Goal: Task Accomplishment & Management: Manage account settings

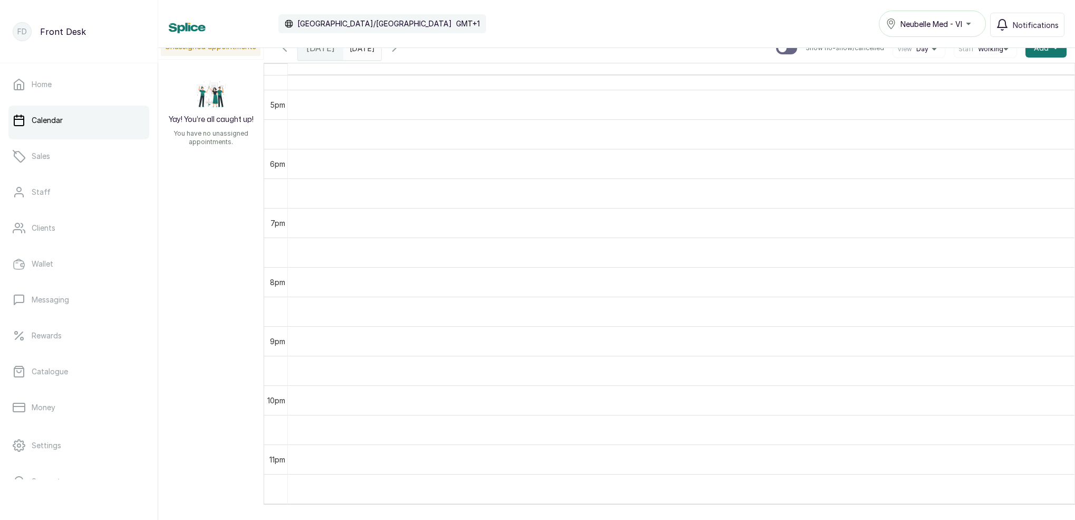
click at [322, 54] on span "[DATE]" at bounding box center [320, 48] width 28 height 13
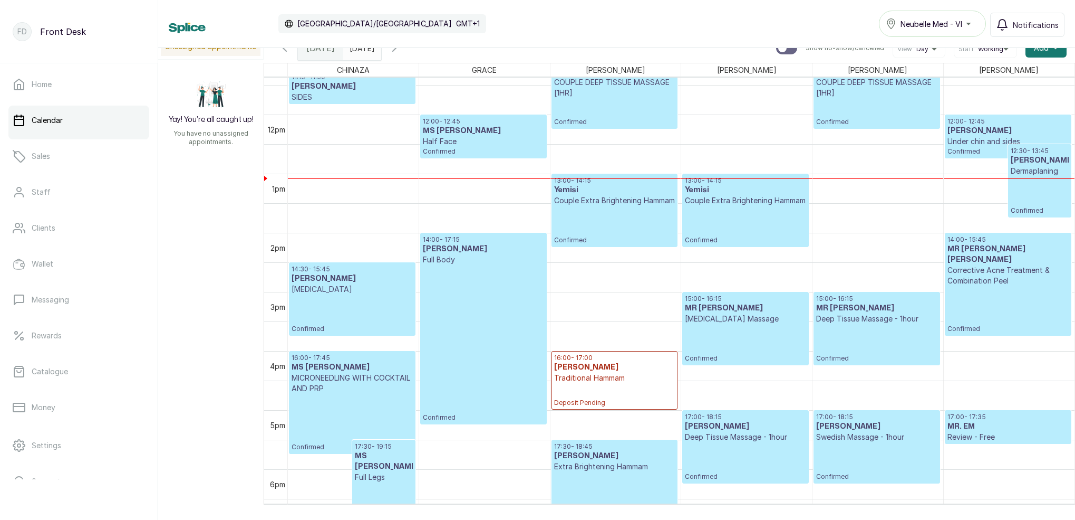
click at [378, 47] on div "Calendar [GEOGRAPHIC_DATA]/[GEOGRAPHIC_DATA] GMT+1 Neubelle Med - VI Notificati…" at bounding box center [616, 24] width 917 height 48
click at [380, 54] on div at bounding box center [362, 45] width 38 height 19
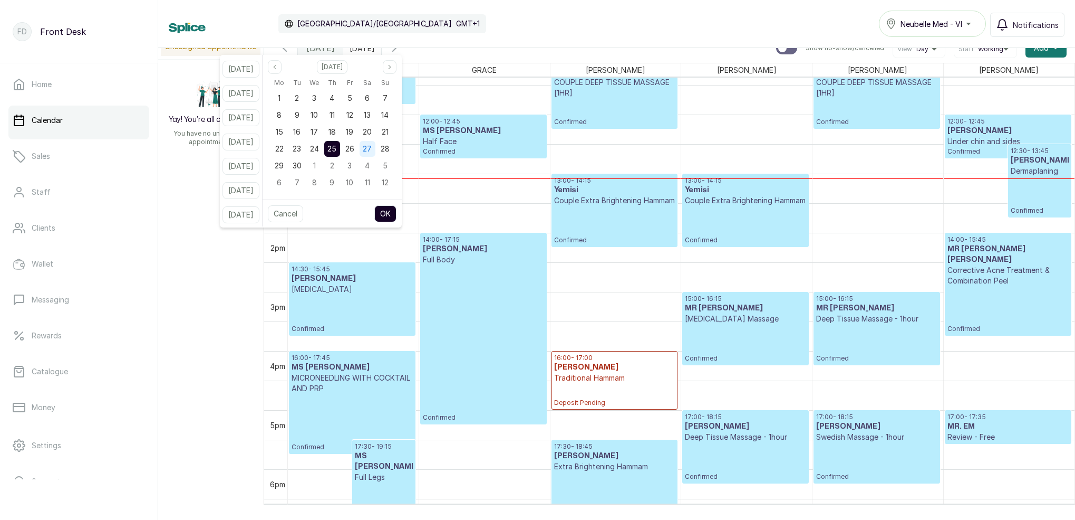
click at [372, 149] on span "27" at bounding box center [367, 148] width 9 height 9
click at [397, 208] on button "OK" at bounding box center [385, 213] width 22 height 17
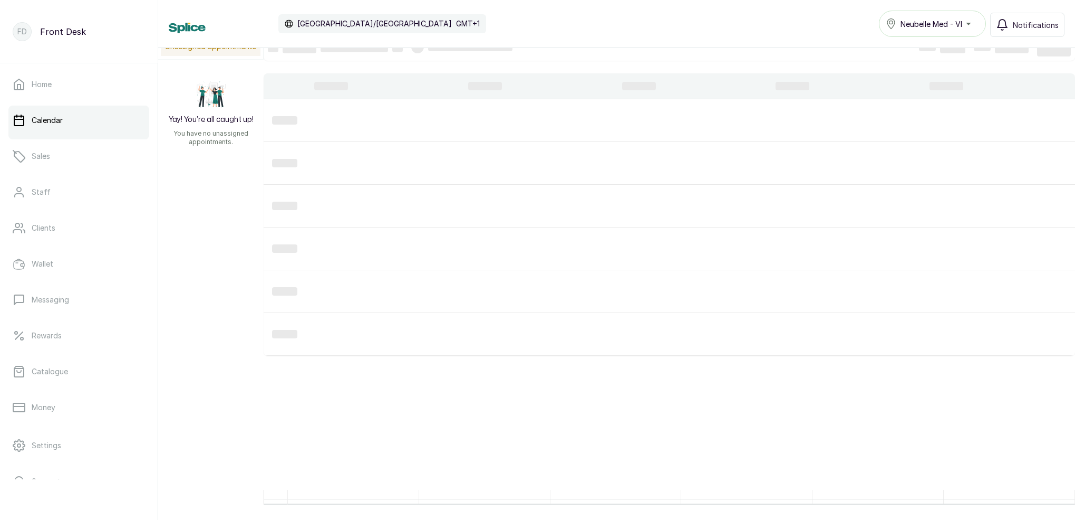
type input "[DATE]"
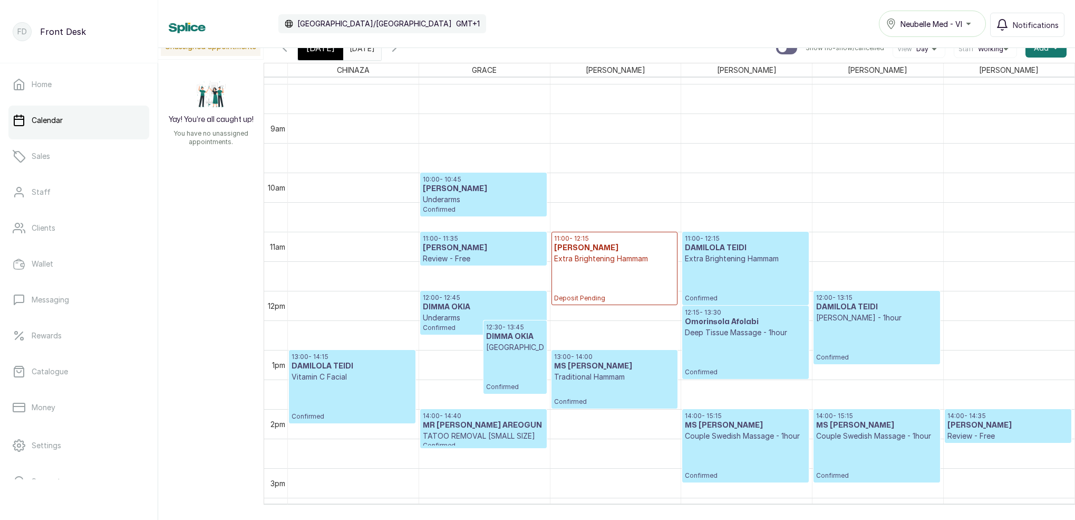
scroll to position [500, 0]
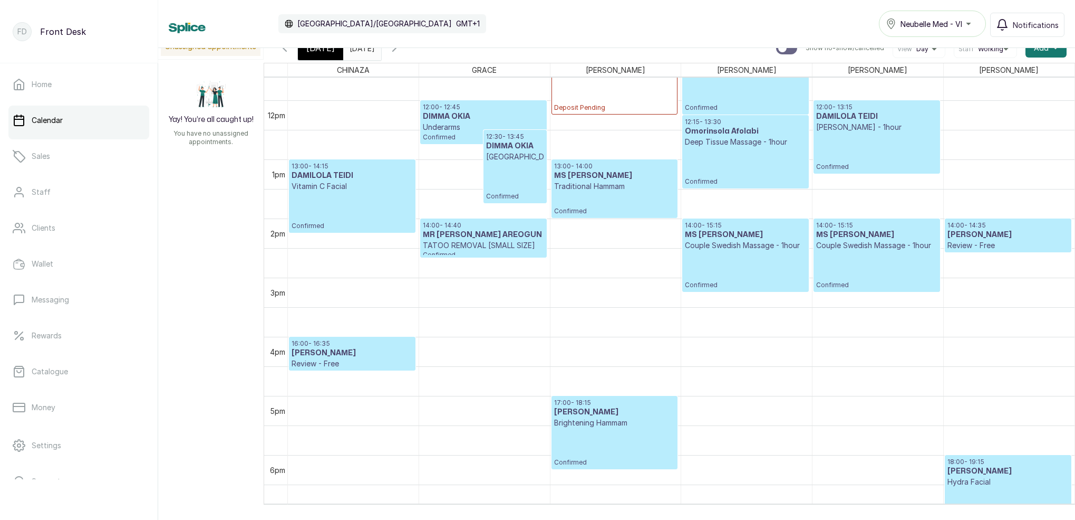
click at [495, 175] on p "Confirmed" at bounding box center [515, 181] width 58 height 39
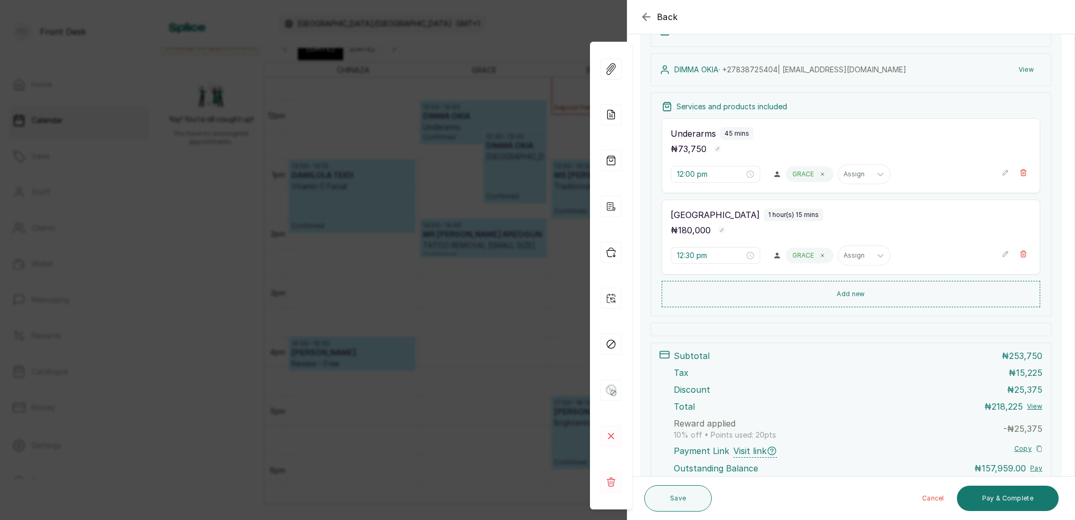
scroll to position [181, 0]
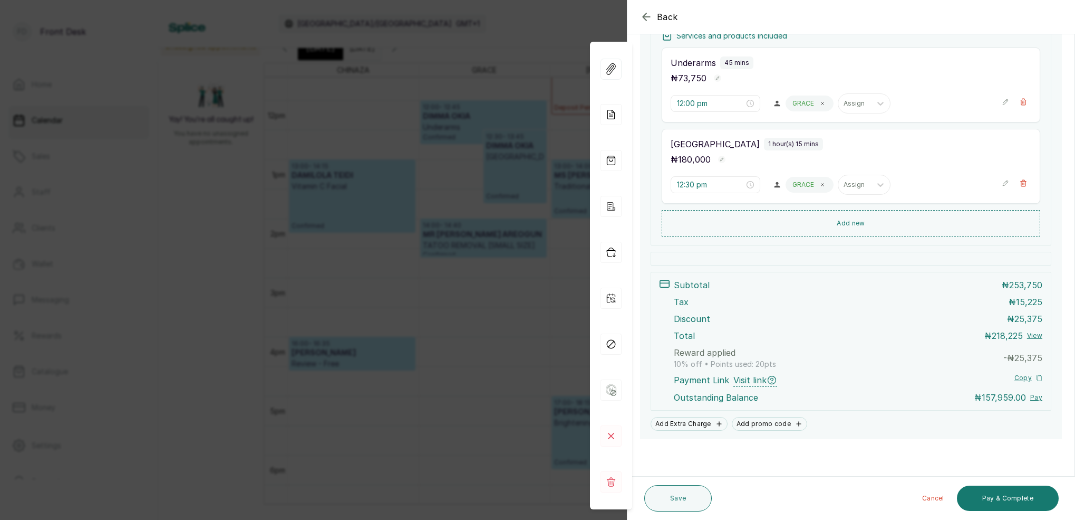
click at [1028, 356] on span "25,375" at bounding box center [1029, 357] width 28 height 11
click at [1025, 184] on icon "button" at bounding box center [1023, 183] width 7 height 7
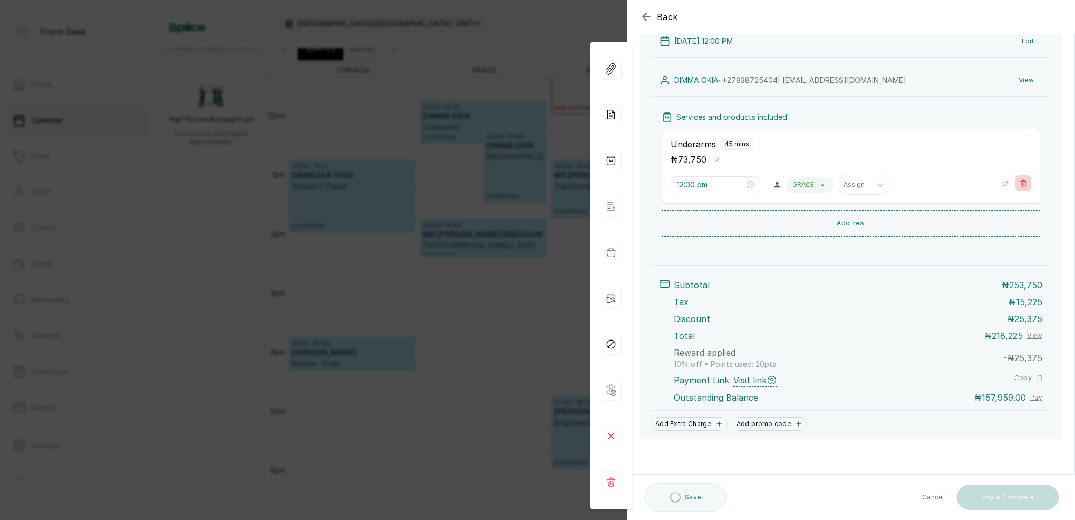
click at [1023, 186] on button "Show no-show/cancelled" at bounding box center [1024, 183] width 16 height 16
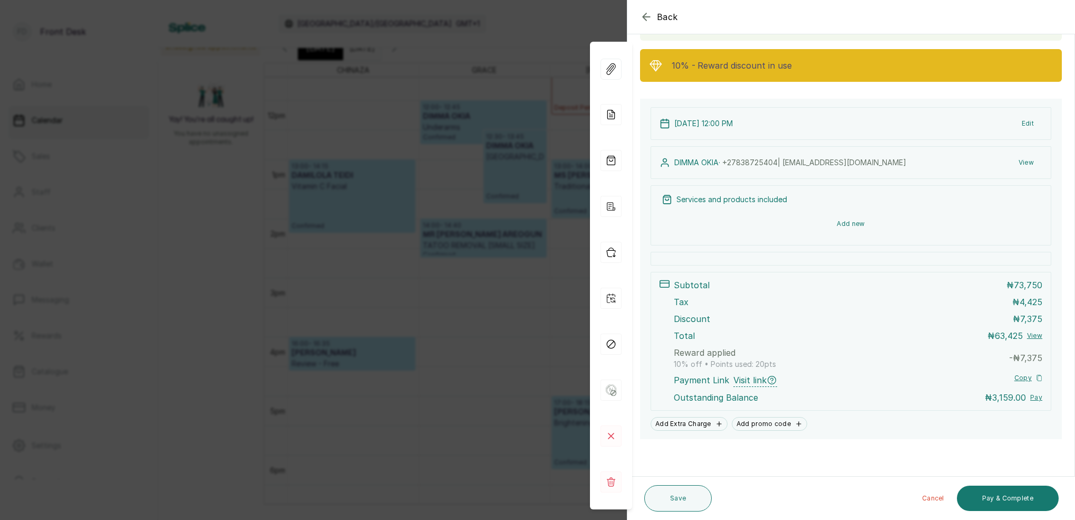
click at [859, 224] on button "Add new" at bounding box center [851, 223] width 379 height 25
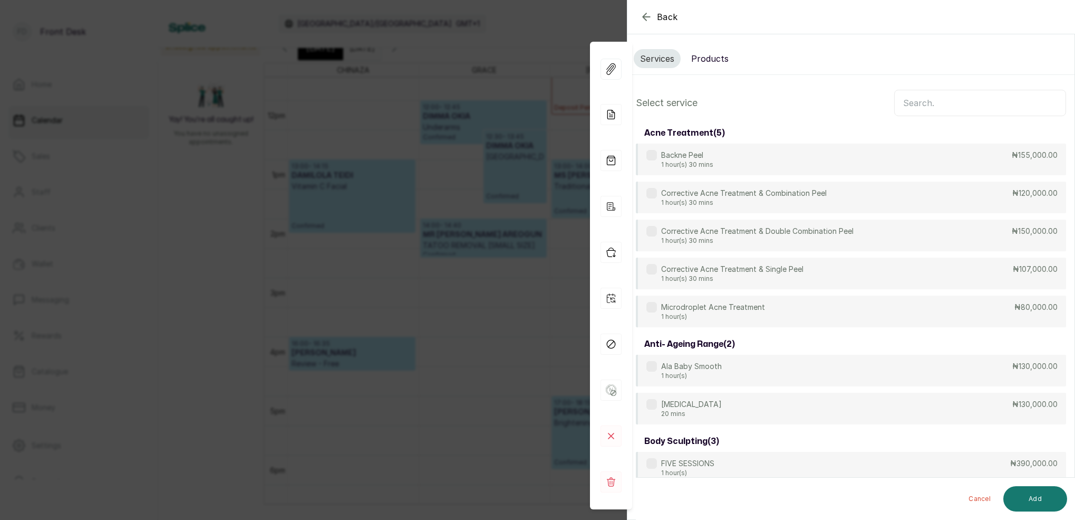
click at [970, 95] on input "text" at bounding box center [981, 103] width 172 height 26
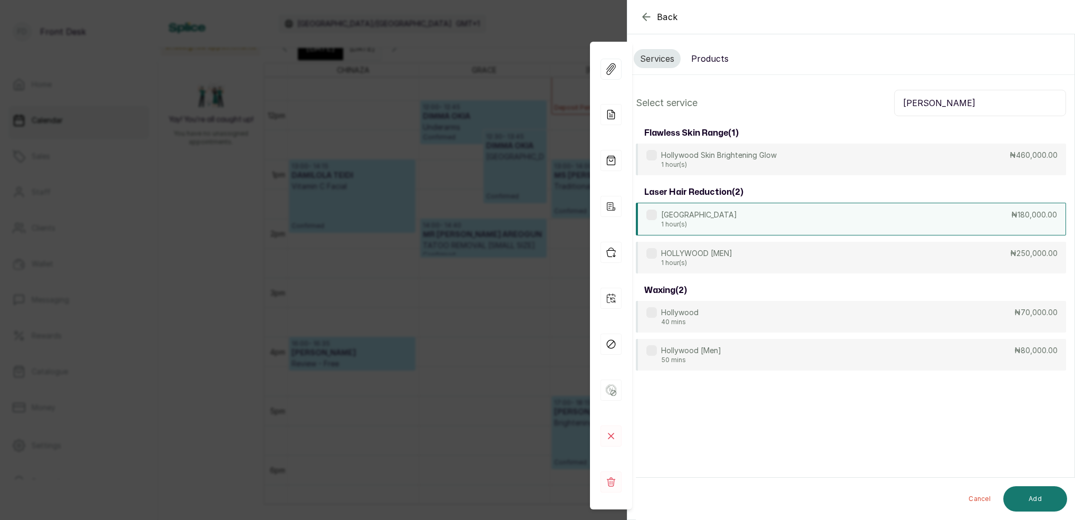
type input "holl"
click at [695, 223] on p "1 hour(s)" at bounding box center [699, 224] width 76 height 8
click at [1046, 493] on button "Add" at bounding box center [1036, 498] width 64 height 25
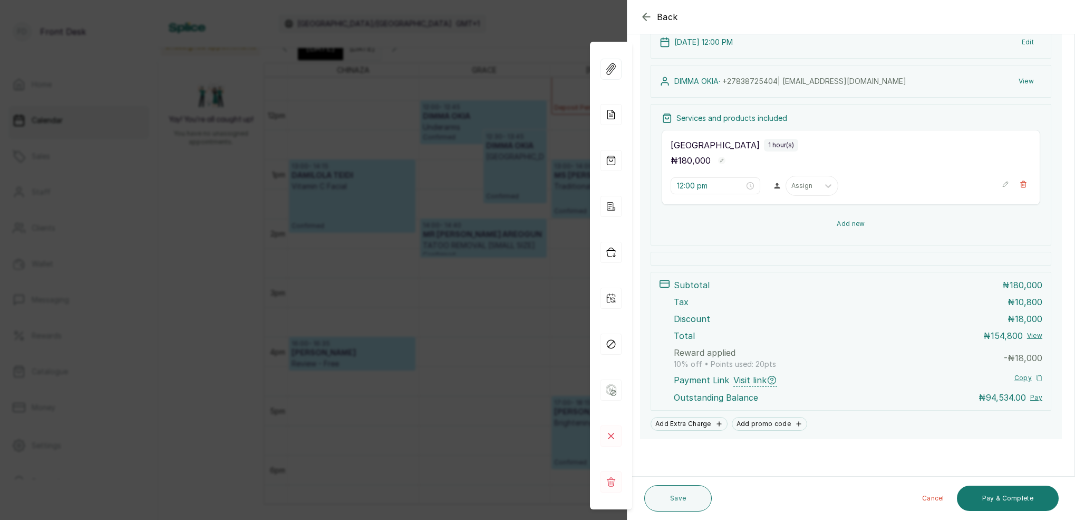
click at [856, 225] on button "Add new" at bounding box center [851, 223] width 379 height 25
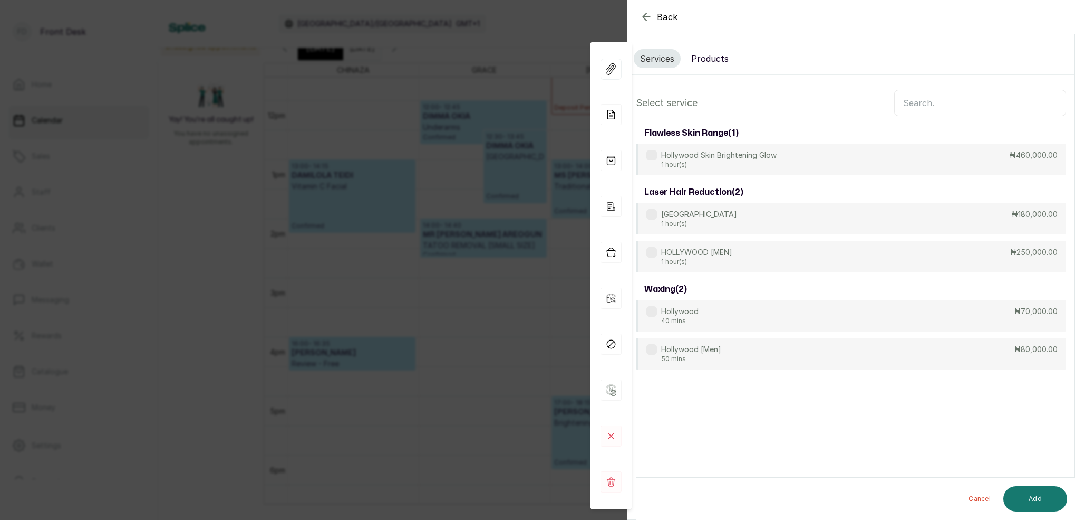
click at [978, 109] on input "text" at bounding box center [981, 103] width 172 height 26
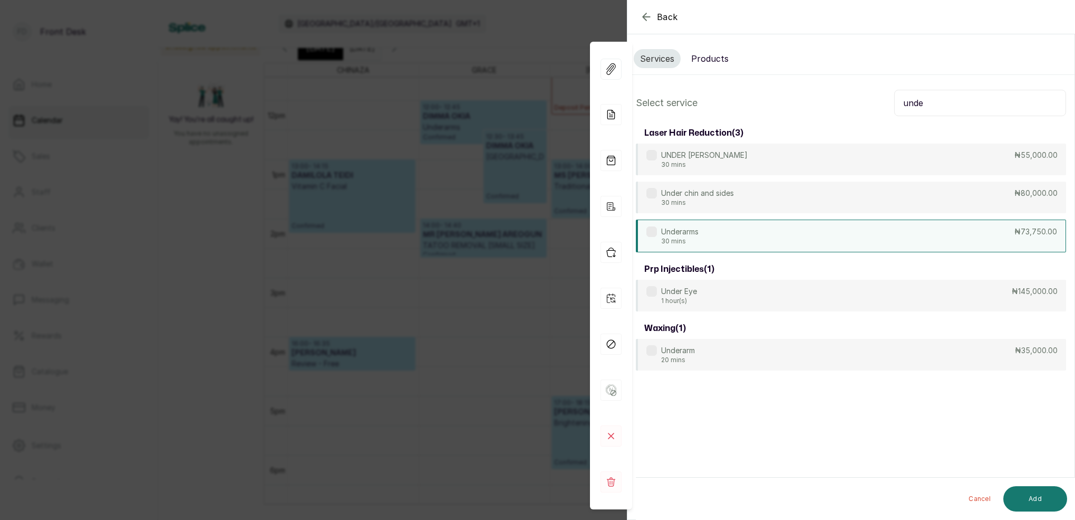
type input "unde"
click at [712, 235] on div "Underarms 30 mins ₦73,750.00" at bounding box center [851, 235] width 430 height 33
click at [1038, 499] on button "Add" at bounding box center [1036, 498] width 64 height 25
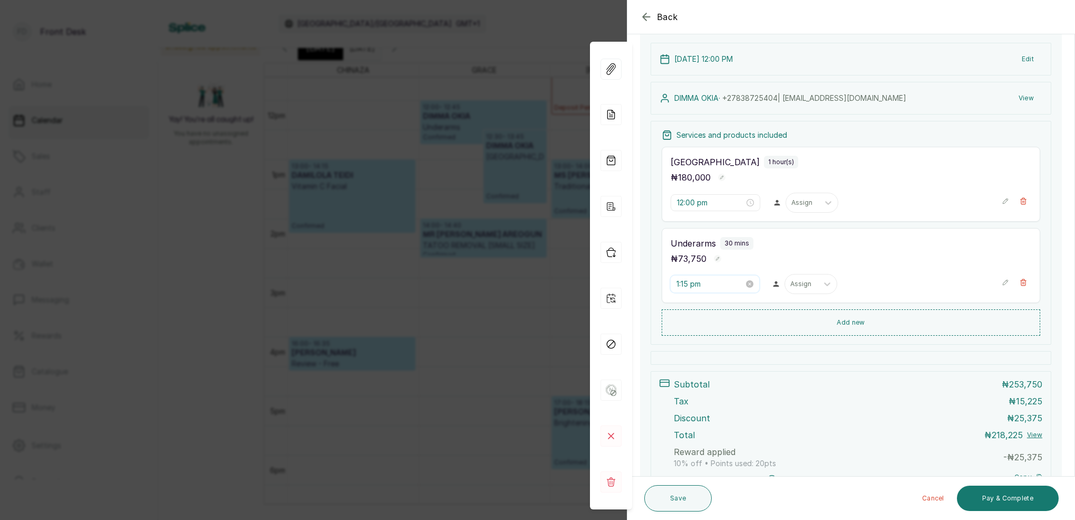
click at [690, 285] on input "1:15 pm" at bounding box center [711, 284] width 68 height 12
drag, startPoint x: 684, startPoint y: 320, endPoint x: 695, endPoint y: 318, distance: 11.2
click at [684, 320] on div "01" at bounding box center [685, 319] width 25 height 15
type input "1:00 pm"
click at [718, 305] on div "00" at bounding box center [715, 304] width 25 height 15
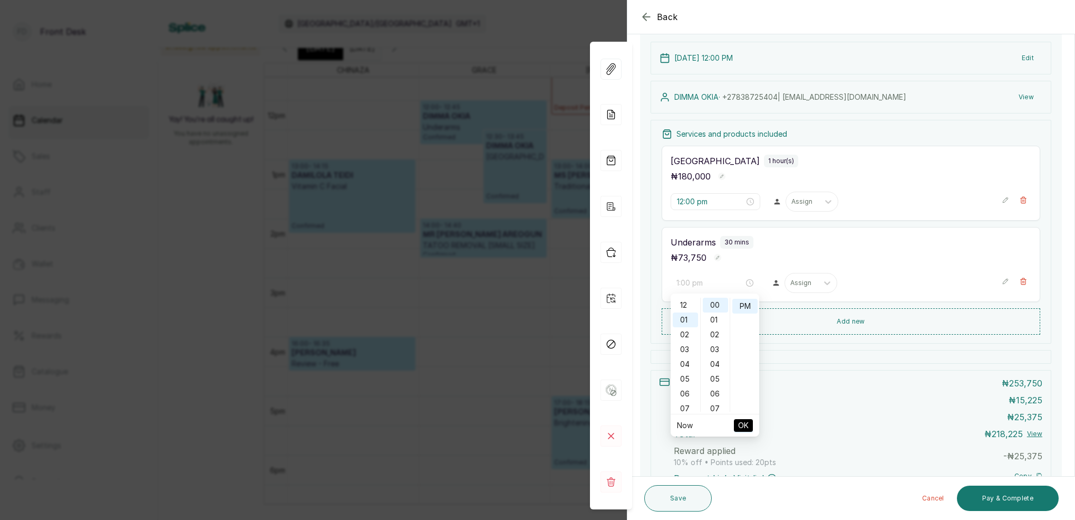
drag, startPoint x: 744, startPoint y: 308, endPoint x: 745, endPoint y: 314, distance: 6.9
click at [743, 308] on div "PM" at bounding box center [745, 306] width 25 height 15
drag, startPoint x: 743, startPoint y: 422, endPoint x: 748, endPoint y: 410, distance: 13.2
click at [744, 421] on span "OK" at bounding box center [743, 425] width 11 height 20
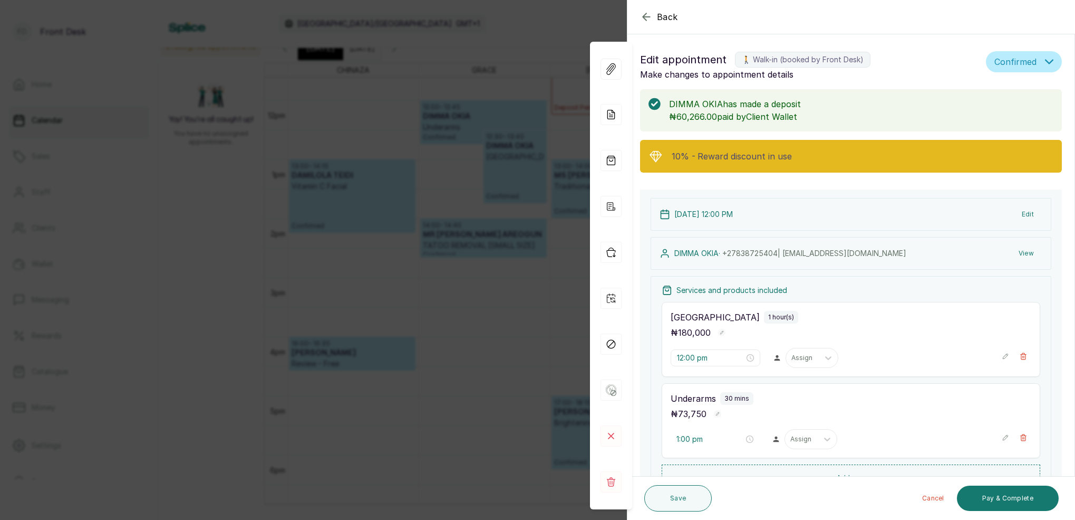
scroll to position [0, 0]
click at [921, 159] on p "10% - Reward discount in use" at bounding box center [863, 156] width 382 height 13
click at [659, 156] on icon at bounding box center [656, 156] width 15 height 16
click at [657, 156] on icon at bounding box center [656, 156] width 15 height 16
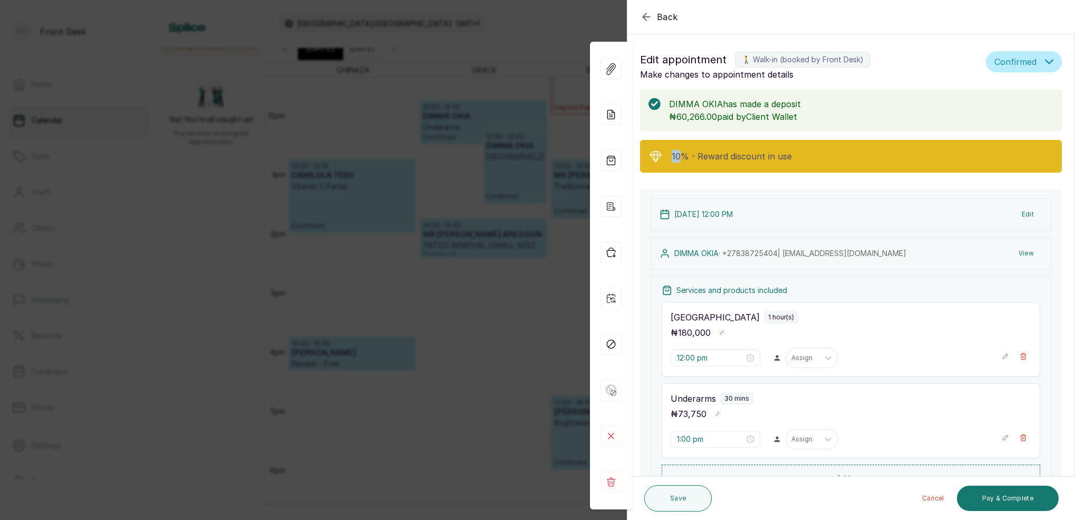
drag, startPoint x: 657, startPoint y: 156, endPoint x: 678, endPoint y: 152, distance: 20.8
click at [659, 156] on icon at bounding box center [656, 156] width 15 height 16
click at [782, 153] on span "Reward discount in use" at bounding box center [745, 156] width 94 height 13
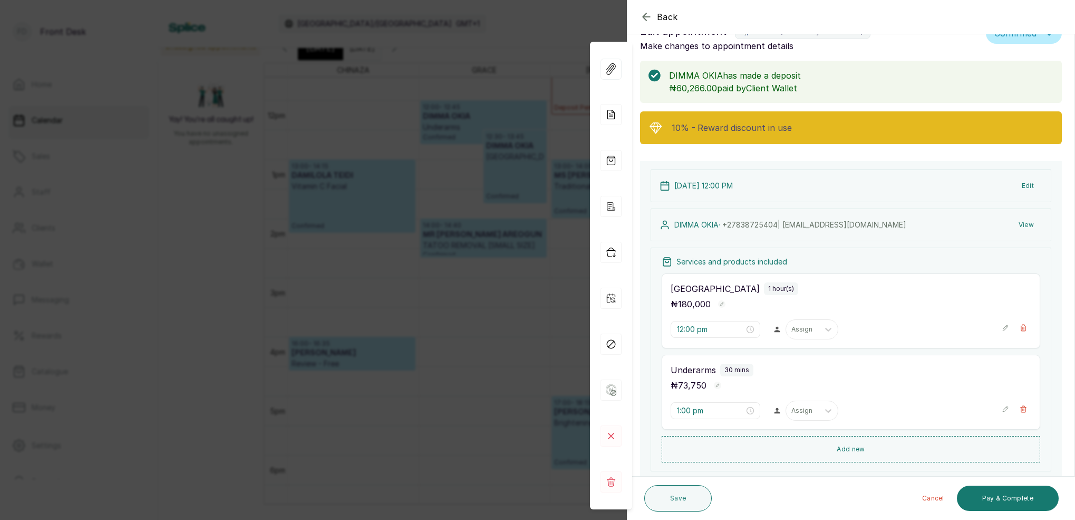
click at [795, 154] on form "Back Appointment Details Edit appointment 🚶 Walk-in (booked by Front Desk) Make…" at bounding box center [851, 358] width 447 height 773
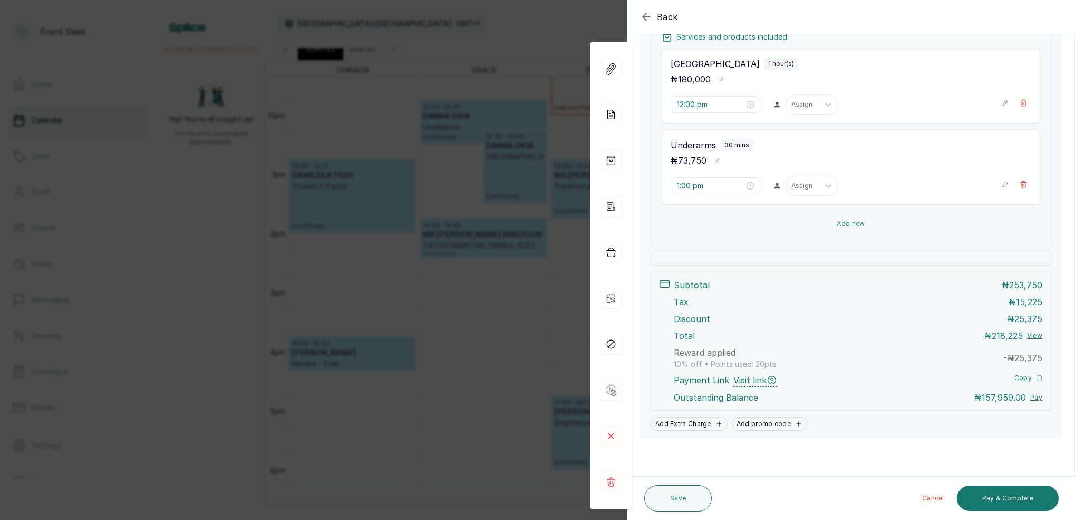
scroll to position [253, 0]
click at [686, 497] on button "Save" at bounding box center [679, 498] width 68 height 26
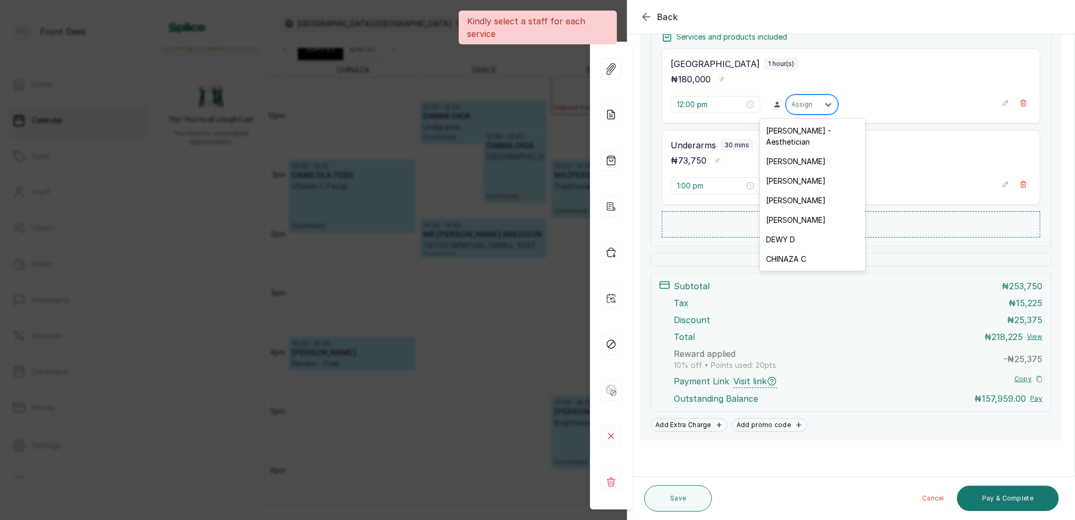
drag, startPoint x: 810, startPoint y: 104, endPoint x: 810, endPoint y: 110, distance: 5.8
click at [810, 104] on div "Assign" at bounding box center [803, 104] width 22 height 7
drag, startPoint x: 796, startPoint y: 208, endPoint x: 803, endPoint y: 188, distance: 21.2
click at [796, 210] on div "GRACE G" at bounding box center [812, 220] width 105 height 20
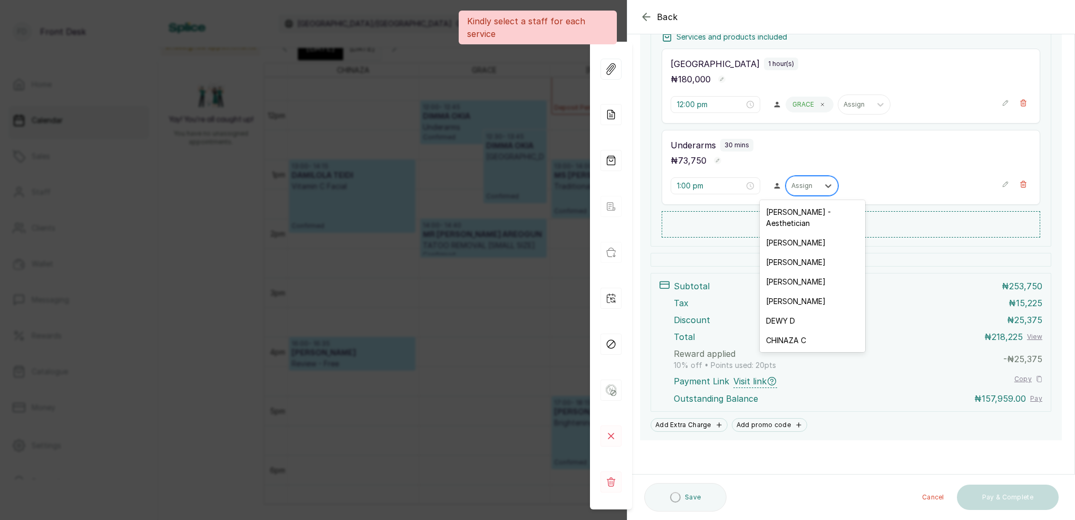
drag, startPoint x: 804, startPoint y: 181, endPoint x: 806, endPoint y: 193, distance: 12.3
click at [804, 181] on div at bounding box center [803, 185] width 22 height 9
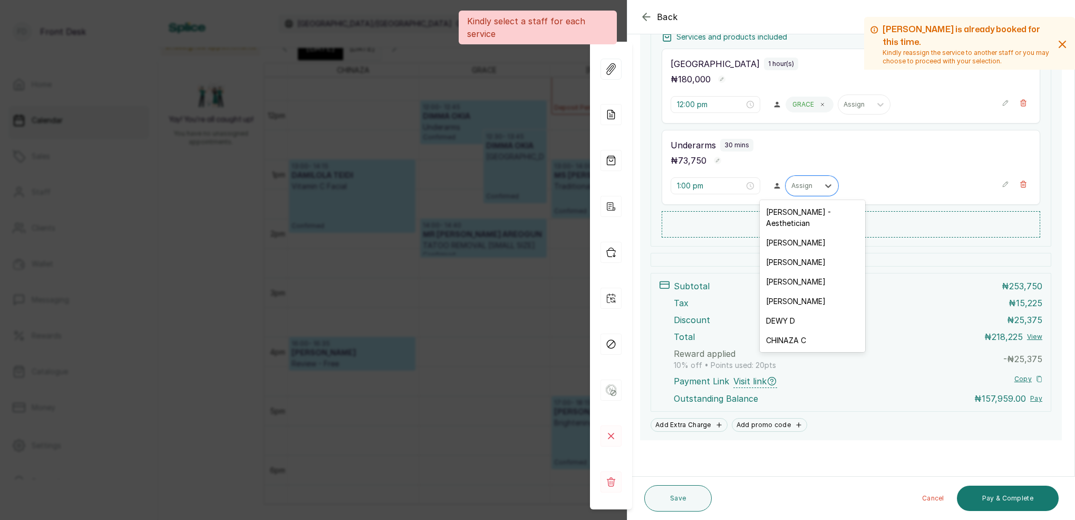
click at [785, 291] on div "GRACE G" at bounding box center [812, 301] width 105 height 20
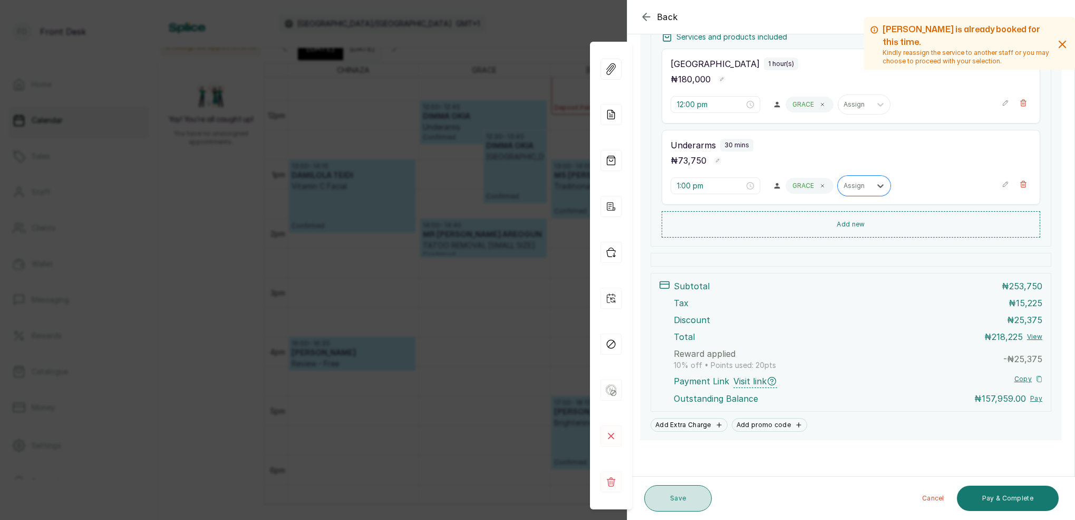
click at [670, 492] on button "Save" at bounding box center [679, 498] width 68 height 26
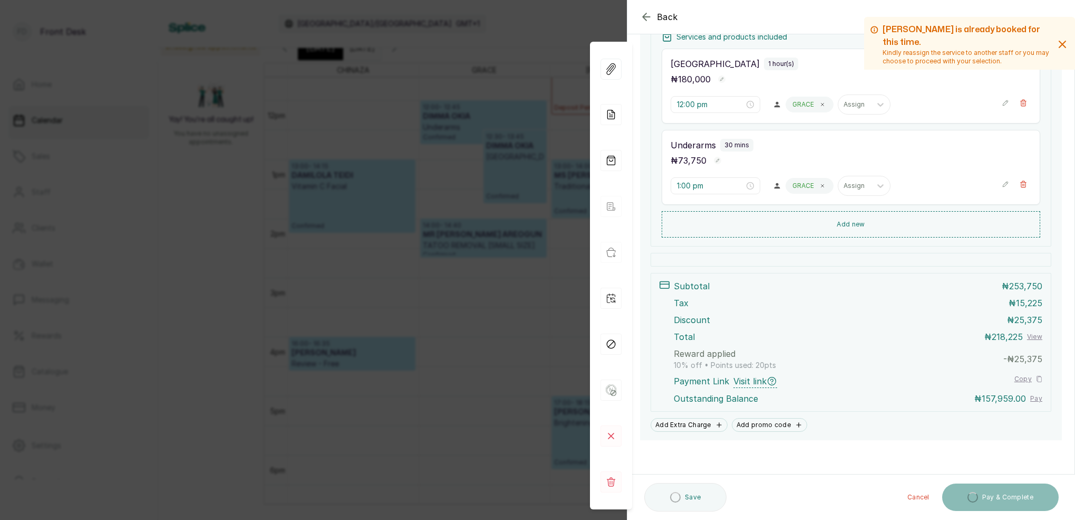
scroll to position [7, 0]
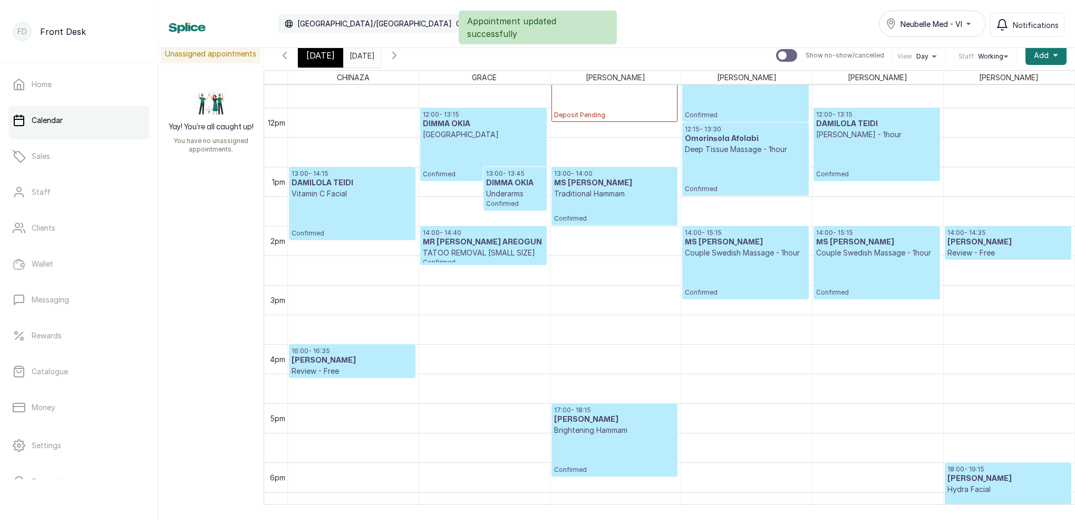
click at [491, 141] on p "Confirmed" at bounding box center [483, 159] width 121 height 39
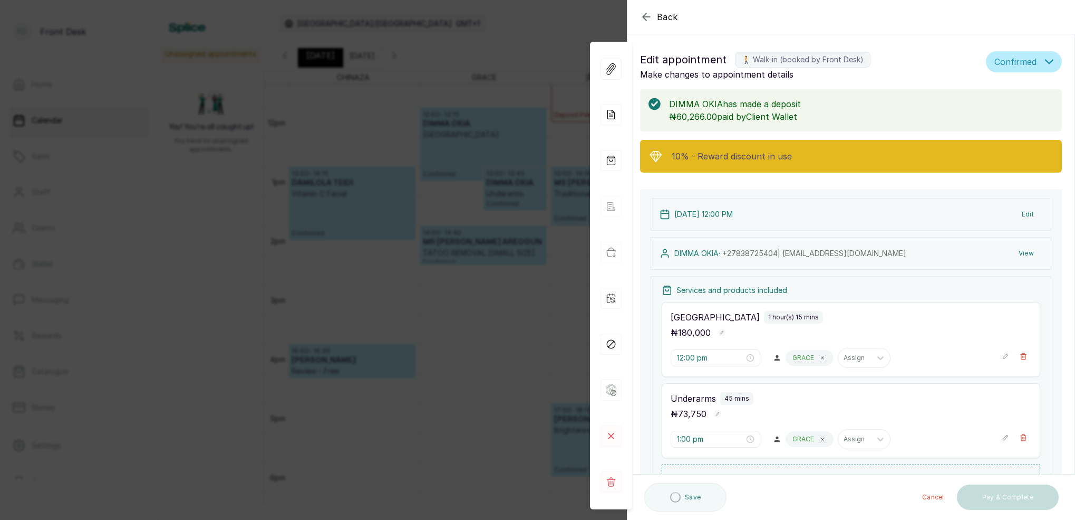
scroll to position [0, 0]
click at [594, 25] on div "Back Appointment Details Edit appointment 🚶 Walk-in (booked by Front Desk) Make…" at bounding box center [537, 260] width 1075 height 520
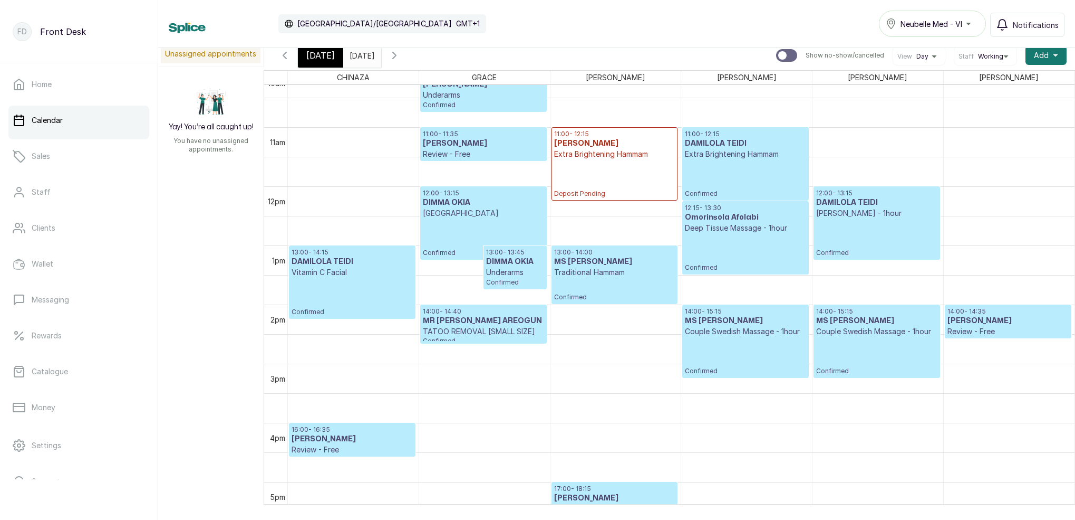
scroll to position [608, 0]
click at [381, 58] on span at bounding box center [371, 53] width 20 height 18
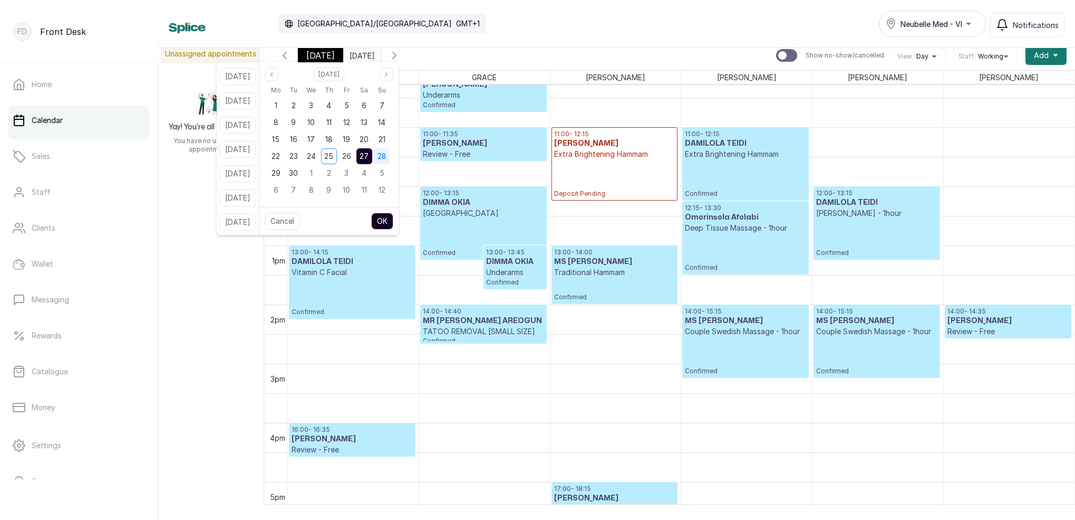
click at [387, 159] on span "28" at bounding box center [382, 155] width 9 height 9
click at [393, 223] on button "OK" at bounding box center [382, 221] width 22 height 17
type input "28/09/2025"
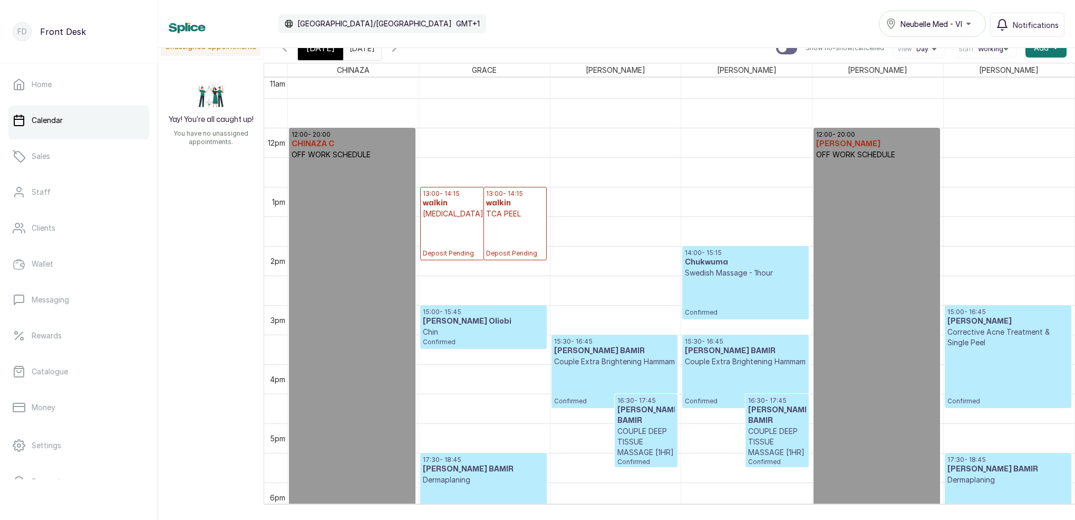
scroll to position [659, 0]
drag, startPoint x: 497, startPoint y: 221, endPoint x: 483, endPoint y: 377, distance: 156.8
click at [483, 378] on div "13:00 - 14:15 walkin GLYCOLIC ACID PEEL Deposit Pending 13:00 - 14:15 walkin TC…" at bounding box center [484, 127] width 131 height 1418
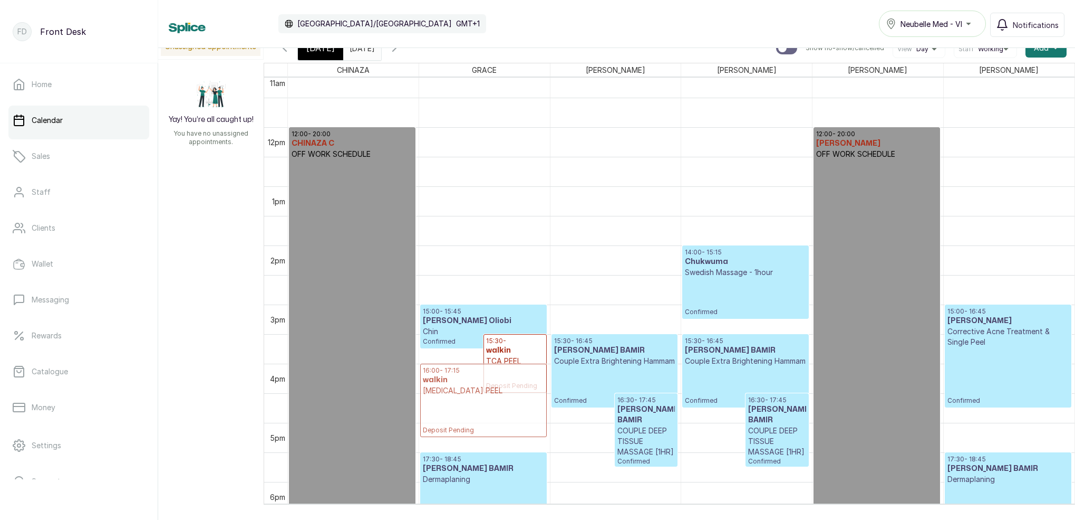
drag, startPoint x: 497, startPoint y: 221, endPoint x: 489, endPoint y: 394, distance: 173.2
click at [489, 394] on div "15:00 - 15:45 Ify Offor Oliobi Chin Confirmed 15:30 - walkin TCA PEEL Deposit P…" at bounding box center [484, 127] width 131 height 1418
drag, startPoint x: 507, startPoint y: 345, endPoint x: 503, endPoint y: 362, distance: 16.9
click at [503, 362] on div "12:00 - 20:00 CHINAZA C OFF WORK SCHEDULE 15:00 - 15:45 Ify Offor Oliobi Chin C…" at bounding box center [681, 127] width 787 height 1418
drag, startPoint x: 505, startPoint y: 379, endPoint x: 506, endPoint y: 361, distance: 18.0
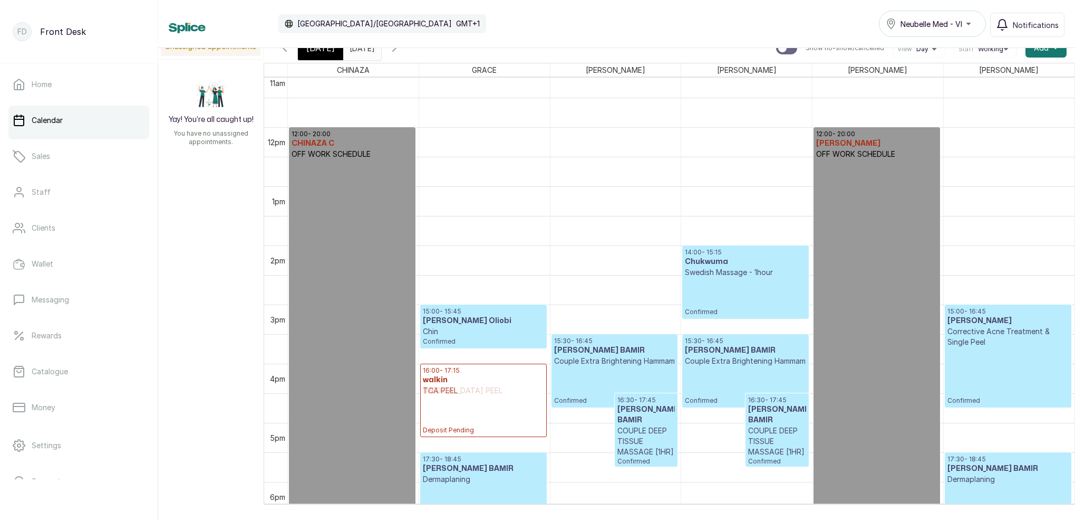
click at [506, 364] on div "16:00 - 17:15 walkin GLYCOLIC ACID PEEL Deposit Pending 16:00 - 17:15 walkin TC…" at bounding box center [484, 127] width 131 height 1418
drag, startPoint x: 506, startPoint y: 362, endPoint x: 505, endPoint y: 354, distance: 7.5
click at [505, 352] on div "16:00 - 17:15 walkin GLYCOLIC ACID PEEL Deposit Pending 16:00 - 17:15 walkin TC…" at bounding box center [484, 127] width 131 height 1418
click at [507, 358] on div "15:00 - 15:45 Ify Offor Oliobi Chin Confirmed 15:30 - 16:45 walkin TCA PEEL Dep…" at bounding box center [484, 127] width 131 height 1418
drag, startPoint x: 488, startPoint y: 223, endPoint x: 462, endPoint y: 406, distance: 184.9
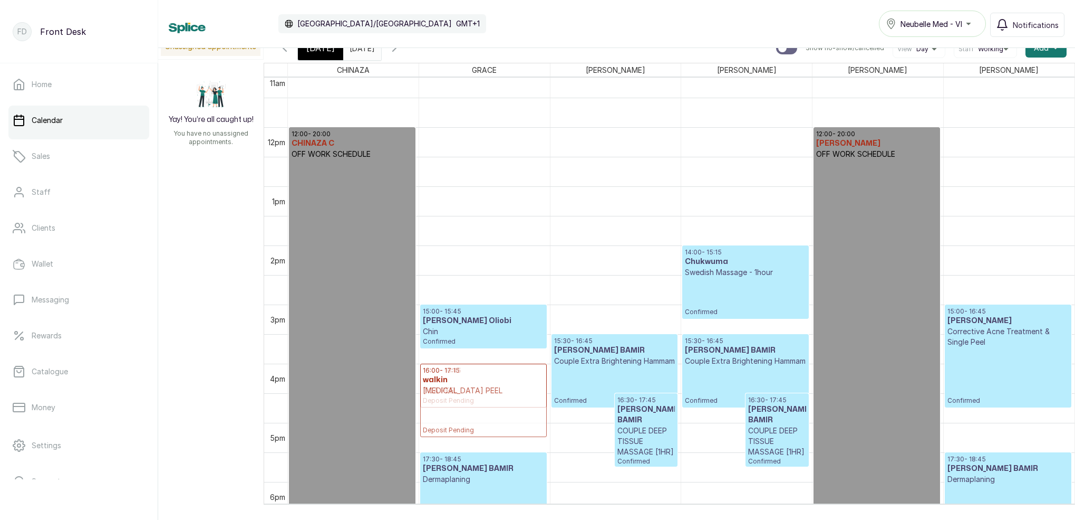
click at [462, 406] on div "13:00 - 14:15 walkin GLYCOLIC ACID PEEL Deposit Pending 15:00 - 15:45 Ify Offor…" at bounding box center [484, 127] width 131 height 1418
click at [508, 364] on p "TCA PEEL" at bounding box center [515, 361] width 58 height 11
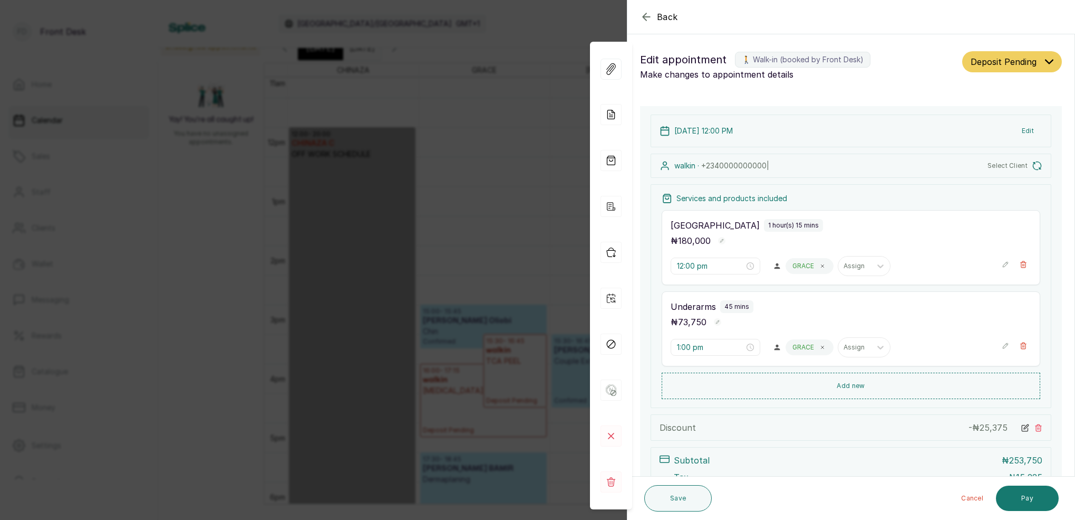
type input "3:30 pm"
type input "4:00 pm"
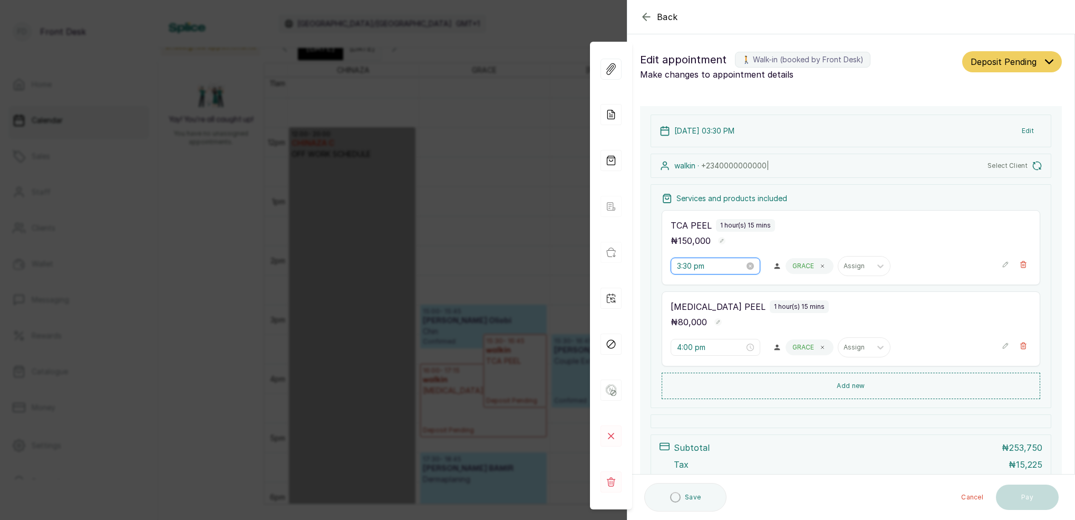
click at [693, 266] on input "3:30 pm" at bounding box center [711, 266] width 68 height 12
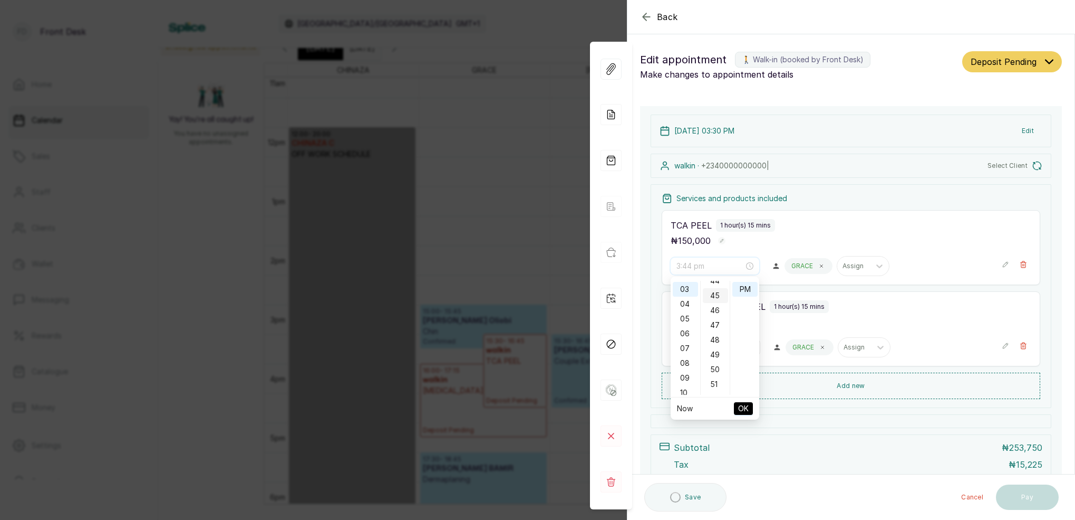
type input "3:45 pm"
click at [715, 294] on div "45" at bounding box center [715, 294] width 25 height 15
click at [740, 292] on div "PM" at bounding box center [745, 289] width 25 height 15
click at [746, 407] on span "OK" at bounding box center [743, 408] width 11 height 20
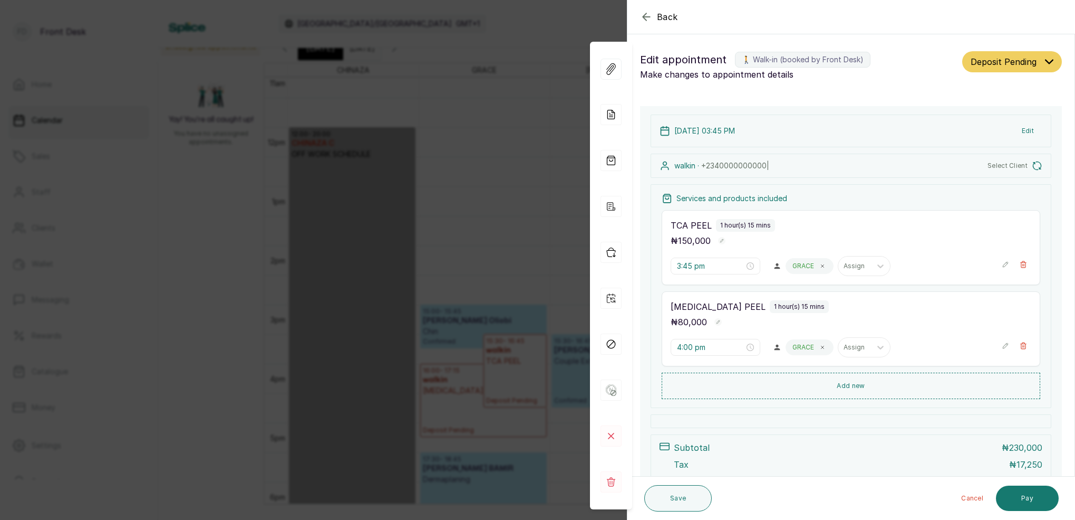
drag, startPoint x: 683, startPoint y: 492, endPoint x: 686, endPoint y: 481, distance: 11.2
click at [683, 490] on button "Save" at bounding box center [679, 498] width 68 height 26
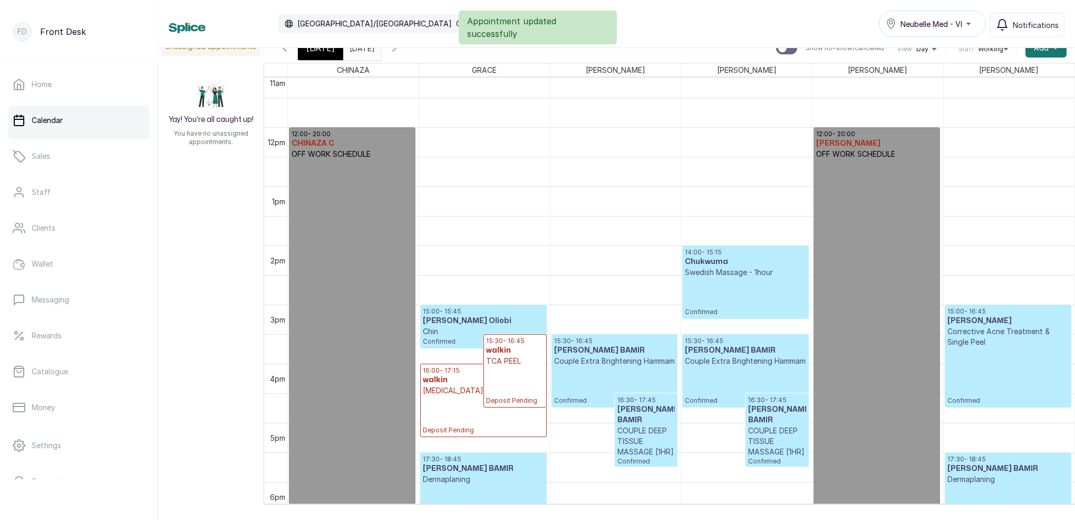
scroll to position [7, 0]
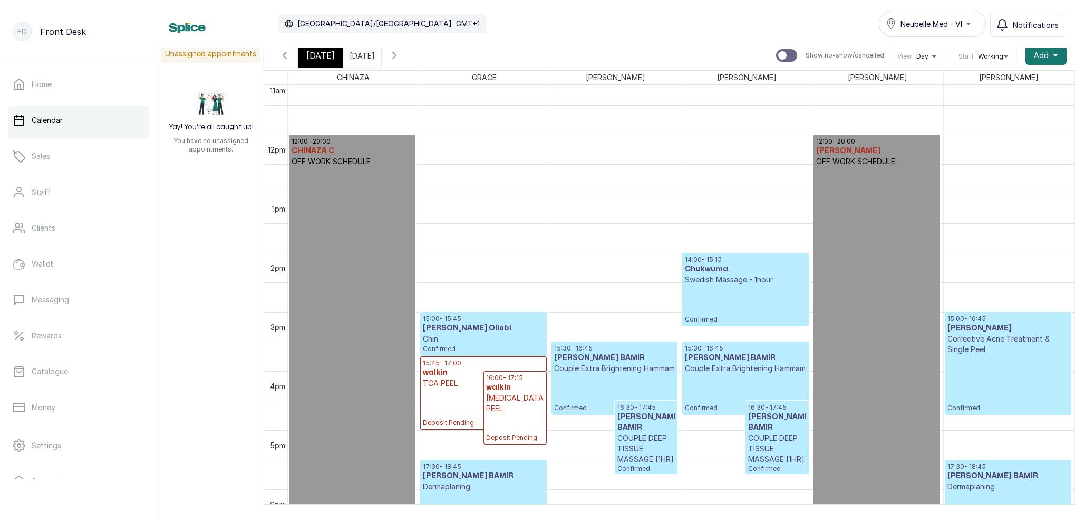
click at [331, 60] on span "[DATE]" at bounding box center [320, 55] width 28 height 13
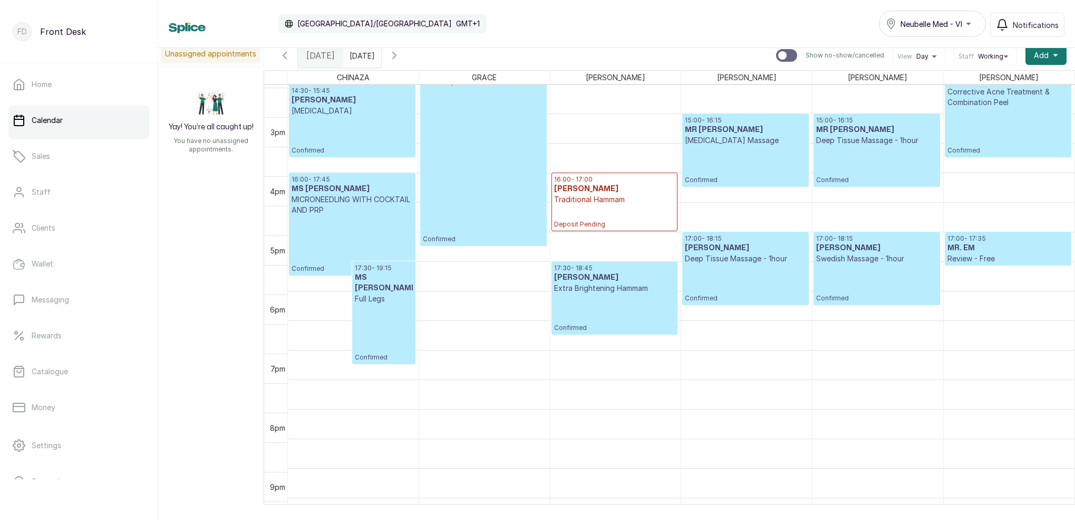
scroll to position [858, 0]
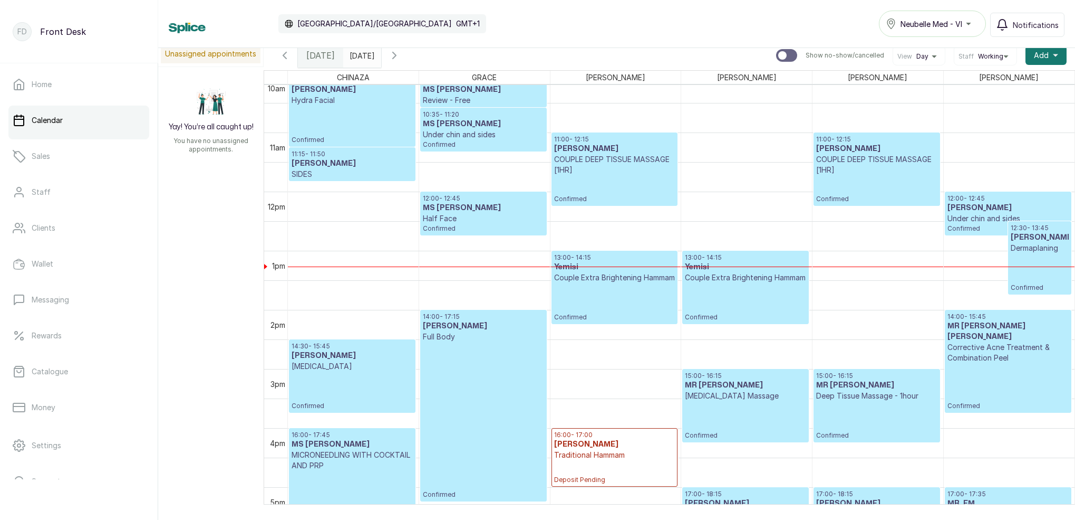
click at [503, 127] on h3 "MS ADAEZE" at bounding box center [483, 124] width 121 height 11
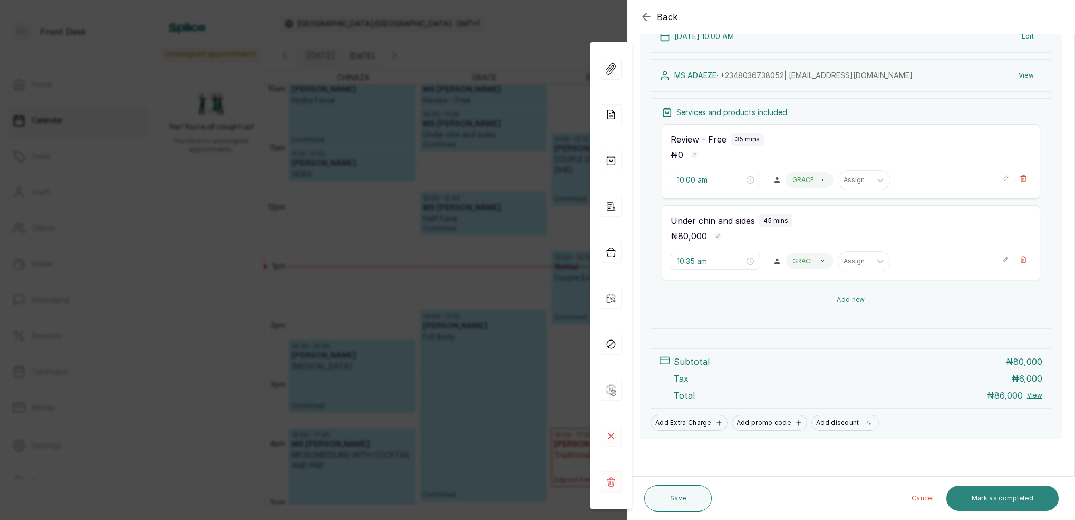
scroll to position [137, 0]
click at [1019, 498] on button "Mark as completed" at bounding box center [1003, 497] width 112 height 25
drag, startPoint x: 1019, startPoint y: 498, endPoint x: 1004, endPoint y: 488, distance: 17.6
click at [1019, 497] on button "Mark as completed" at bounding box center [1003, 497] width 112 height 25
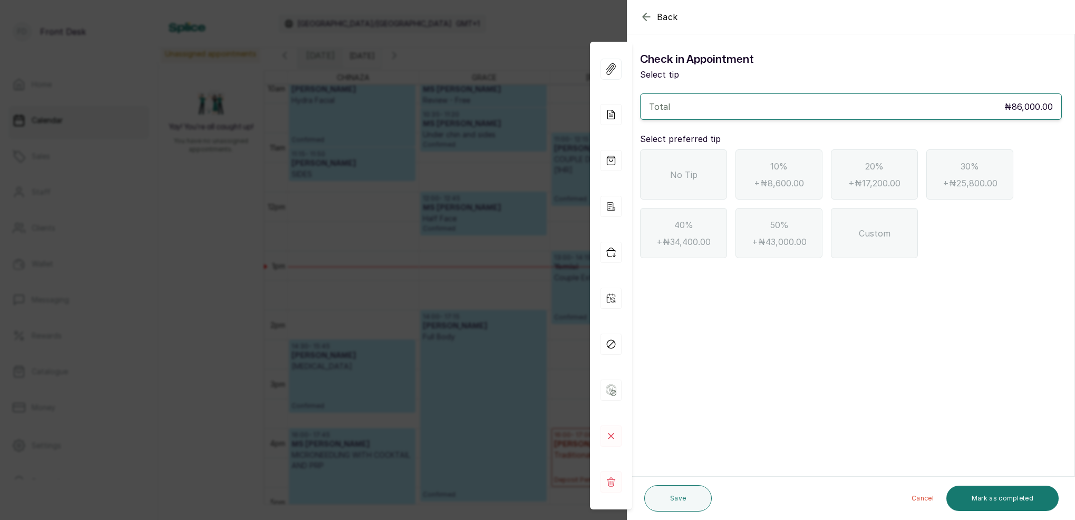
scroll to position [0, 0]
drag, startPoint x: 708, startPoint y: 163, endPoint x: 732, endPoint y: 177, distance: 28.1
click at [709, 163] on div "No Tip" at bounding box center [683, 174] width 87 height 50
drag, startPoint x: 985, startPoint y: 493, endPoint x: 994, endPoint y: 473, distance: 21.5
click at [985, 493] on button "Mark as completed" at bounding box center [1003, 497] width 112 height 25
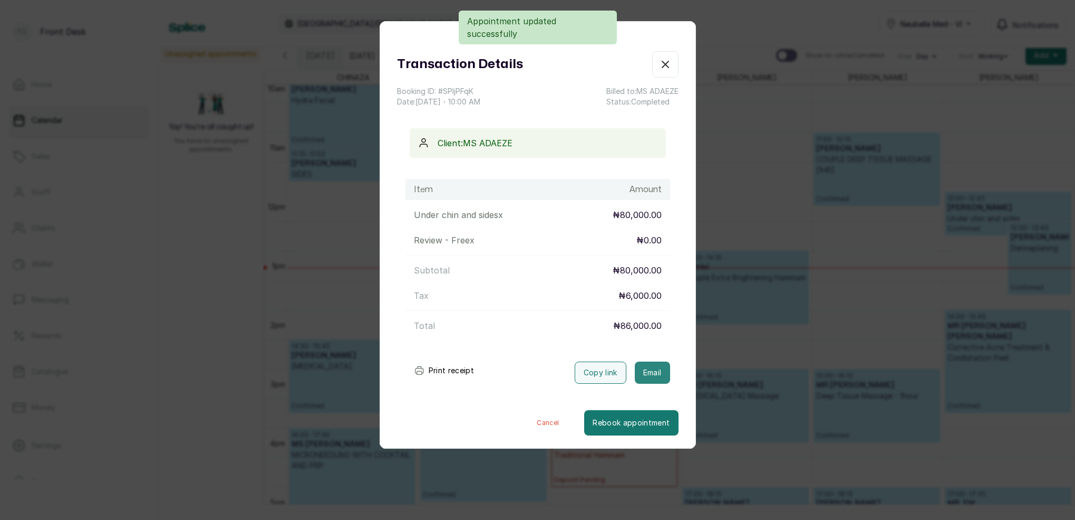
click at [655, 376] on button "Email" at bounding box center [652, 372] width 35 height 22
click at [668, 63] on icon "button" at bounding box center [665, 64] width 13 height 13
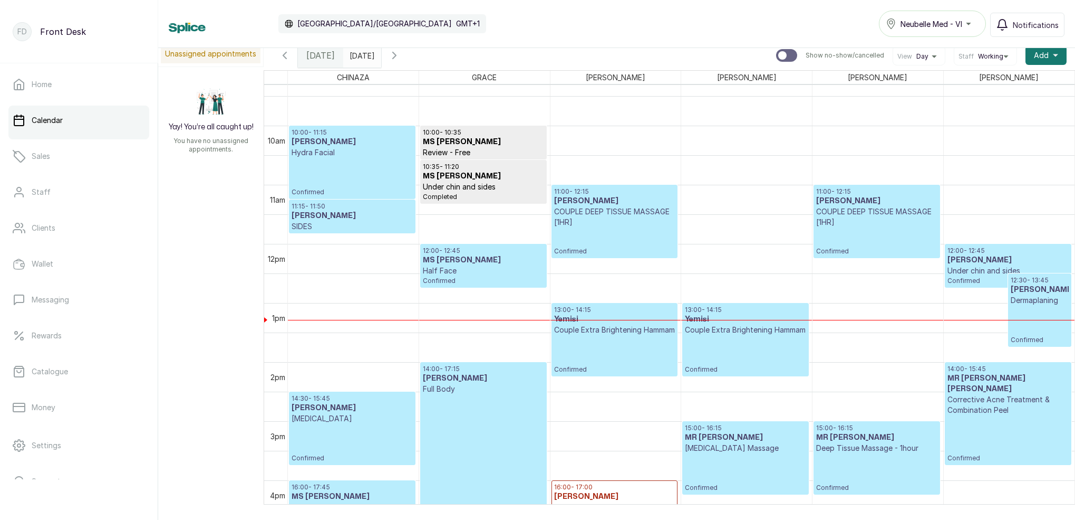
scroll to position [537, 0]
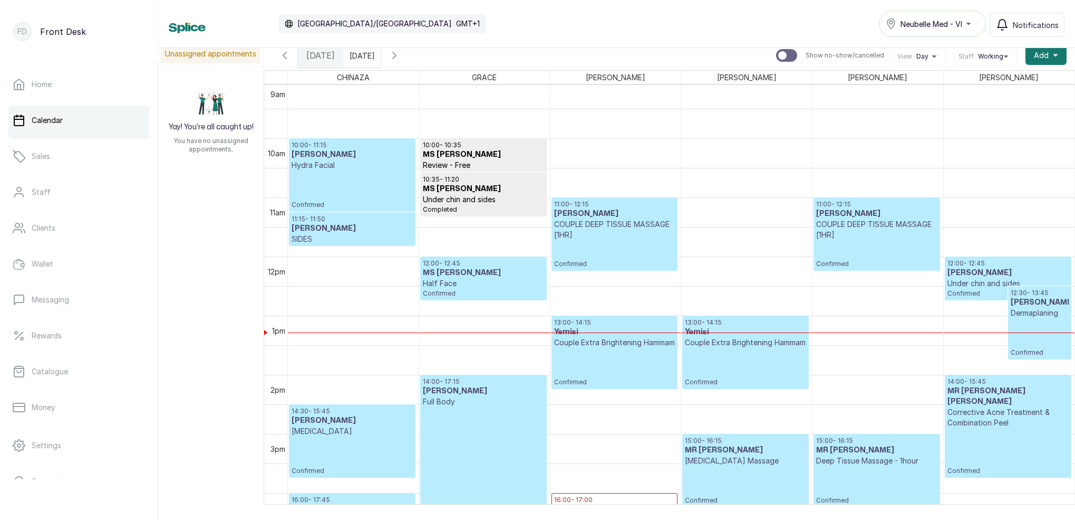
click at [342, 190] on p "Confirmed" at bounding box center [352, 189] width 121 height 39
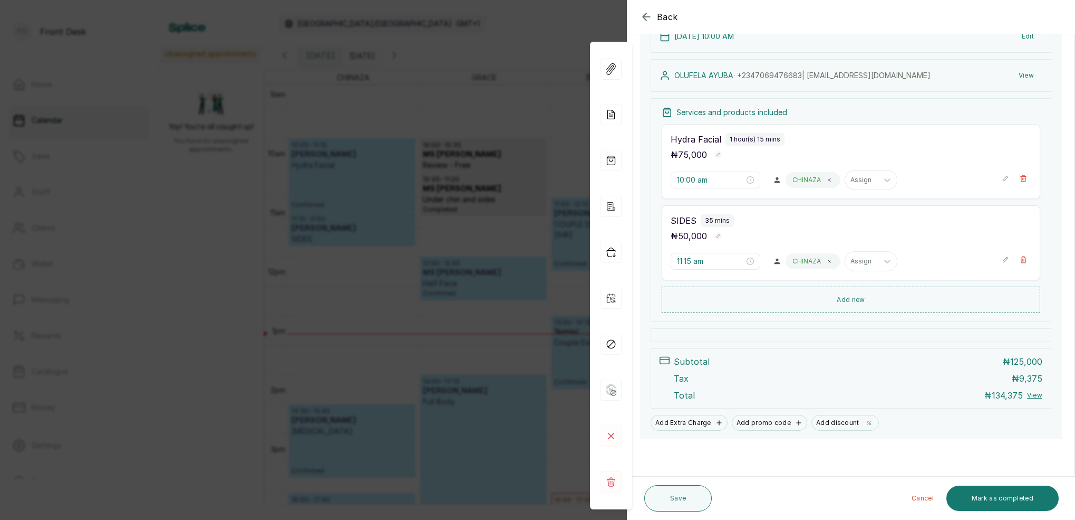
scroll to position [136, 0]
click at [1004, 498] on button "Mark as completed" at bounding box center [1003, 497] width 112 height 25
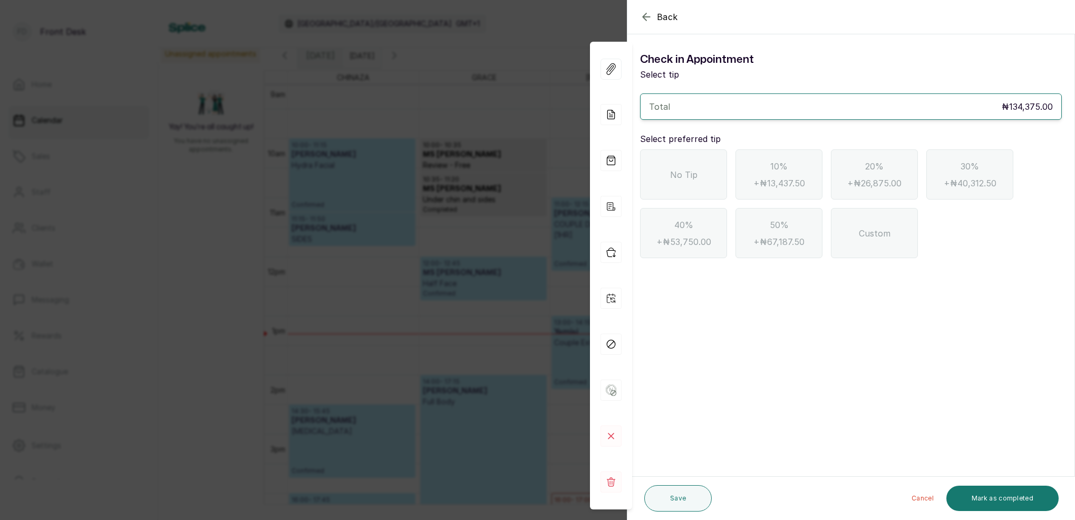
scroll to position [0, 0]
drag, startPoint x: 695, startPoint y: 187, endPoint x: 715, endPoint y: 196, distance: 21.5
click at [695, 187] on div "No Tip" at bounding box center [683, 174] width 87 height 50
click at [982, 497] on button "Mark as completed" at bounding box center [1003, 497] width 112 height 25
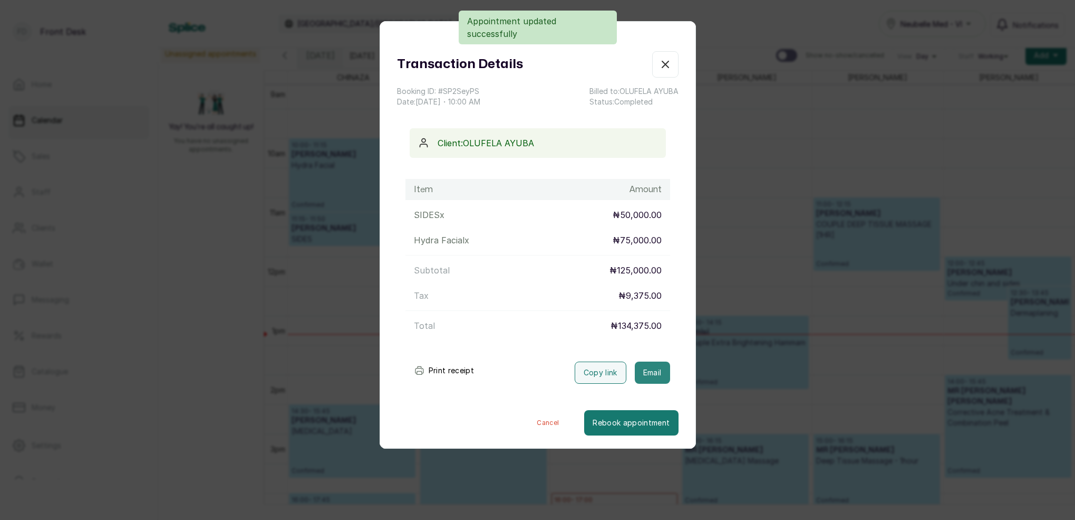
click at [658, 369] on button "Email" at bounding box center [652, 372] width 35 height 22
click at [667, 64] on icon "button" at bounding box center [665, 64] width 13 height 13
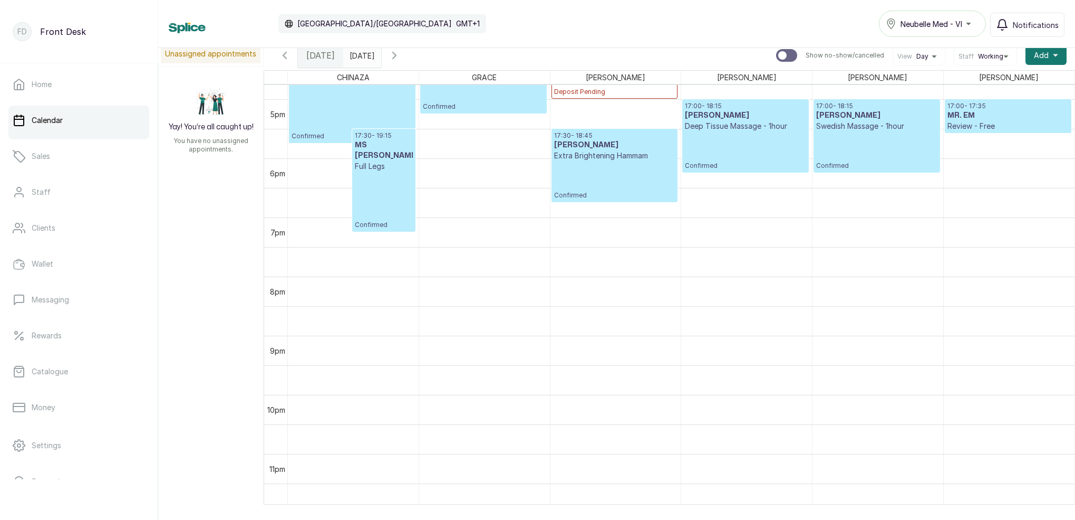
scroll to position [992, 0]
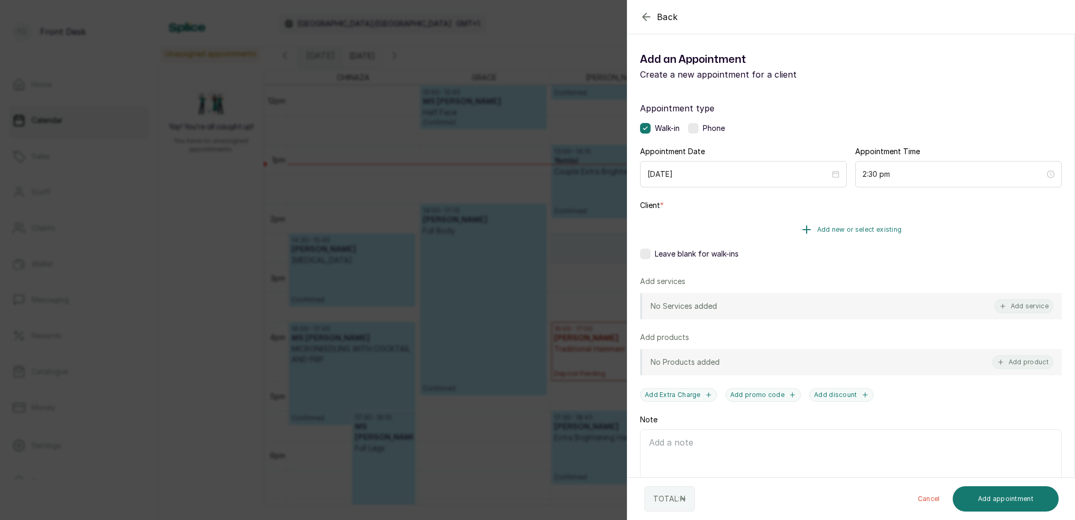
click at [892, 229] on span "Add new or select existing" at bounding box center [860, 229] width 85 height 8
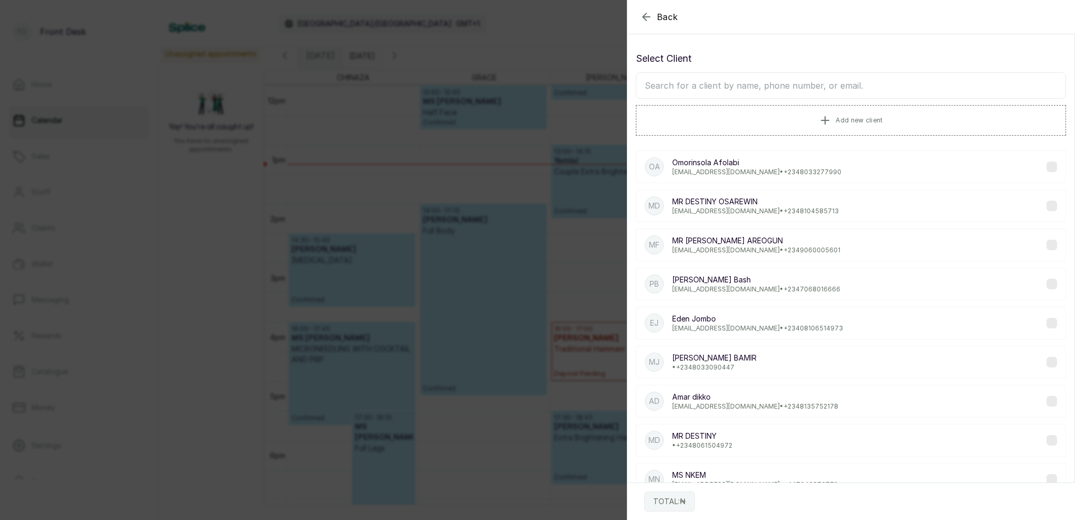
click at [817, 87] on input "text" at bounding box center [851, 85] width 430 height 26
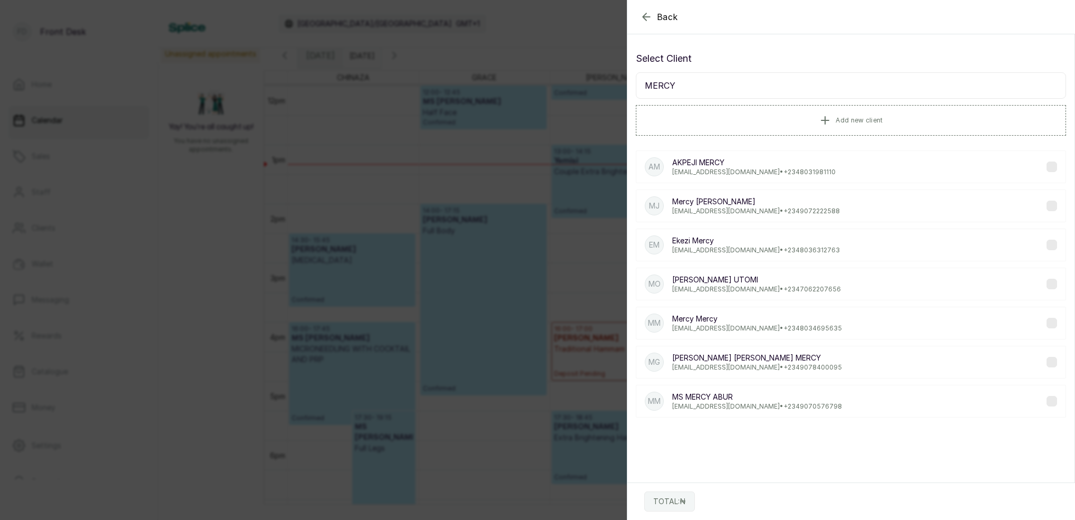
type input "MERCY"
click at [712, 247] on p "ekezimercy@gmail.com • +234 8036312763" at bounding box center [757, 250] width 168 height 8
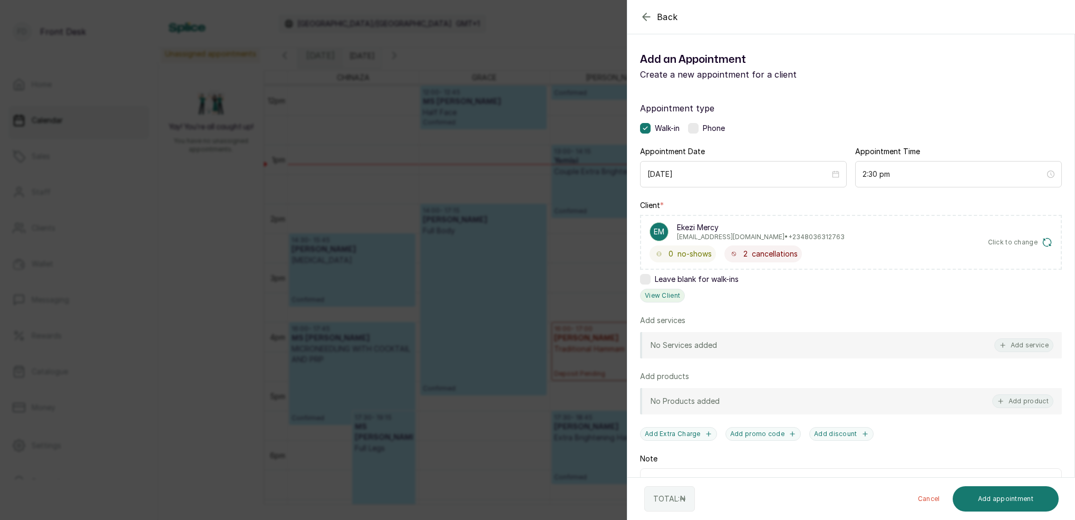
click at [673, 295] on button "View Client" at bounding box center [662, 296] width 45 height 14
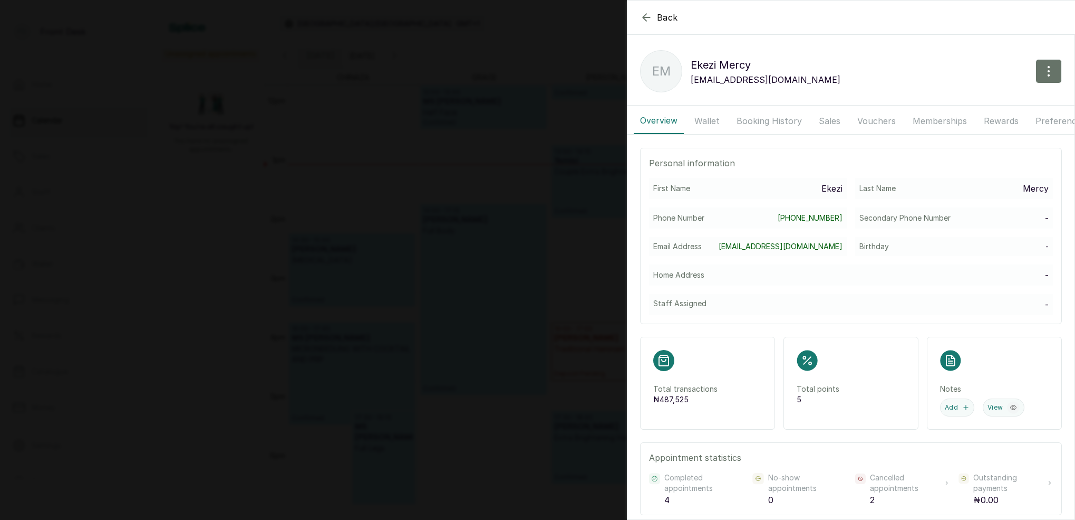
click at [748, 117] on button "Booking History" at bounding box center [770, 121] width 78 height 26
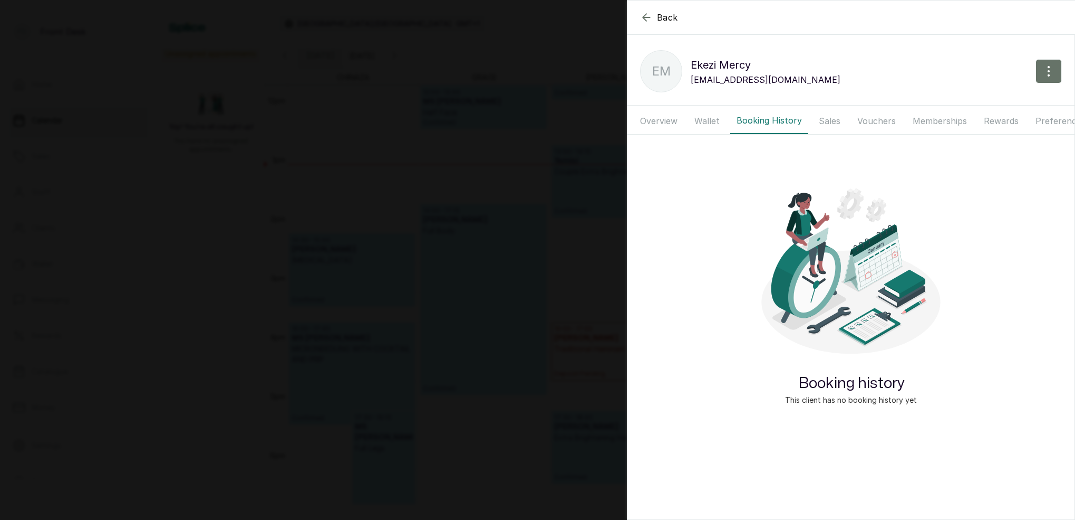
click at [717, 119] on button "Wallet" at bounding box center [707, 121] width 38 height 26
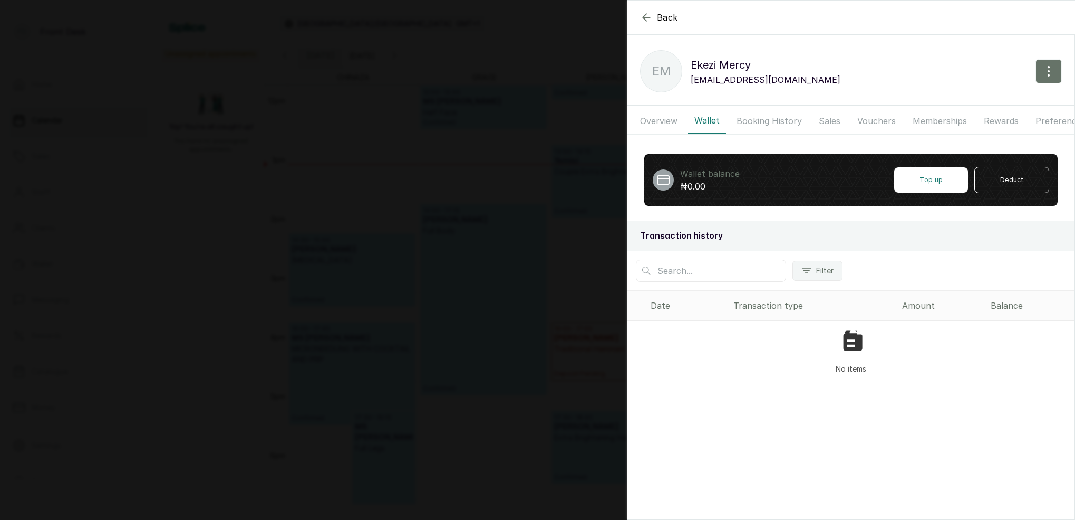
click at [768, 121] on button "Booking History" at bounding box center [770, 121] width 78 height 26
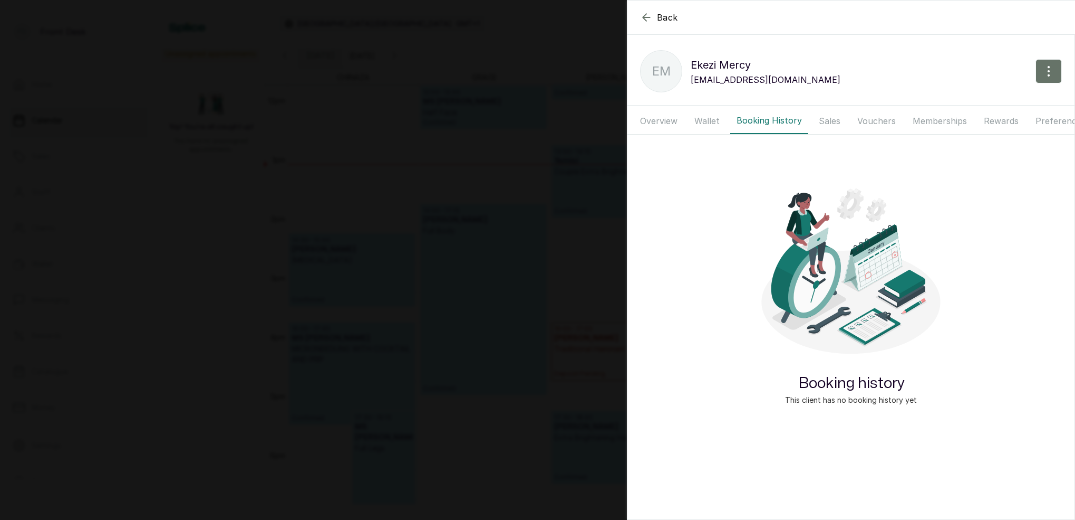
click at [670, 126] on button "Overview" at bounding box center [659, 121] width 50 height 26
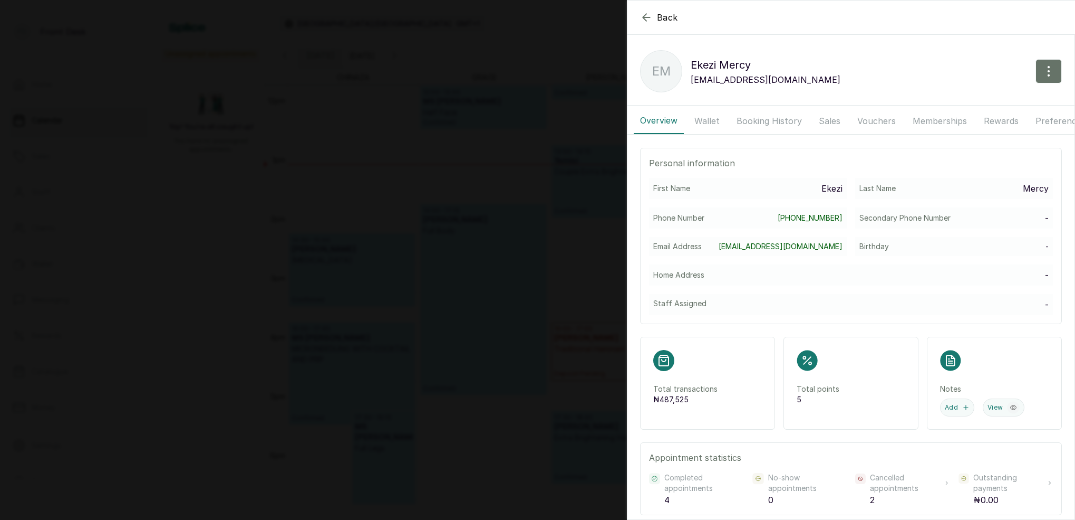
drag, startPoint x: 712, startPoint y: 120, endPoint x: 743, endPoint y: 119, distance: 31.7
click at [712, 120] on button "Wallet" at bounding box center [707, 121] width 38 height 26
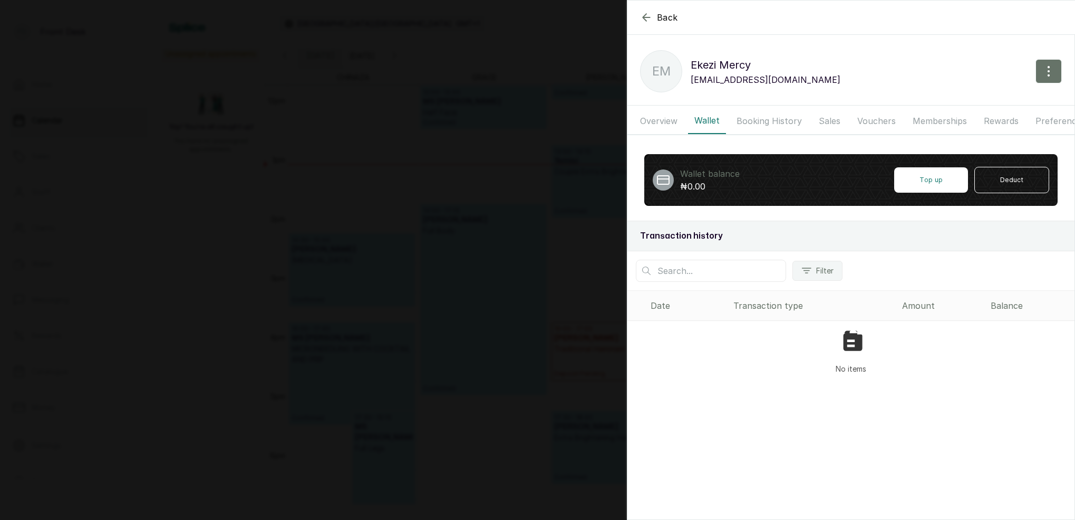
click at [754, 118] on button "Booking History" at bounding box center [770, 121] width 78 height 26
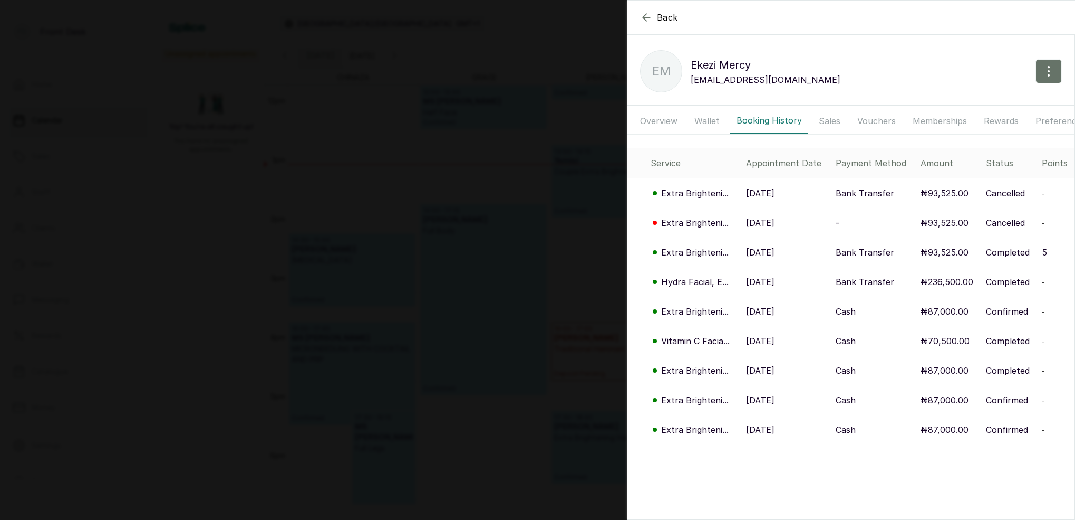
click at [699, 221] on p "Extra Brighteni..." at bounding box center [695, 222] width 68 height 13
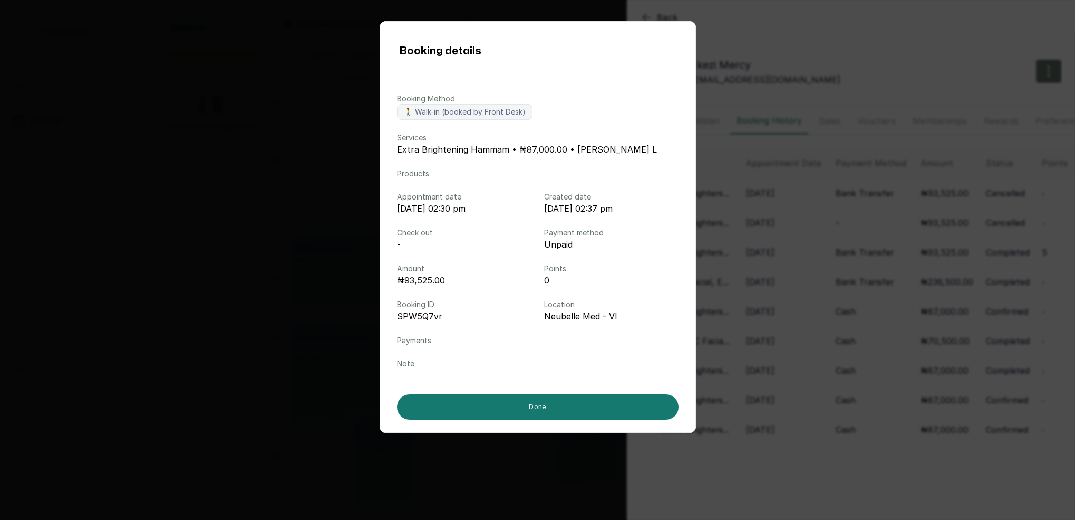
click at [751, 217] on div "Booking details Booking Method 🚶 Walk-in (booked by Front Desk) Services Extra …" at bounding box center [537, 260] width 1075 height 520
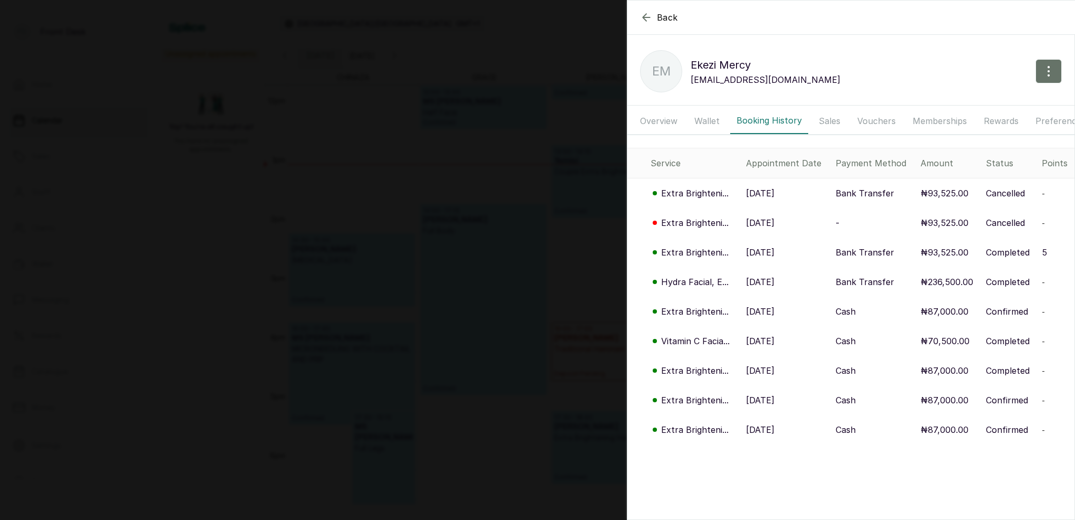
click at [710, 250] on p "Extra Brighteni..." at bounding box center [695, 252] width 68 height 13
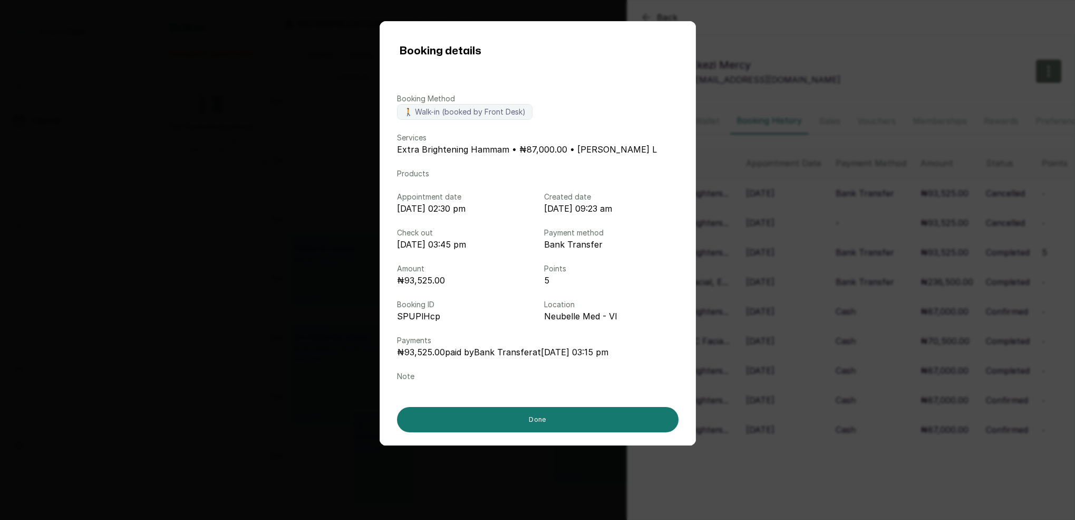
click at [766, 252] on div "Booking details Booking Method 🚶 Walk-in (booked by Front Desk) Services Extra …" at bounding box center [537, 260] width 1075 height 520
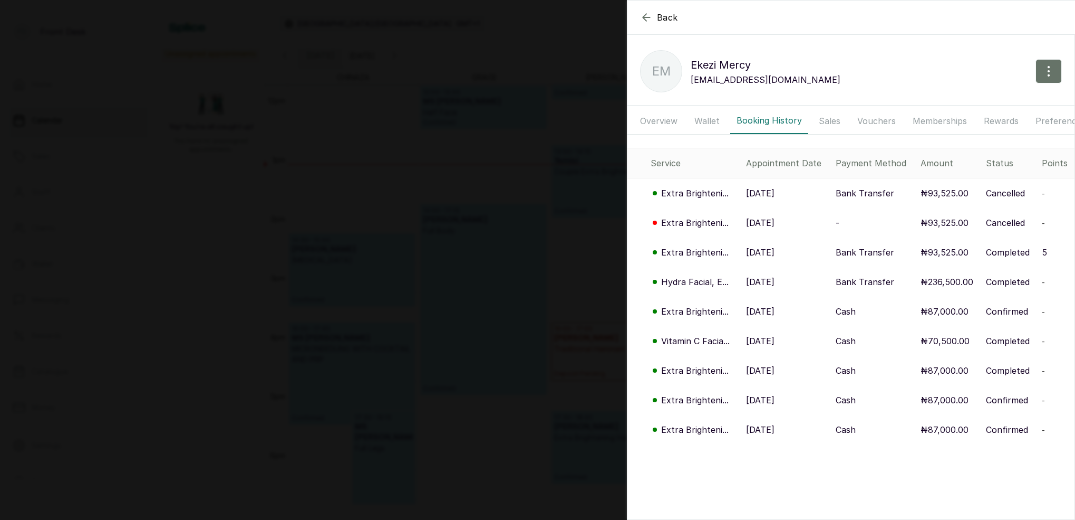
click at [706, 309] on p "Extra Brighteni..." at bounding box center [695, 311] width 68 height 13
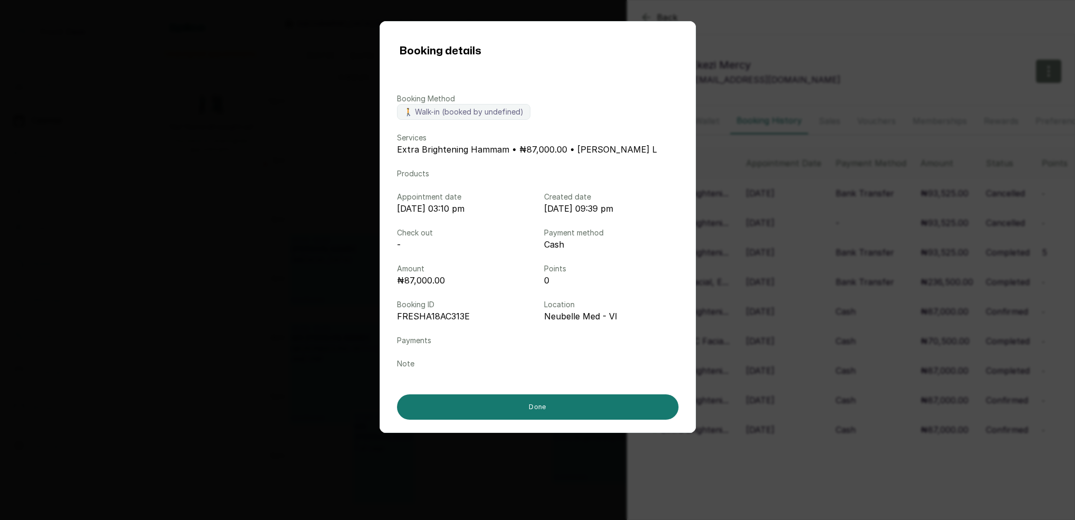
click at [782, 296] on div "Booking details Booking Method 🚶 Walk-in (booked by undefined) Services Extra B…" at bounding box center [537, 260] width 1075 height 520
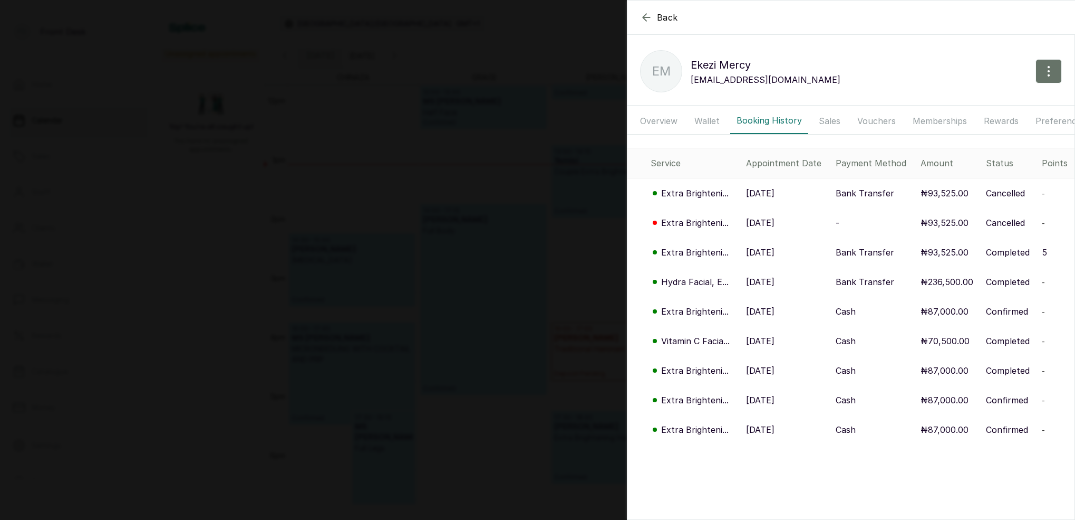
click at [698, 364] on p "Extra Brighteni..." at bounding box center [695, 370] width 68 height 13
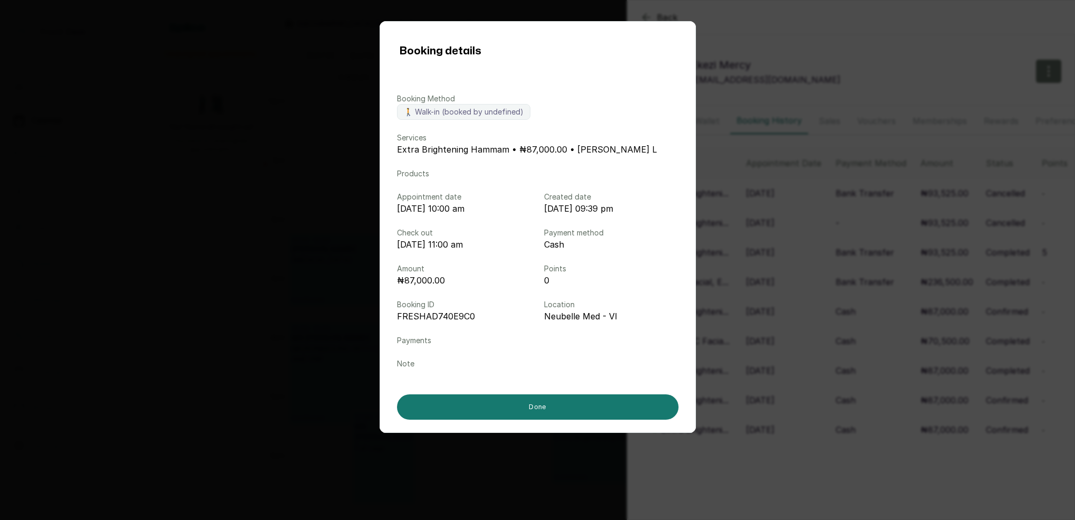
click at [777, 349] on div "Booking details Booking Method 🚶 Walk-in (booked by undefined) Services Extra B…" at bounding box center [537, 260] width 1075 height 520
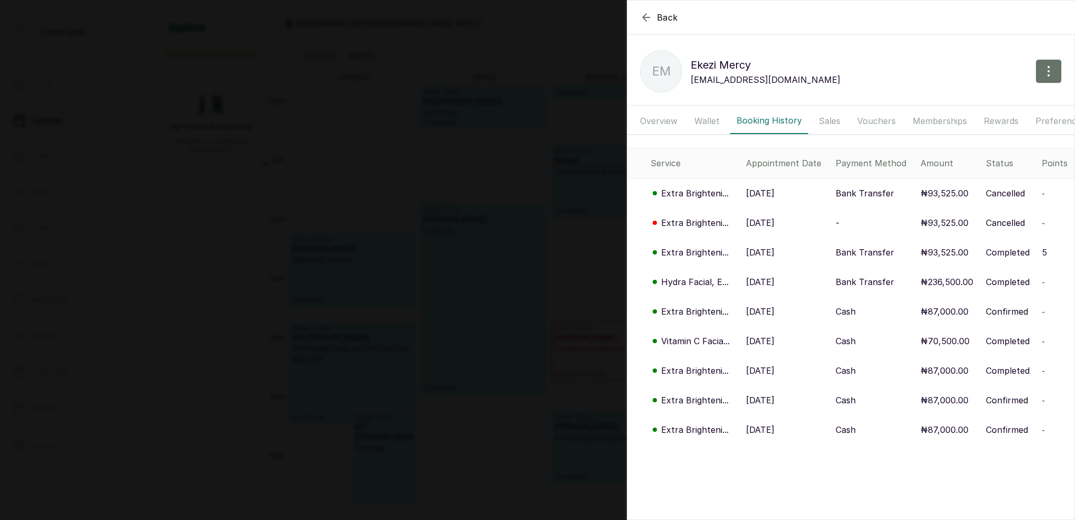
click at [710, 399] on p "Extra Brighteni..." at bounding box center [695, 399] width 68 height 13
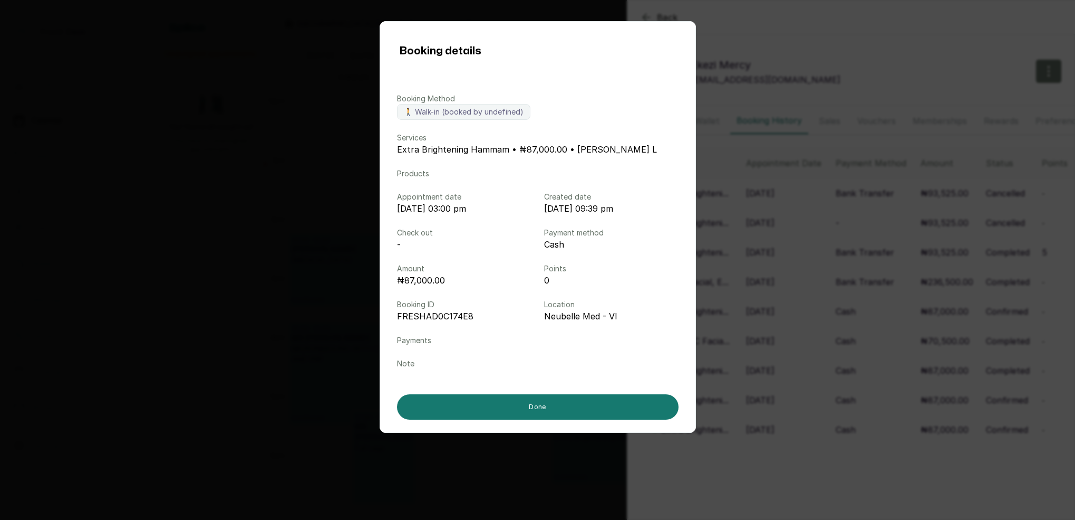
drag, startPoint x: 792, startPoint y: 393, endPoint x: 784, endPoint y: 399, distance: 10.5
click at [792, 395] on div "Booking details Booking Method 🚶 Walk-in (booked by undefined) Services Extra B…" at bounding box center [537, 260] width 1075 height 520
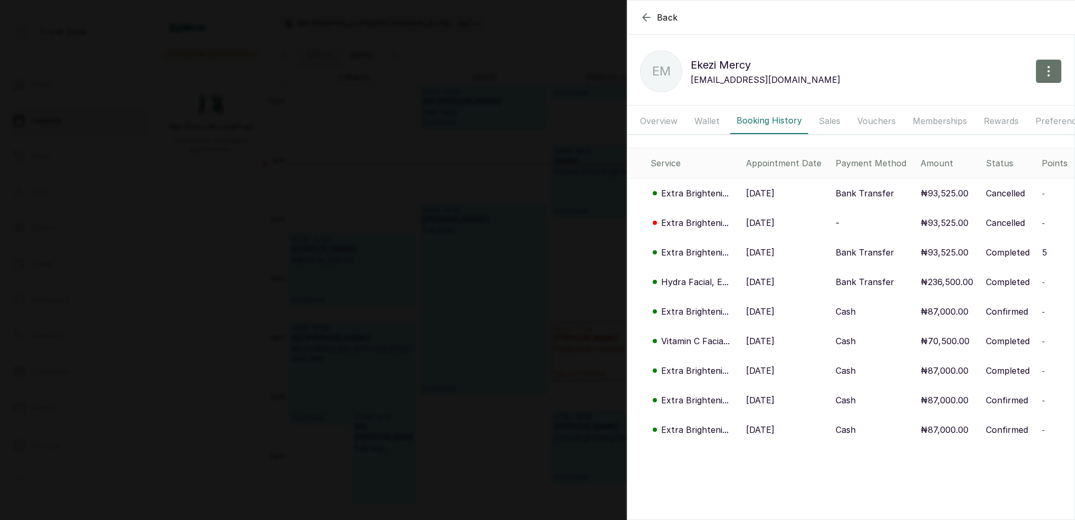
click at [710, 431] on p "Extra Brighteni..." at bounding box center [695, 429] width 68 height 13
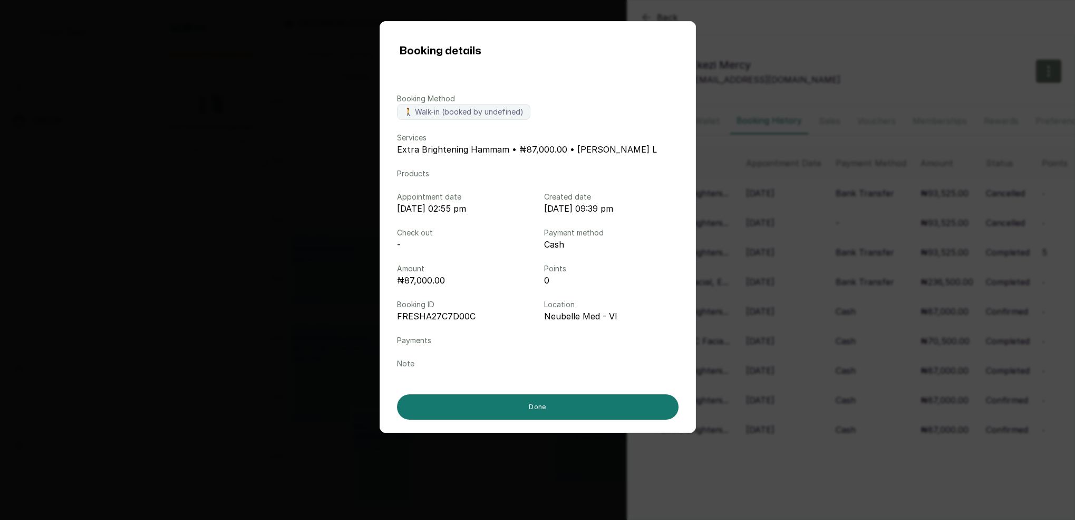
drag, startPoint x: 828, startPoint y: 319, endPoint x: 846, endPoint y: 295, distance: 29.7
click at [828, 317] on div "Booking details Booking Method 🚶 Walk-in (booked by undefined) Services Extra B…" at bounding box center [537, 260] width 1075 height 520
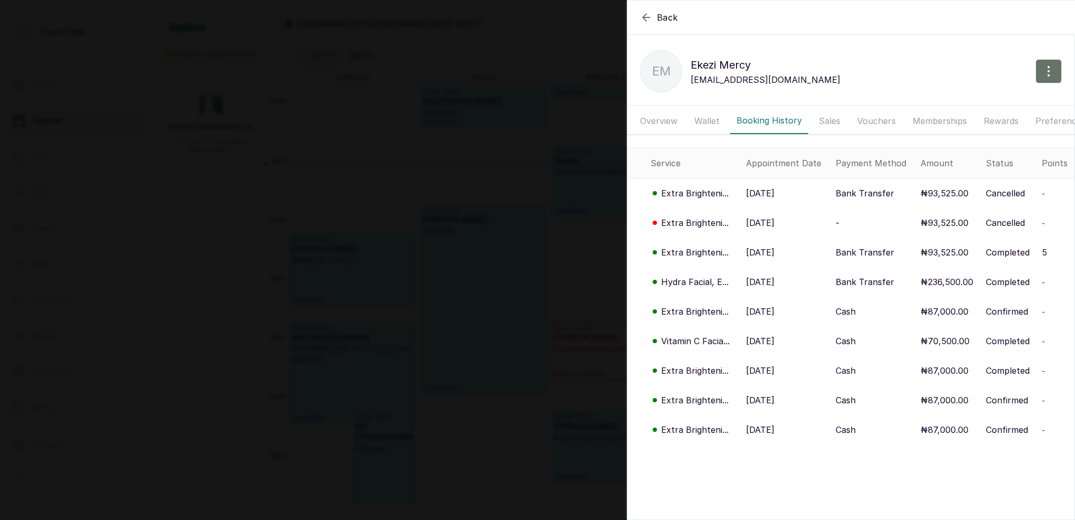
click at [542, 162] on div "Back Ekezi Mercy EM Ekezi Mercy ekezimercy@gmail.com Overview Wallet Booking Hi…" at bounding box center [537, 260] width 1075 height 520
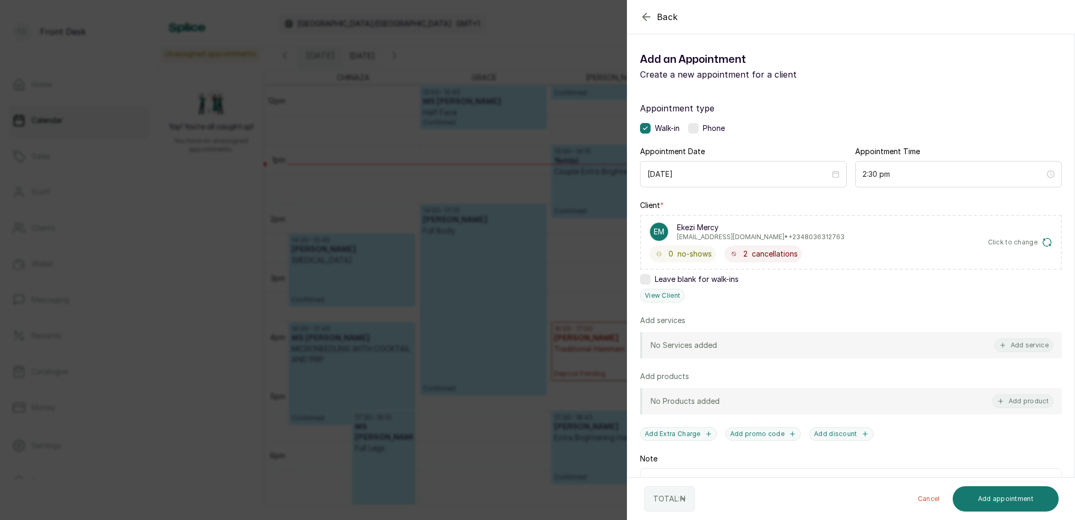
click at [557, 177] on div "Back Add Appointment Add an Appointment Create a new appointment for a client A…" at bounding box center [537, 260] width 1075 height 520
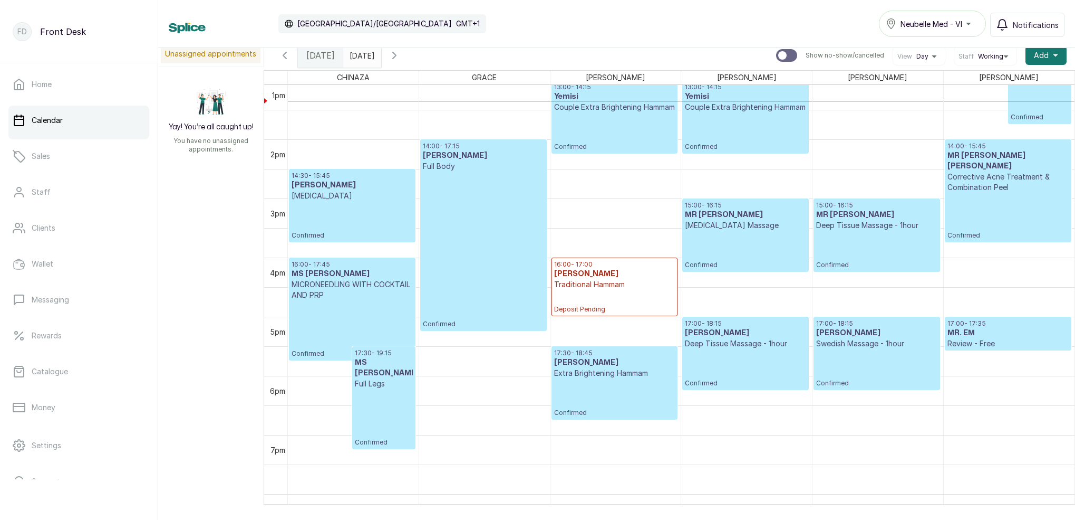
click at [401, 57] on icon "button" at bounding box center [394, 55] width 13 height 13
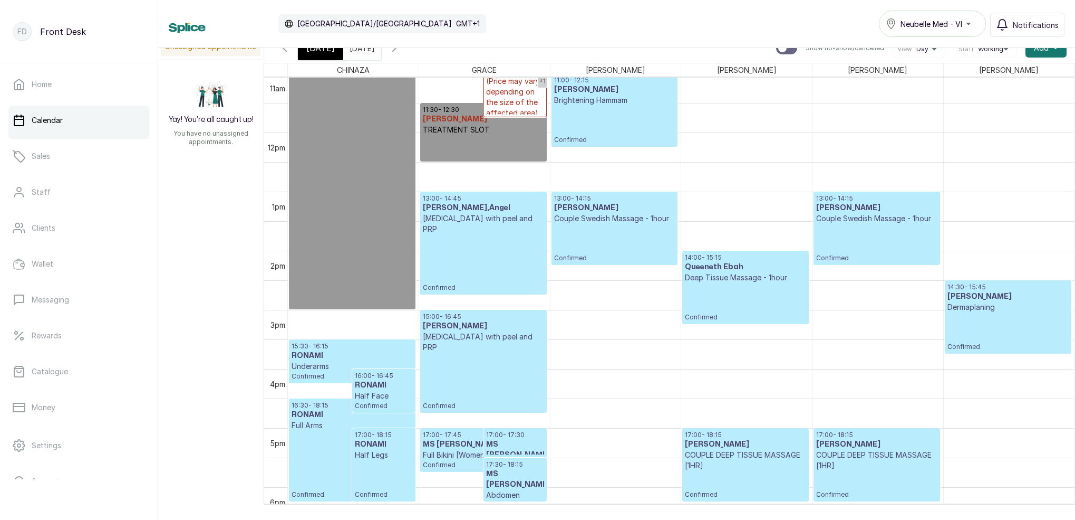
scroll to position [676, 0]
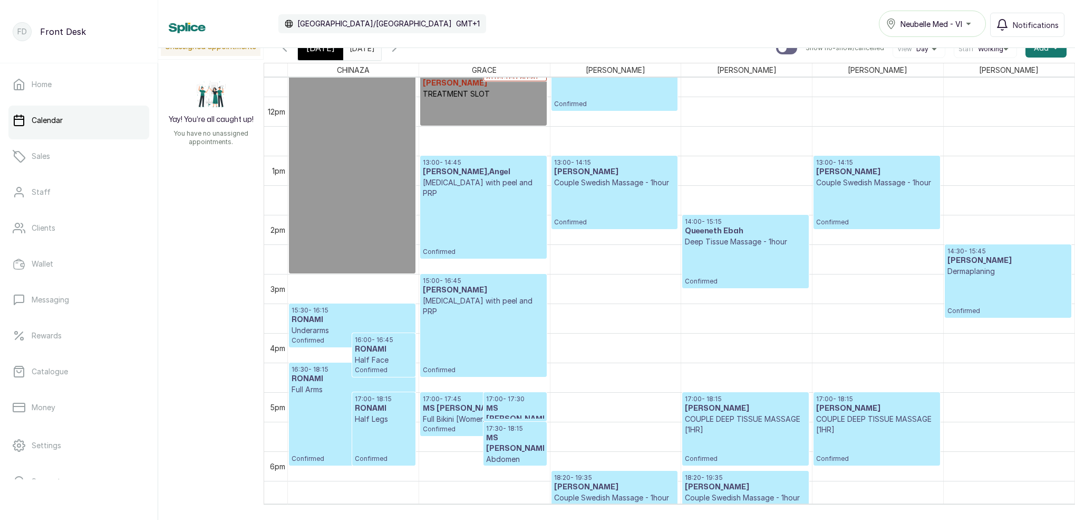
click at [328, 54] on div "[DATE]" at bounding box center [320, 48] width 45 height 24
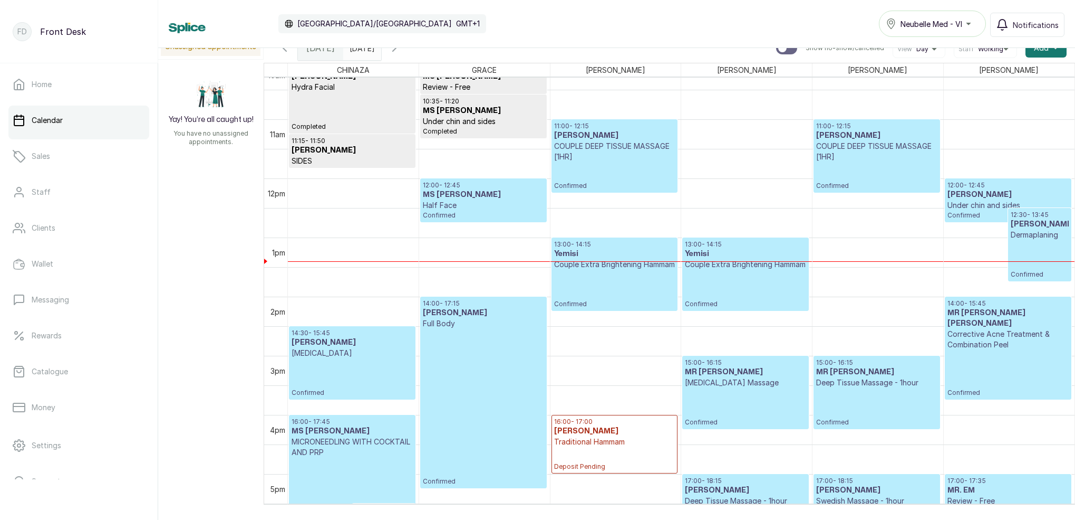
scroll to position [596, 0]
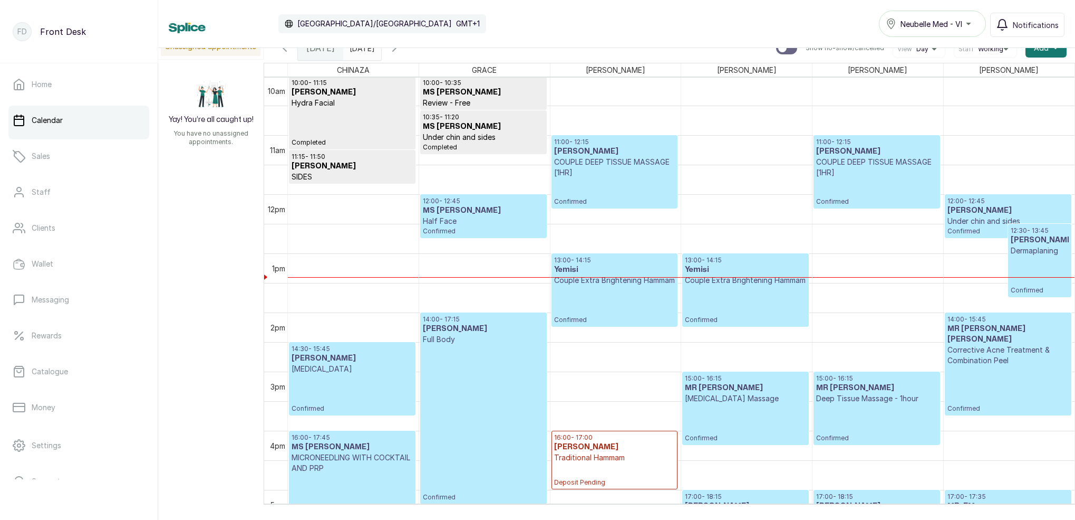
click at [472, 209] on h3 "MS NATASHA" at bounding box center [483, 210] width 121 height 11
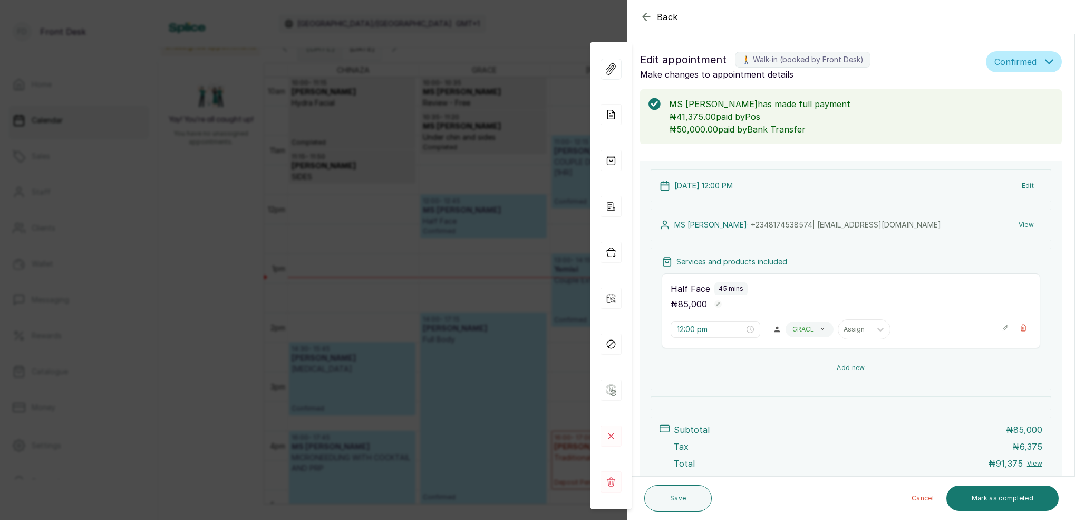
click at [552, 136] on div "Back Appointment Details Edit appointment 🚶 Walk-in (booked by Front Desk) Make…" at bounding box center [537, 260] width 1075 height 520
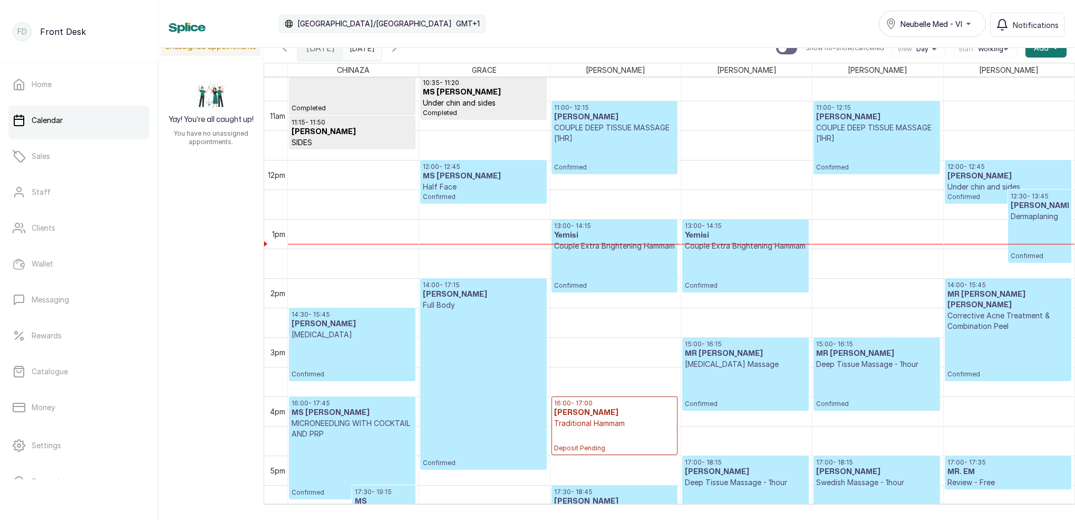
scroll to position [636, 0]
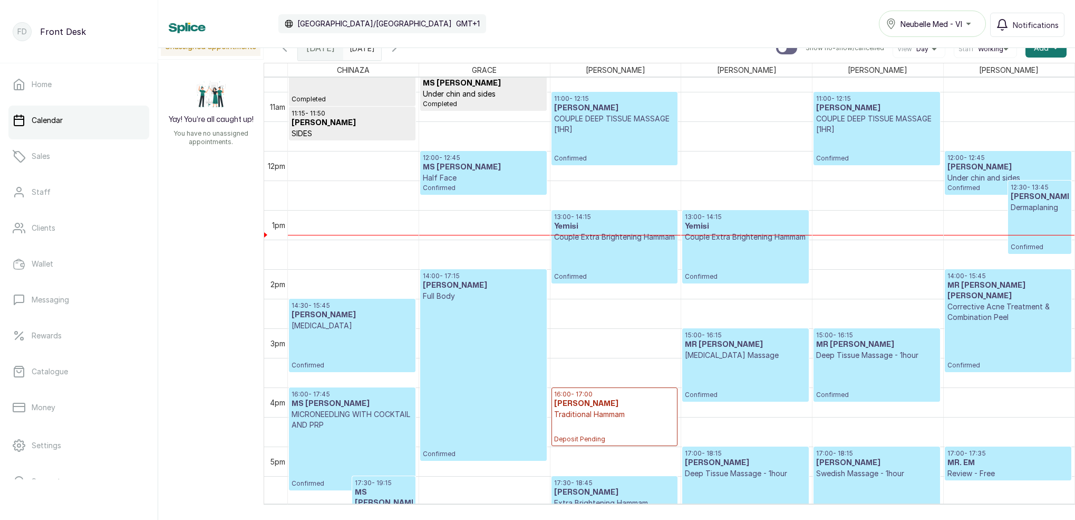
click at [401, 53] on icon "button" at bounding box center [394, 48] width 13 height 13
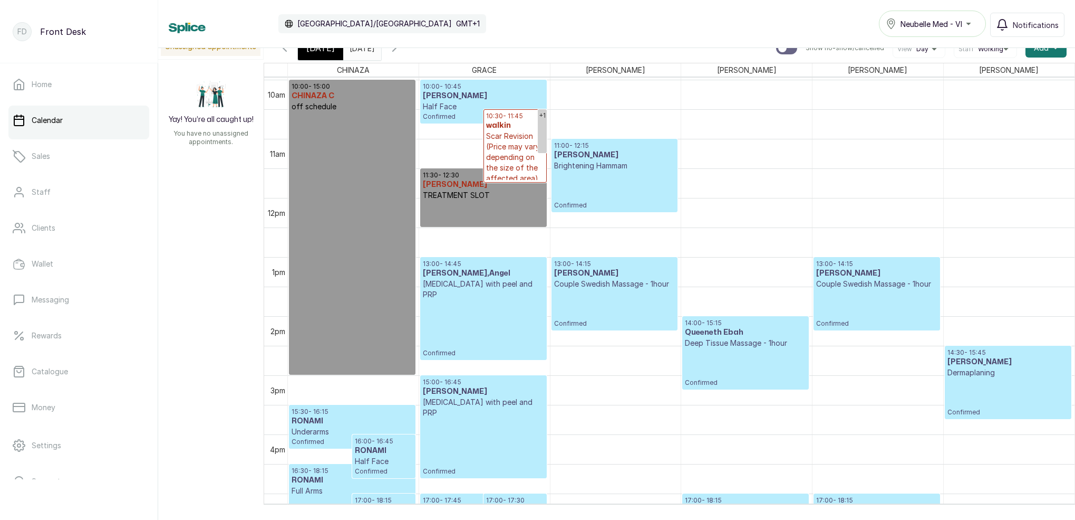
scroll to position [595, 0]
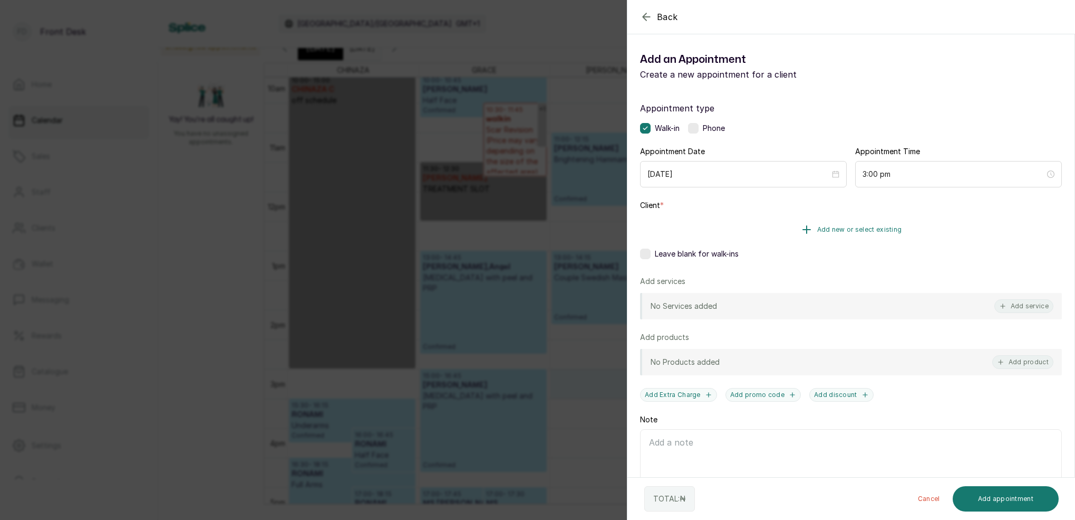
click at [875, 226] on span "Add new or select existing" at bounding box center [860, 229] width 85 height 8
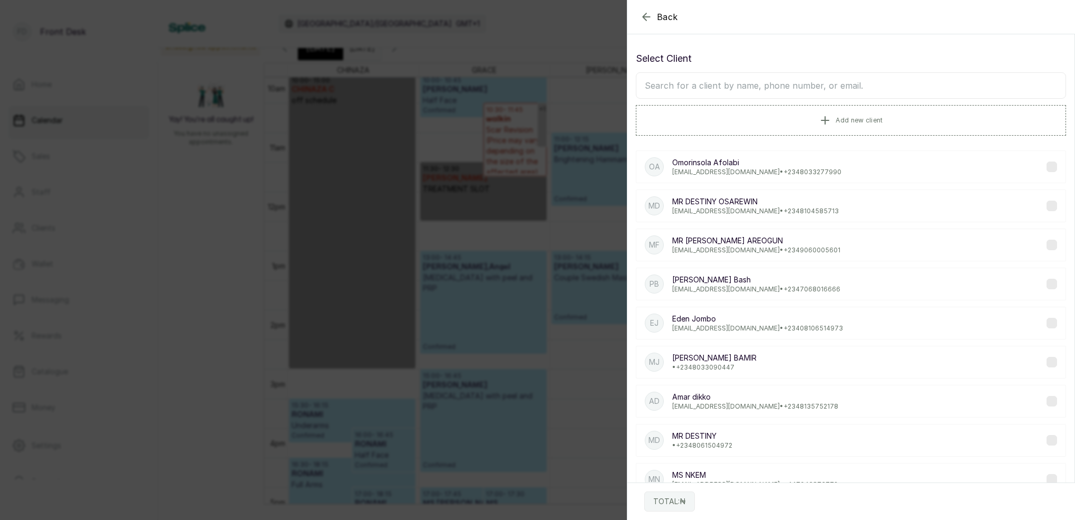
click at [808, 87] on input "text" at bounding box center [851, 85] width 430 height 26
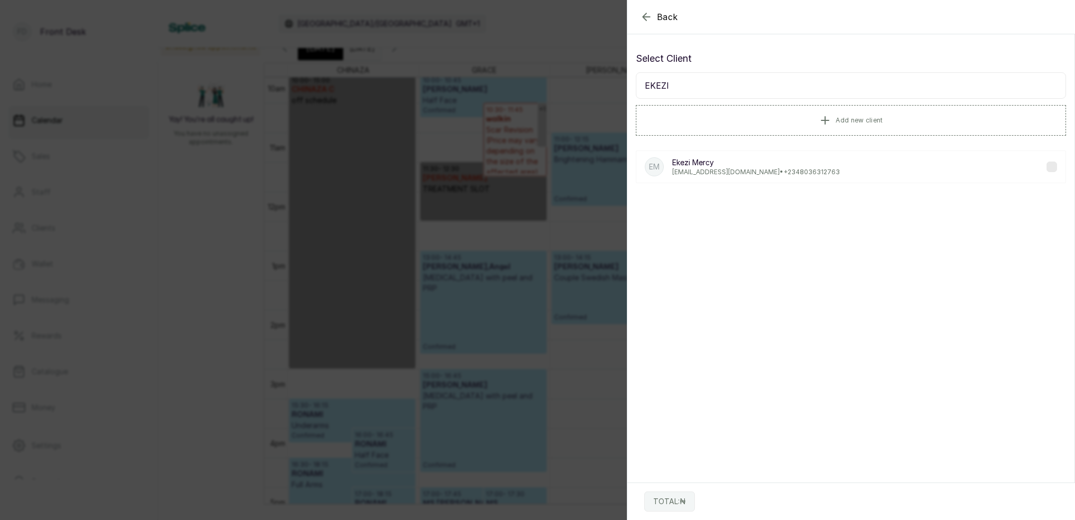
type input "EKEZI"
click at [742, 173] on p "ekezimercy@gmail.com • +234 8036312763" at bounding box center [757, 172] width 168 height 8
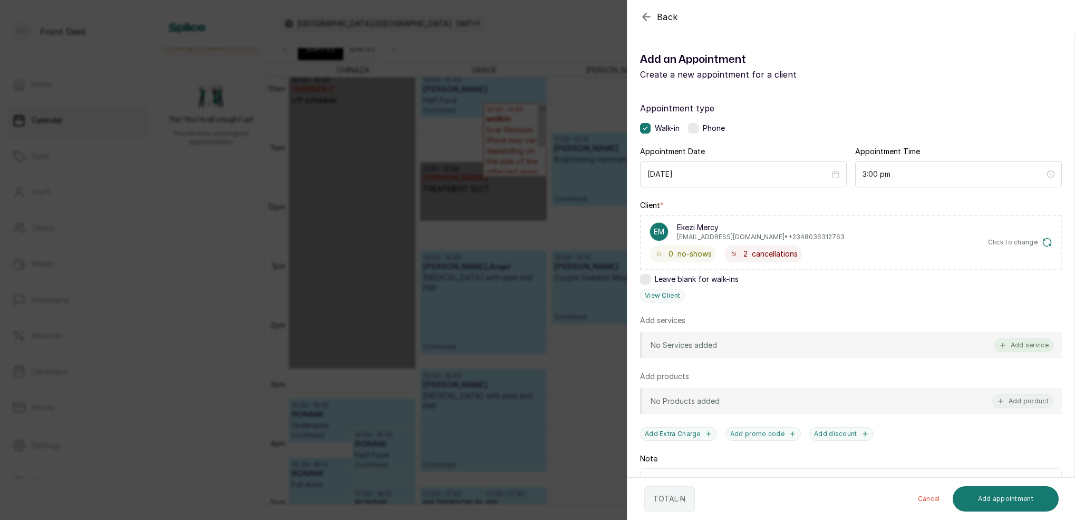
click at [1012, 346] on button "Add service" at bounding box center [1024, 345] width 59 height 14
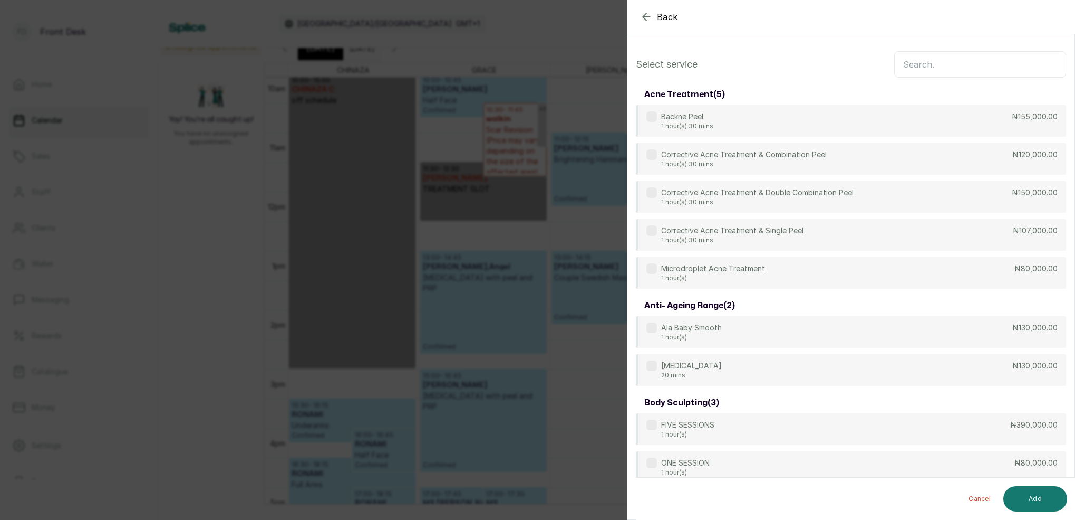
scroll to position [-1, 0]
click at [940, 60] on input "text" at bounding box center [981, 64] width 172 height 26
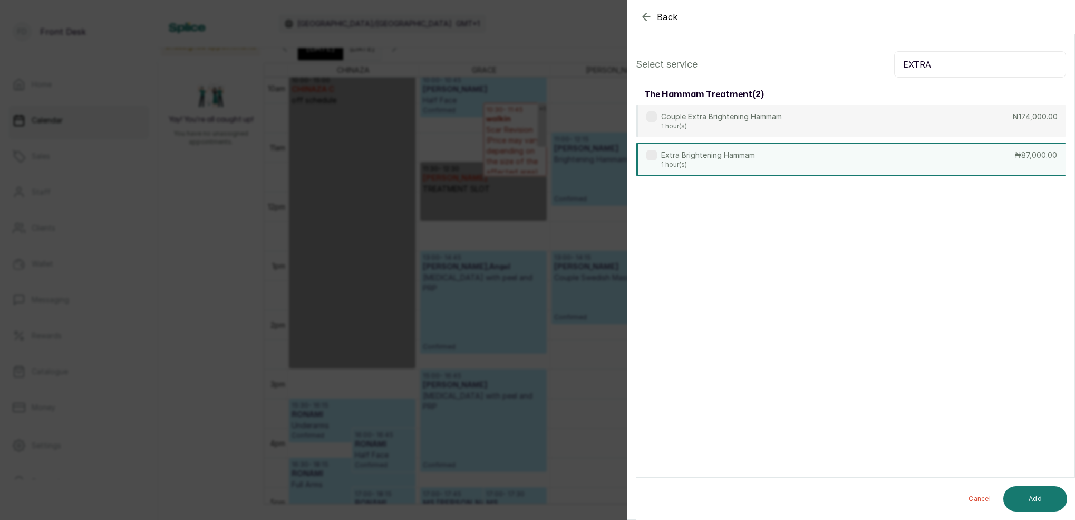
type input "EXTRA"
drag, startPoint x: 694, startPoint y: 158, endPoint x: 774, endPoint y: 207, distance: 94.0
click at [695, 158] on p "Extra Brightening Hammam" at bounding box center [708, 154] width 94 height 11
click at [1047, 501] on button "Add" at bounding box center [1036, 498] width 64 height 25
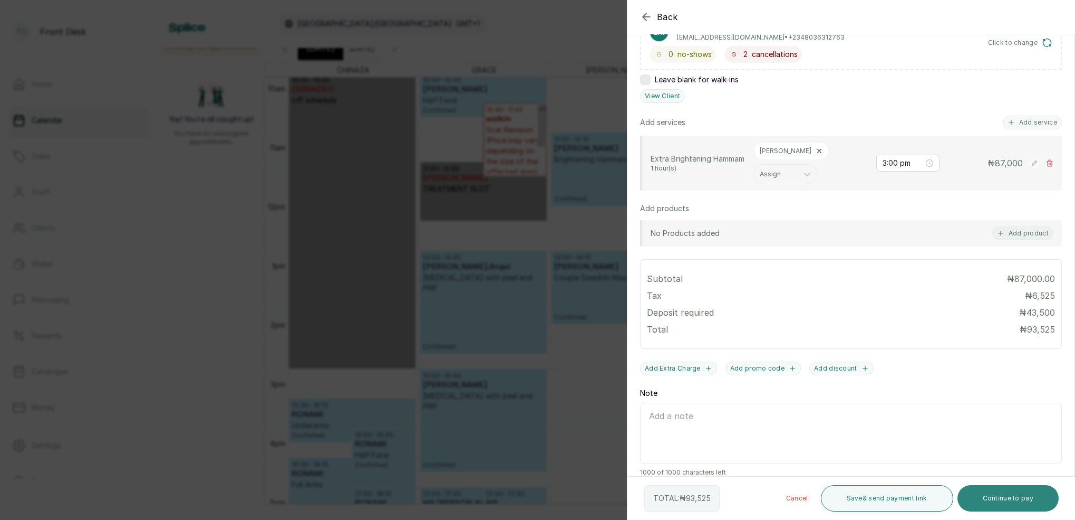
scroll to position [199, 0]
drag, startPoint x: 1023, startPoint y: 496, endPoint x: 1019, endPoint y: 492, distance: 6.0
click at [1023, 496] on button "Continue to pay" at bounding box center [1009, 498] width 102 height 26
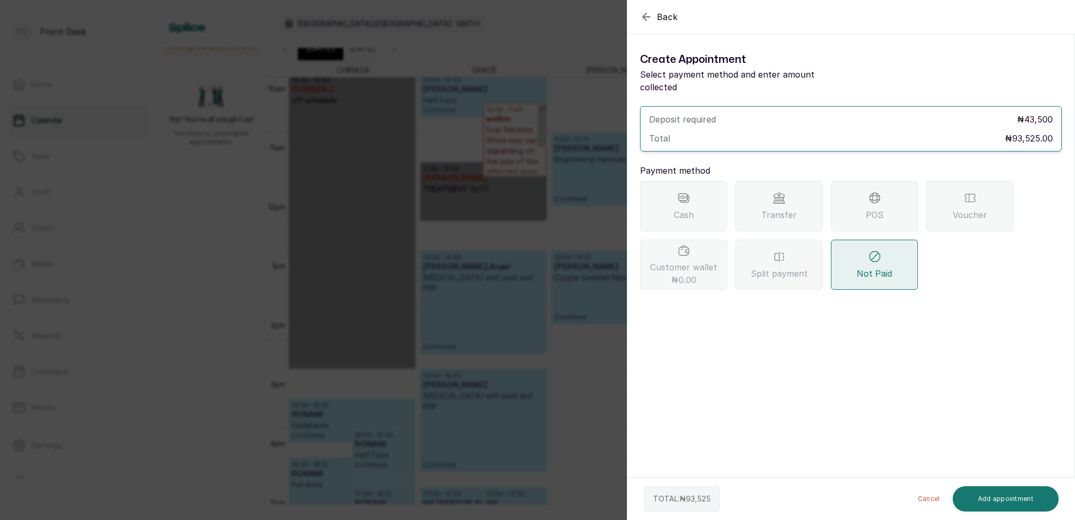
click at [644, 13] on icon "button" at bounding box center [646, 17] width 13 height 13
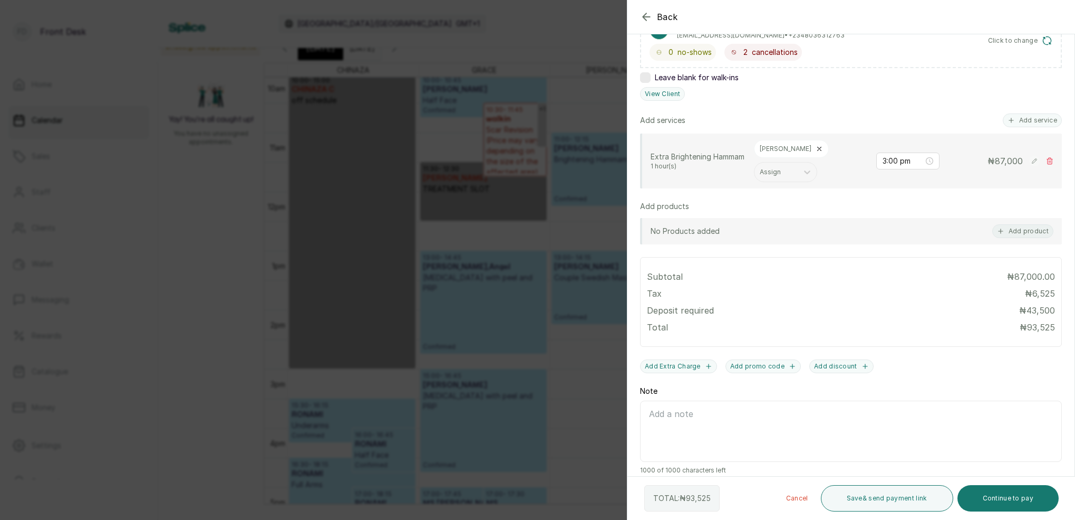
scroll to position [199, 0]
click at [662, 93] on button "View Client" at bounding box center [662, 97] width 45 height 14
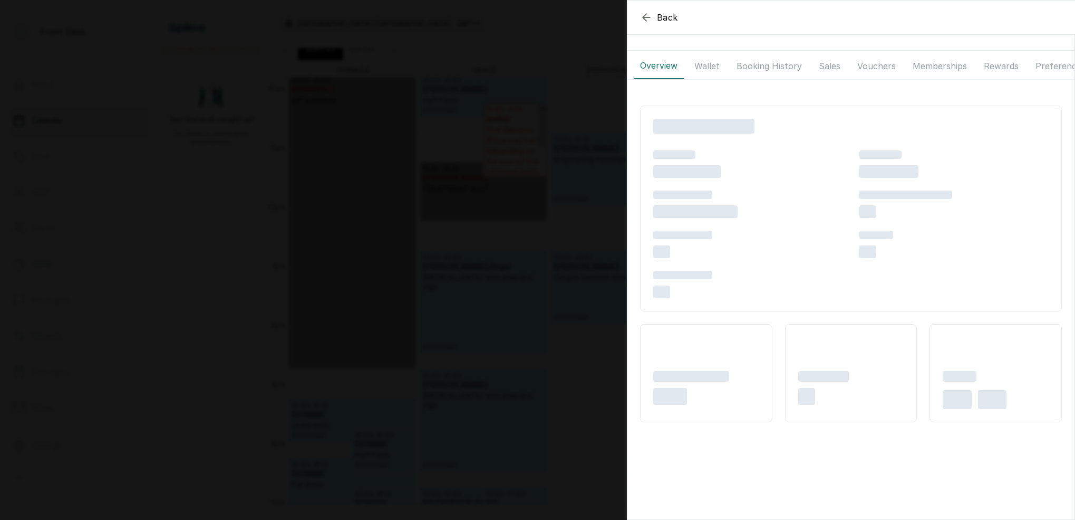
drag, startPoint x: 705, startPoint y: 66, endPoint x: 706, endPoint y: 78, distance: 12.2
click at [704, 65] on button "Wallet" at bounding box center [707, 66] width 38 height 26
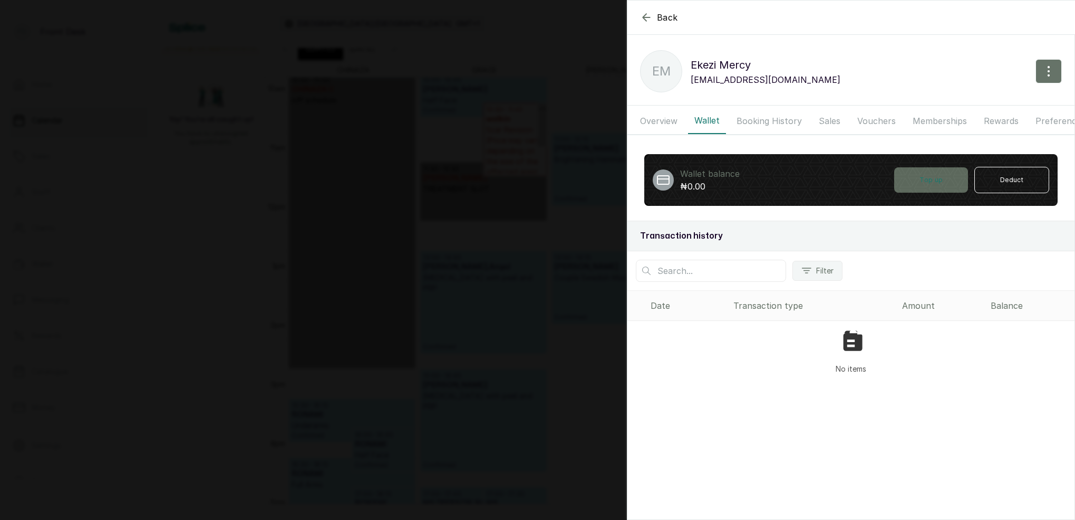
click at [919, 178] on button "Top up" at bounding box center [932, 179] width 74 height 25
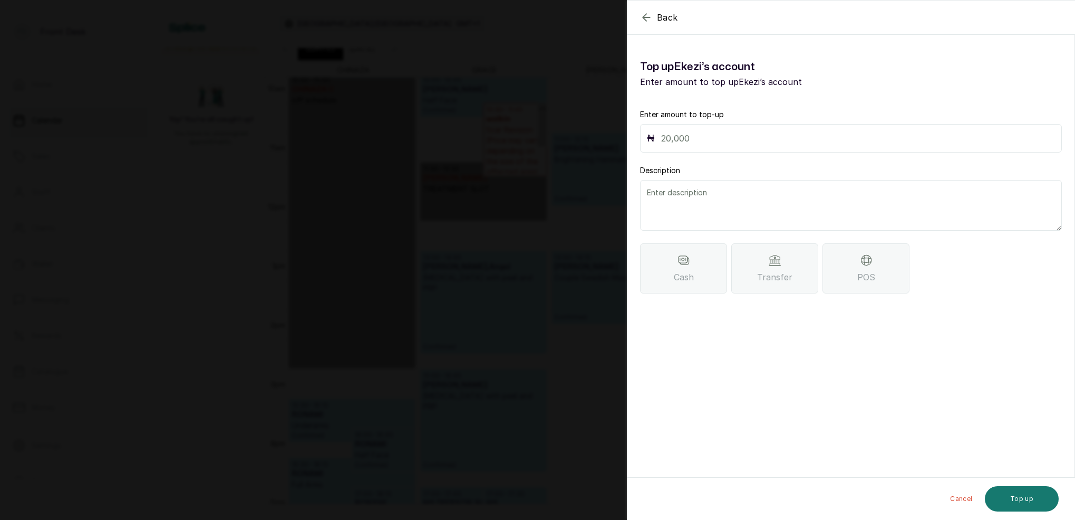
click at [761, 138] on input "text" at bounding box center [858, 138] width 394 height 15
type input "93,525"
click at [744, 196] on textarea at bounding box center [851, 205] width 422 height 51
type textarea "MONEY DIDNT RETURN TO WALLET"
click at [792, 284] on div "Transfer" at bounding box center [775, 268] width 87 height 50
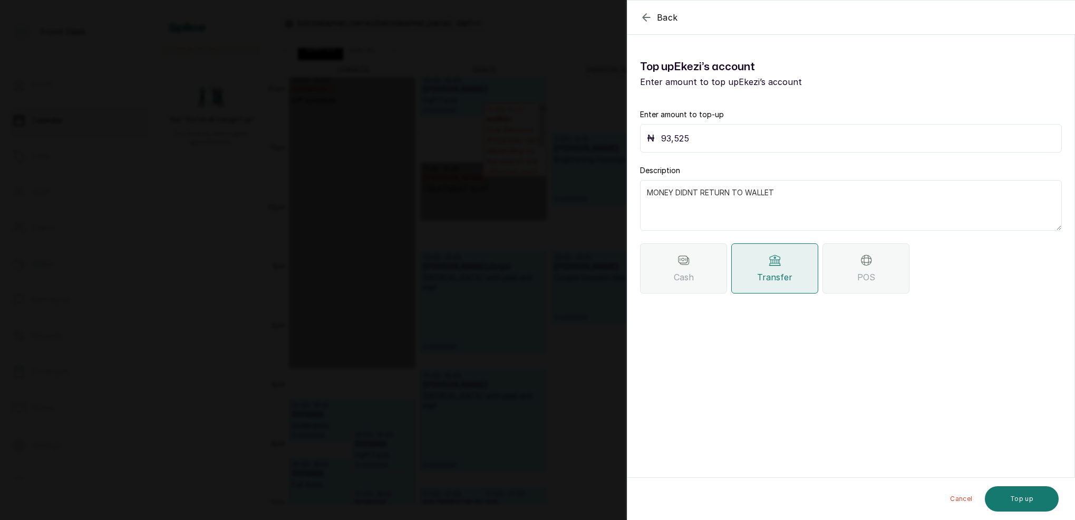
drag, startPoint x: 1024, startPoint y: 493, endPoint x: 1025, endPoint y: 470, distance: 23.3
click at [1023, 490] on button "Top up" at bounding box center [1022, 498] width 74 height 25
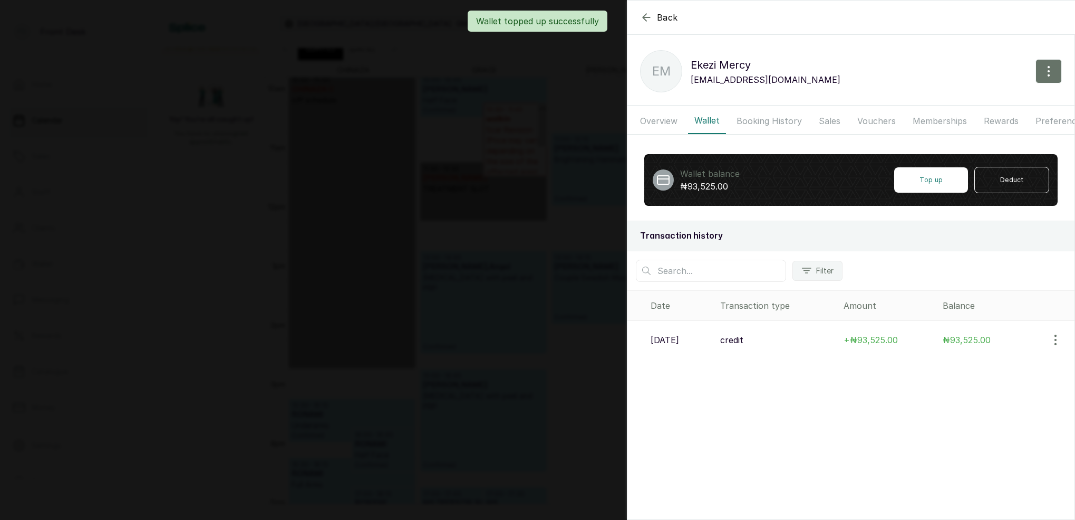
drag, startPoint x: 648, startPoint y: 18, endPoint x: 681, endPoint y: 34, distance: 37.0
click at [648, 18] on div "Wallet topped up successfully" at bounding box center [537, 21] width 1075 height 21
click at [644, 17] on div "Wallet topped up successfully" at bounding box center [537, 21] width 1075 height 21
click at [647, 16] on icon "button" at bounding box center [646, 17] width 13 height 13
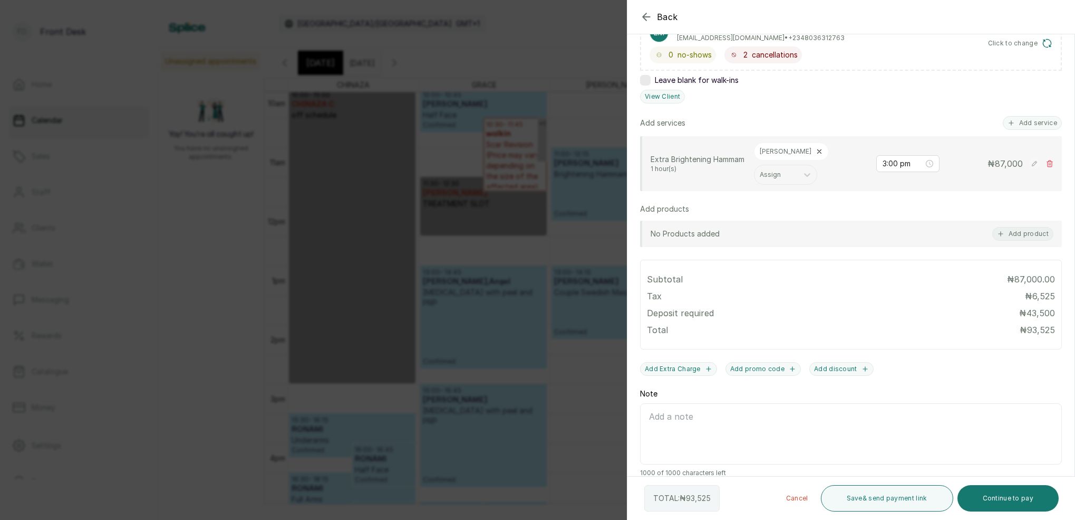
drag, startPoint x: 1030, startPoint y: 498, endPoint x: 1039, endPoint y: 484, distance: 16.8
click at [1029, 498] on button "Continue to pay" at bounding box center [1009, 498] width 102 height 26
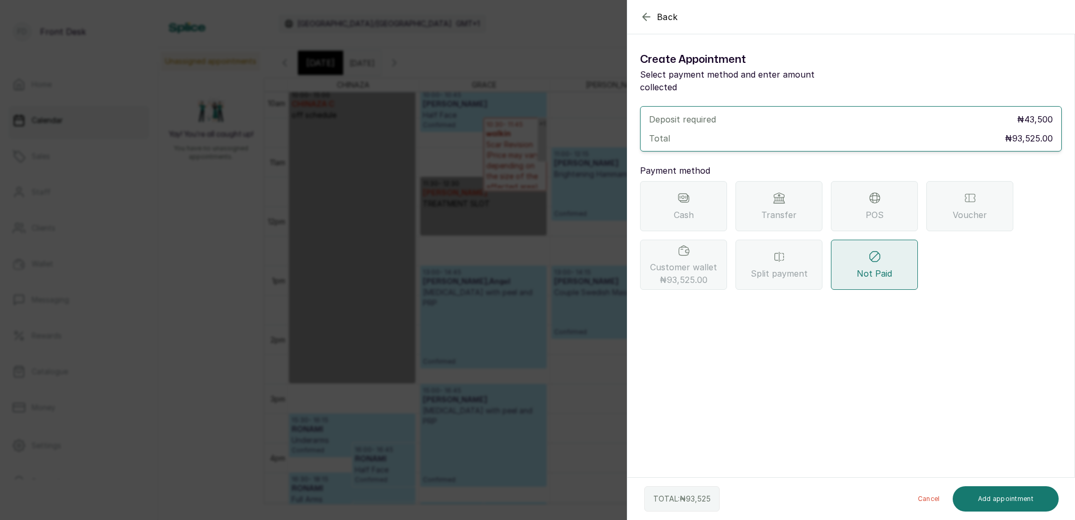
drag, startPoint x: 706, startPoint y: 251, endPoint x: 717, endPoint y: 260, distance: 14.6
click at [706, 261] on span "Customer wallet ₦93,525.00" at bounding box center [683, 273] width 67 height 25
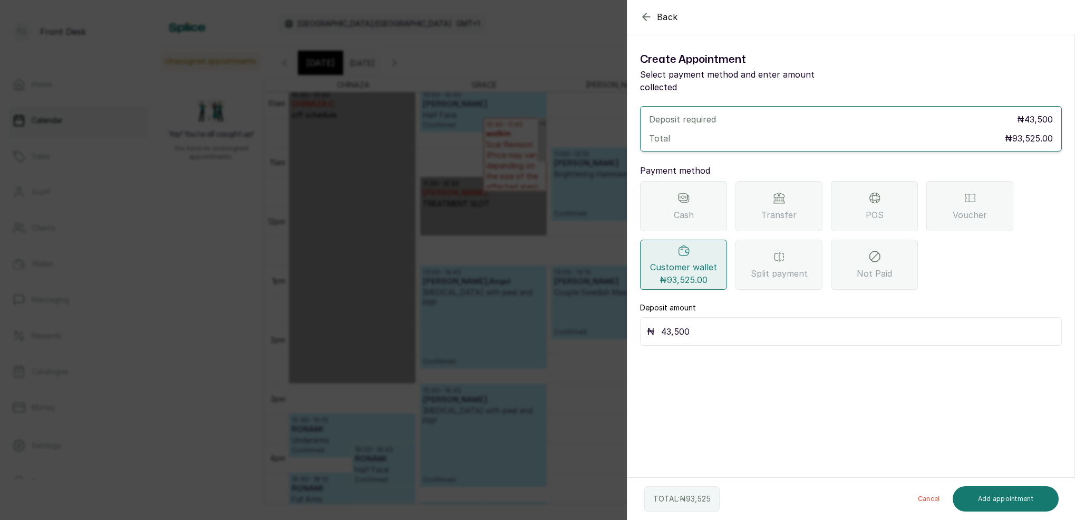
click at [731, 324] on input "43,500" at bounding box center [858, 331] width 394 height 15
type input "4"
type input "93,525"
click at [1023, 496] on button "Add appointment" at bounding box center [1006, 498] width 107 height 25
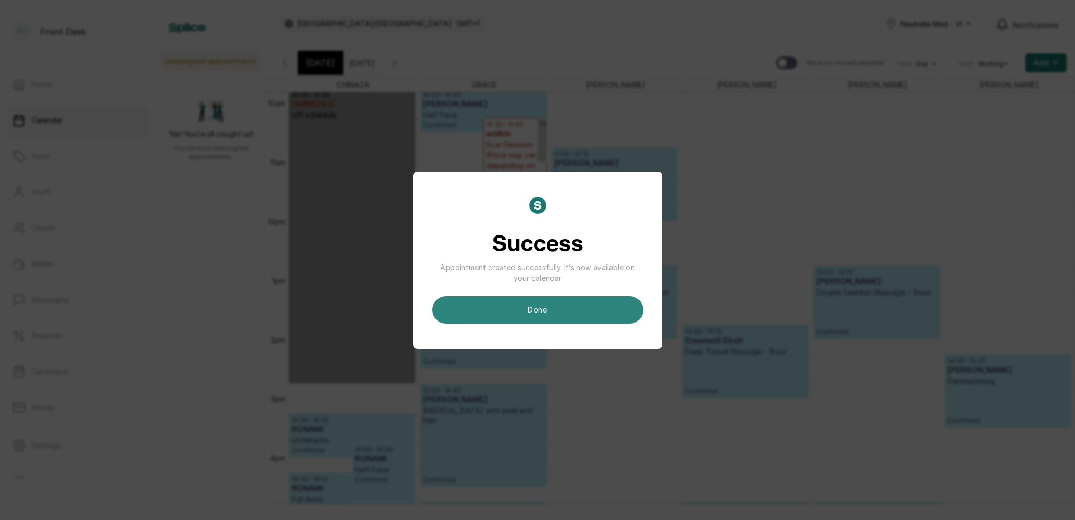
click at [587, 309] on button "done" at bounding box center [538, 309] width 211 height 27
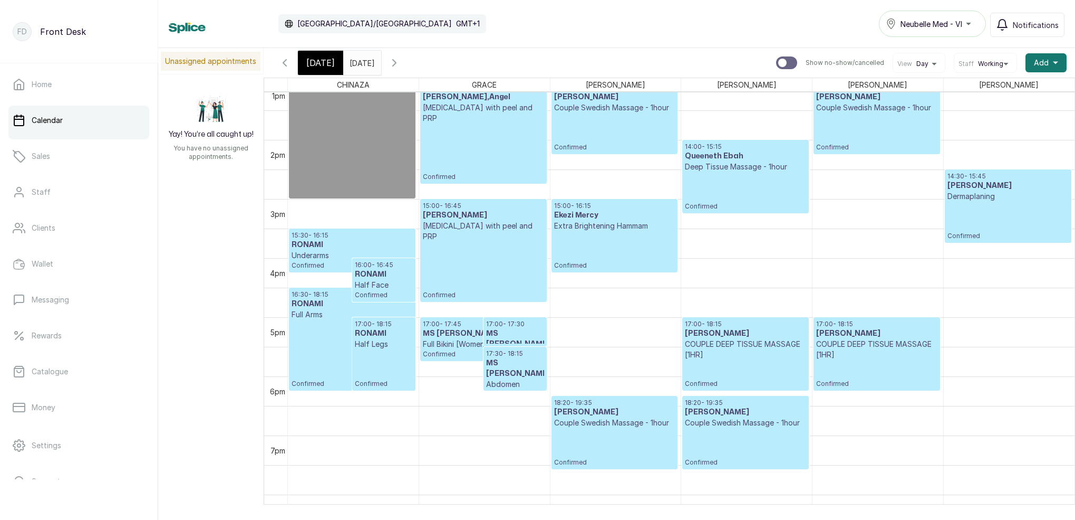
scroll to position [763, 0]
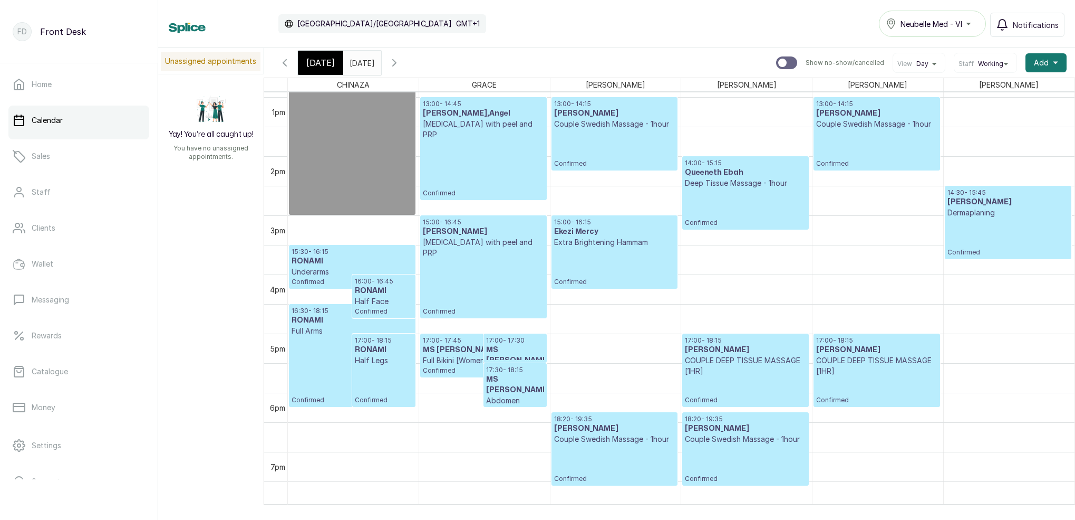
click at [325, 62] on span "[DATE]" at bounding box center [320, 62] width 28 height 13
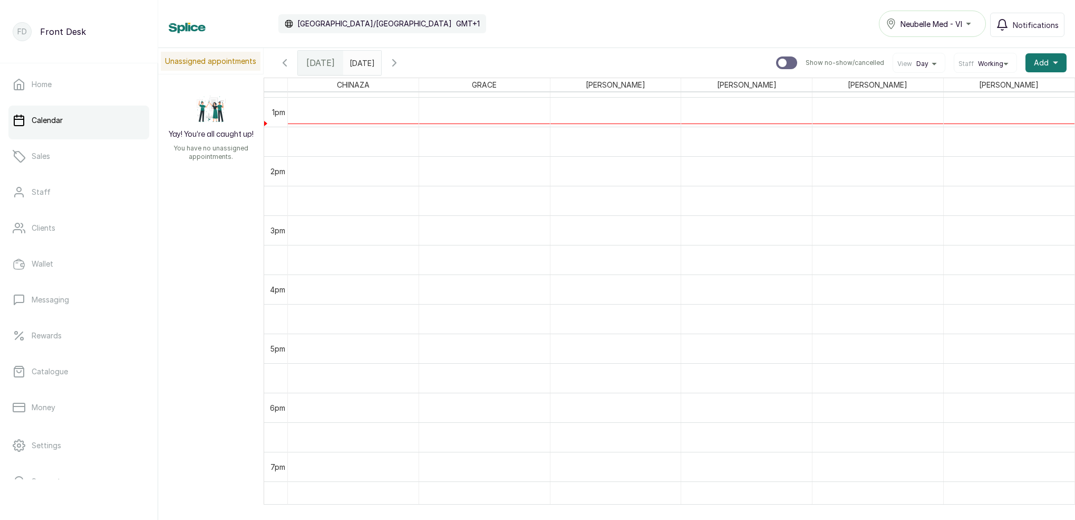
scroll to position [355, 0]
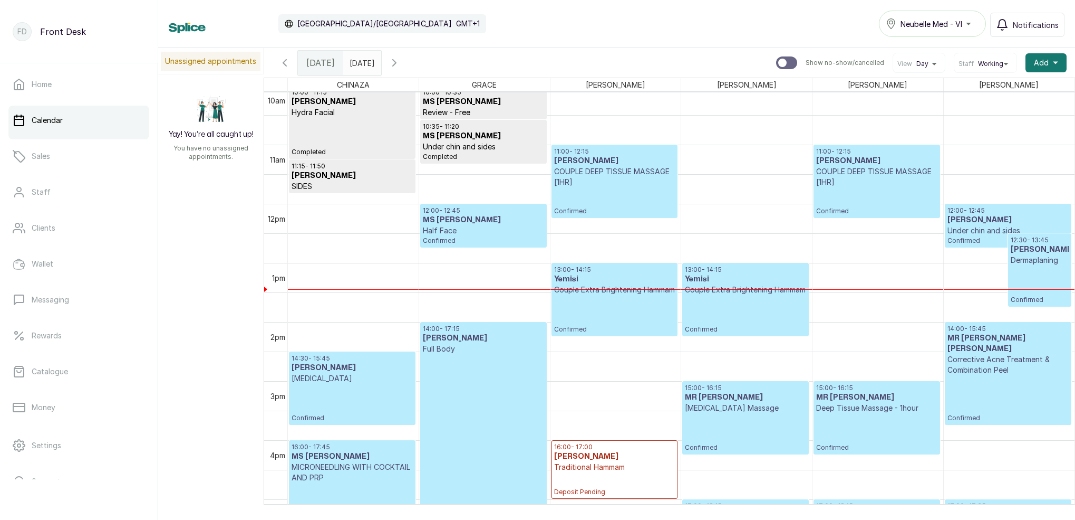
click at [464, 214] on p "12:00 - 12:45" at bounding box center [483, 210] width 121 height 8
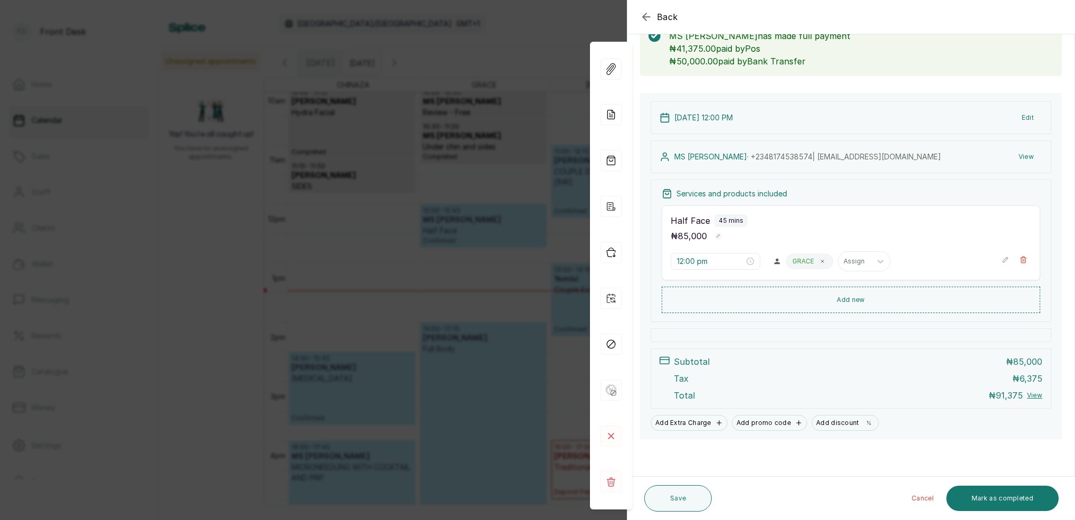
scroll to position [68, 0]
click at [1023, 494] on button "Mark as completed" at bounding box center [1003, 497] width 112 height 25
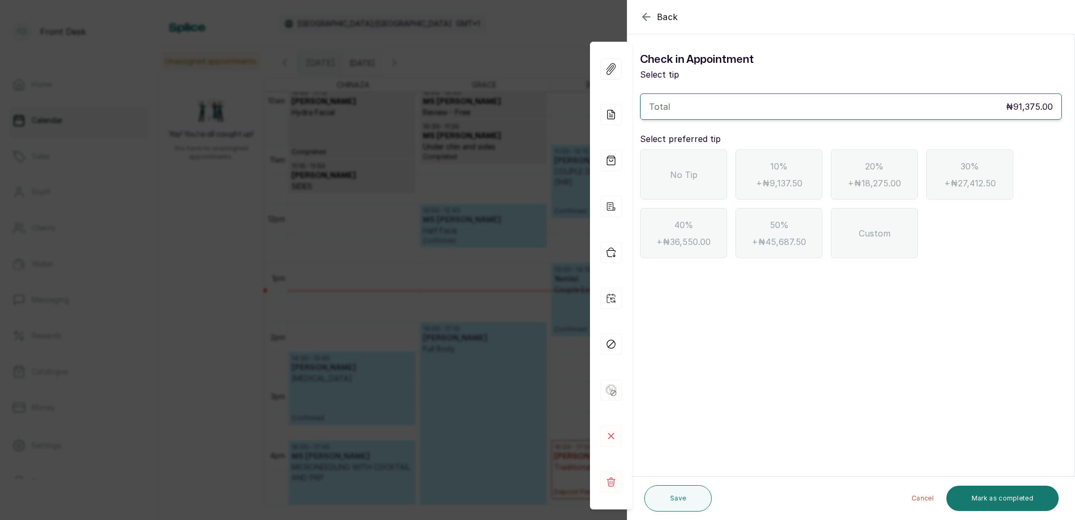
scroll to position [0, 0]
click at [685, 165] on div "No Tip" at bounding box center [683, 174] width 87 height 50
click at [1043, 496] on button "Mark as completed" at bounding box center [1003, 497] width 112 height 25
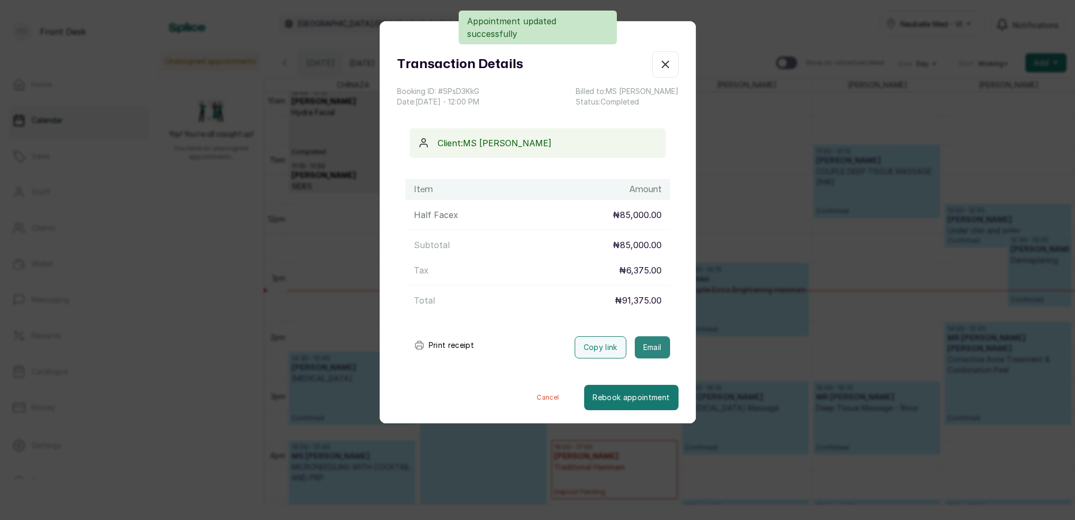
click at [654, 351] on button "Email" at bounding box center [652, 347] width 35 height 22
drag, startPoint x: 669, startPoint y: 65, endPoint x: 760, endPoint y: 95, distance: 96.1
click at [669, 65] on icon "button" at bounding box center [665, 64] width 13 height 13
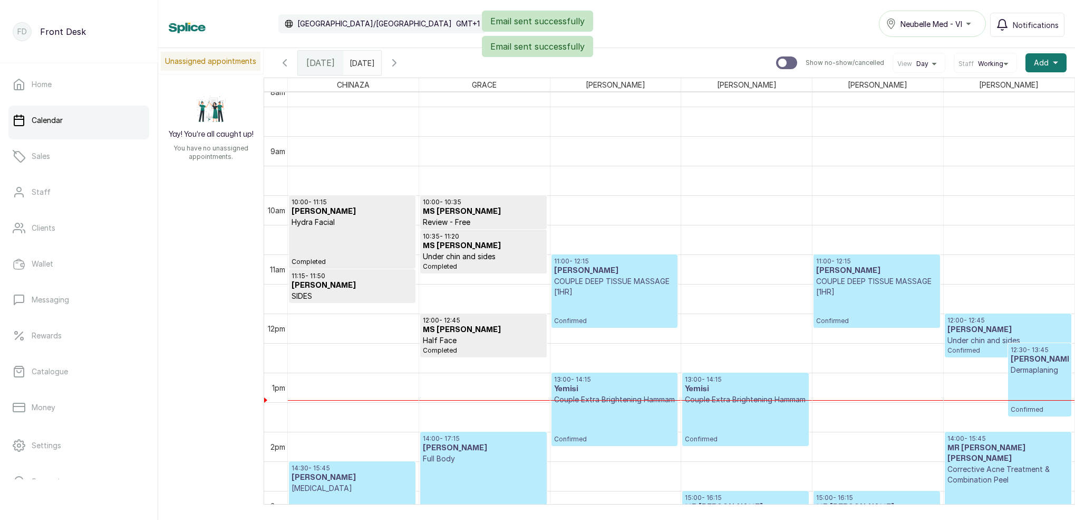
scroll to position [544, 0]
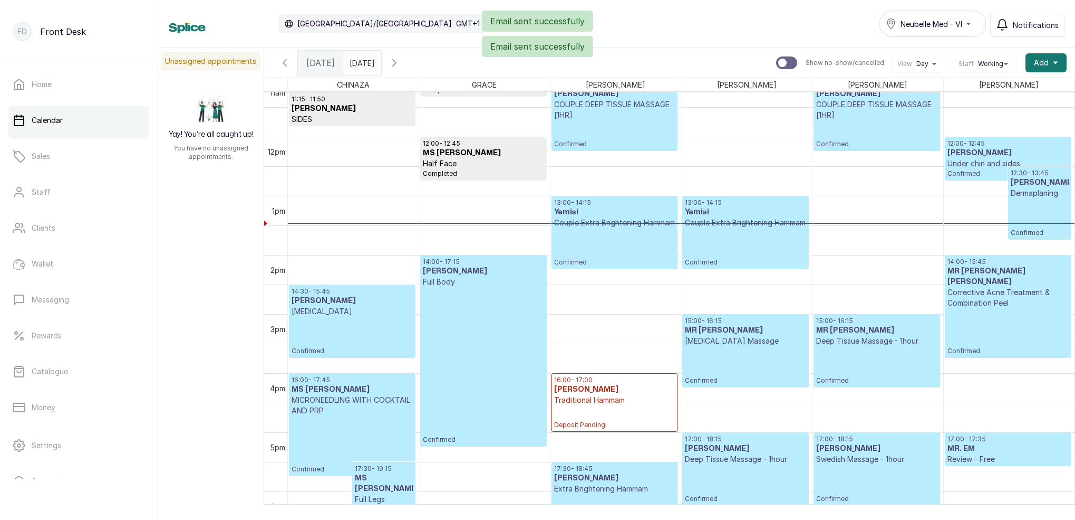
click at [978, 164] on p "Under chin and sides" at bounding box center [1008, 163] width 121 height 11
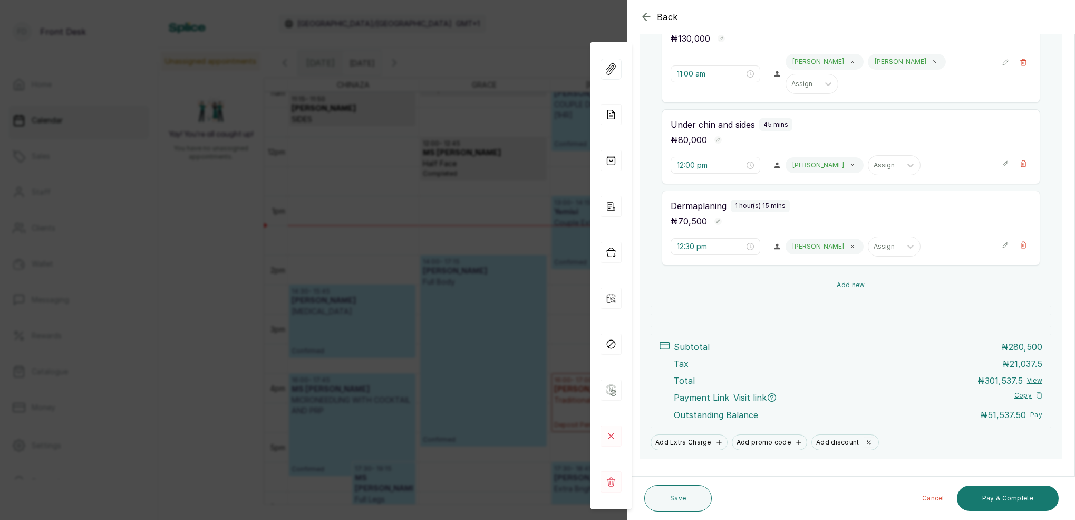
scroll to position [251, 0]
click at [501, 260] on div "Back Appointment Details Edit appointment 🚶 Walk-in (booked by Front Desk) Make…" at bounding box center [537, 260] width 1075 height 520
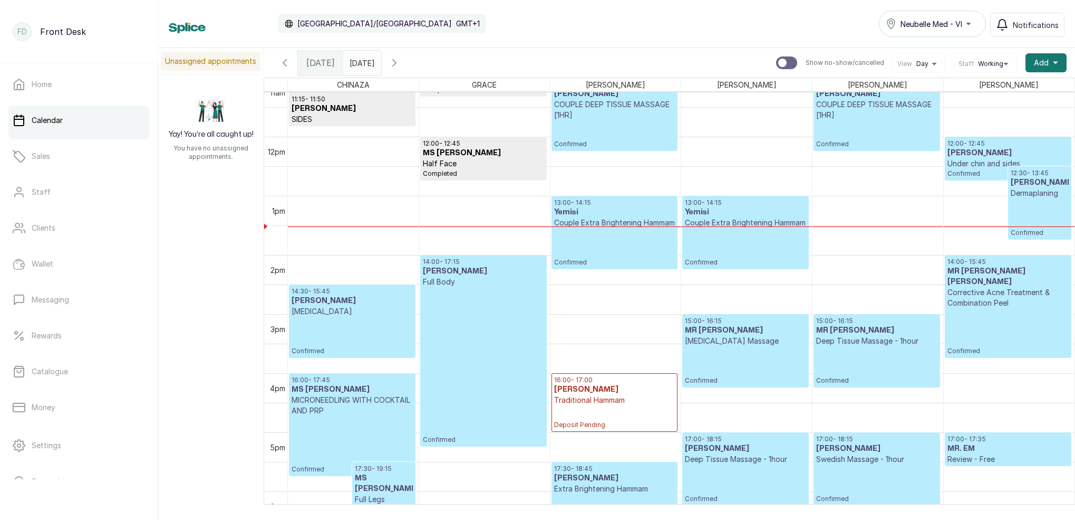
click at [401, 60] on icon "button" at bounding box center [394, 62] width 13 height 13
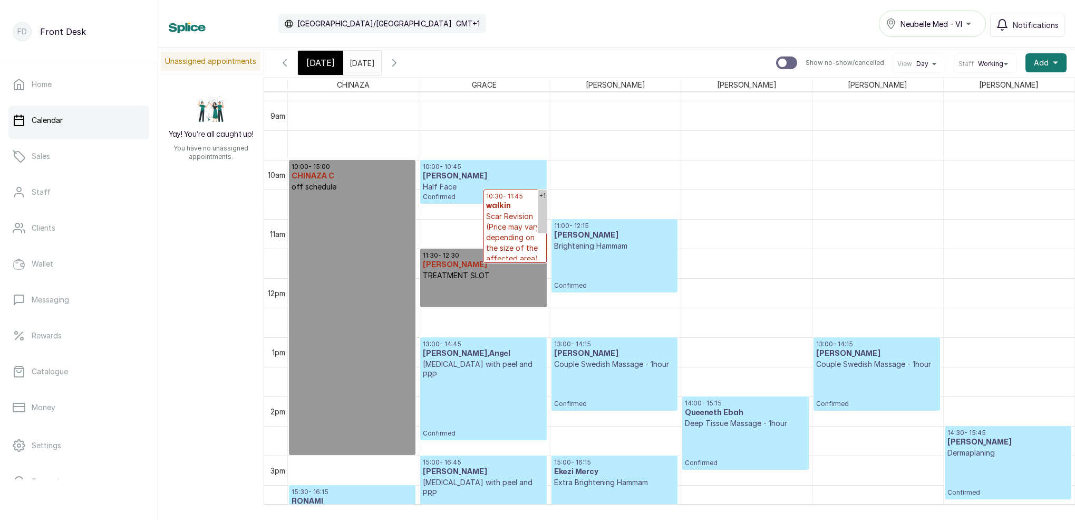
scroll to position [524, 0]
click at [333, 61] on div "[DATE]" at bounding box center [320, 63] width 45 height 24
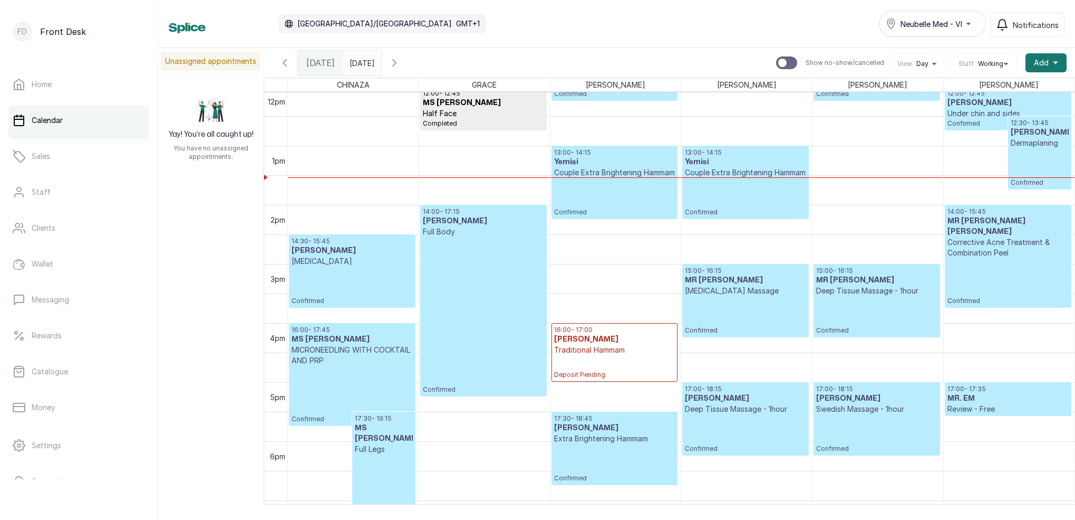
scroll to position [718, 0]
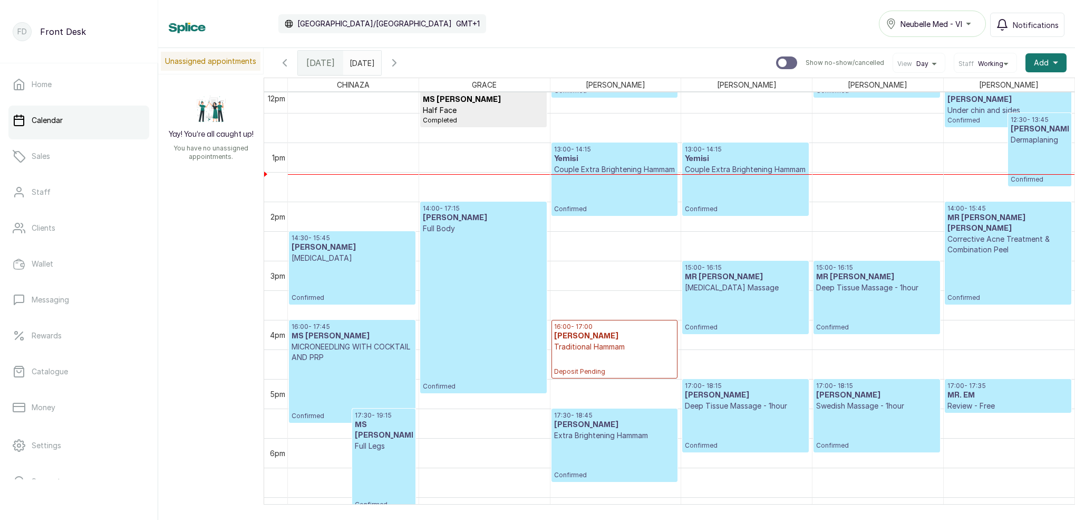
click at [748, 175] on p "Couple Extra Brightening Hammam" at bounding box center [745, 169] width 121 height 11
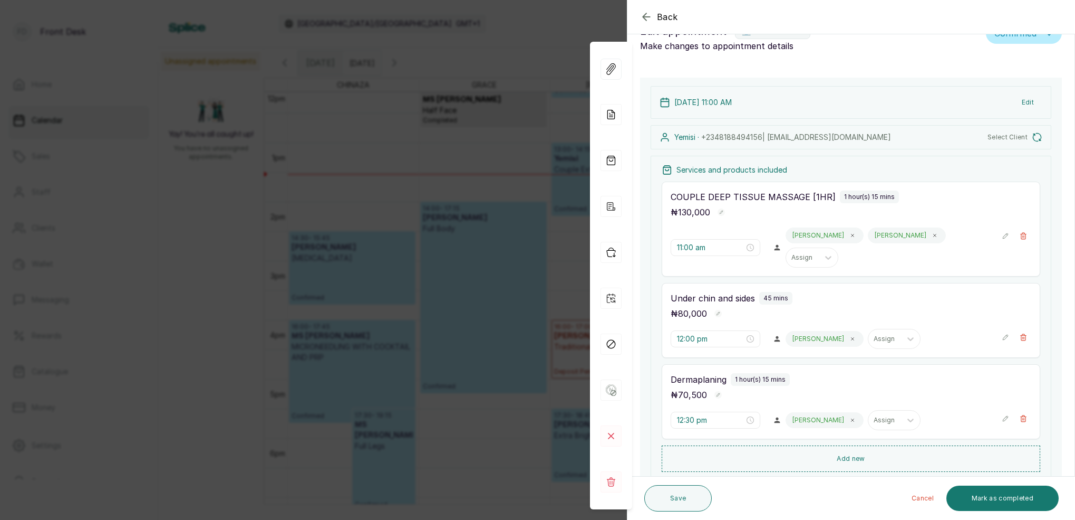
scroll to position [5, 0]
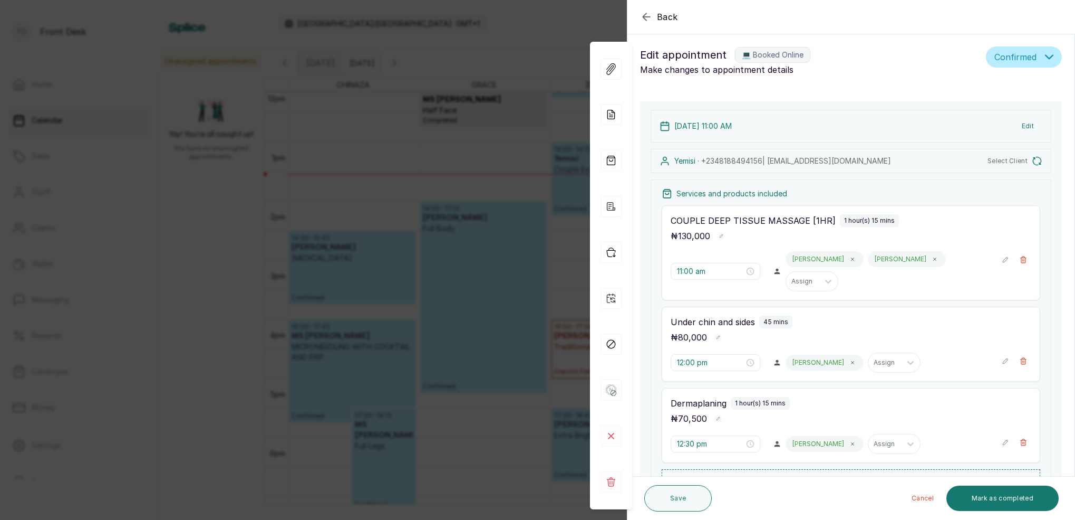
type input "1:00 pm"
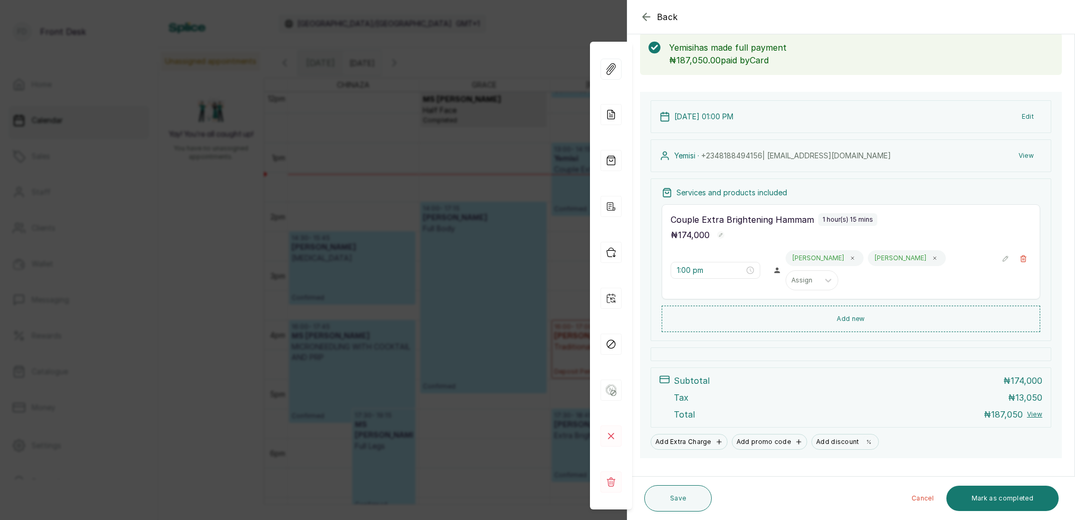
scroll to position [55, 0]
click at [446, 132] on div "Back Appointment Details Edit appointment 💻 Booked Online Make changes to appoi…" at bounding box center [537, 260] width 1075 height 520
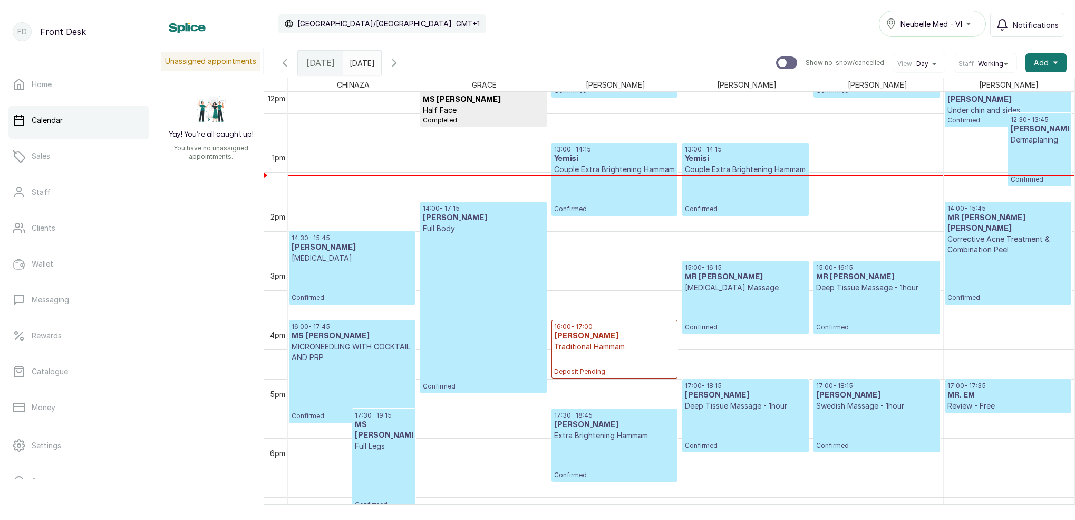
click at [489, 267] on p "Confirmed" at bounding box center [483, 312] width 121 height 157
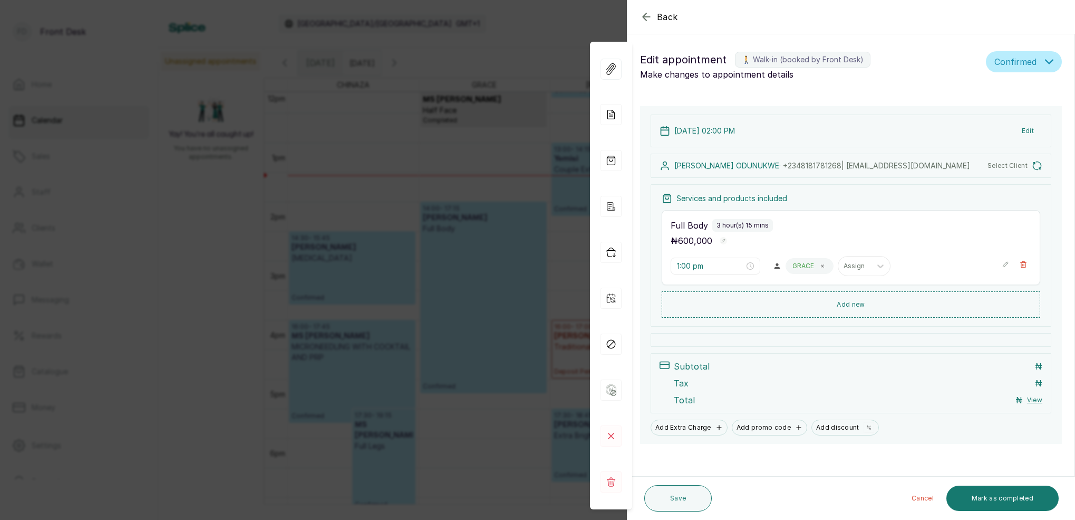
type input "2:00 pm"
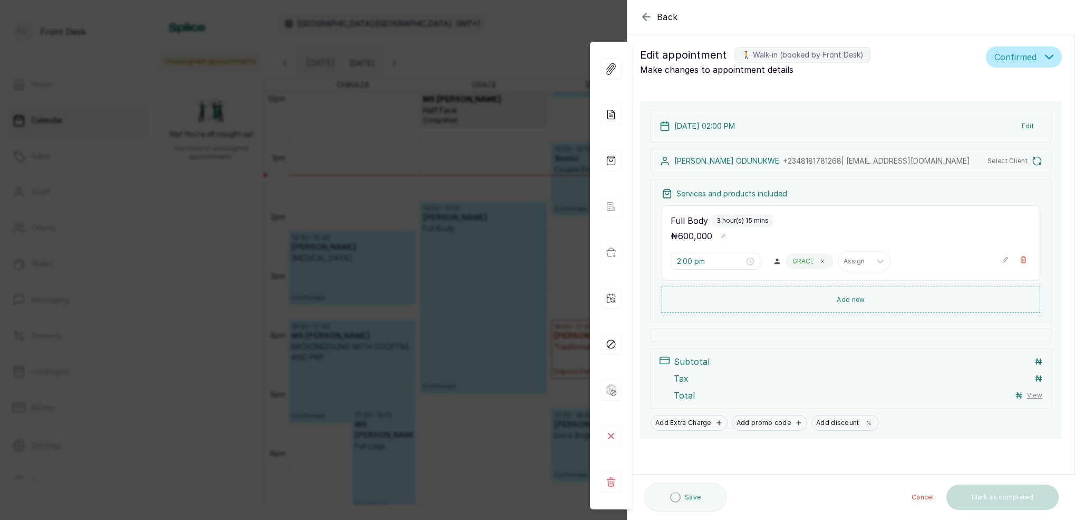
scroll to position [5, 0]
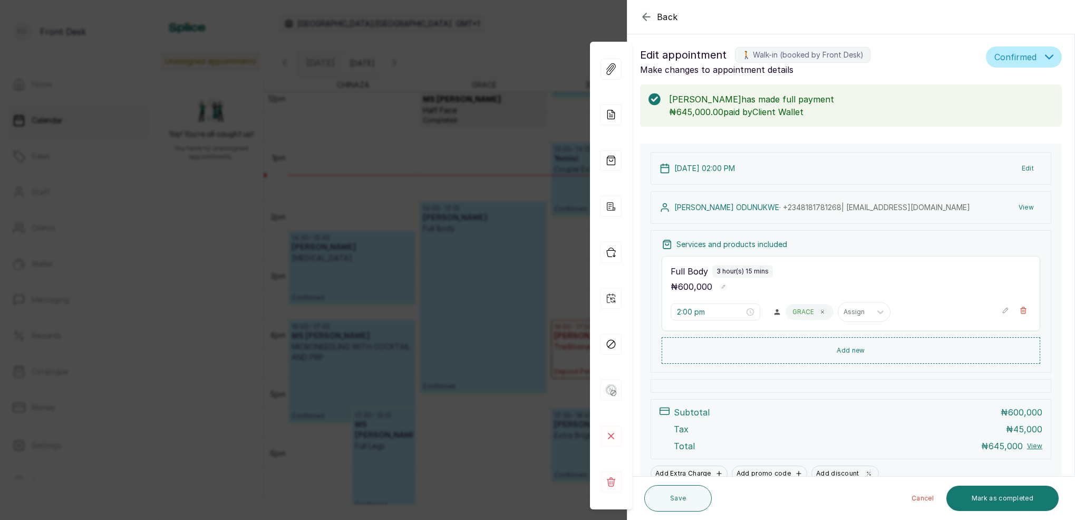
click at [490, 210] on div "Back Appointment Details Edit appointment 🚶 Walk-in (booked by Front Desk) Make…" at bounding box center [537, 260] width 1075 height 520
click at [490, 210] on p "14:00 - 17:15" at bounding box center [483, 208] width 121 height 8
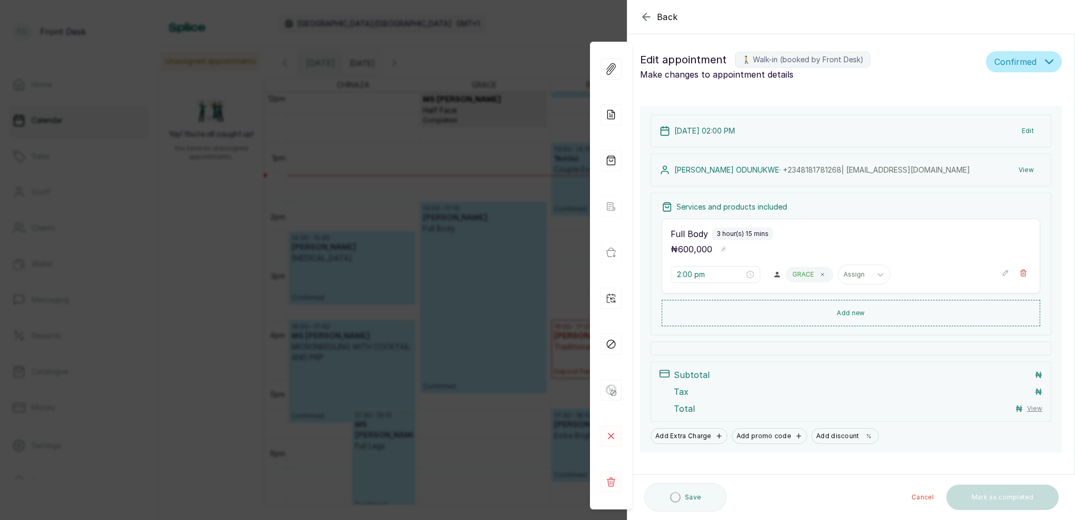
click at [549, 173] on div "Back Appointment Details Edit appointment 🚶 Walk-in (booked by Front Desk) Make…" at bounding box center [537, 260] width 1075 height 520
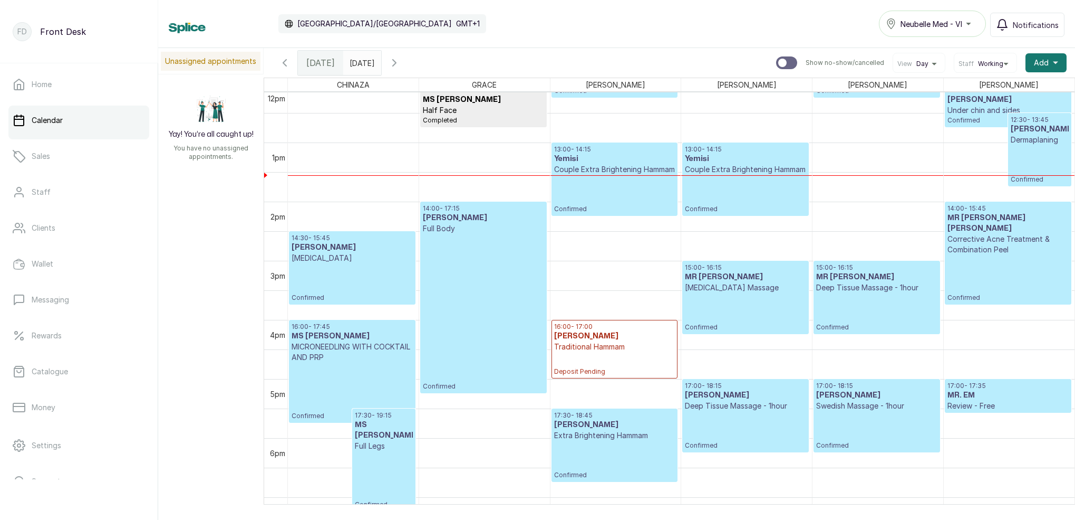
click at [566, 169] on p "Couple Extra Brightening Hammam" at bounding box center [614, 169] width 121 height 11
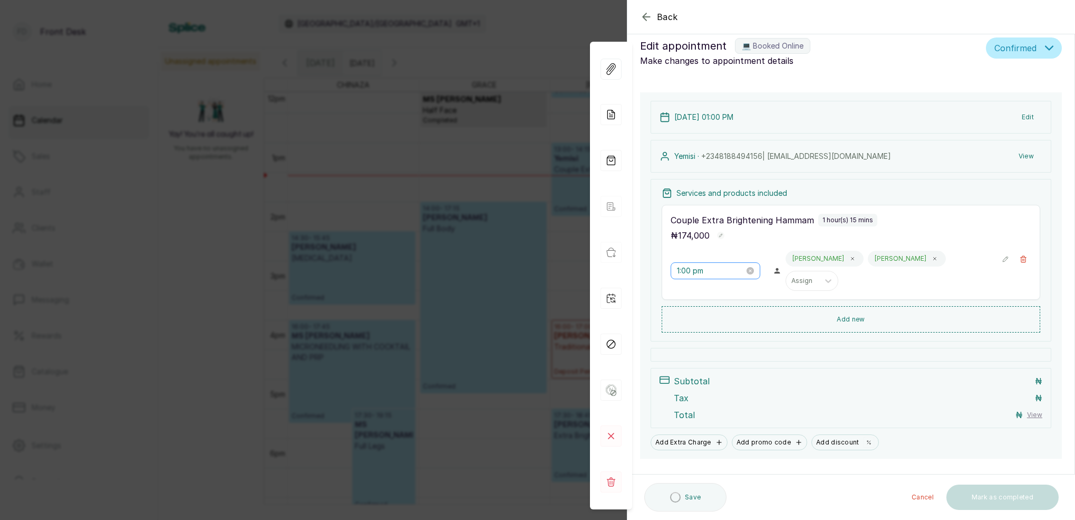
scroll to position [13, 0]
click at [693, 265] on input "1:00 pm" at bounding box center [711, 271] width 68 height 12
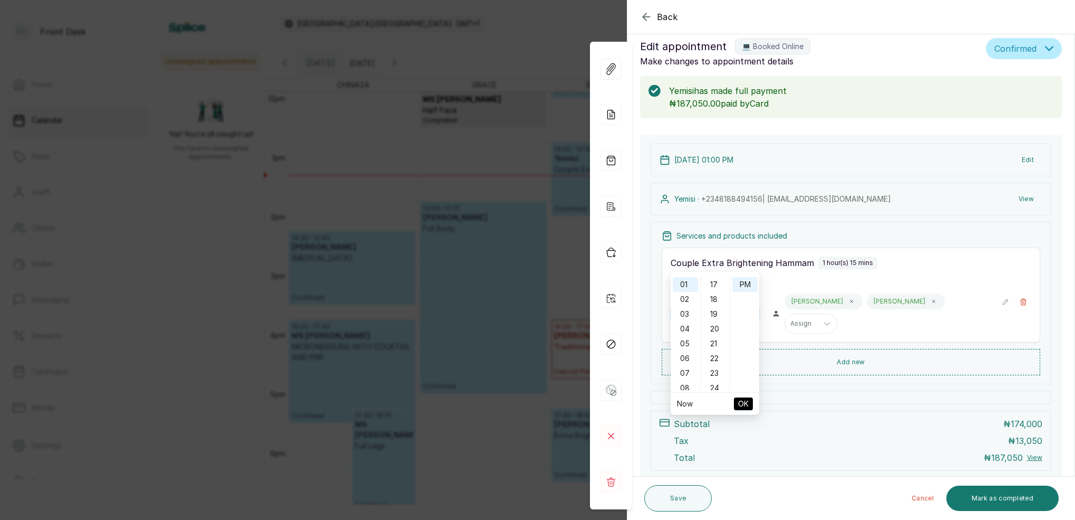
scroll to position [255, 0]
drag, startPoint x: 719, startPoint y: 335, endPoint x: 741, endPoint y: 300, distance: 42.2
click at [719, 335] on div "32" at bounding box center [715, 337] width 25 height 15
type input "1:32 pm"
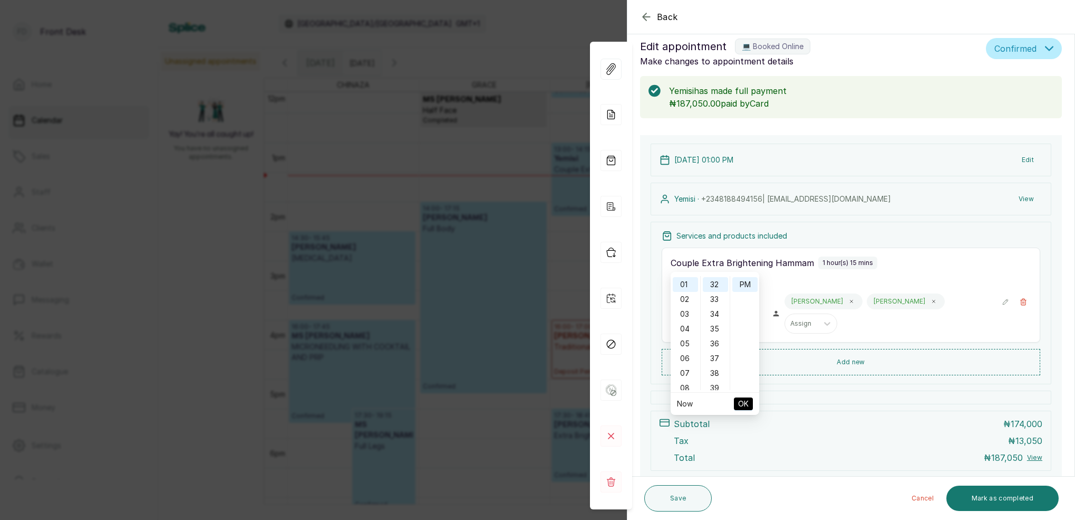
drag, startPoint x: 744, startPoint y: 286, endPoint x: 742, endPoint y: 294, distance: 8.6
click at [744, 286] on div "PM" at bounding box center [745, 284] width 25 height 15
click at [745, 399] on span "OK" at bounding box center [743, 403] width 11 height 20
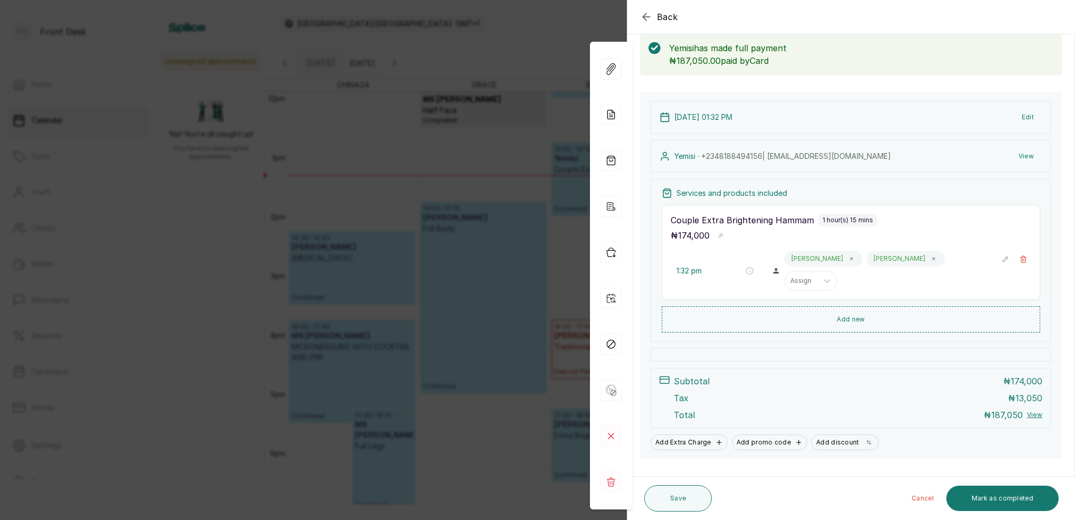
scroll to position [55, 0]
drag, startPoint x: 684, startPoint y: 496, endPoint x: 703, endPoint y: 478, distance: 25.4
click at [684, 495] on button "Save" at bounding box center [679, 498] width 68 height 26
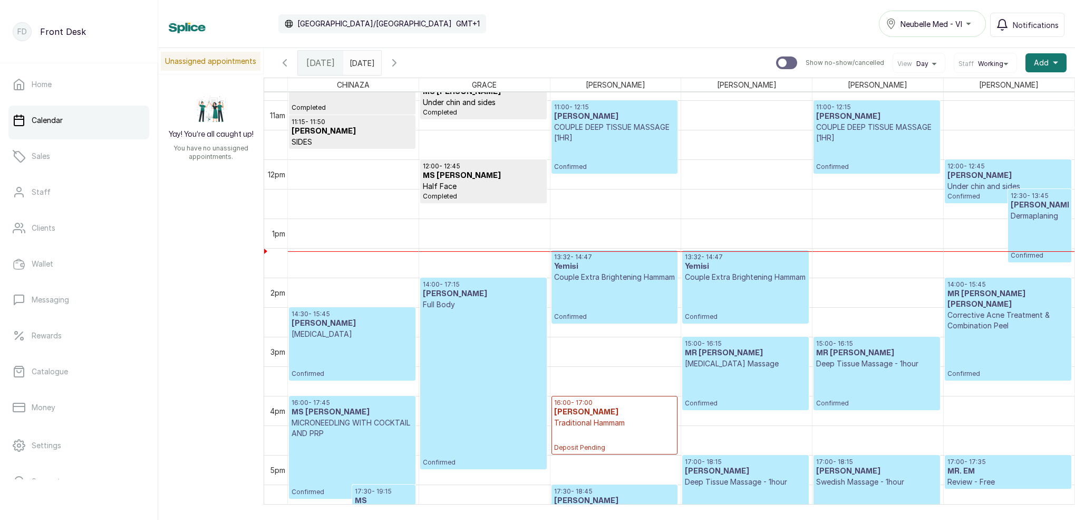
scroll to position [652, 0]
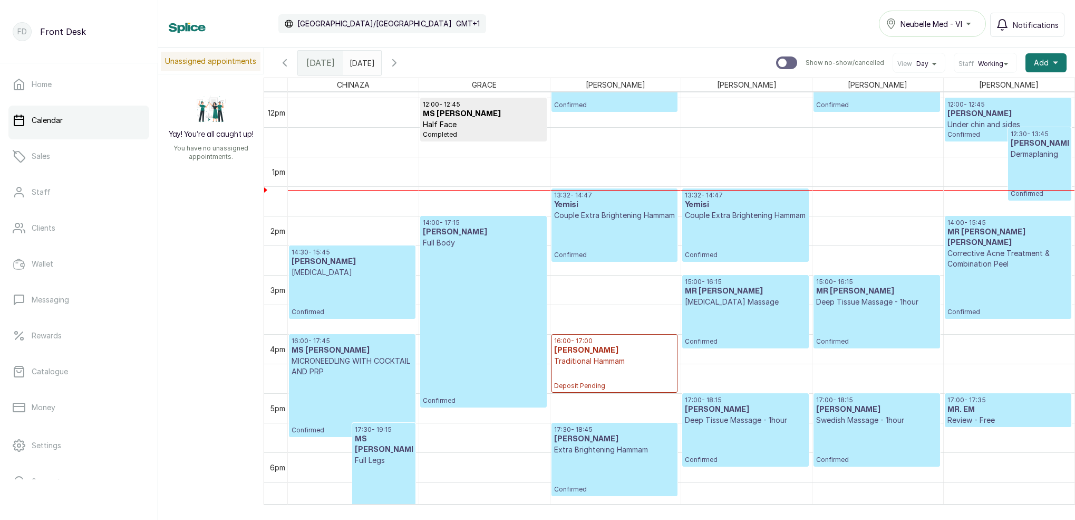
click at [396, 63] on icon "button" at bounding box center [394, 63] width 3 height 6
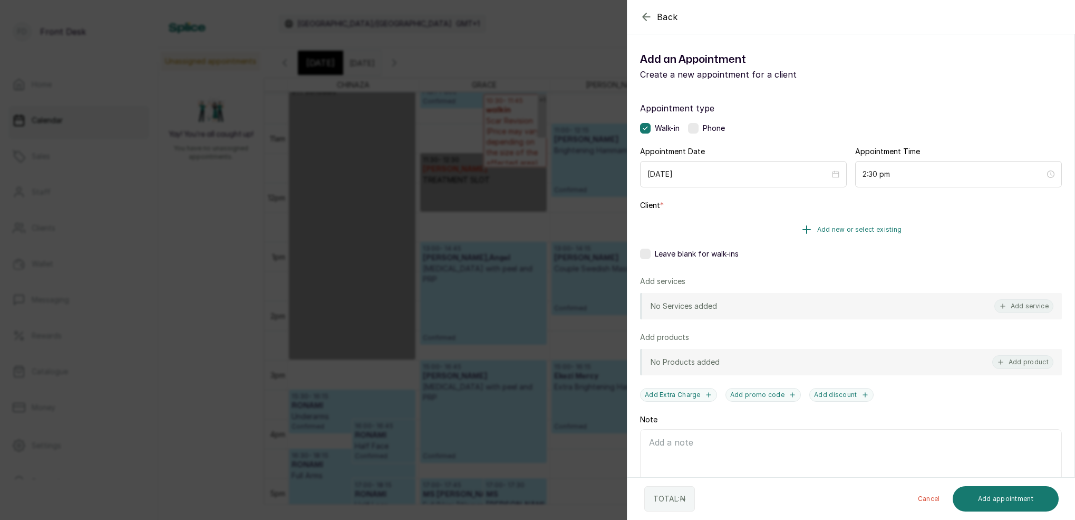
click at [866, 228] on span "Add new or select existing" at bounding box center [860, 229] width 85 height 8
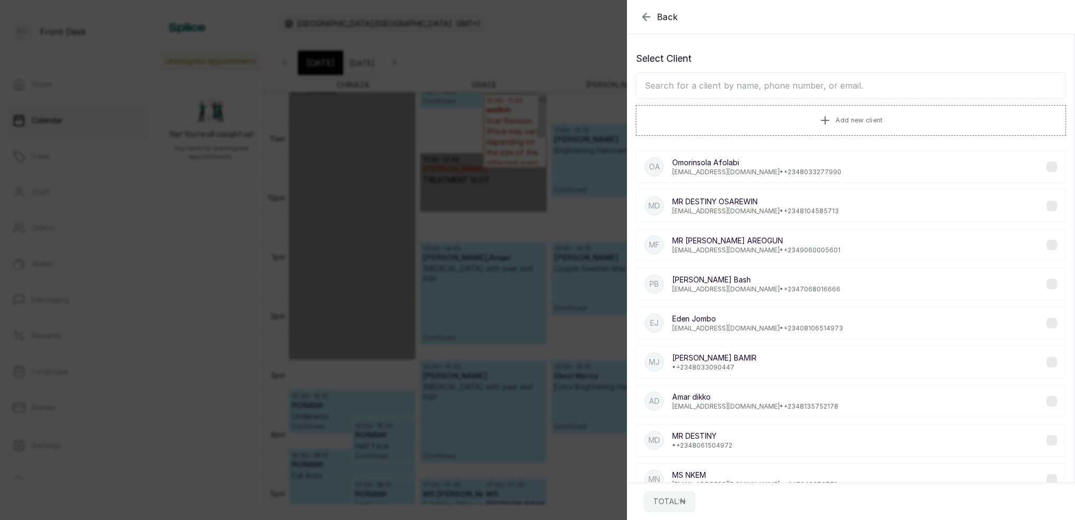
drag, startPoint x: 855, startPoint y: 74, endPoint x: 852, endPoint y: 80, distance: 6.9
click at [855, 74] on input "text" at bounding box center [851, 85] width 430 height 26
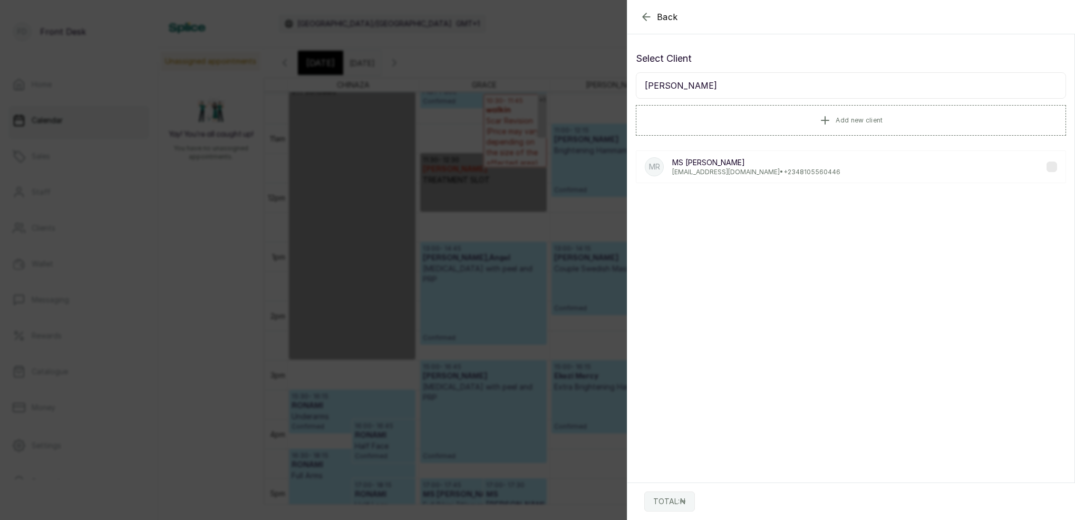
type input "RAQUE"
click at [775, 172] on p "raquelodion18@gmail.com • +234 8105560446" at bounding box center [757, 172] width 168 height 8
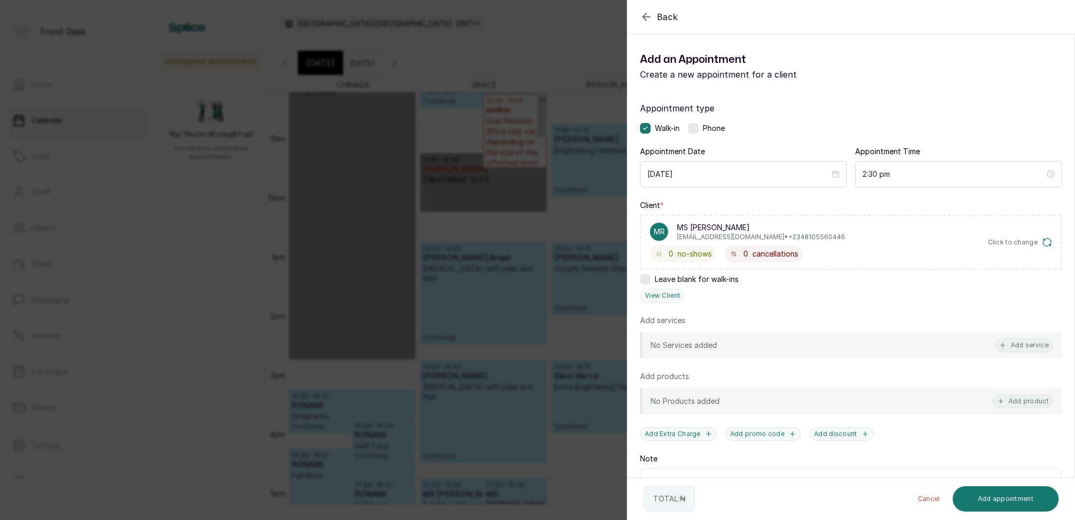
click at [1019, 342] on button "Add service" at bounding box center [1024, 345] width 59 height 14
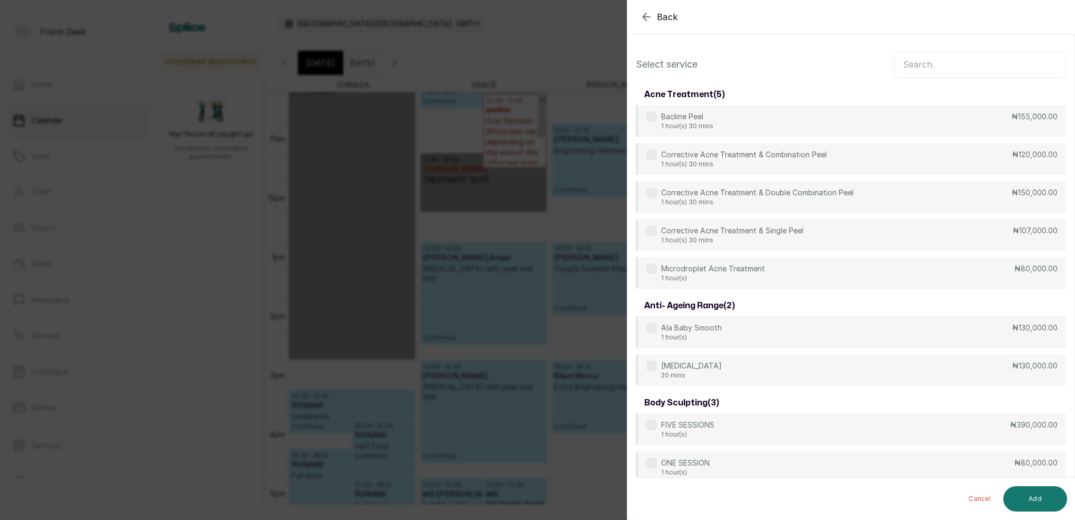
click at [973, 73] on input "text" at bounding box center [981, 64] width 172 height 26
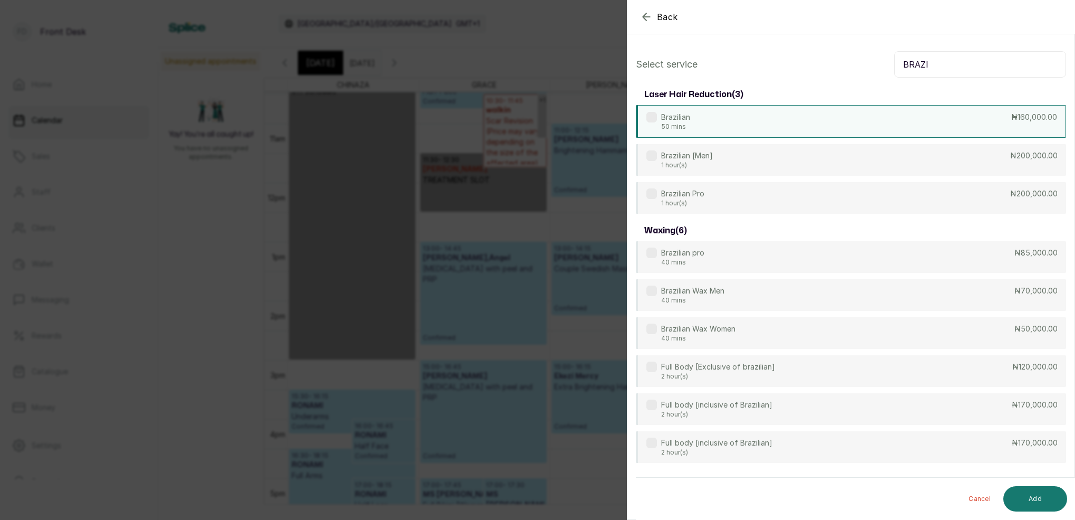
type input "BRAZI"
drag, startPoint x: 724, startPoint y: 122, endPoint x: 794, endPoint y: 151, distance: 75.7
click at [724, 122] on div "Brazilian 50 mins ₦160,000.00" at bounding box center [851, 121] width 430 height 32
drag, startPoint x: 722, startPoint y: 114, endPoint x: 727, endPoint y: 132, distance: 18.6
click at [722, 114] on div "Brazilian 50 mins ₦160,000.00" at bounding box center [851, 121] width 430 height 33
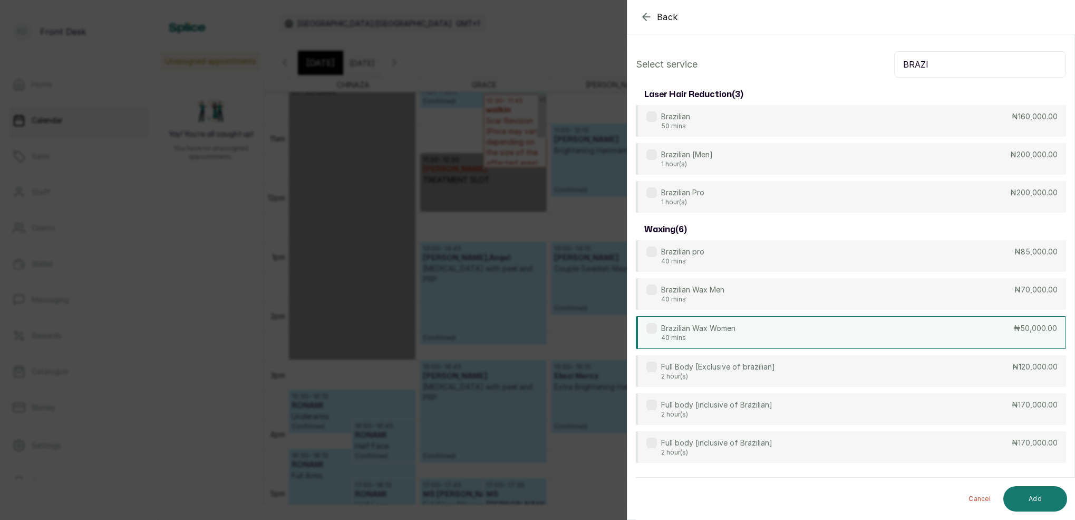
drag, startPoint x: 718, startPoint y: 330, endPoint x: 731, endPoint y: 333, distance: 12.4
click at [718, 329] on p "Brazilian Wax Women" at bounding box center [698, 328] width 74 height 11
click at [1049, 495] on button "Add" at bounding box center [1036, 498] width 64 height 25
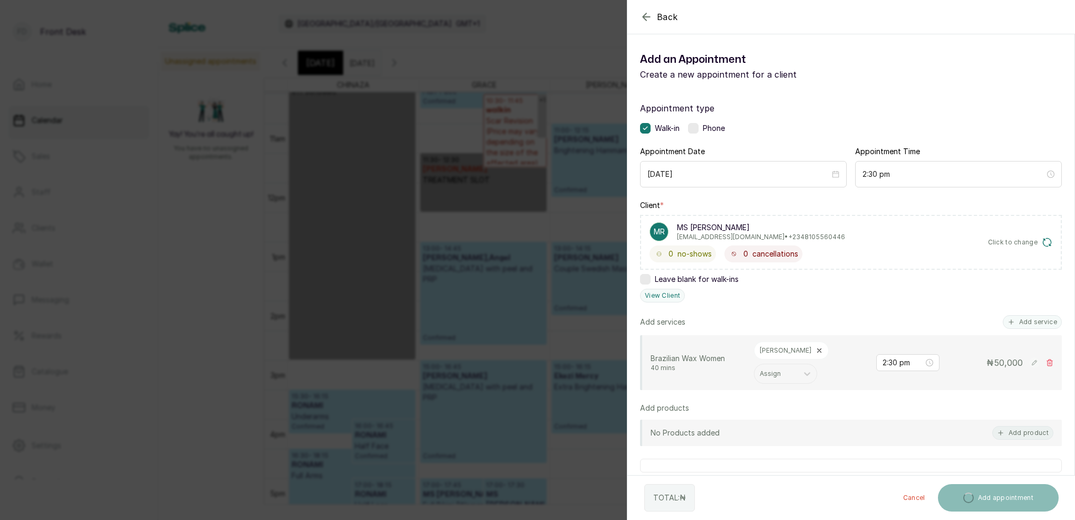
scroll to position [2, 0]
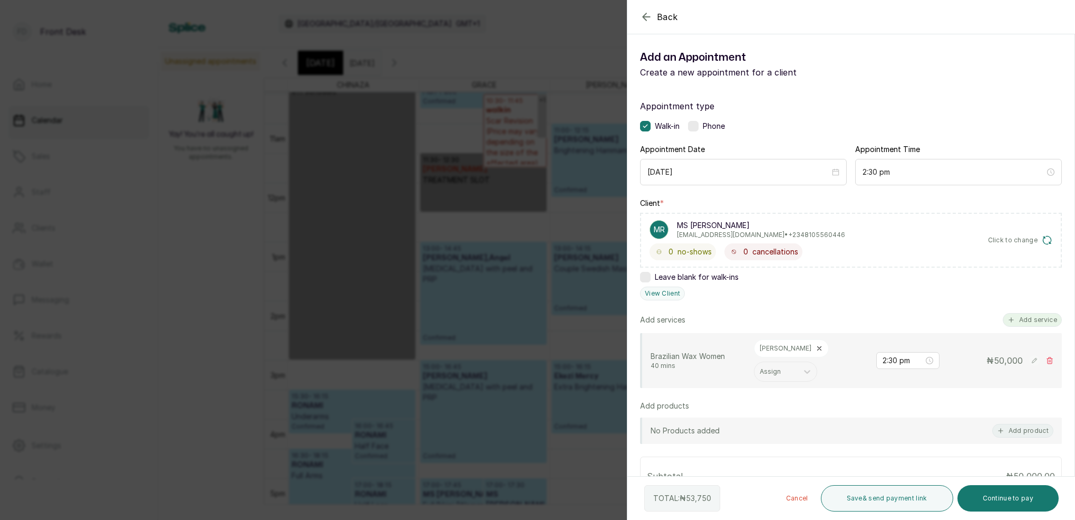
click at [1046, 318] on button "Add service" at bounding box center [1032, 320] width 59 height 14
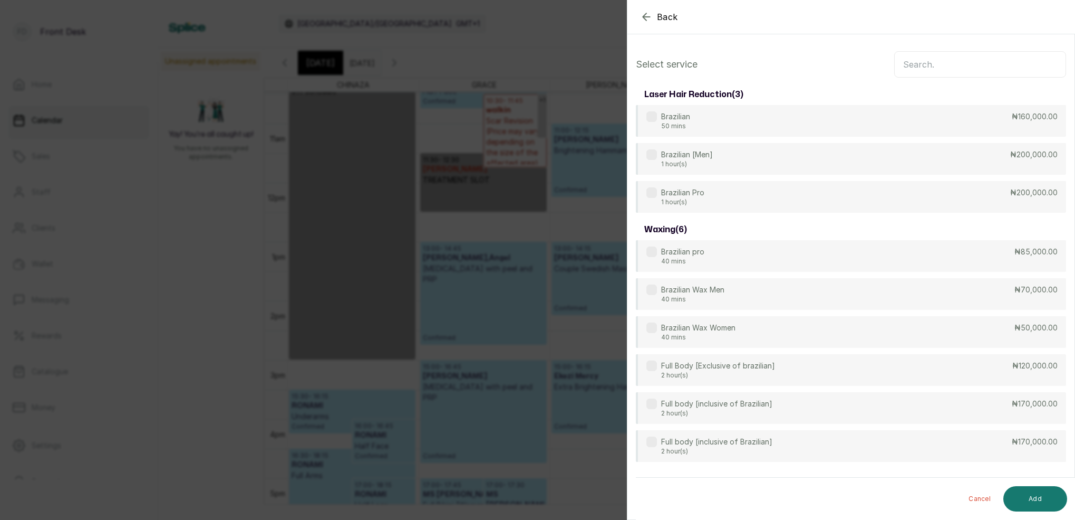
click at [950, 65] on input "text" at bounding box center [981, 64] width 172 height 26
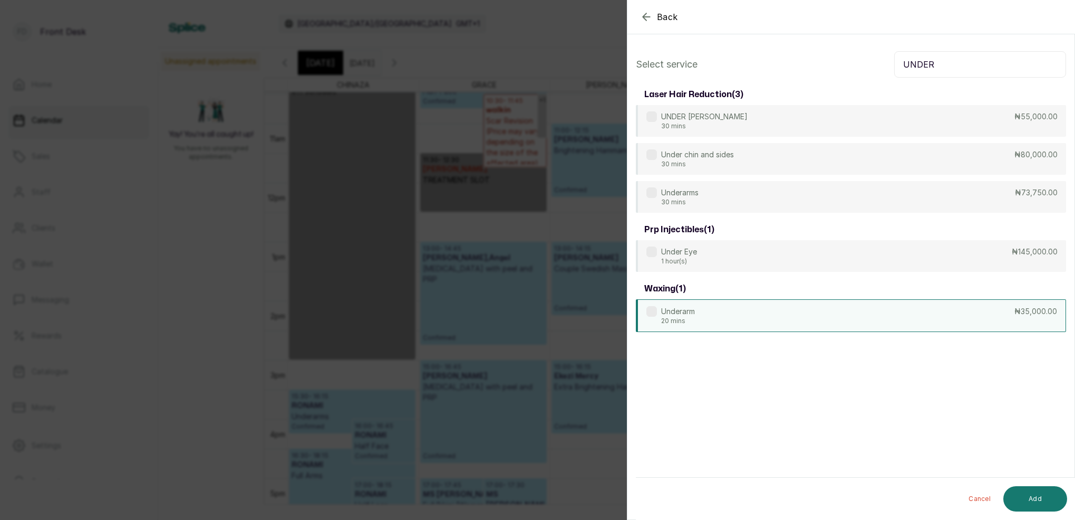
type input "UNDER"
drag, startPoint x: 712, startPoint y: 313, endPoint x: 710, endPoint y: 306, distance: 7.0
click at [712, 313] on div "Underarm 20 mins ₦35,000.00" at bounding box center [851, 315] width 430 height 33
click at [1049, 492] on button "Add" at bounding box center [1036, 498] width 64 height 25
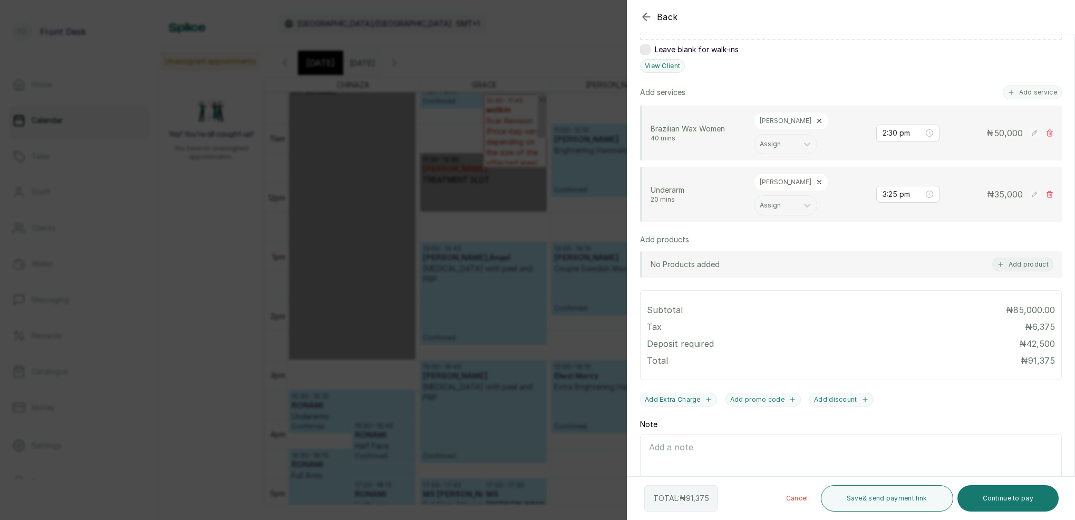
scroll to position [228, 0]
drag, startPoint x: 895, startPoint y: 161, endPoint x: 898, endPoint y: 169, distance: 9.0
click at [894, 189] on input "3:25 pm" at bounding box center [903, 195] width 41 height 12
type input "3:10 pm"
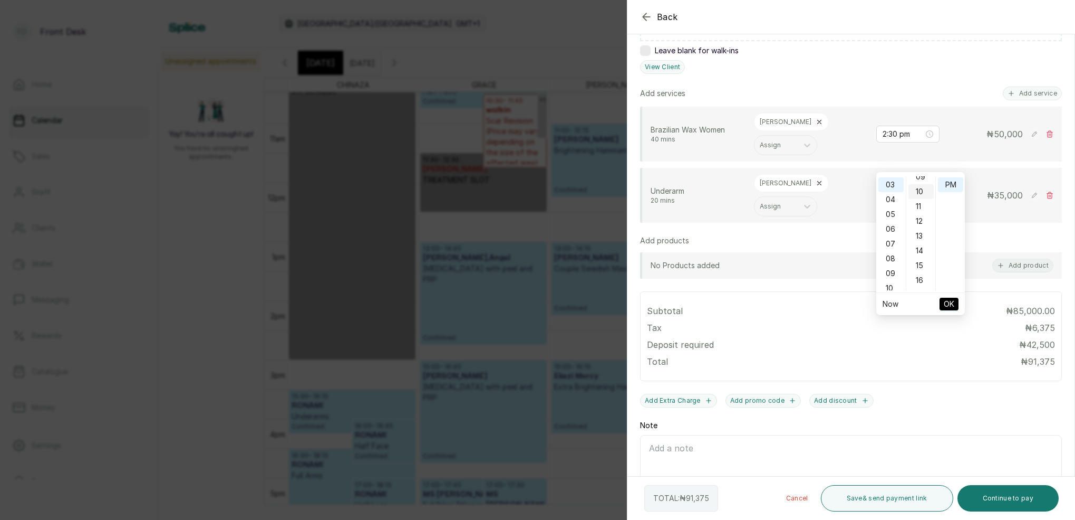
click at [925, 187] on div "10" at bounding box center [921, 191] width 25 height 15
click at [946, 182] on div "PM" at bounding box center [950, 184] width 25 height 15
drag, startPoint x: 956, startPoint y: 303, endPoint x: 949, endPoint y: 292, distance: 13.8
click at [956, 303] on button "OK" at bounding box center [949, 303] width 19 height 13
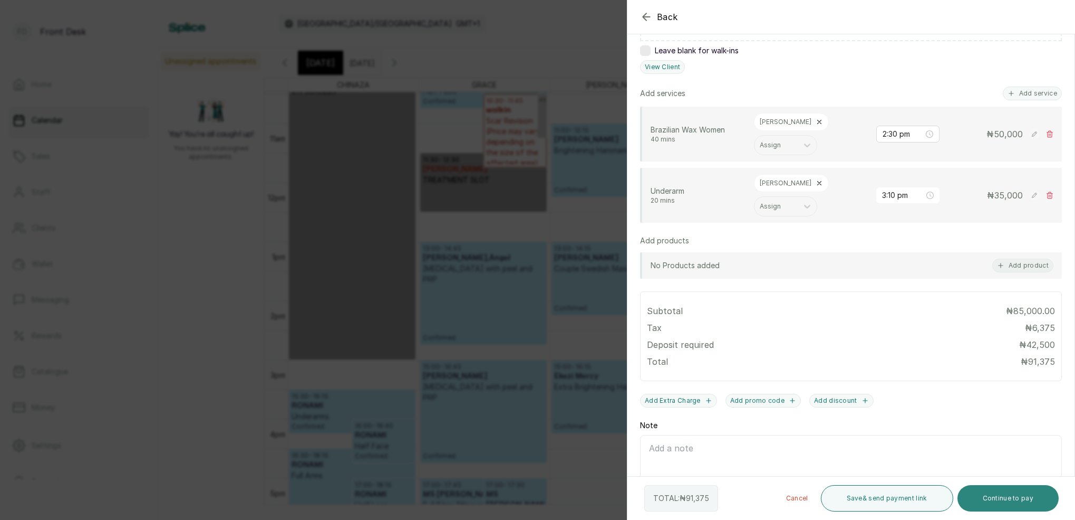
click at [1011, 496] on button "Continue to pay" at bounding box center [1009, 498] width 102 height 26
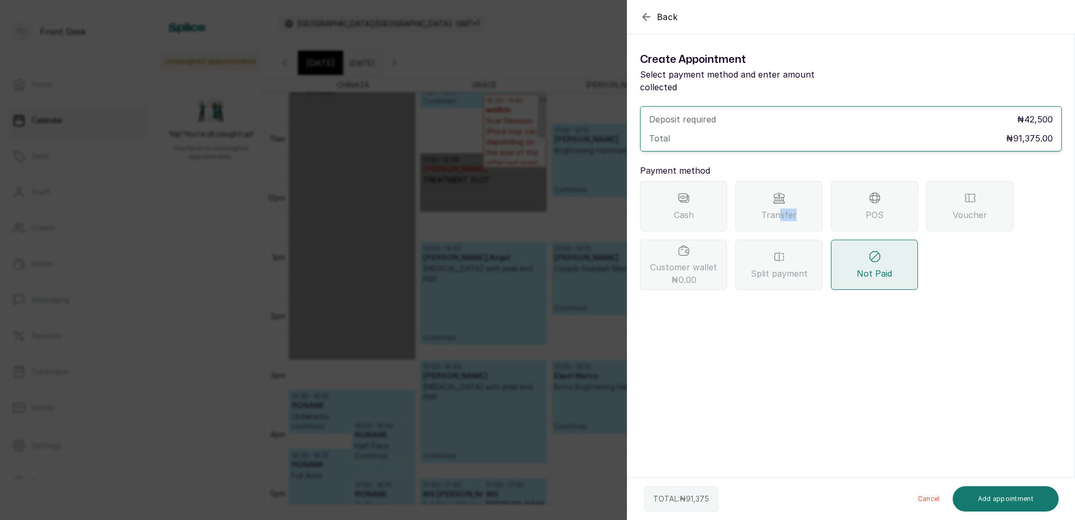
click at [781, 208] on span "Transfer" at bounding box center [779, 214] width 35 height 13
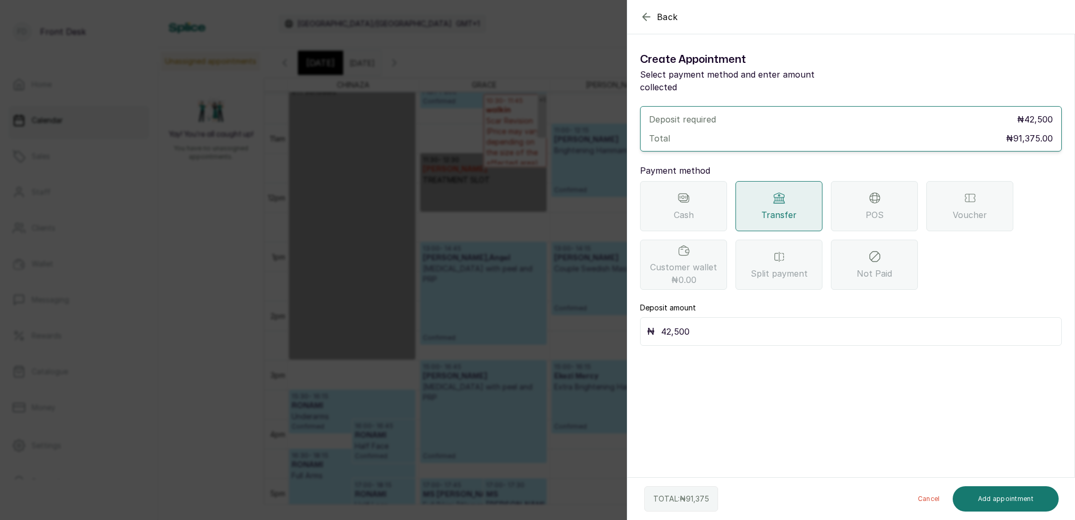
click at [723, 324] on input "42,500" at bounding box center [858, 331] width 394 height 15
type input "4"
type input "51,375"
click at [1048, 500] on button "Add appointment" at bounding box center [1006, 498] width 107 height 25
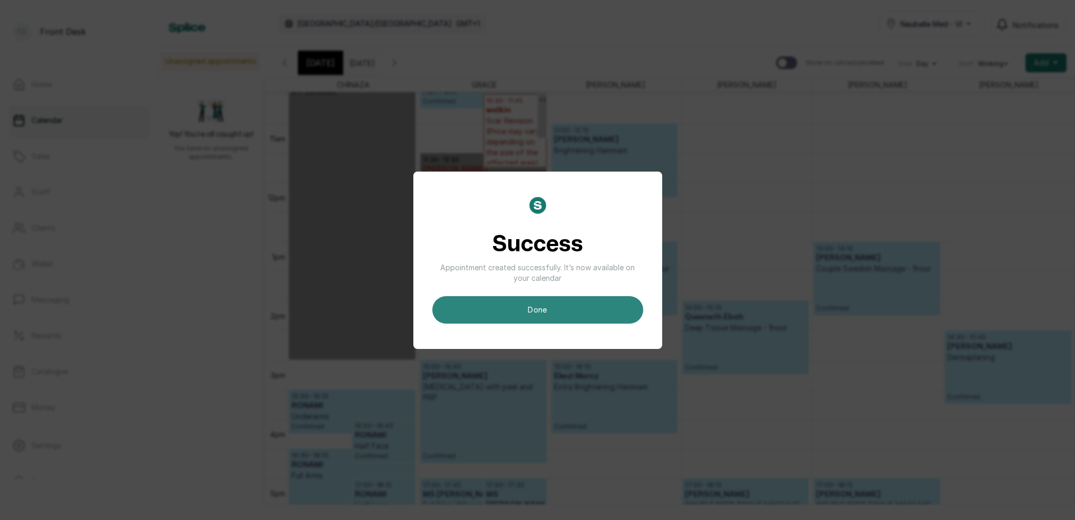
click at [579, 310] on button "done" at bounding box center [538, 309] width 211 height 27
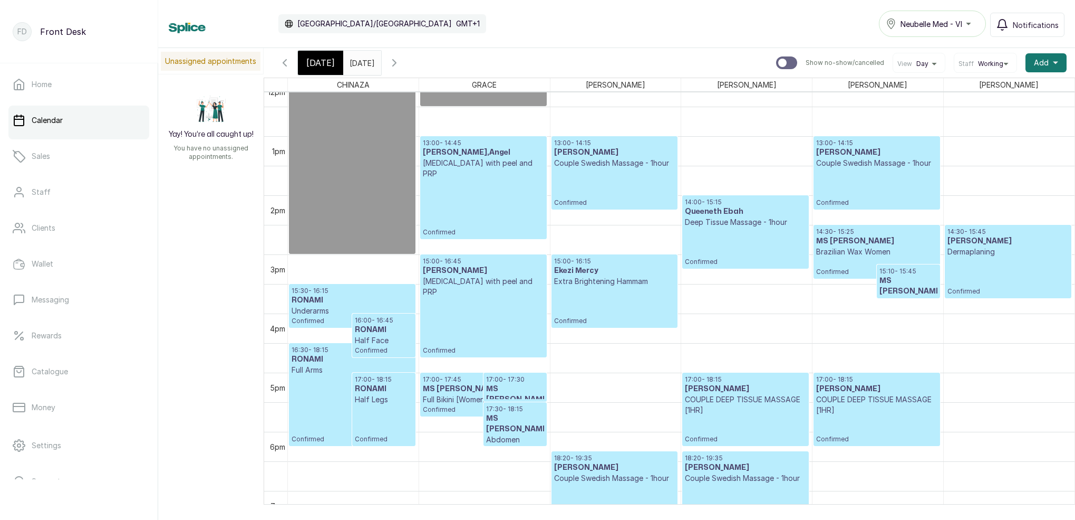
scroll to position [727, 0]
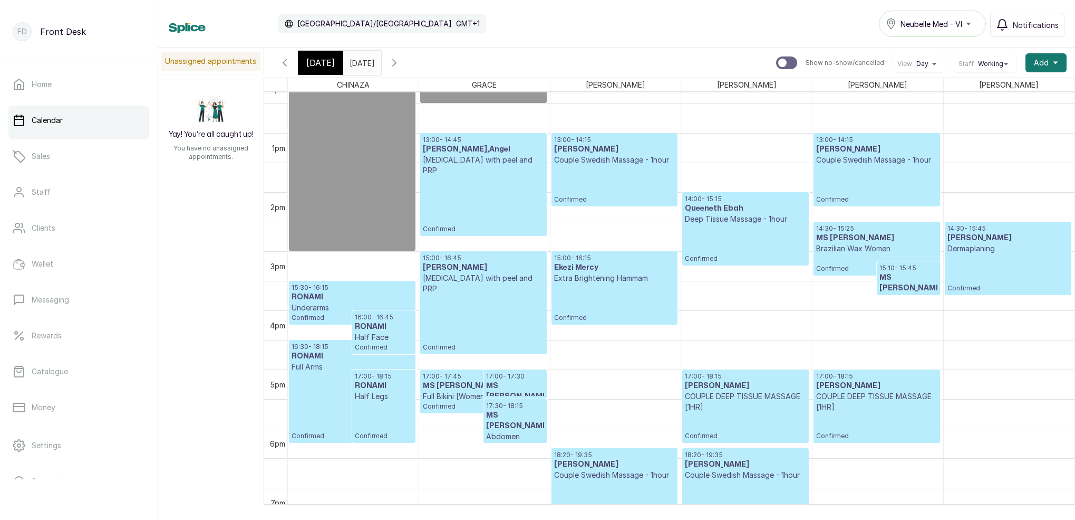
click at [887, 257] on p "Confirmed" at bounding box center [877, 263] width 121 height 19
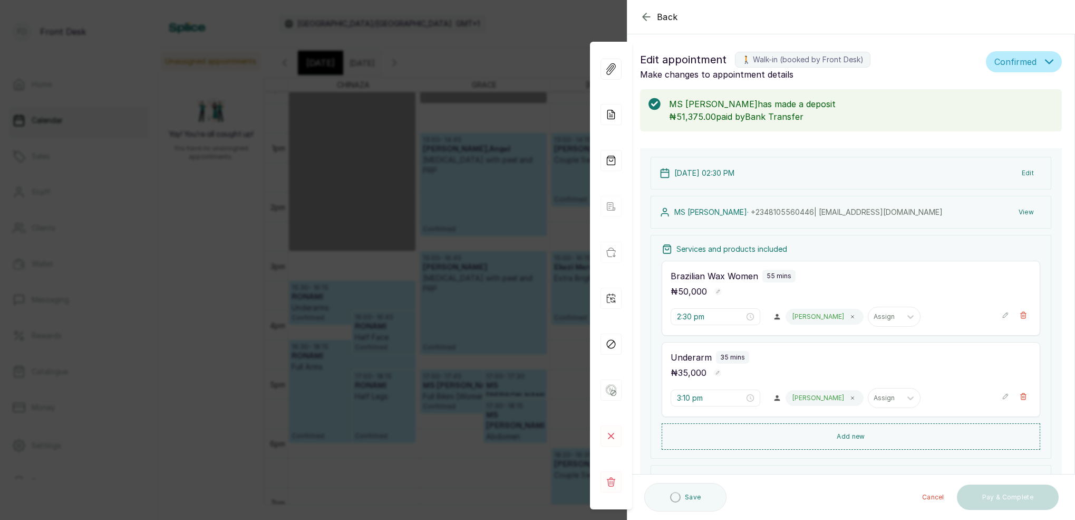
click at [1027, 212] on button "View" at bounding box center [1027, 212] width 32 height 19
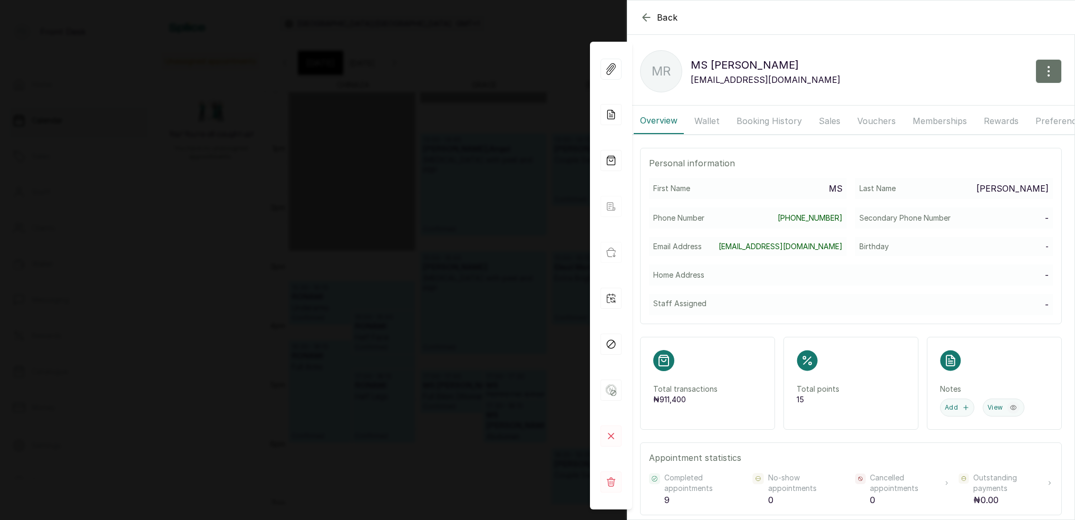
drag, startPoint x: 761, startPoint y: 120, endPoint x: 770, endPoint y: 122, distance: 9.2
click at [761, 120] on button "Booking History" at bounding box center [770, 121] width 78 height 26
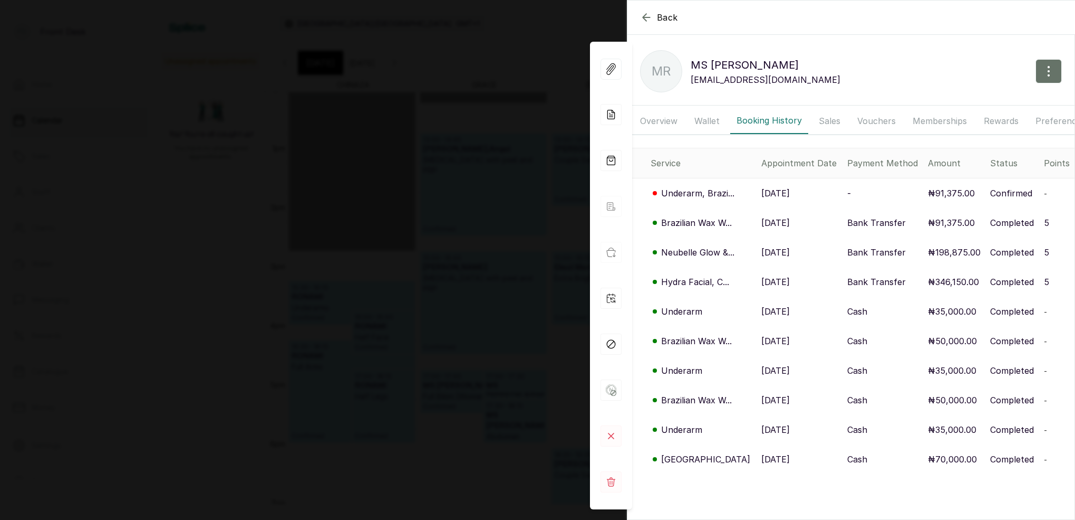
click at [703, 222] on p "Brazilian Wax W..." at bounding box center [696, 222] width 71 height 13
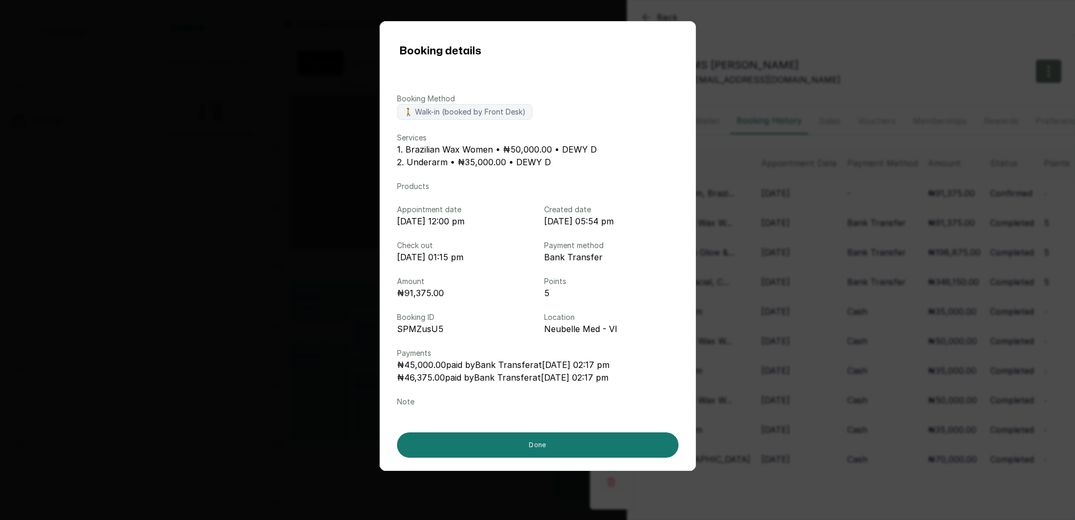
click at [809, 239] on div "Booking details Booking Method 🚶 Walk-in (booked by Front Desk) Services 1. Bra…" at bounding box center [537, 260] width 1075 height 520
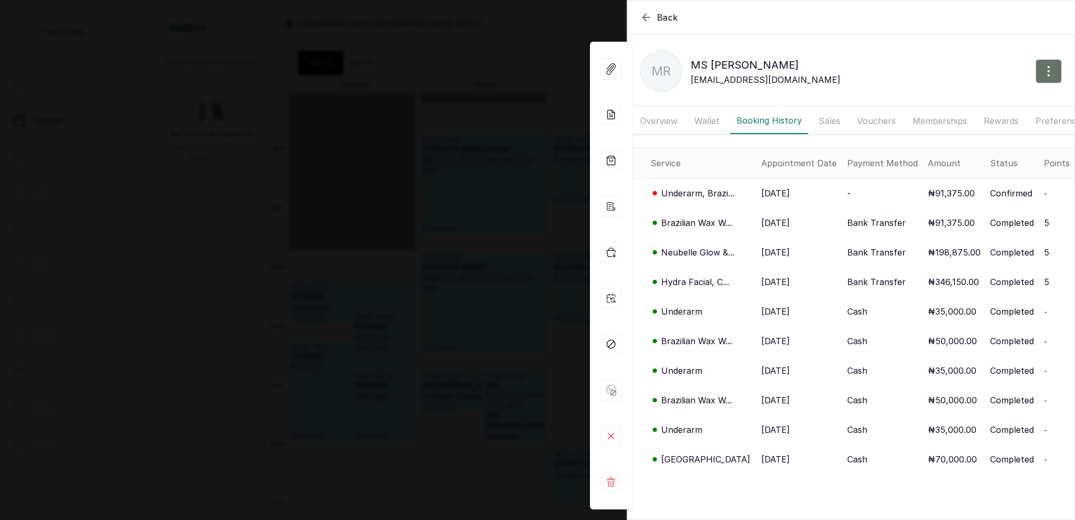
click at [699, 195] on p "Underarm, Brazi..." at bounding box center [697, 193] width 73 height 13
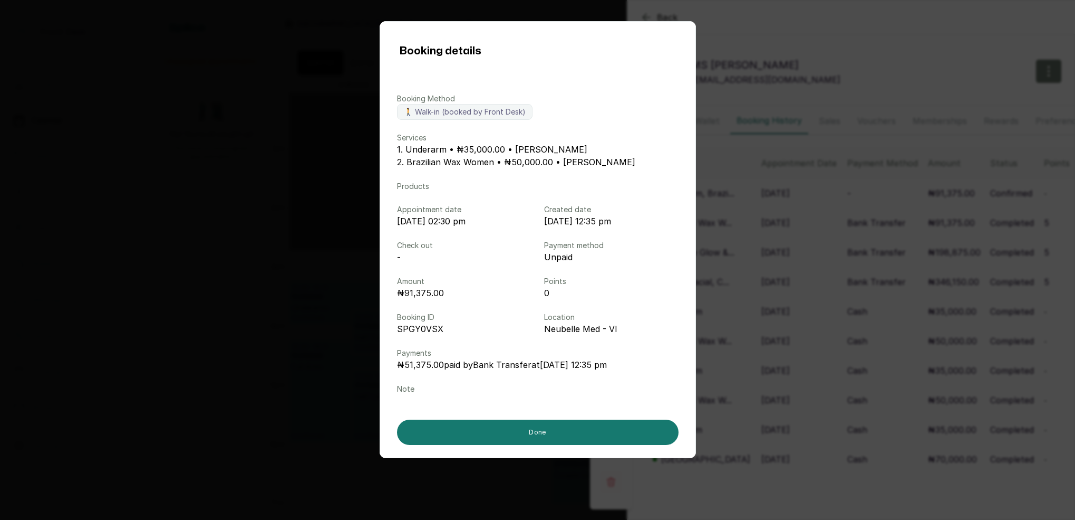
click at [804, 211] on div "Booking details Booking Method 🚶 Walk-in (booked by Front Desk) Services 1. Und…" at bounding box center [537, 260] width 1075 height 520
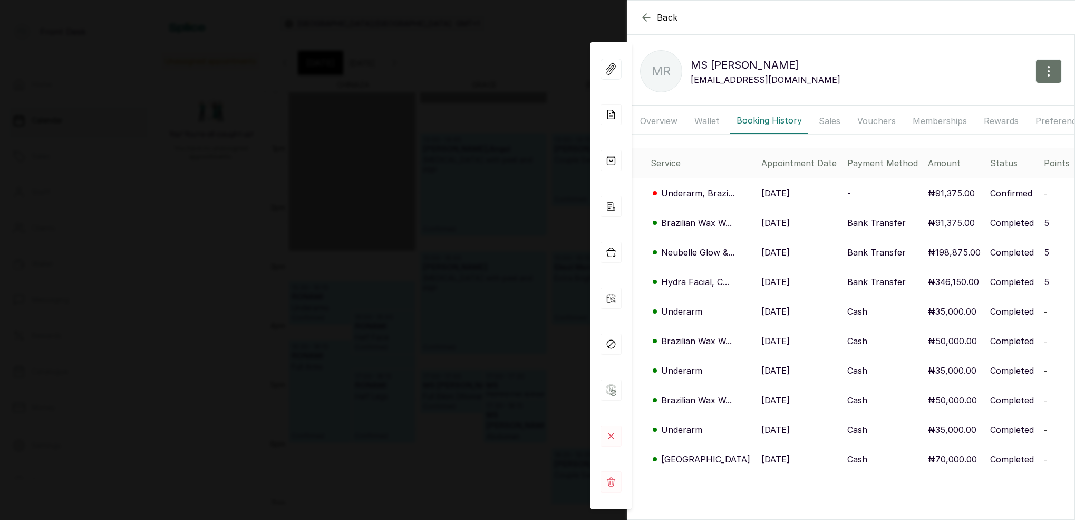
click at [685, 312] on p "Underarm" at bounding box center [681, 311] width 41 height 13
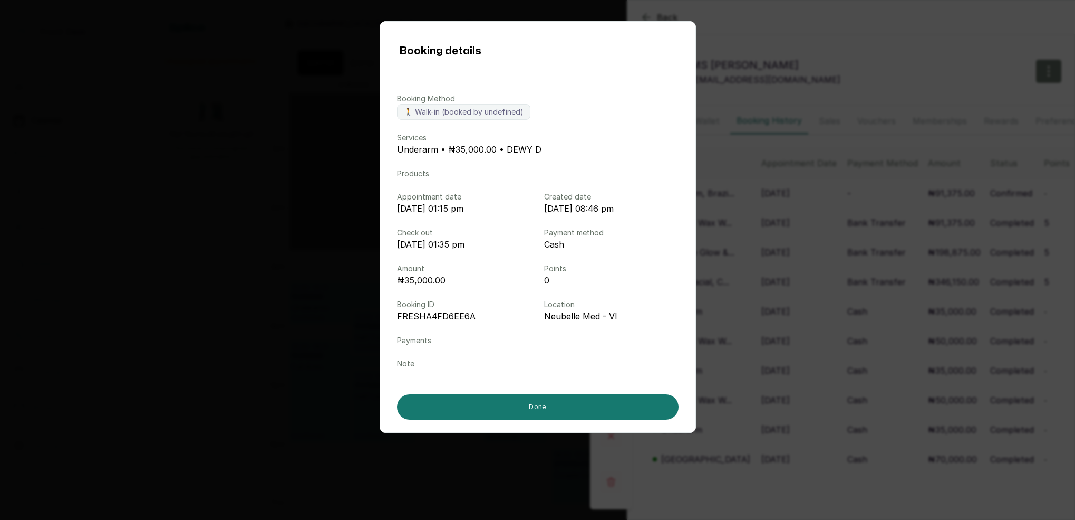
click at [798, 303] on div "Booking details Booking Method 🚶 Walk-in (booked by undefined) Services Underar…" at bounding box center [537, 260] width 1075 height 520
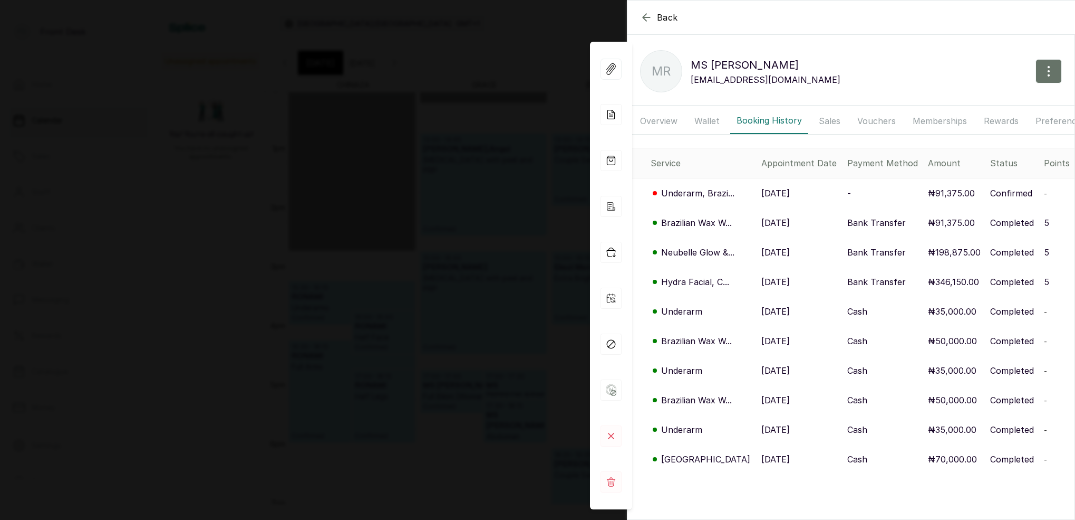
click at [704, 342] on p "Brazilian Wax W..." at bounding box center [696, 340] width 71 height 13
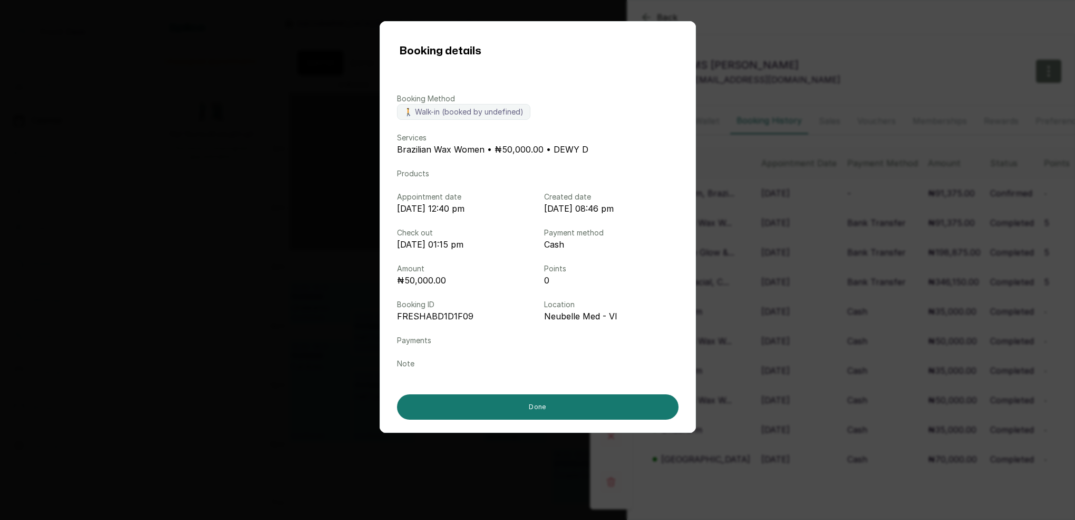
click at [801, 263] on div "Booking details Booking Method 🚶 Walk-in (booked by undefined) Services Brazili…" at bounding box center [537, 260] width 1075 height 520
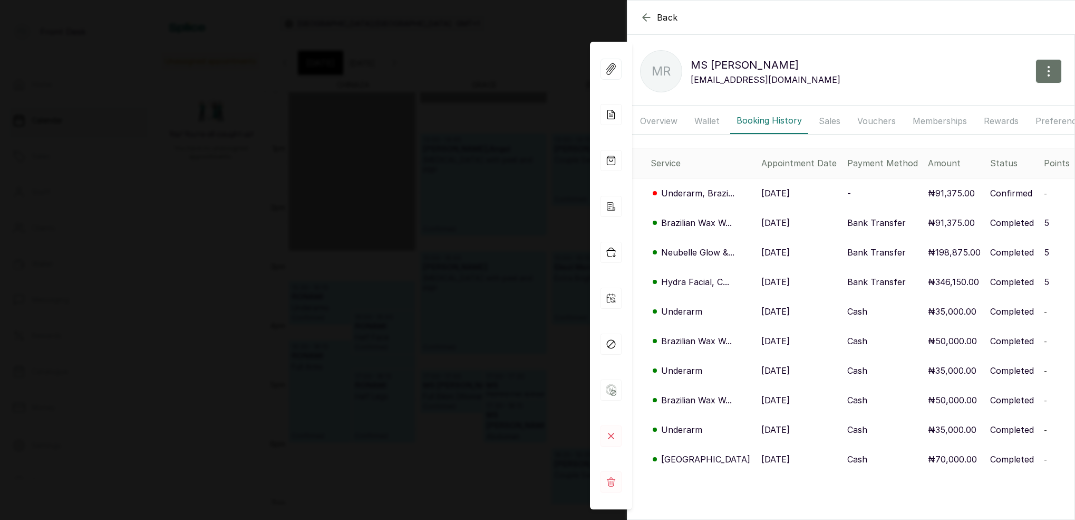
click at [534, 186] on div "Back MS RAQUEL MR MS RAQUEL raquelodion18@gmail.com Overview Wallet Booking His…" at bounding box center [537, 260] width 1075 height 520
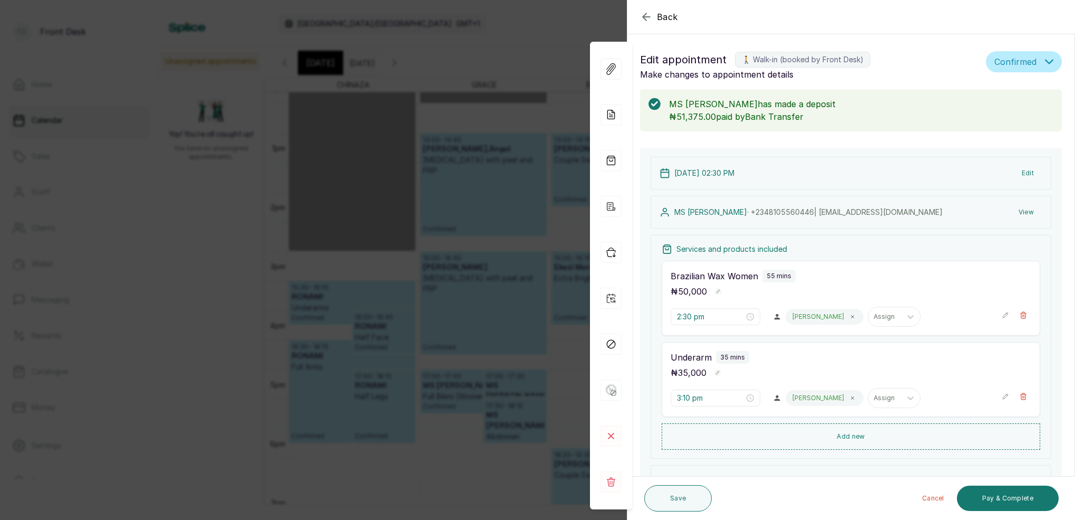
click at [540, 56] on div "Back Appointment Details Edit appointment 🚶 Walk-in (booked by Front Desk) Make…" at bounding box center [537, 260] width 1075 height 520
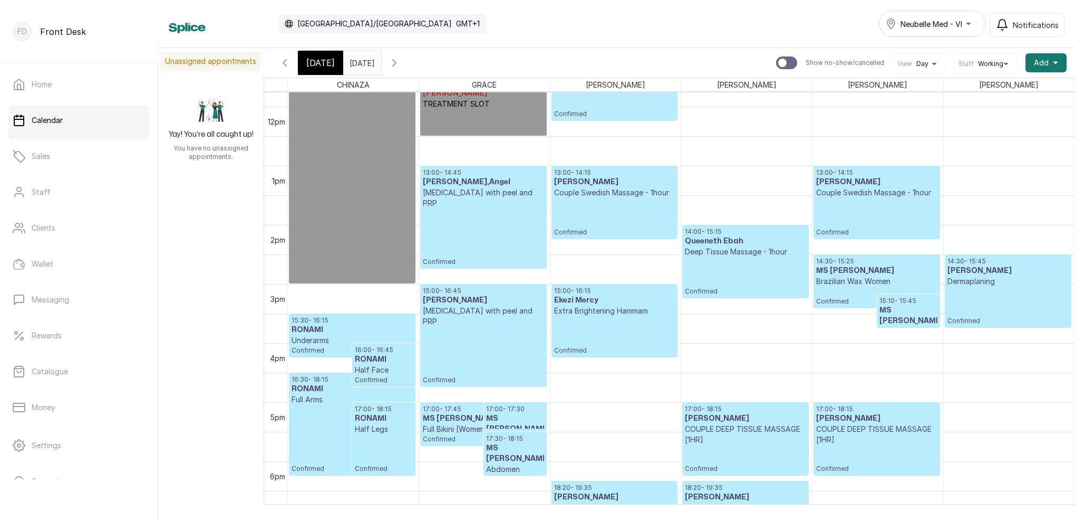
scroll to position [699, 0]
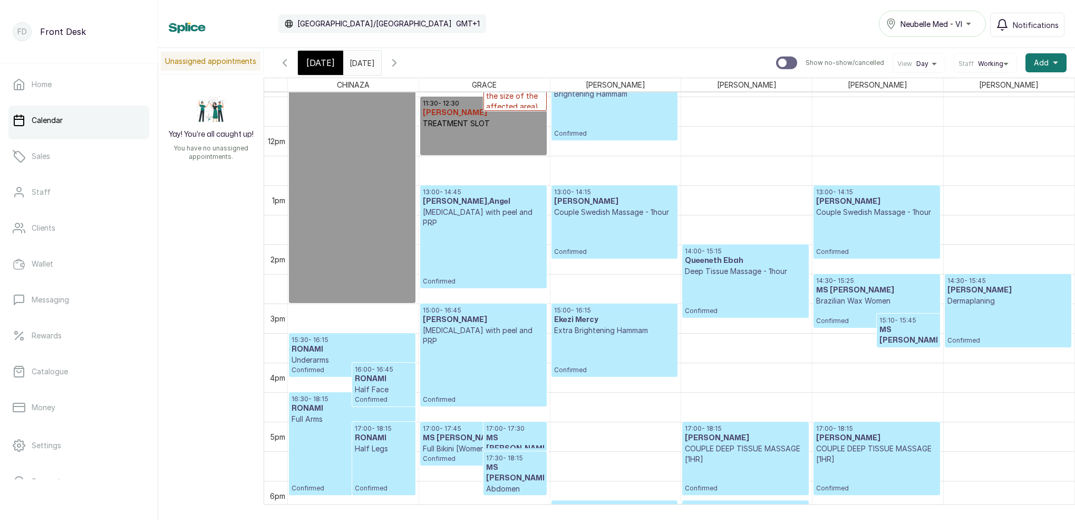
click at [872, 318] on p "Confirmed" at bounding box center [877, 315] width 121 height 19
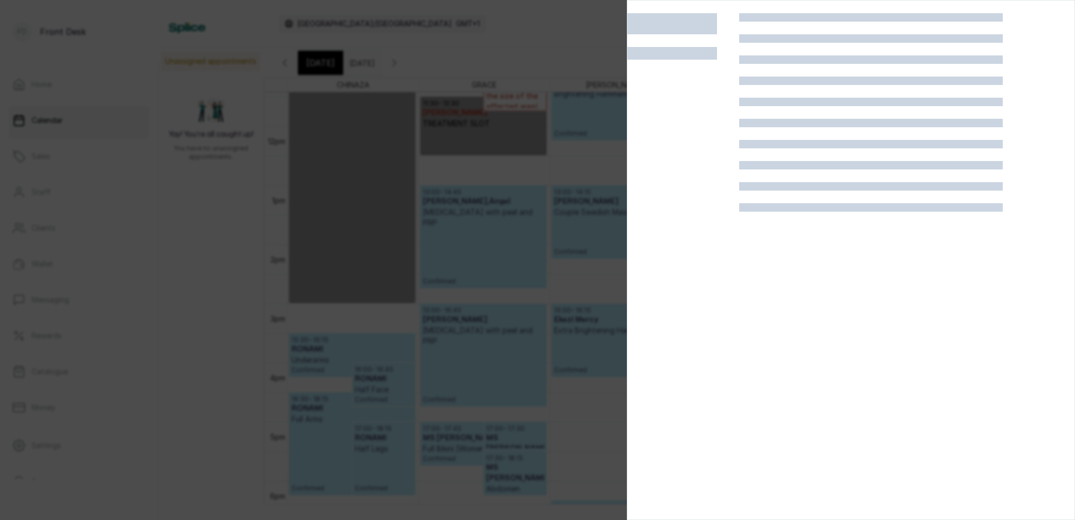
scroll to position [0, 0]
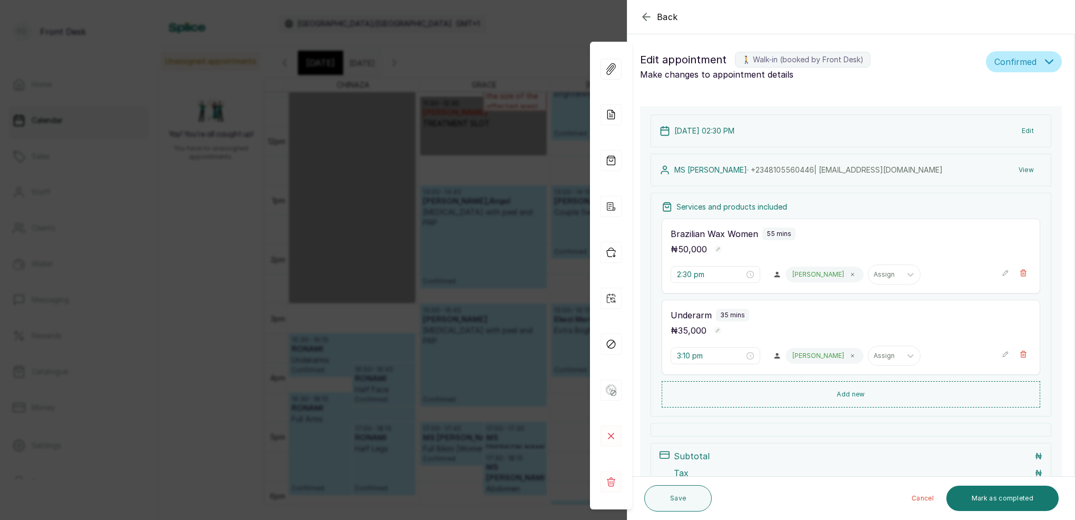
click at [559, 104] on div "Back Appointment Details Edit appointment 🚶 Walk-in (booked by Front Desk) Make…" at bounding box center [537, 260] width 1075 height 520
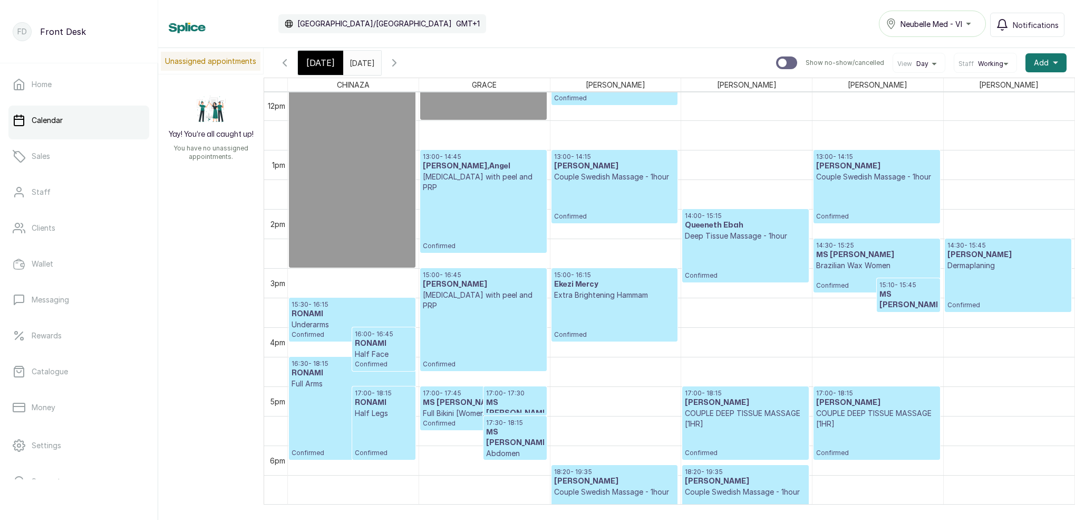
scroll to position [708, 0]
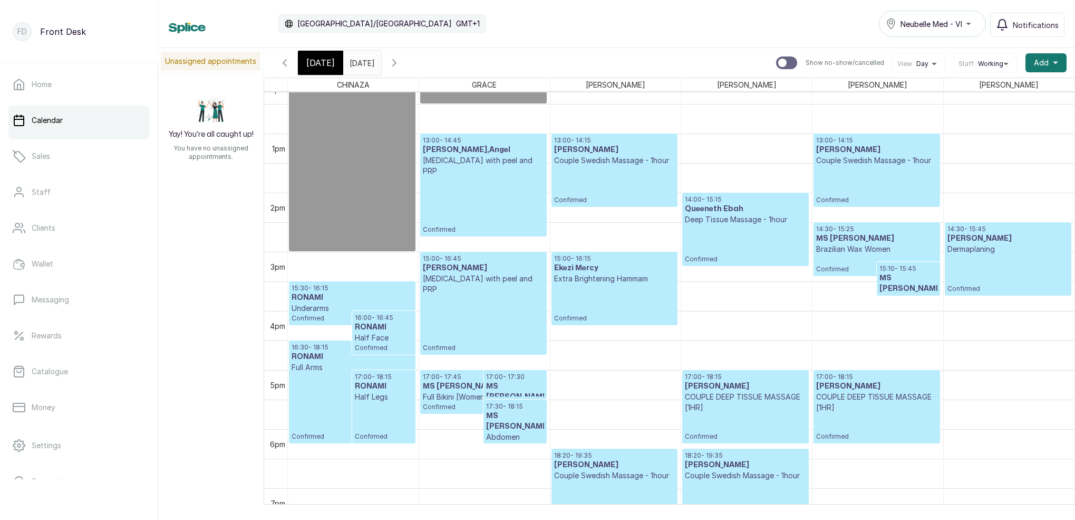
click at [318, 57] on span "[DATE]" at bounding box center [320, 62] width 28 height 13
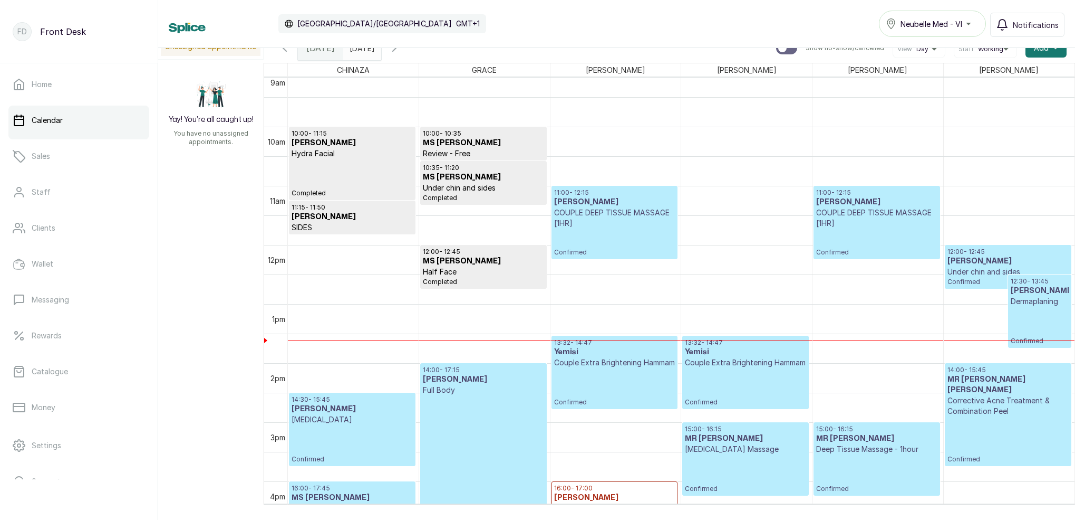
click at [407, 56] on button "Show no-show/cancelled" at bounding box center [394, 47] width 25 height 25
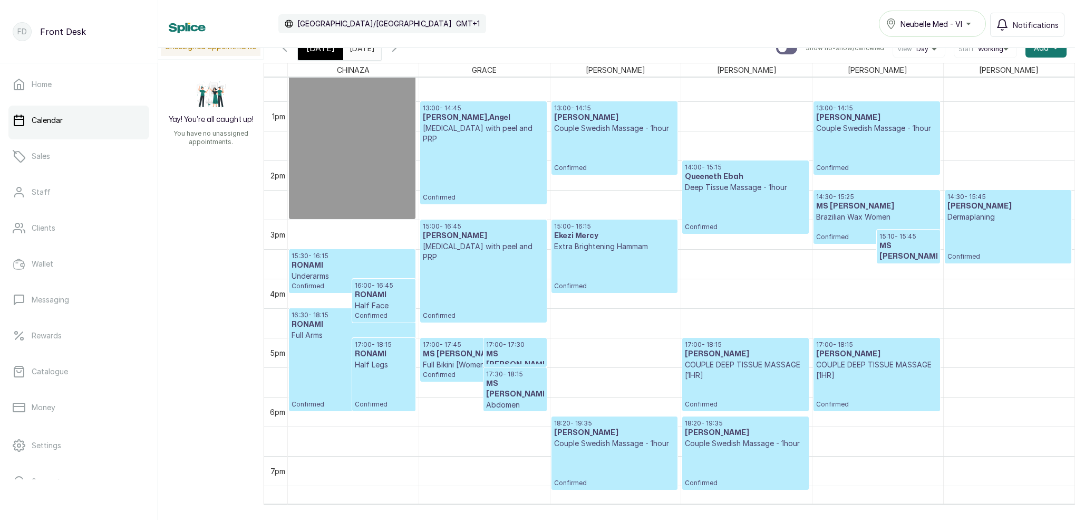
click at [849, 214] on p "Brazilian Wax Women" at bounding box center [877, 217] width 121 height 11
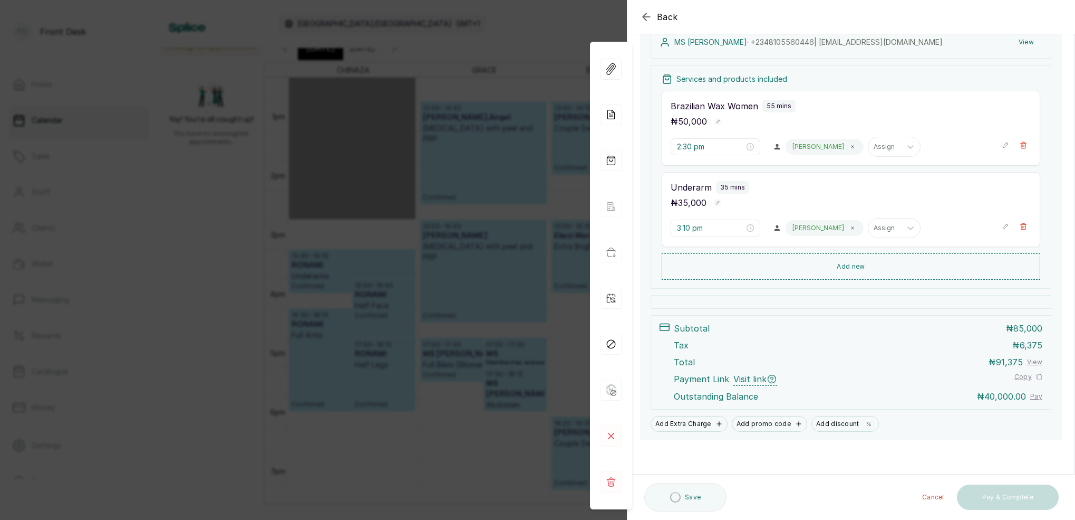
click at [522, 40] on div "Back Appointment Details Edit appointment 🚶 Walk-in (booked by Front Desk) Make…" at bounding box center [537, 260] width 1075 height 520
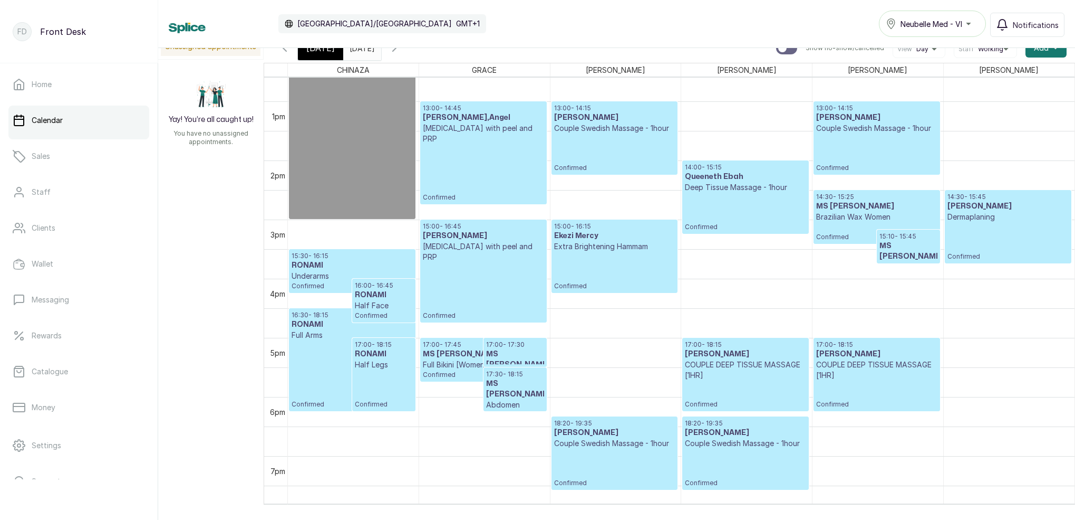
click at [916, 238] on p "15:10 - 15:45" at bounding box center [909, 236] width 58 height 8
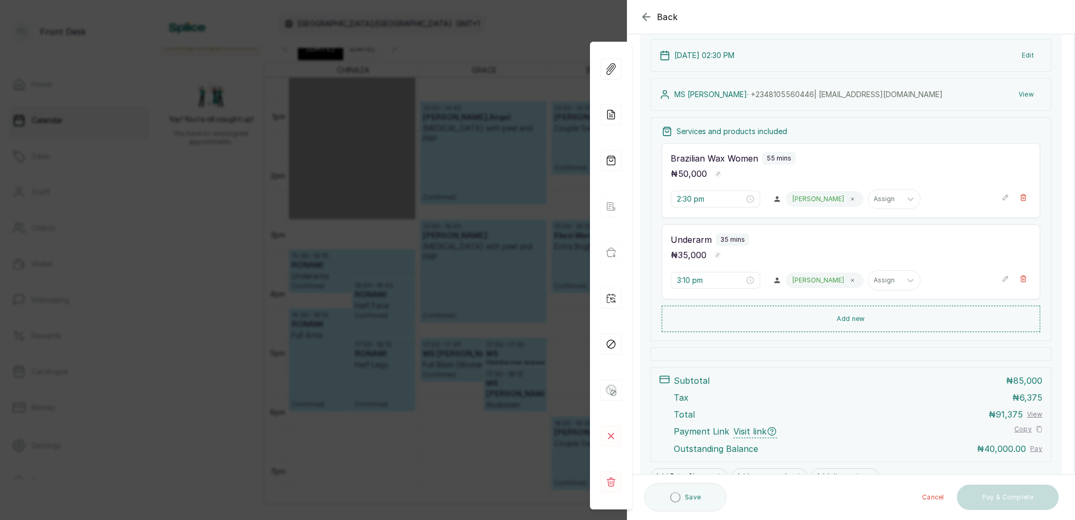
scroll to position [126, 0]
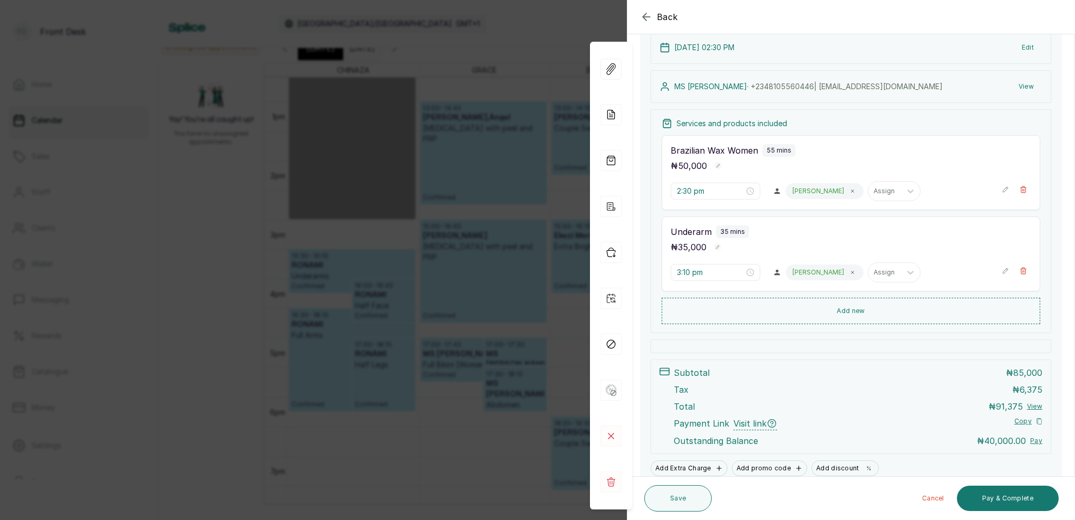
click at [571, 47] on div "Back Appointment Details Edit appointment 🚶 Walk-in (booked by Front Desk) Make…" at bounding box center [537, 260] width 1075 height 520
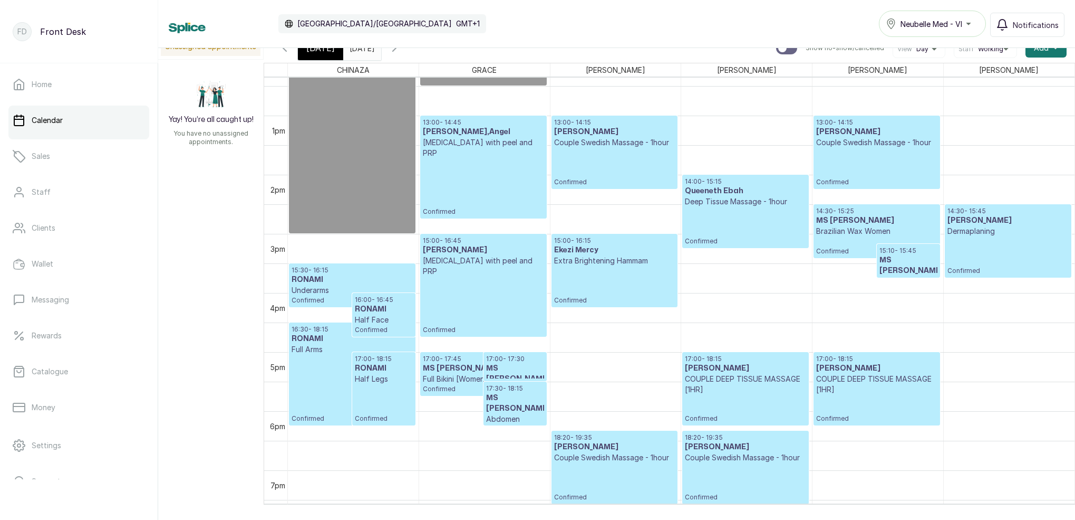
scroll to position [730, 0]
click at [895, 248] on p "15:10 - 15:45" at bounding box center [909, 250] width 58 height 8
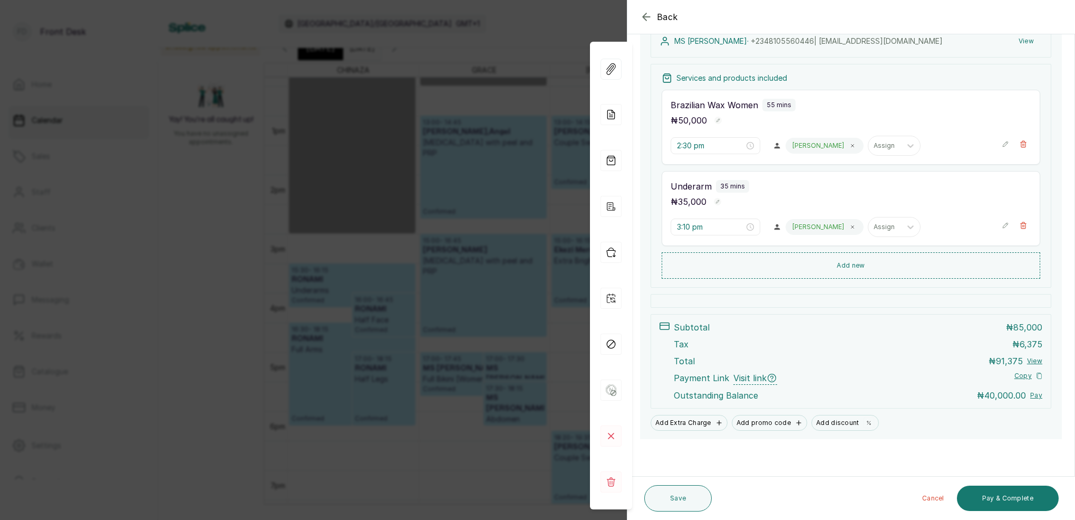
scroll to position [170, 0]
click at [848, 264] on button "Add new" at bounding box center [851, 265] width 379 height 25
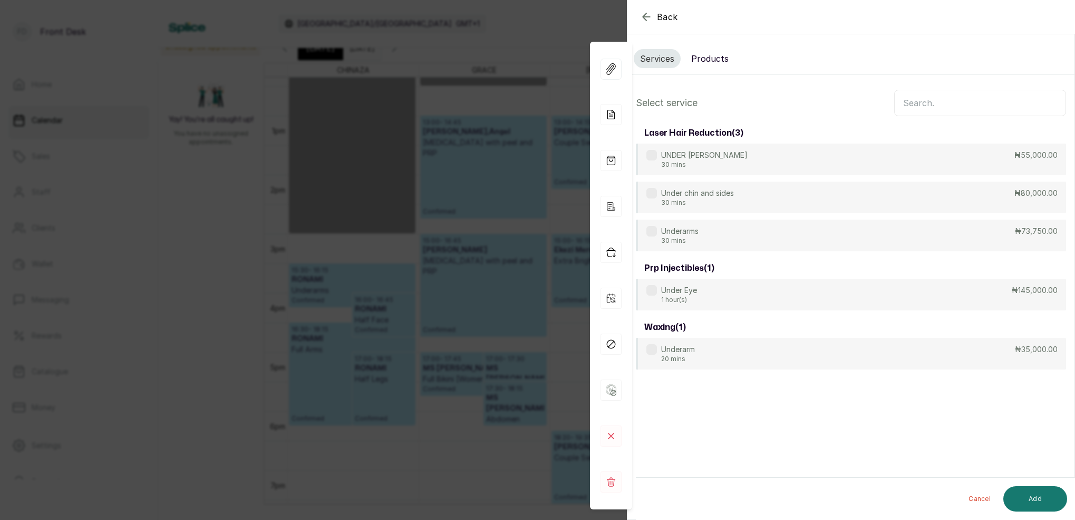
click at [914, 102] on input "text" at bounding box center [981, 103] width 172 height 26
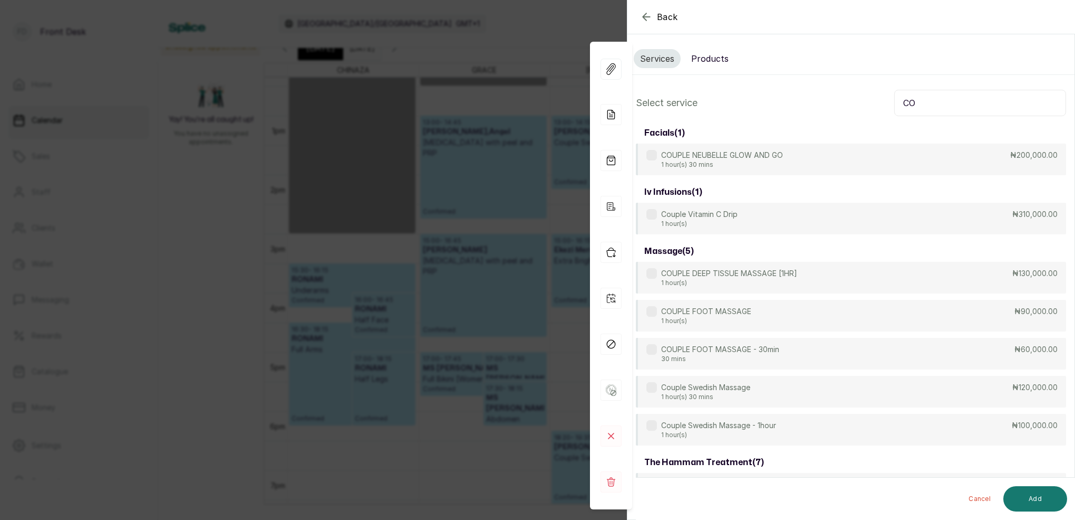
type input "C"
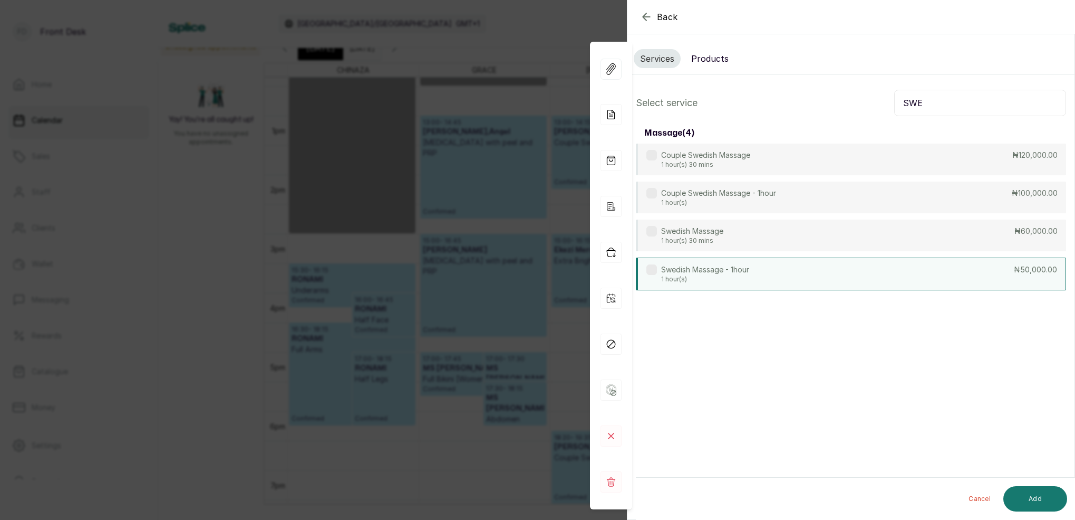
type input "SWE"
click at [695, 272] on p "Swedish Massage - 1hour" at bounding box center [705, 269] width 88 height 11
click at [1040, 502] on button "Add" at bounding box center [1036, 498] width 64 height 25
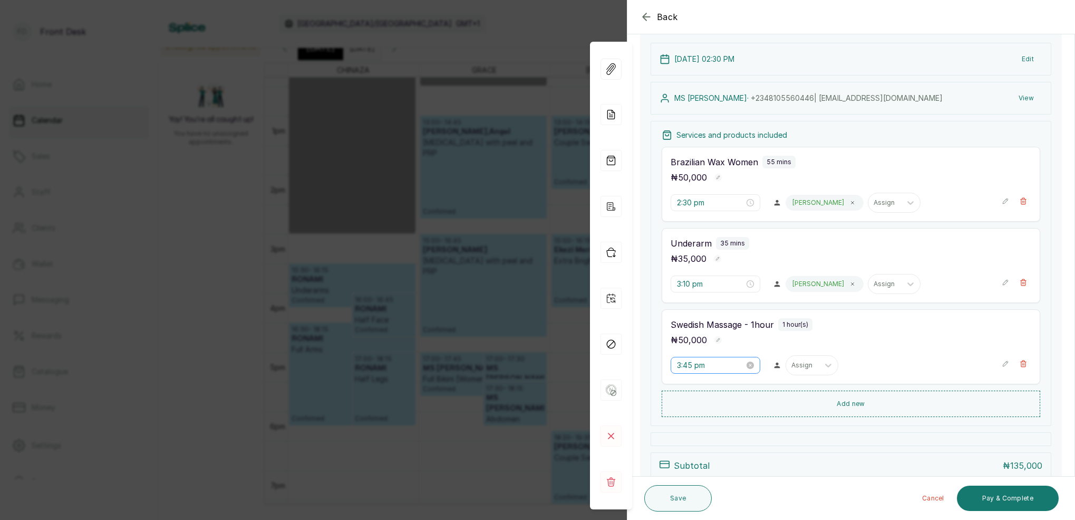
scroll to position [116, 0]
click at [690, 367] on input "3:45 pm" at bounding box center [711, 364] width 68 height 12
click at [717, 402] on div "30" at bounding box center [715, 404] width 25 height 15
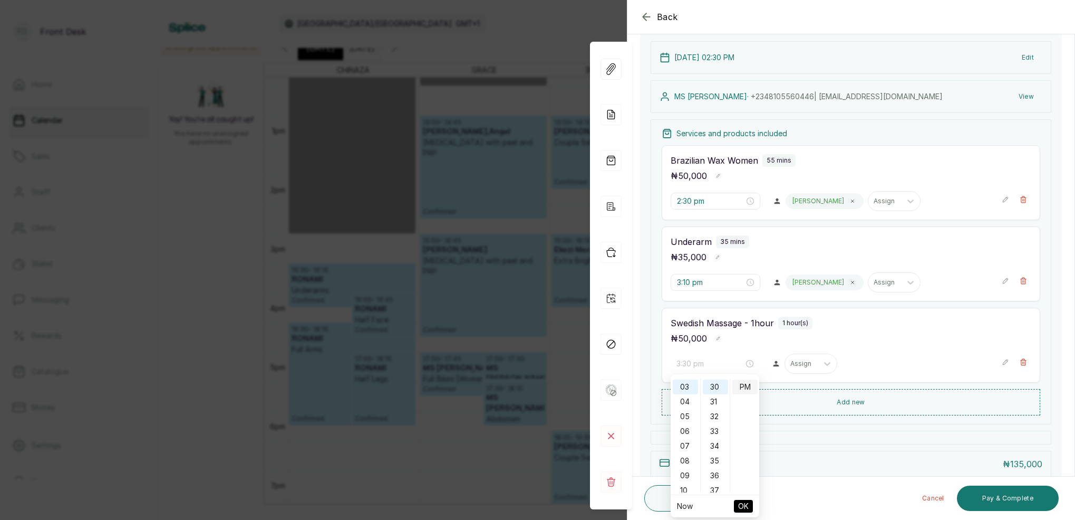
click at [744, 383] on div "PM" at bounding box center [745, 386] width 25 height 15
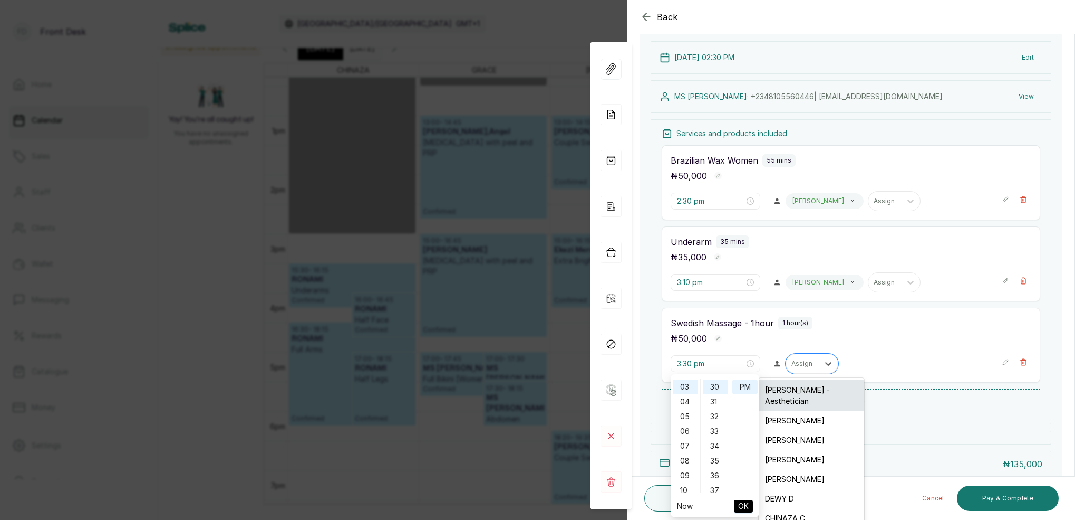
drag, startPoint x: 812, startPoint y: 367, endPoint x: 811, endPoint y: 383, distance: 16.9
click at [812, 366] on div at bounding box center [803, 363] width 22 height 9
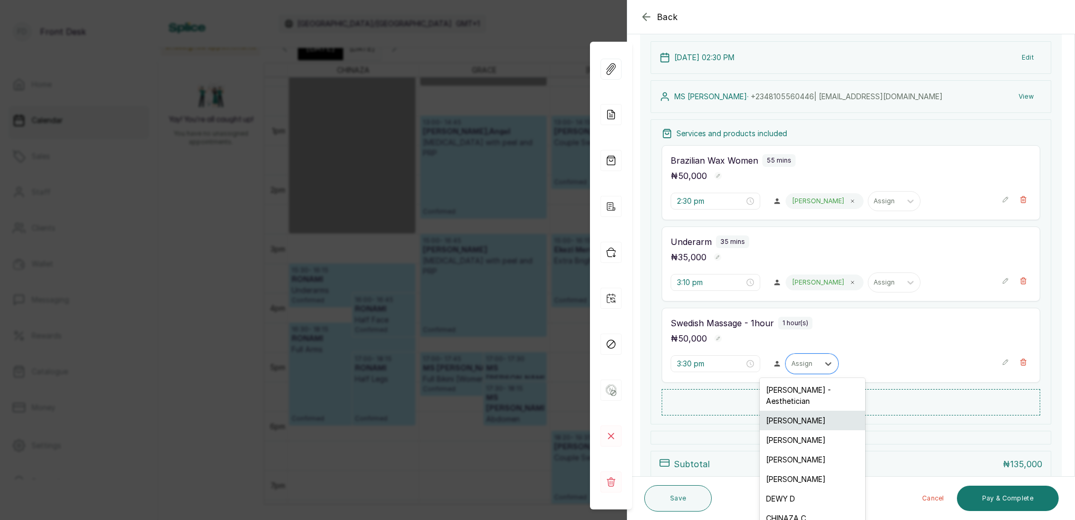
type input "3:45 pm"
click at [799, 430] on div "MAGGIE M" at bounding box center [812, 440] width 105 height 20
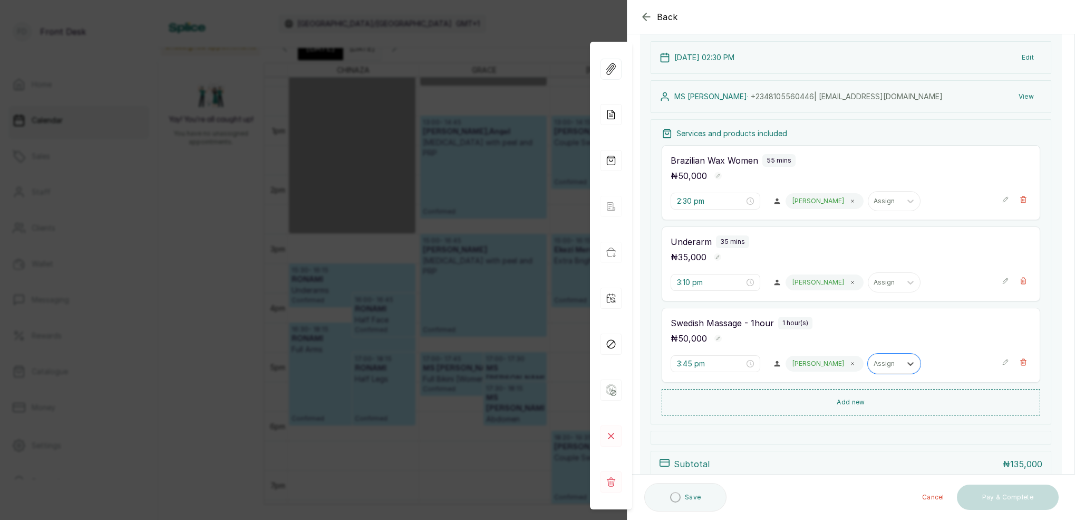
click at [857, 399] on button "Add new" at bounding box center [851, 402] width 379 height 26
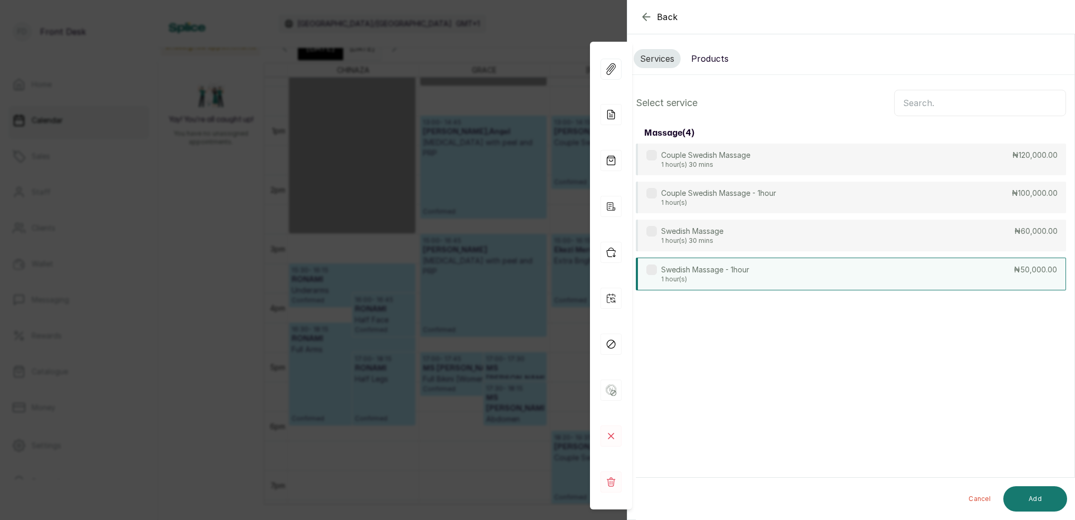
scroll to position [0, 0]
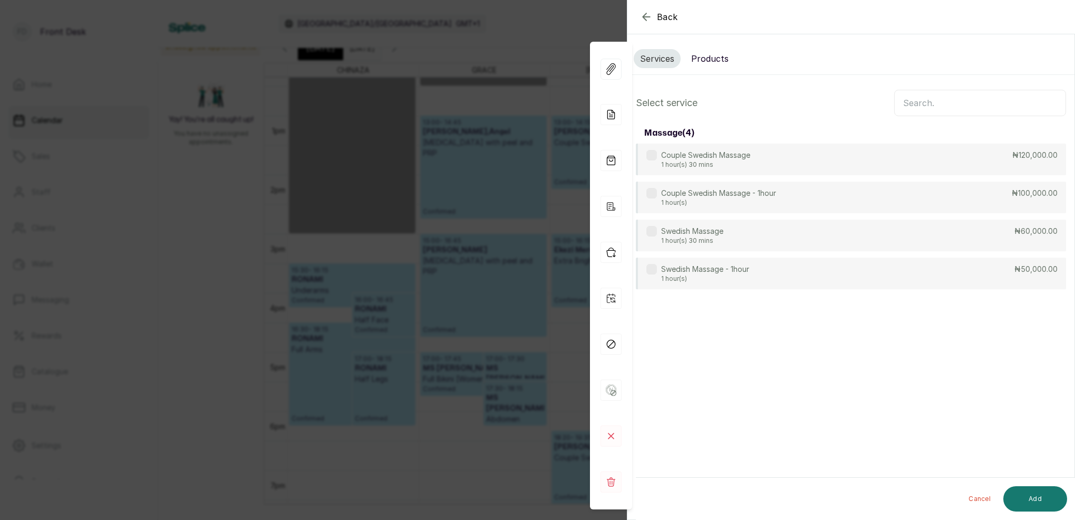
drag, startPoint x: 907, startPoint y: 92, endPoint x: 909, endPoint y: 97, distance: 5.7
click at [907, 92] on input "text" at bounding box center [981, 103] width 172 height 26
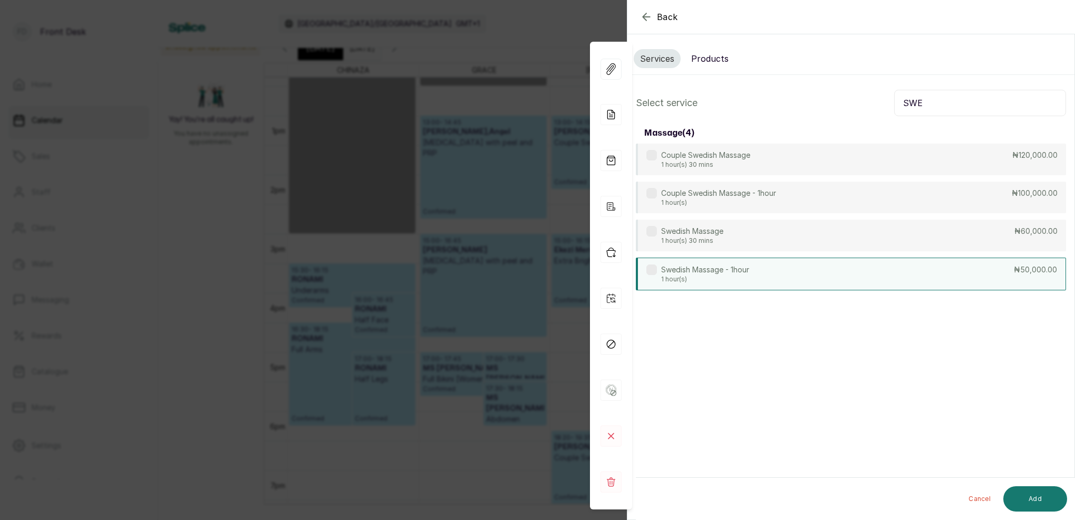
type input "SWE"
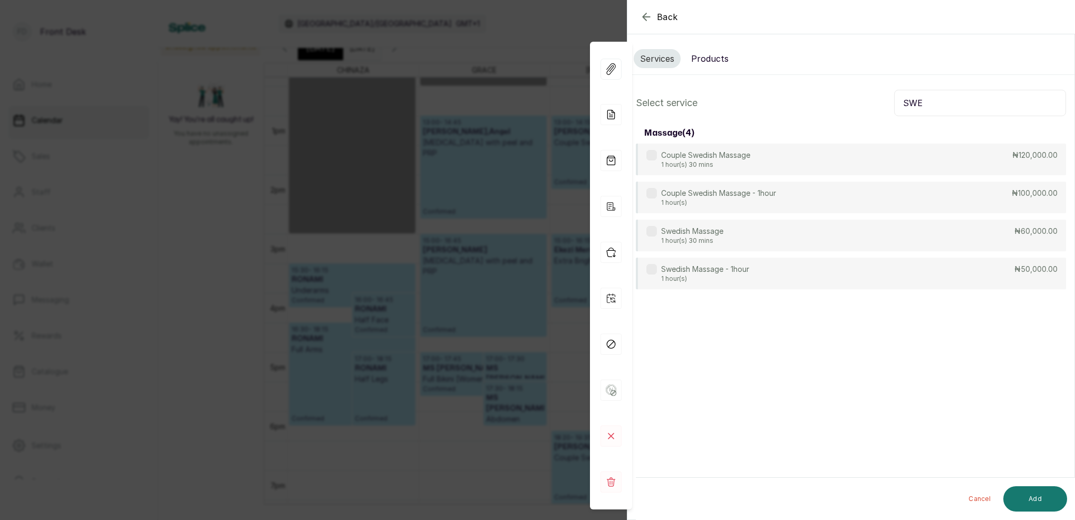
drag, startPoint x: 686, startPoint y: 277, endPoint x: 892, endPoint y: 327, distance: 212.6
click at [687, 277] on p "1 hour(s)" at bounding box center [705, 278] width 88 height 8
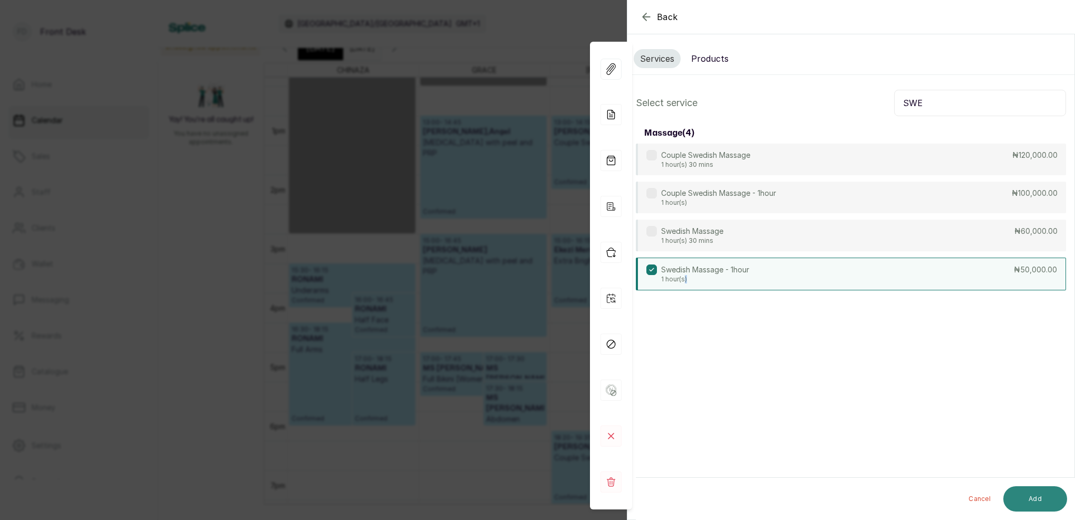
click at [1033, 490] on button "Add" at bounding box center [1036, 498] width 64 height 25
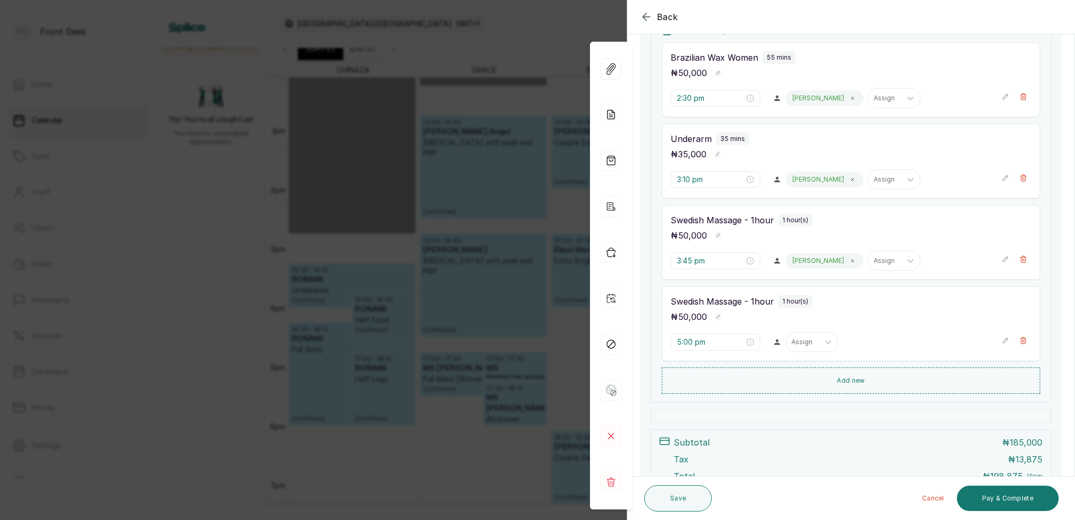
scroll to position [223, 0]
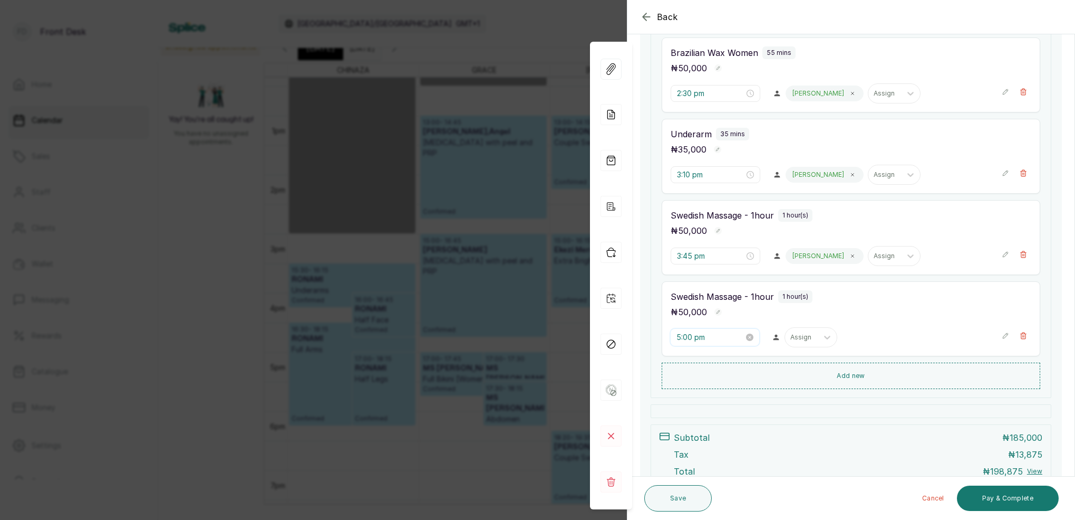
click at [686, 336] on input "5:00 pm" at bounding box center [711, 337] width 68 height 12
drag, startPoint x: 687, startPoint y: 402, endPoint x: 715, endPoint y: 403, distance: 27.4
click at [688, 402] on div "03" at bounding box center [685, 403] width 25 height 15
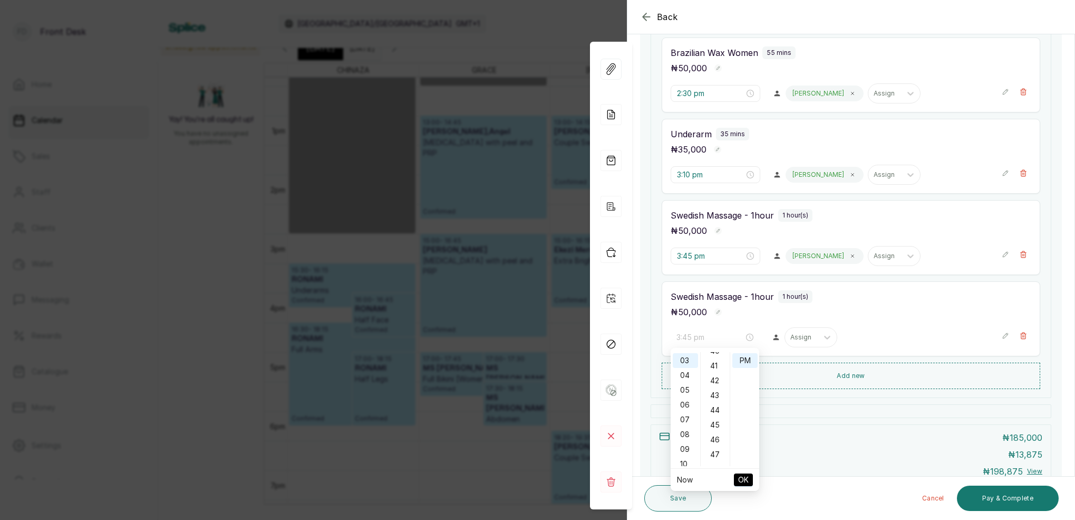
drag, startPoint x: 720, startPoint y: 424, endPoint x: 735, endPoint y: 378, distance: 48.2
click at [721, 421] on div "45" at bounding box center [715, 424] width 25 height 15
type input "3:45 pm"
drag, startPoint x: 741, startPoint y: 360, endPoint x: 742, endPoint y: 412, distance: 51.7
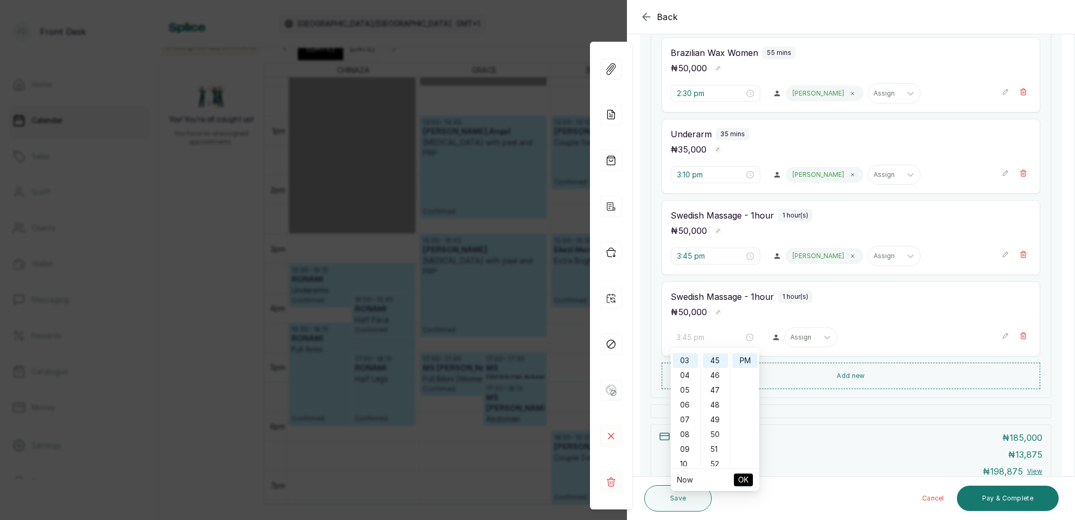
click at [741, 360] on div "PM" at bounding box center [745, 360] width 25 height 15
drag, startPoint x: 742, startPoint y: 478, endPoint x: 749, endPoint y: 463, distance: 17.0
click at [742, 478] on span "OK" at bounding box center [743, 479] width 11 height 20
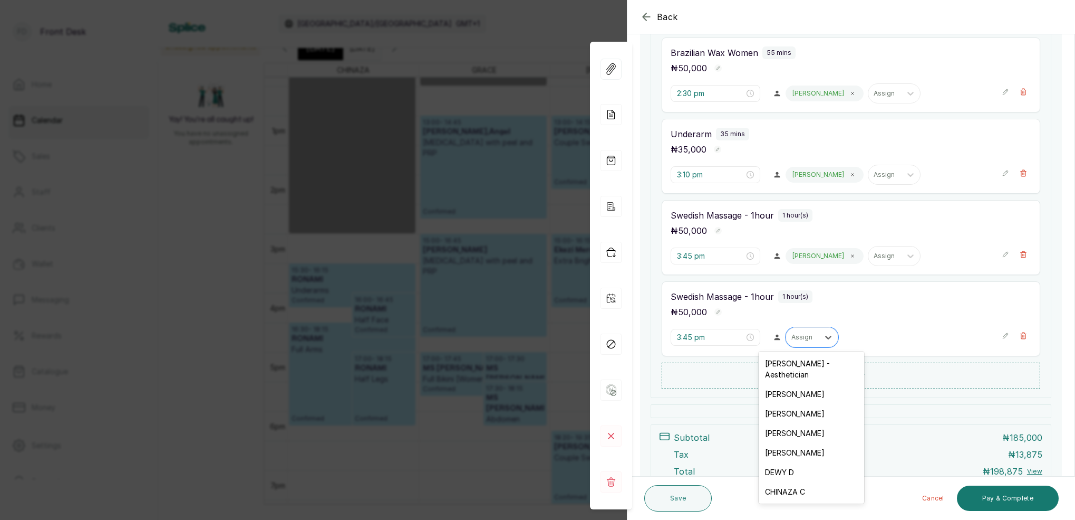
drag, startPoint x: 793, startPoint y: 339, endPoint x: 756, endPoint y: 452, distance: 118.4
click at [793, 338] on div "Assign" at bounding box center [803, 336] width 22 height 7
click at [781, 384] on div "SARAH S" at bounding box center [812, 394] width 105 height 20
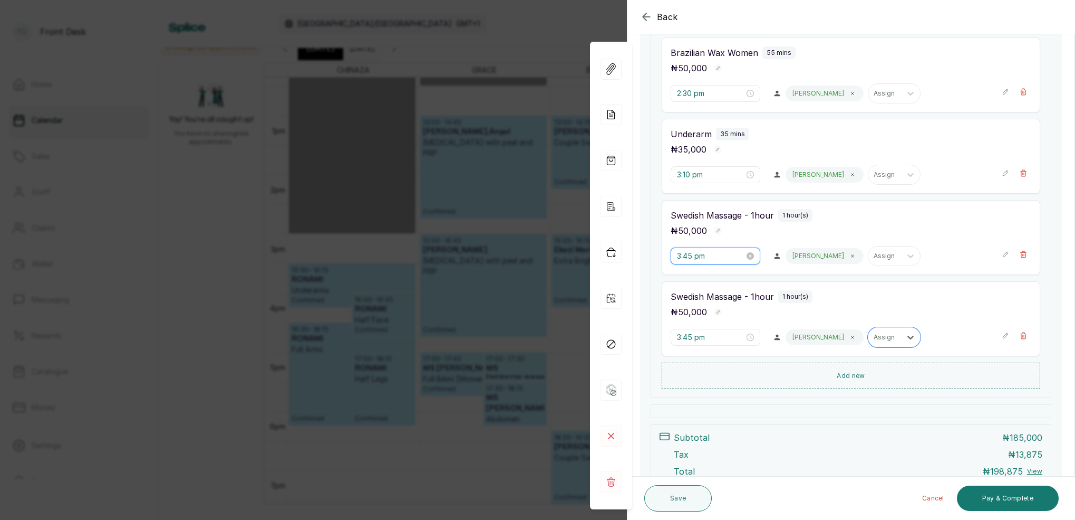
click at [693, 256] on input "3:45 pm" at bounding box center [711, 256] width 68 height 12
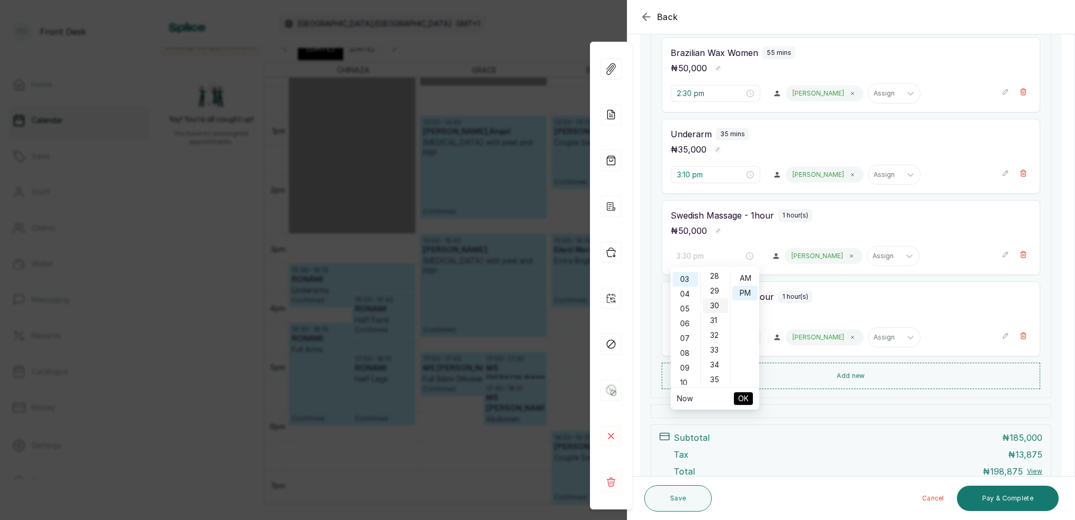
click at [714, 303] on div "30" at bounding box center [715, 305] width 25 height 15
type input "3:30 pm"
drag, startPoint x: 742, startPoint y: 294, endPoint x: 746, endPoint y: 302, distance: 8.8
click at [742, 294] on div "PM" at bounding box center [745, 292] width 25 height 15
click at [744, 392] on span "OK" at bounding box center [743, 398] width 11 height 20
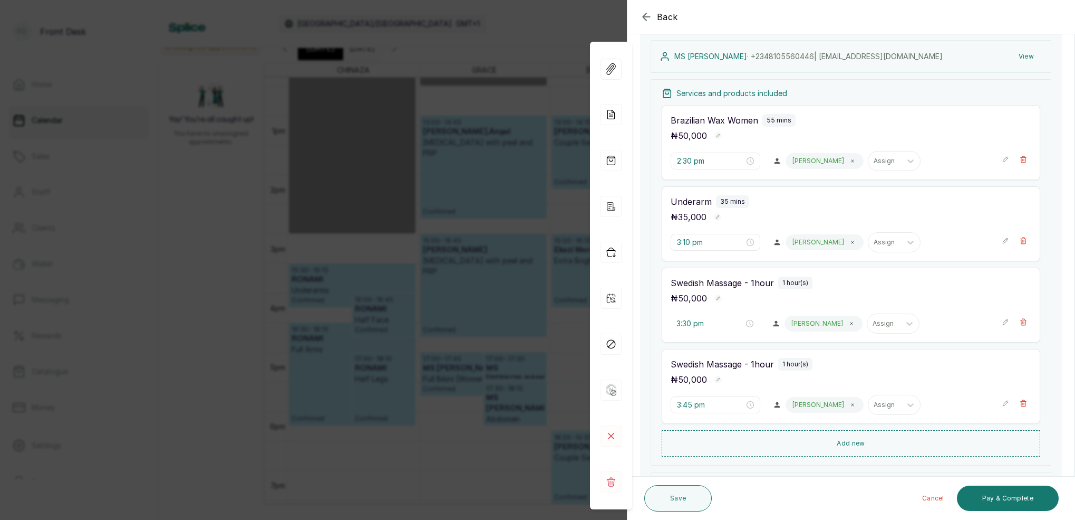
scroll to position [155, 0]
click at [681, 498] on button "Save" at bounding box center [679, 498] width 68 height 26
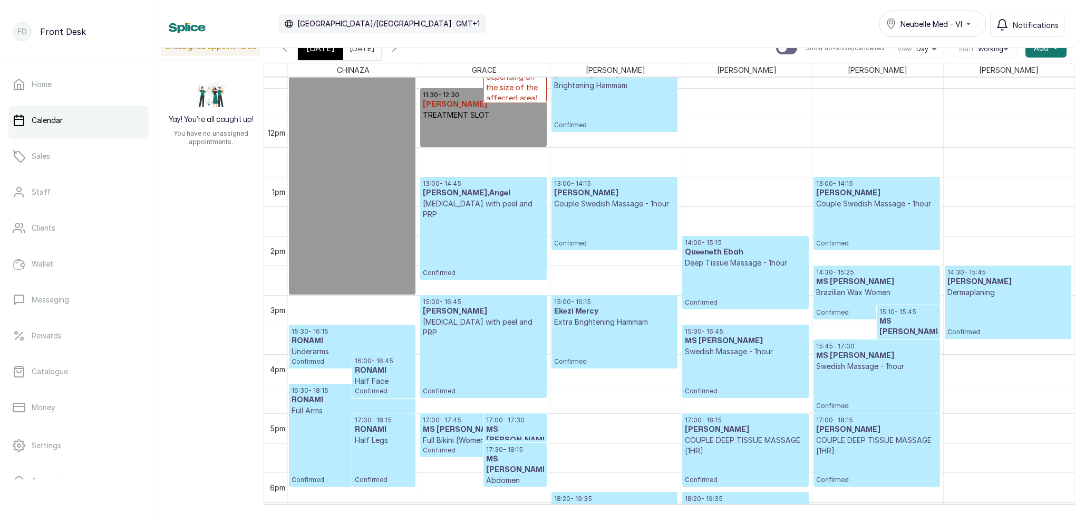
scroll to position [630, 0]
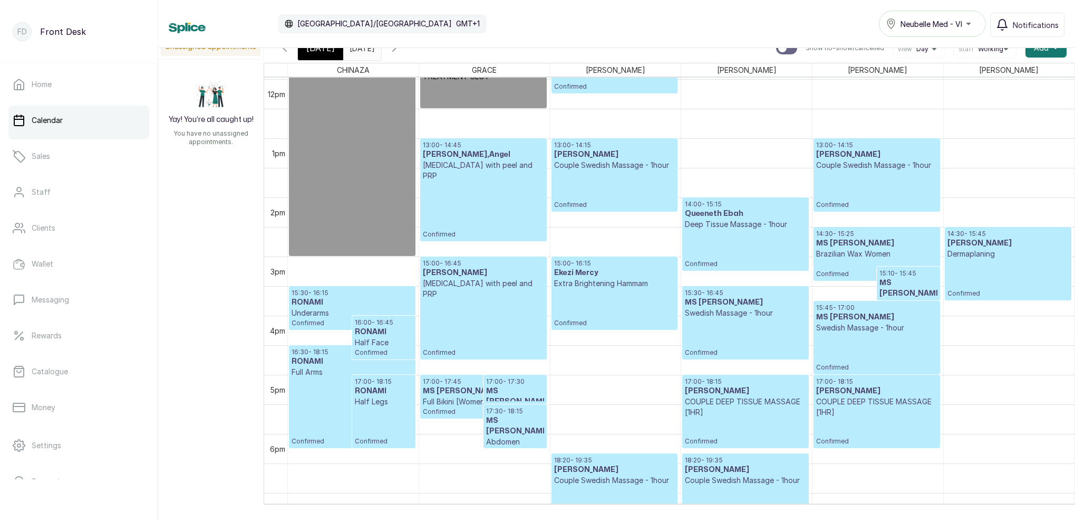
click at [381, 53] on span at bounding box center [371, 45] width 20 height 18
click at [613, 12] on div "Calendar Africa/Lagos GMT+1 Neubelle Med - VI Notifications" at bounding box center [617, 24] width 896 height 26
click at [361, 48] on input "28/09/2025" at bounding box center [352, 45] width 17 height 18
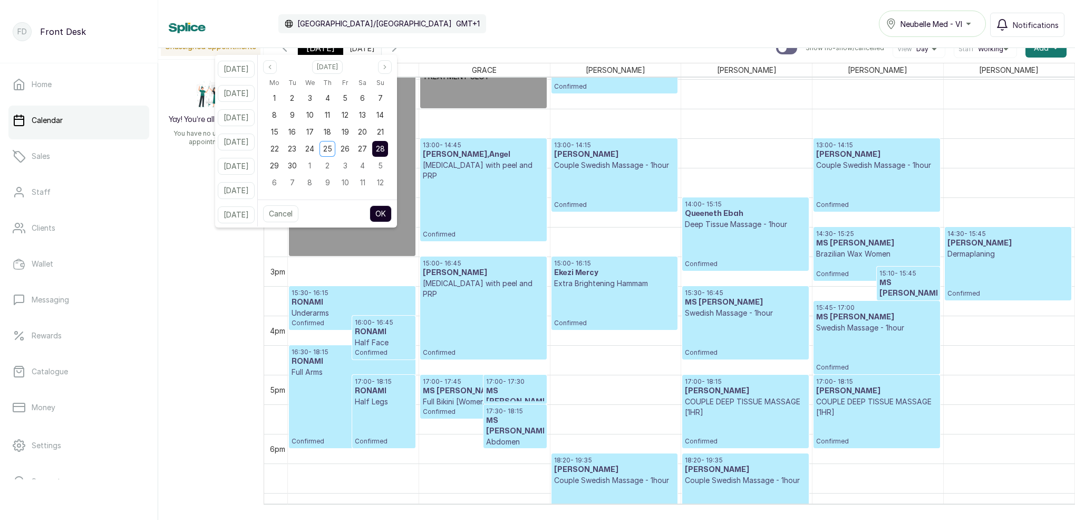
drag, startPoint x: 380, startPoint y: 147, endPoint x: 386, endPoint y: 148, distance: 5.8
click at [371, 147] on div "27" at bounding box center [363, 149] width 16 height 16
click at [385, 148] on span "28" at bounding box center [380, 148] width 9 height 9
drag, startPoint x: 395, startPoint y: 213, endPoint x: 514, endPoint y: 204, distance: 119.5
click at [392, 213] on button "OK" at bounding box center [381, 213] width 22 height 17
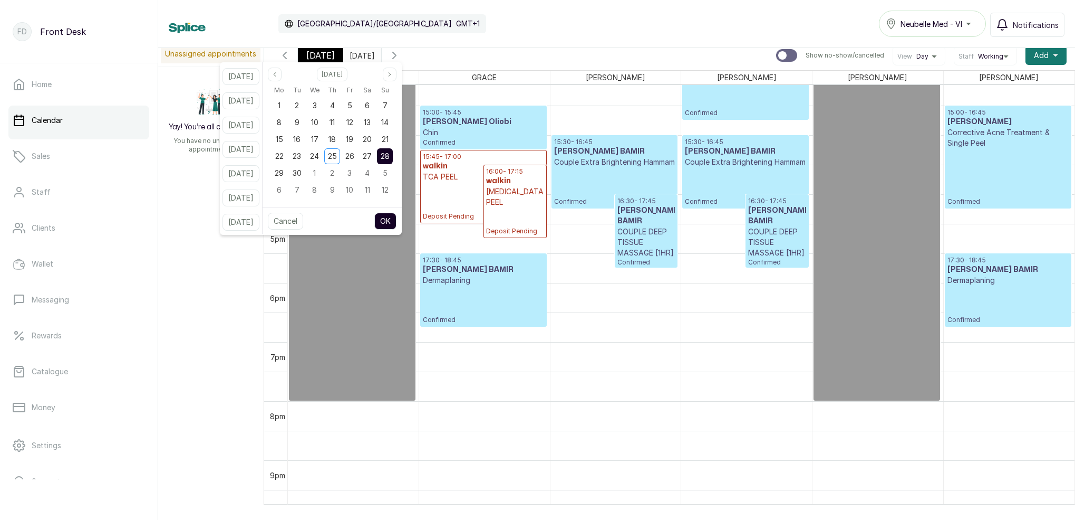
click at [506, 13] on div "Calendar Africa/Lagos GMT+1 Neubelle Med - VI Notifications" at bounding box center [617, 24] width 896 height 26
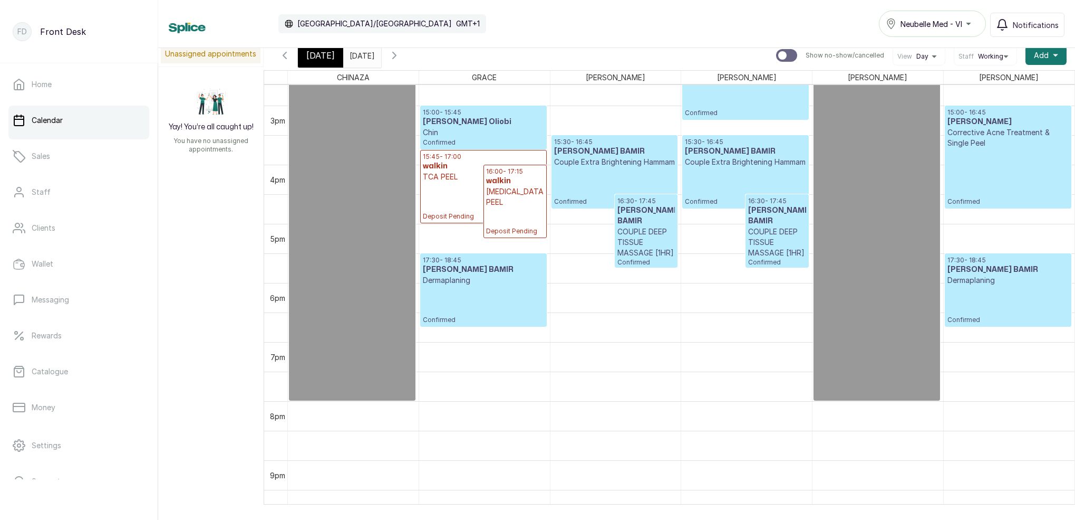
click at [333, 59] on div "[DATE]" at bounding box center [320, 55] width 45 height 24
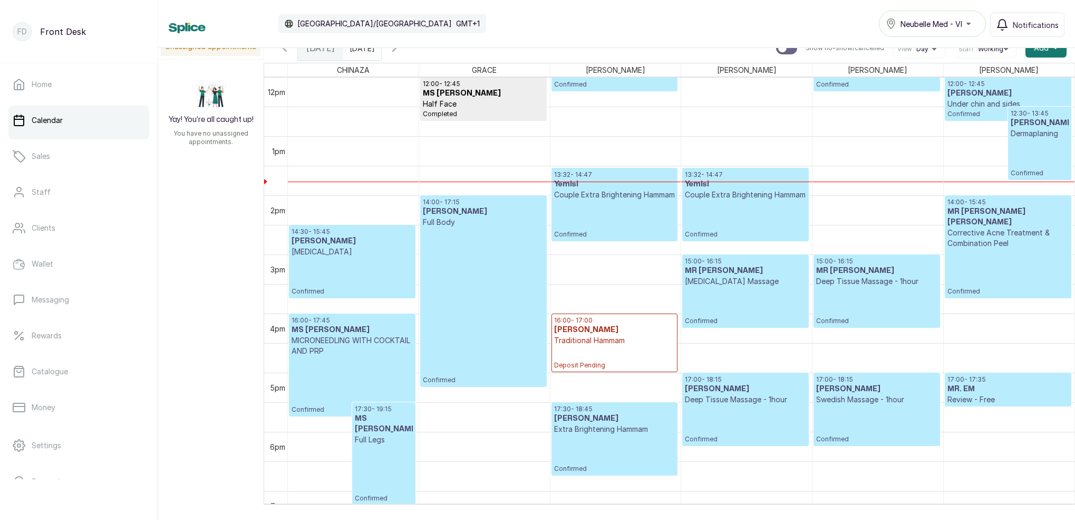
scroll to position [710, 0]
click at [401, 51] on icon "button" at bounding box center [394, 48] width 13 height 13
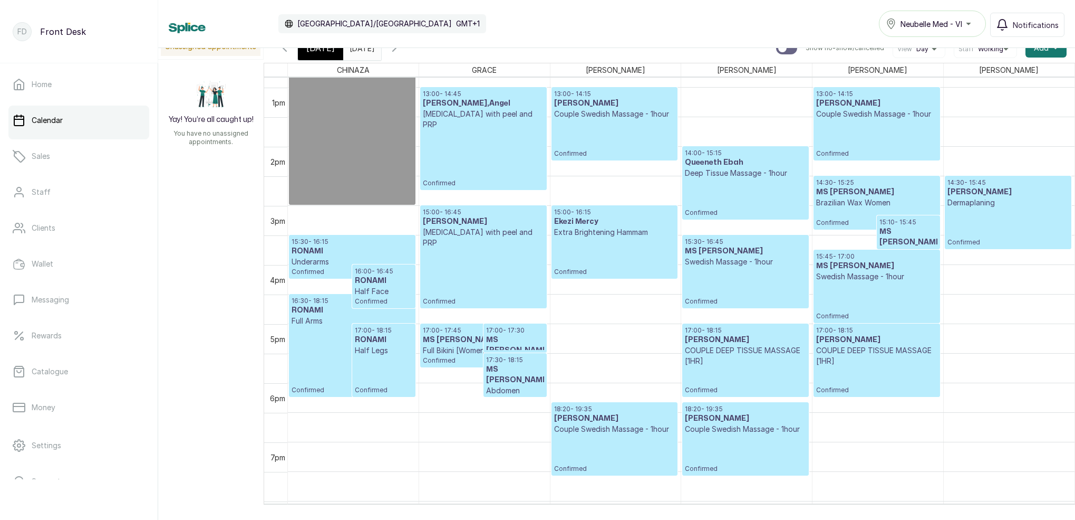
scroll to position [758, 0]
click at [361, 52] on input "28/09/2025" at bounding box center [352, 45] width 17 height 18
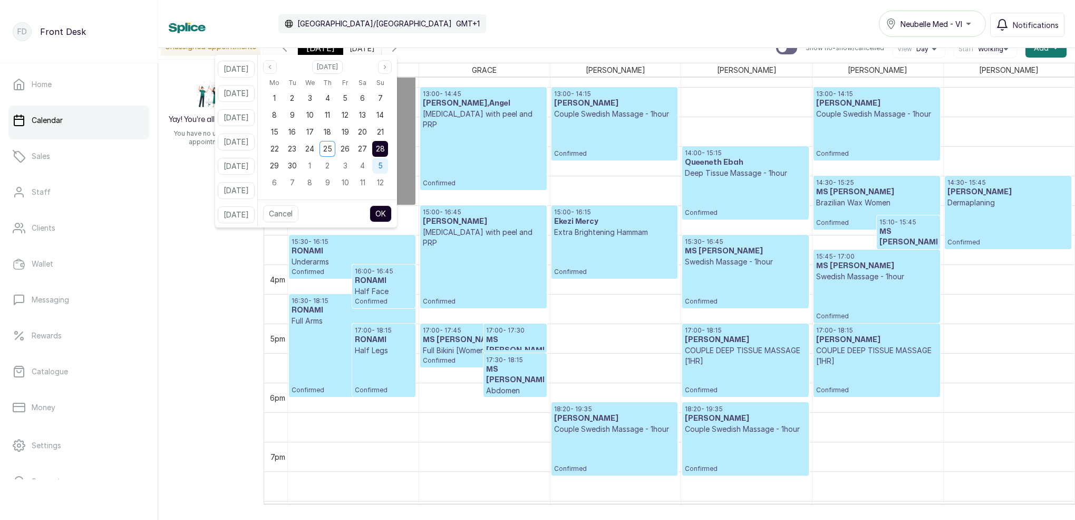
drag, startPoint x: 373, startPoint y: 148, endPoint x: 388, endPoint y: 172, distance: 28.0
click at [367, 148] on span "27" at bounding box center [362, 148] width 9 height 9
click at [392, 216] on button "OK" at bounding box center [381, 213] width 22 height 17
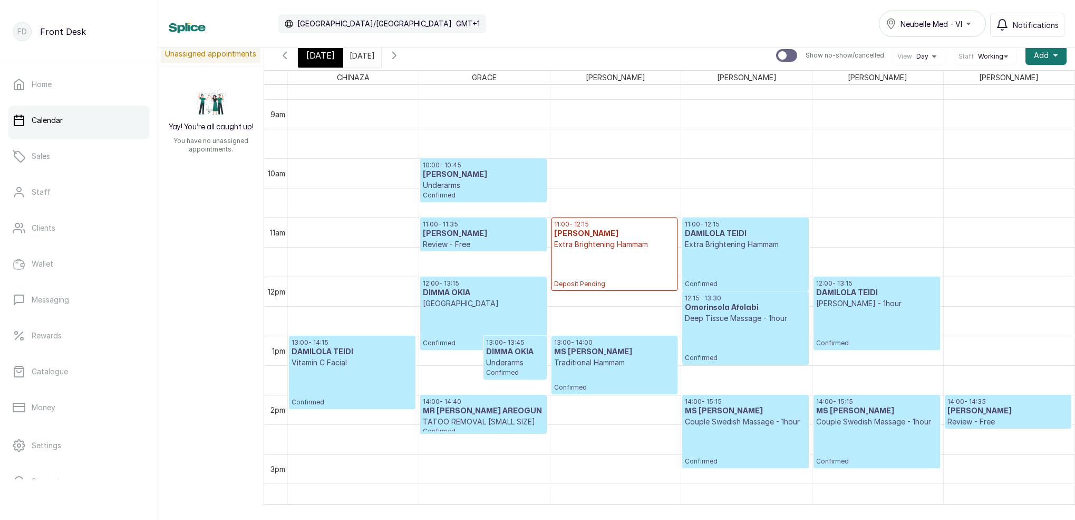
scroll to position [522, 0]
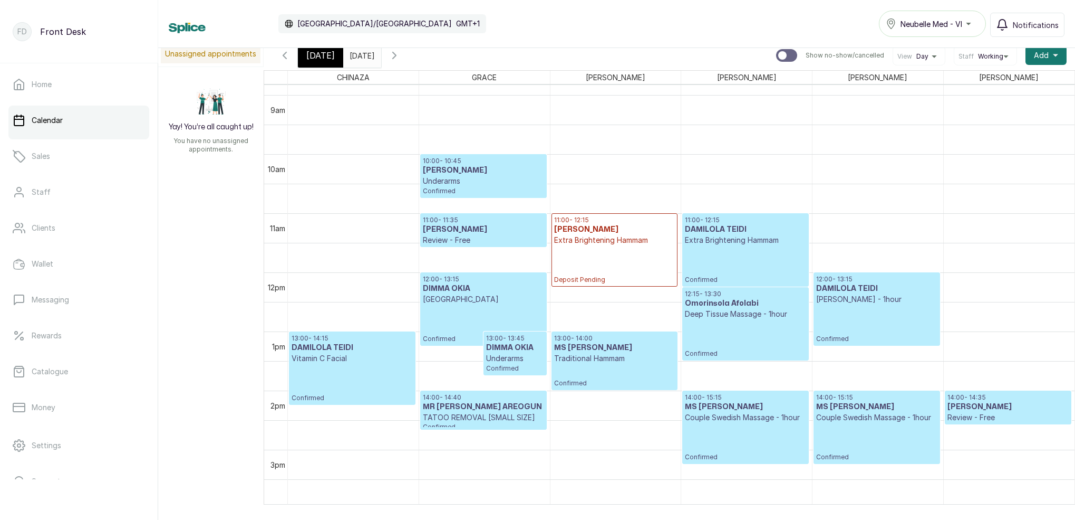
drag, startPoint x: 328, startPoint y: 62, endPoint x: 347, endPoint y: 66, distance: 19.6
click at [328, 62] on div "[DATE]" at bounding box center [320, 55] width 45 height 24
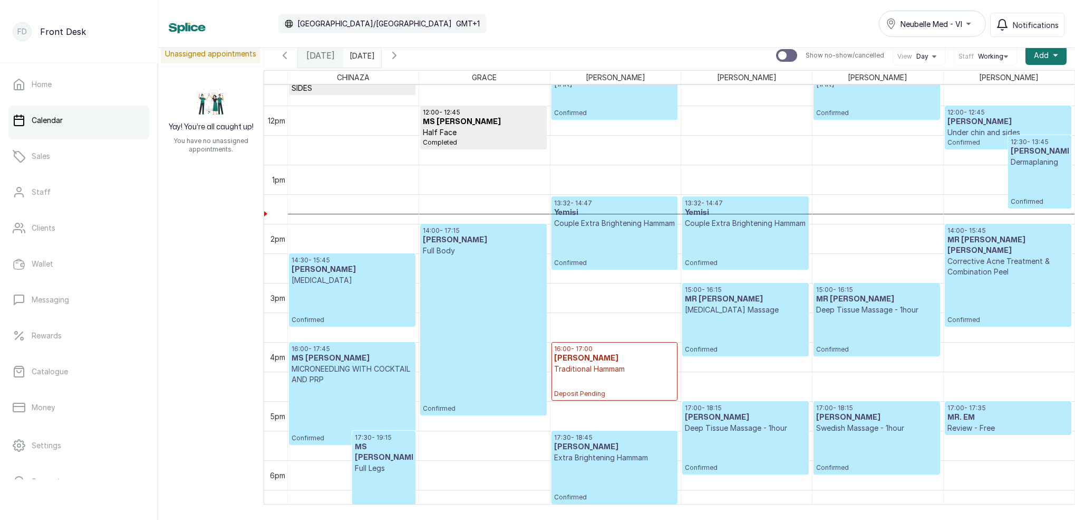
scroll to position [699, 0]
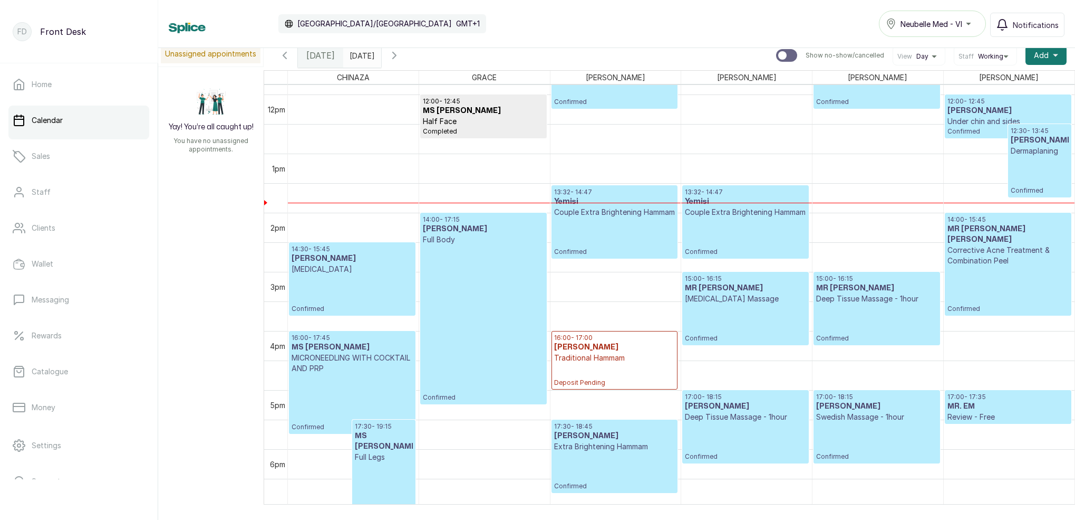
click at [361, 55] on input "27/09/2025" at bounding box center [352, 53] width 17 height 18
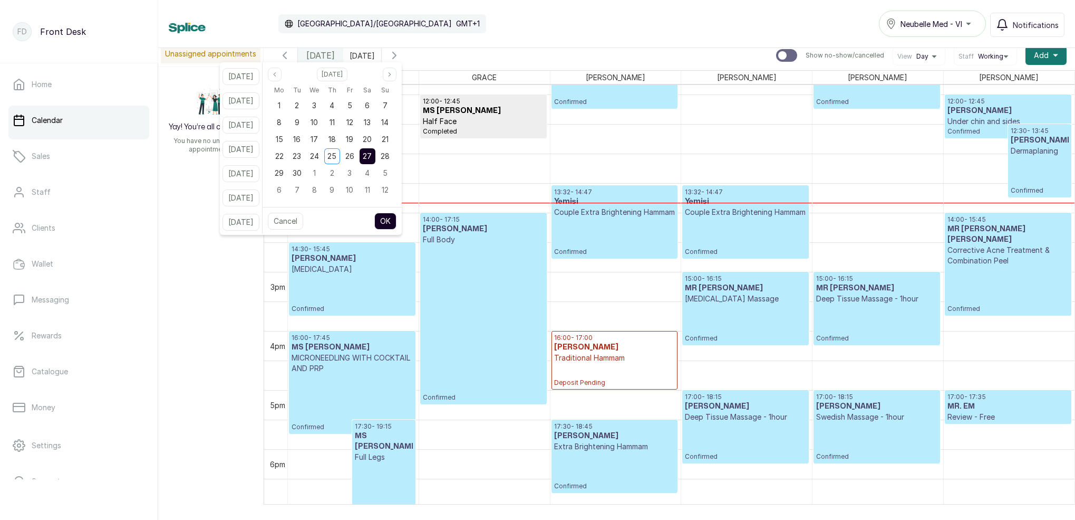
drag, startPoint x: 370, startPoint y: 155, endPoint x: 378, endPoint y: 158, distance: 8.3
click at [358, 155] on div "26" at bounding box center [350, 156] width 16 height 16
drag, startPoint x: 381, startPoint y: 157, endPoint x: 386, endPoint y: 179, distance: 22.7
click at [372, 158] on span "27" at bounding box center [367, 155] width 9 height 9
click at [397, 219] on button "OK" at bounding box center [385, 221] width 22 height 17
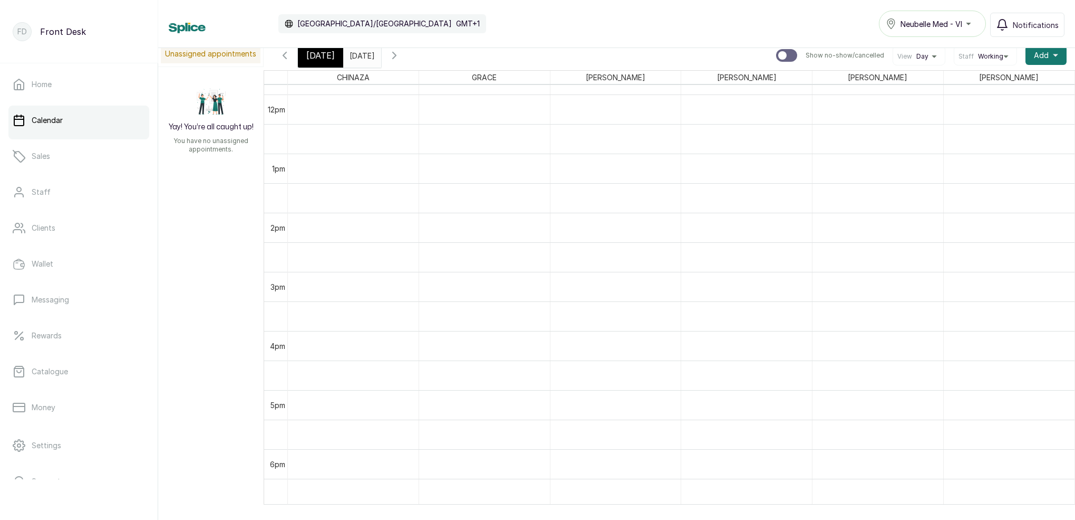
scroll to position [355, 0]
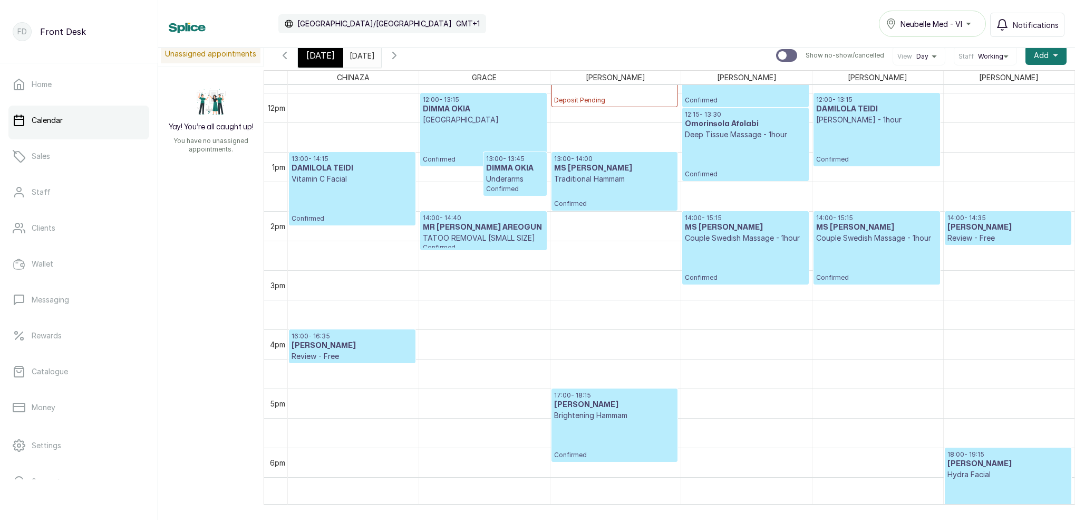
click at [329, 54] on span "[DATE]" at bounding box center [320, 55] width 28 height 13
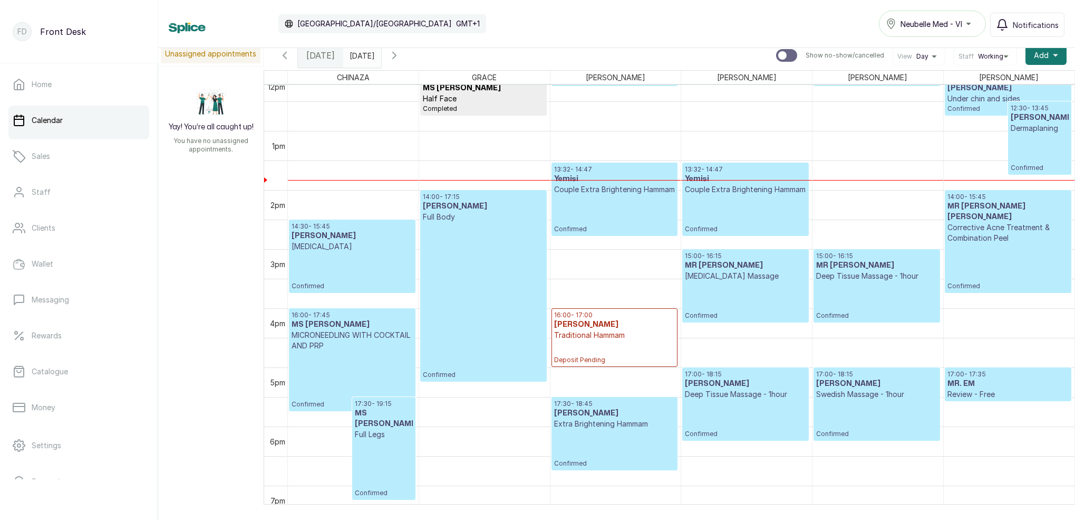
click at [359, 58] on input "27/09/2025" at bounding box center [352, 53] width 17 height 18
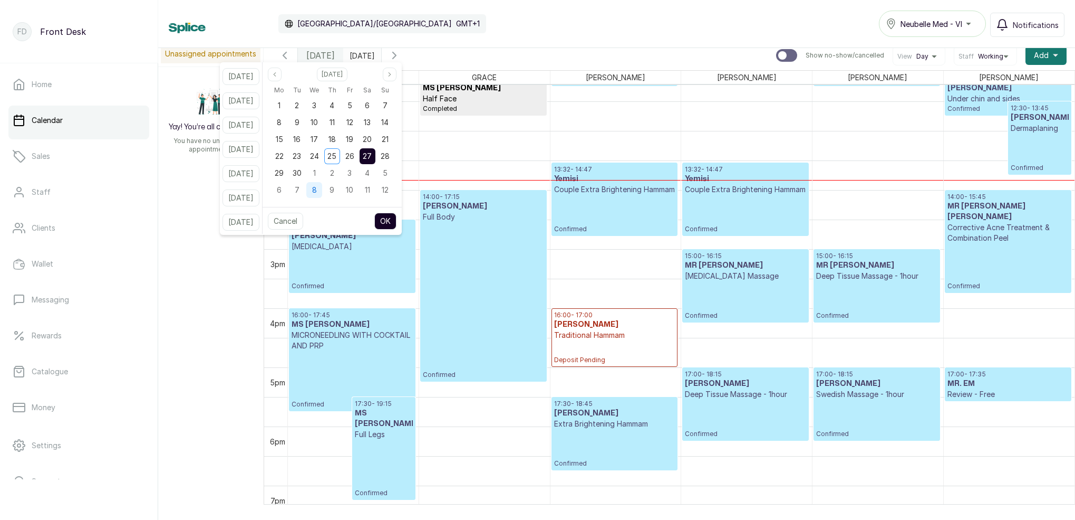
click at [322, 190] on div "8" at bounding box center [314, 190] width 16 height 16
click at [397, 217] on button "OK" at bounding box center [385, 221] width 22 height 17
type input "08/10/2025"
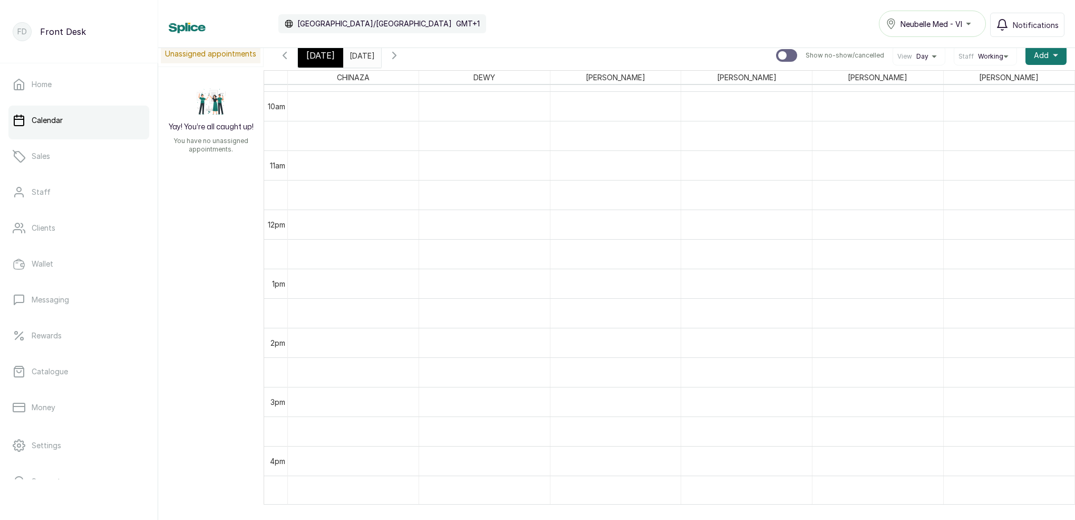
click at [321, 62] on div "[DATE]" at bounding box center [320, 55] width 45 height 24
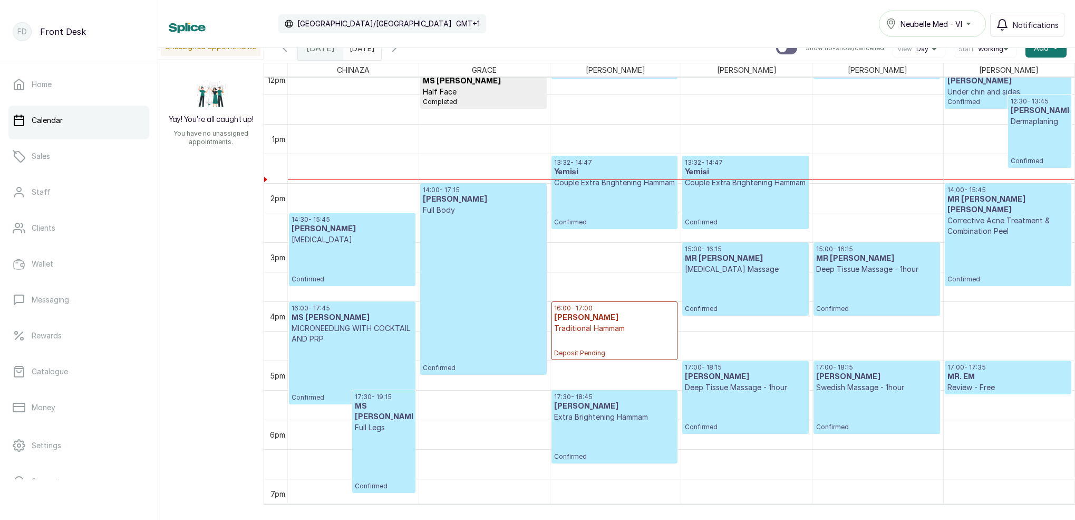
scroll to position [0, 0]
click at [1025, 102] on p "12:30 - 13:45" at bounding box center [1040, 101] width 58 height 8
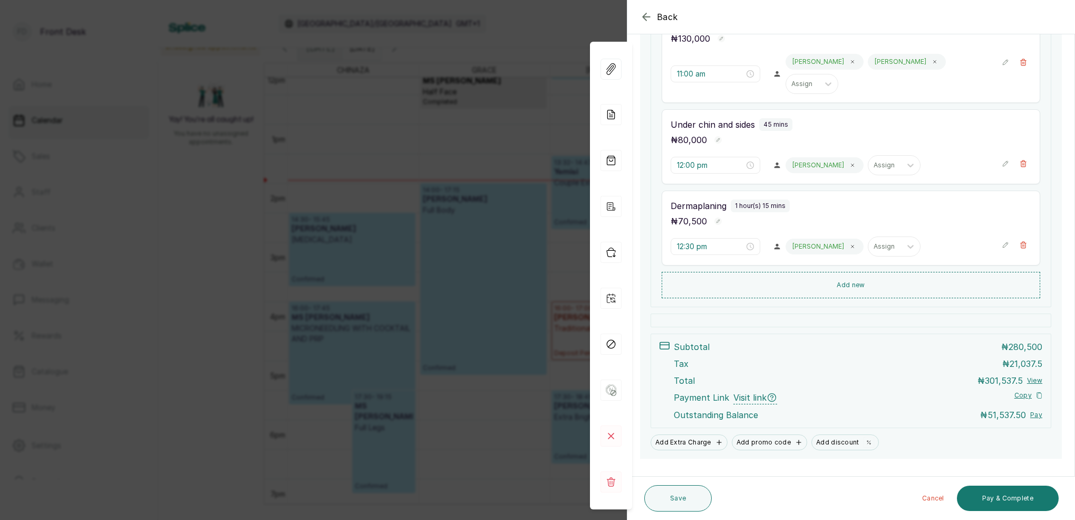
scroll to position [252, 0]
click at [502, 93] on div "Back Appointment Details Edit appointment 🚶 Walk-in (booked by Front Desk) Make…" at bounding box center [537, 260] width 1075 height 520
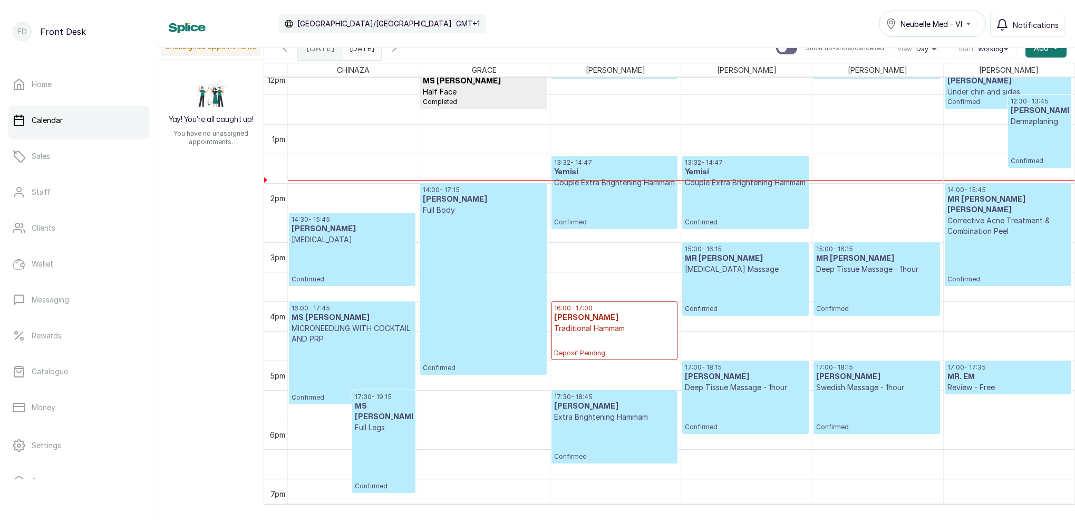
click at [361, 50] on input "08/10/2025" at bounding box center [352, 45] width 17 height 18
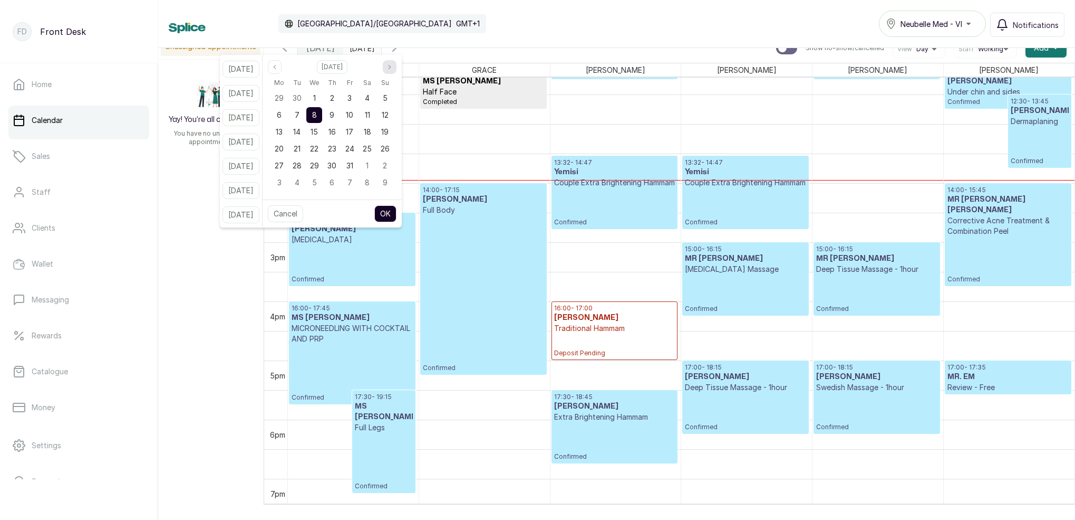
click at [391, 67] on icon "page next" at bounding box center [390, 67] width 2 height 4
click at [278, 68] on icon "page previous" at bounding box center [275, 67] width 6 height 6
drag, startPoint x: 314, startPoint y: 117, endPoint x: 324, endPoint y: 116, distance: 10.6
click at [305, 117] on div "7" at bounding box center [297, 115] width 16 height 16
click at [317, 116] on span "8" at bounding box center [314, 114] width 5 height 9
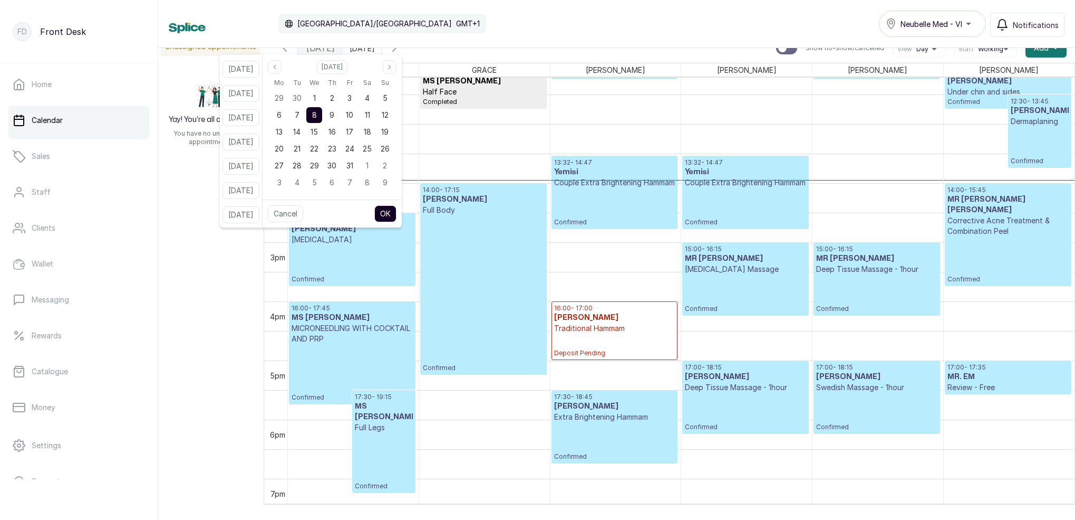
click at [395, 213] on button "OK" at bounding box center [385, 213] width 22 height 17
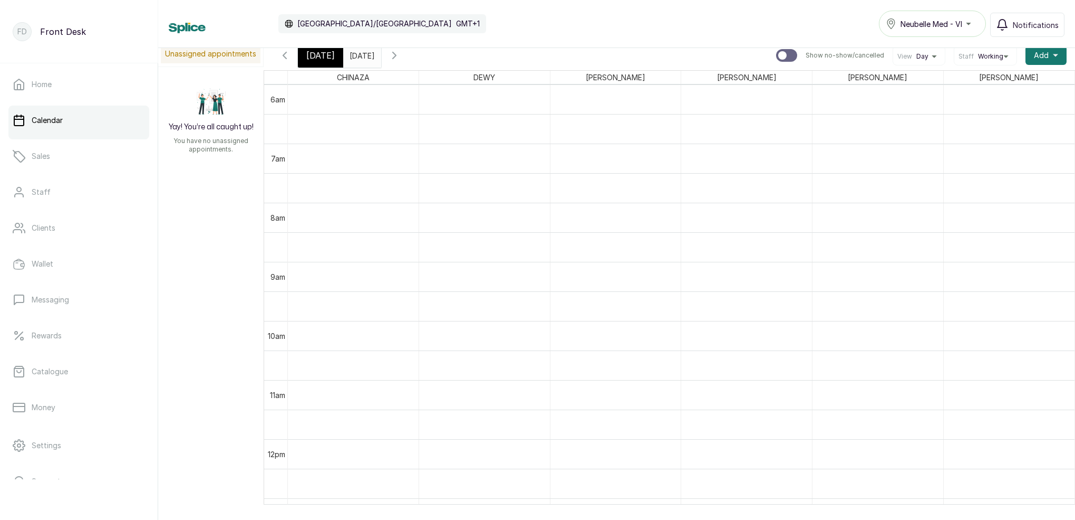
scroll to position [428, 0]
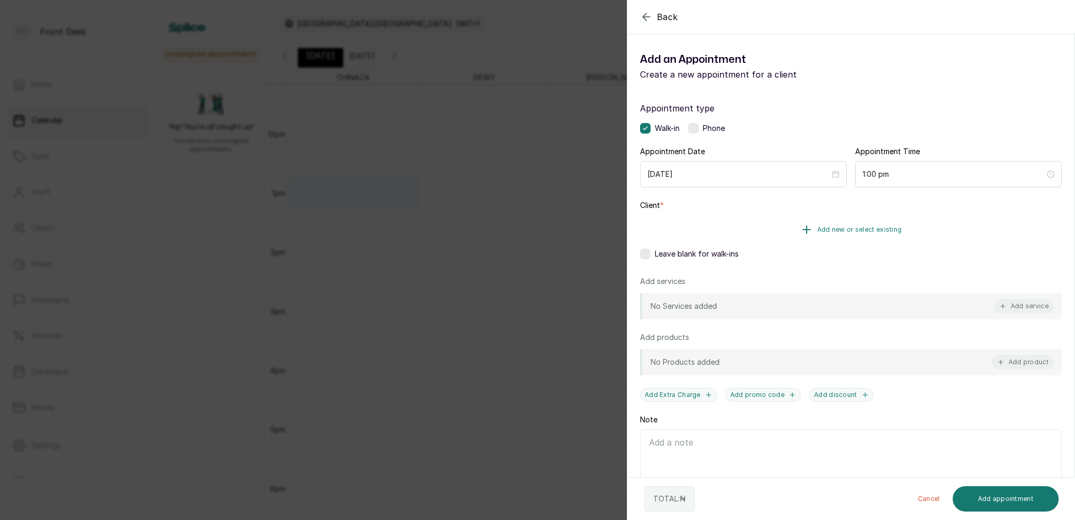
click at [873, 229] on span "Add new or select existing" at bounding box center [860, 229] width 85 height 8
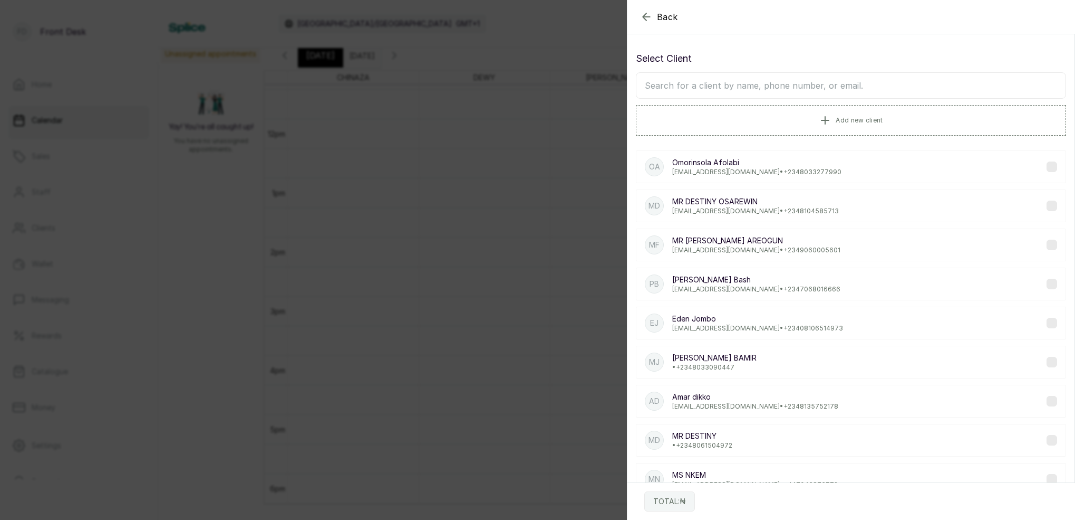
click at [847, 90] on input "text" at bounding box center [851, 85] width 430 height 26
type input "N"
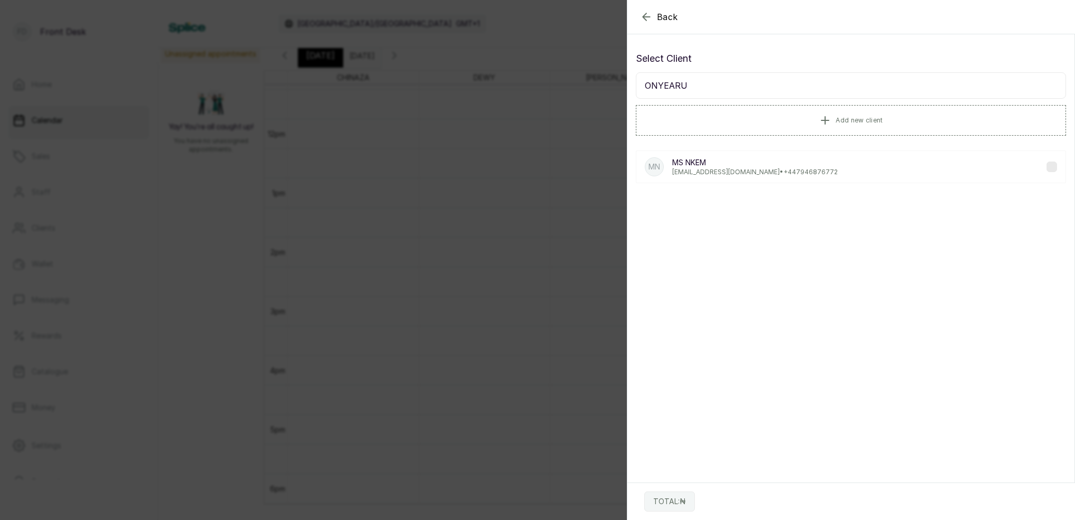
type input "ONYEARU"
click at [747, 173] on p "Nkem.onyearu@hotmail.co.uk • +44 7946876772" at bounding box center [756, 172] width 166 height 8
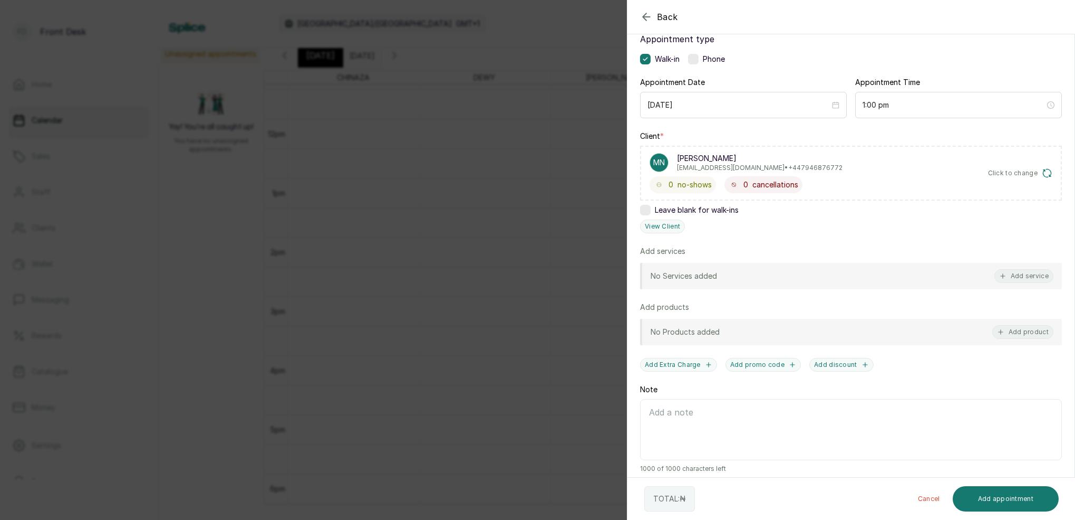
scroll to position [52, 0]
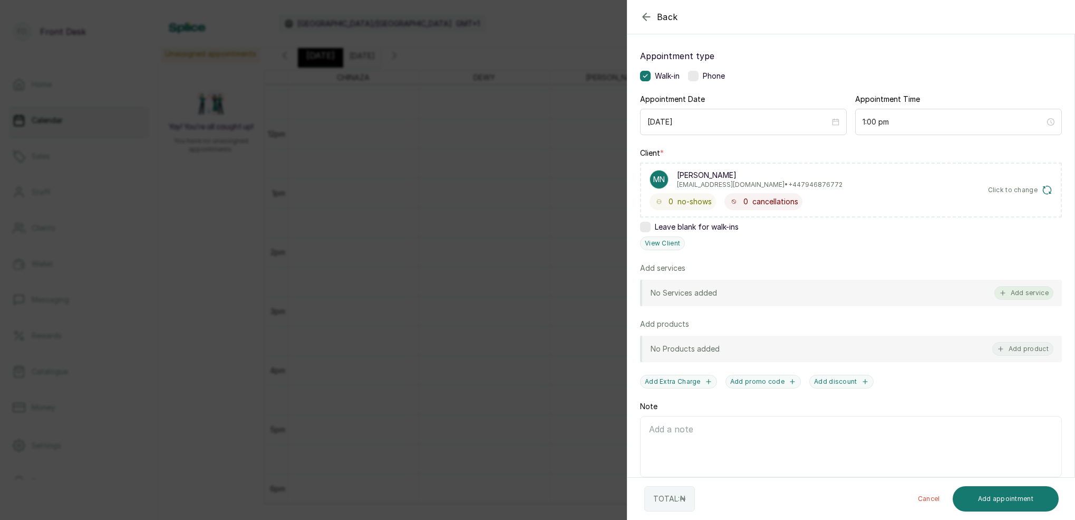
click at [1027, 293] on button "Add service" at bounding box center [1024, 293] width 59 height 14
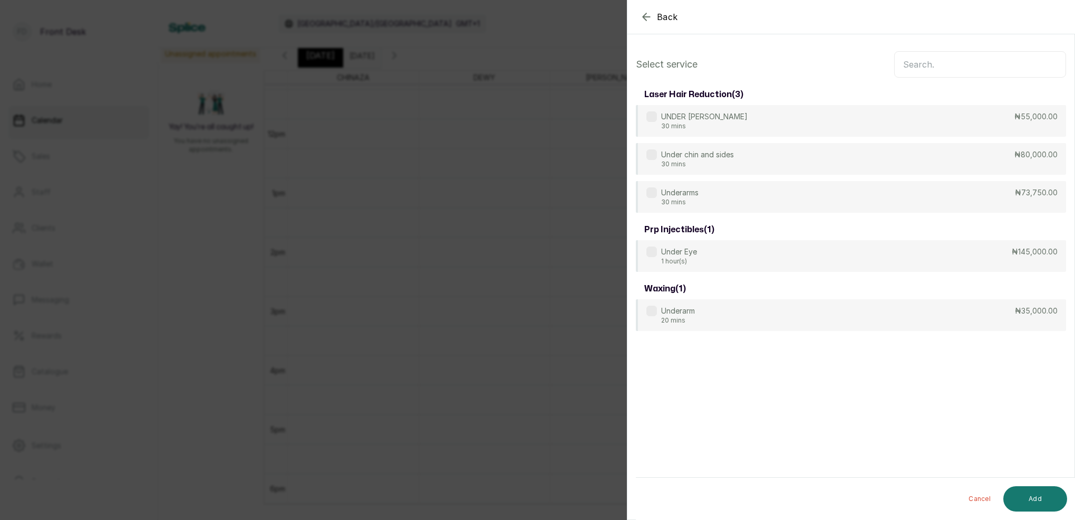
click at [986, 68] on input "text" at bounding box center [981, 64] width 172 height 26
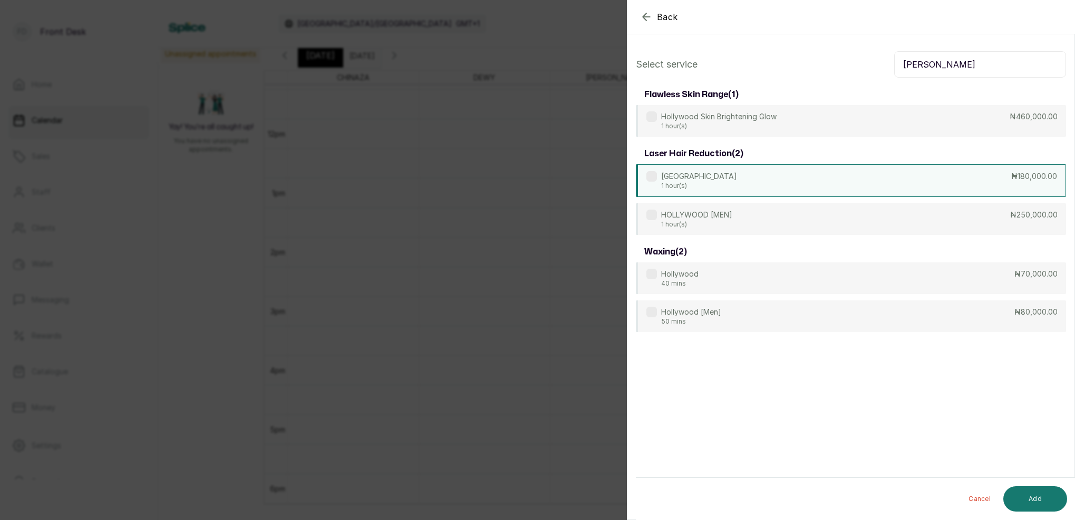
type input "HOLL"
click at [728, 187] on div "HOLLYWOOD 1 hour(s) ₦180,000.00" at bounding box center [851, 180] width 430 height 33
click at [1052, 502] on button "Add" at bounding box center [1036, 498] width 64 height 25
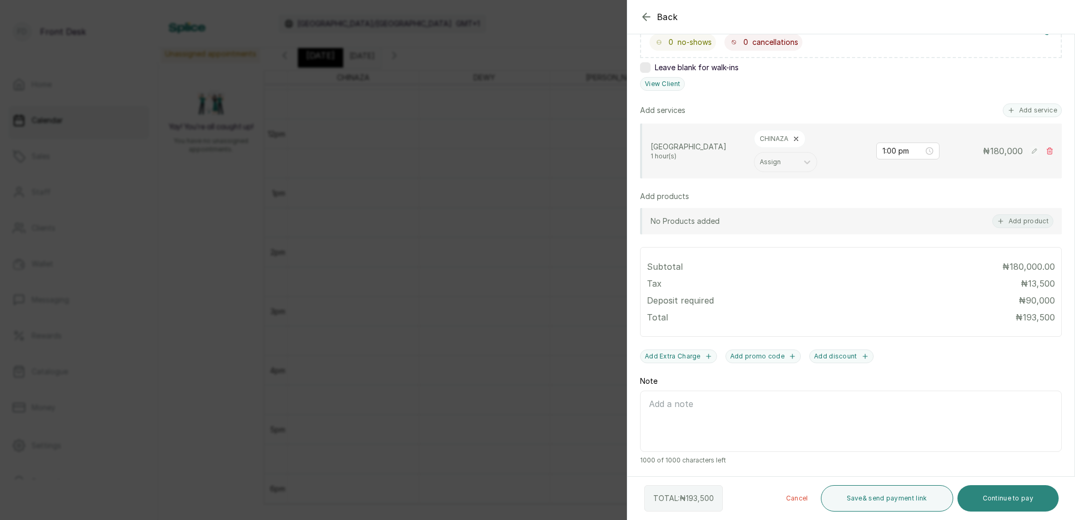
scroll to position [212, 0]
click at [996, 495] on button "Continue to pay" at bounding box center [1009, 498] width 102 height 26
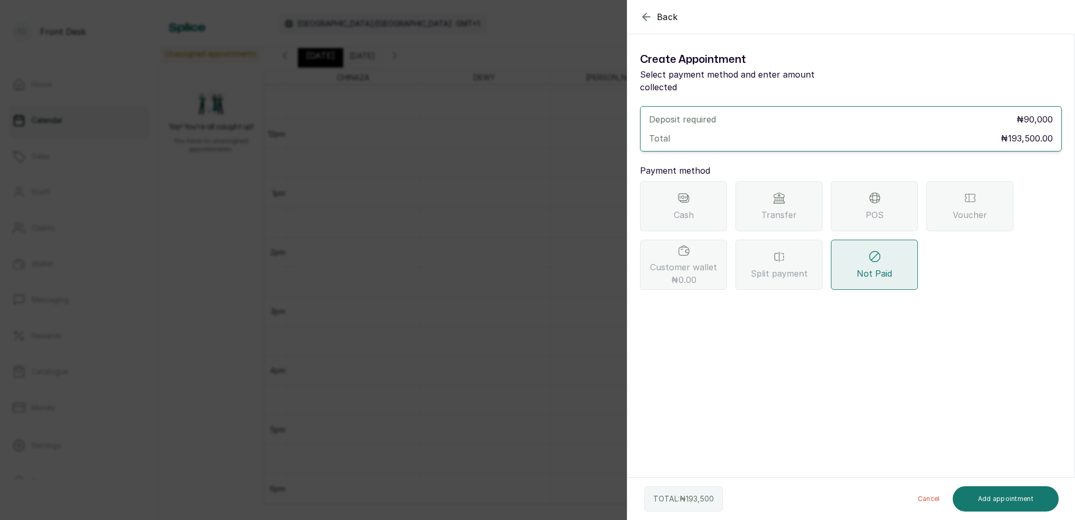
click at [784, 208] on span "Transfer" at bounding box center [779, 214] width 35 height 13
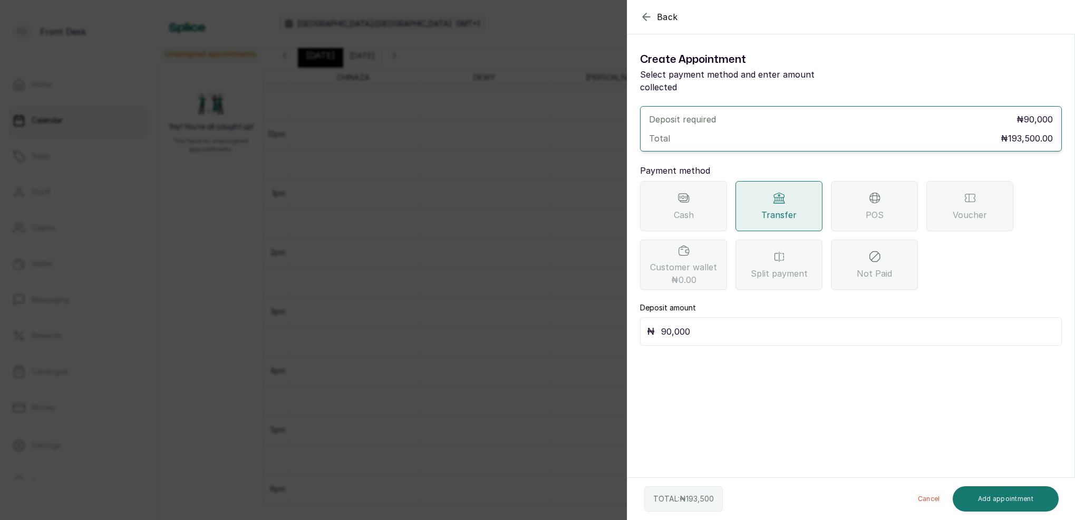
click at [715, 324] on input "90,000" at bounding box center [858, 331] width 394 height 15
type input "9"
type input "193,500"
click at [1027, 501] on button "Add appointment" at bounding box center [1006, 498] width 107 height 25
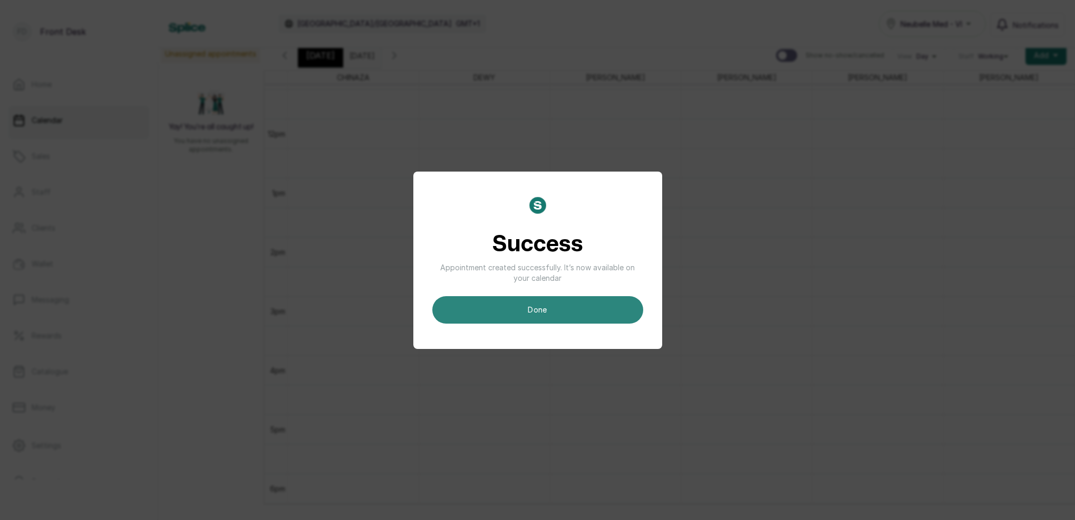
click at [589, 300] on button "done" at bounding box center [538, 309] width 211 height 27
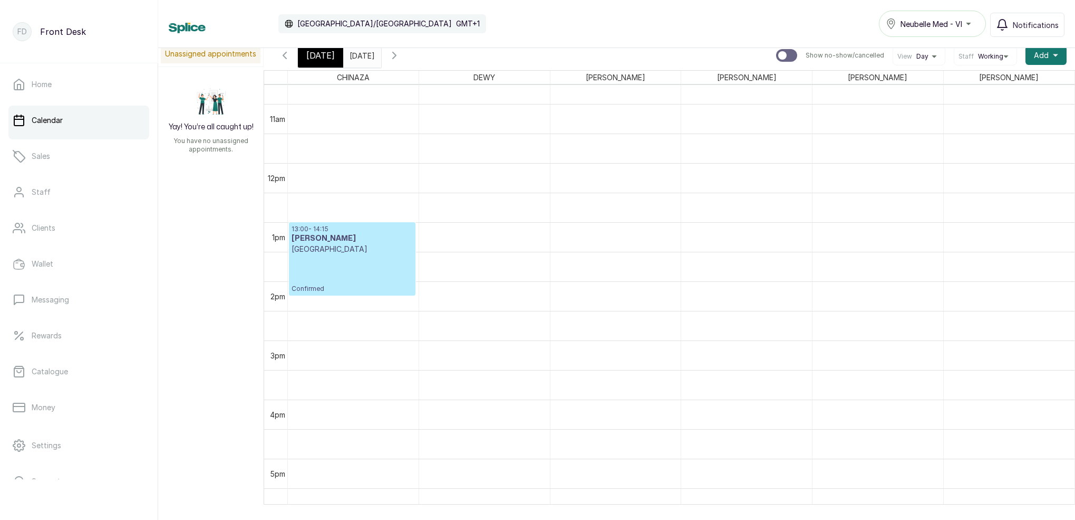
scroll to position [617, 0]
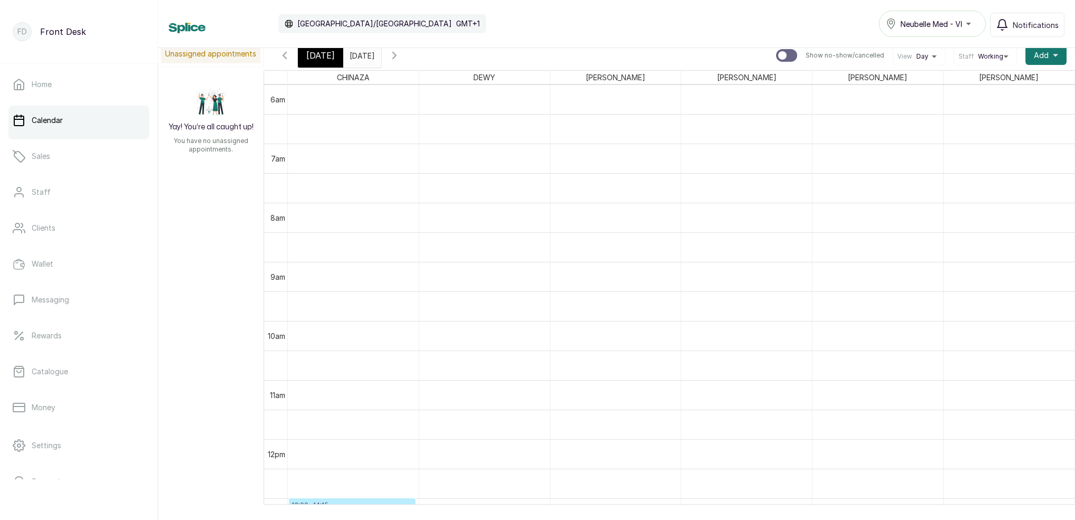
drag, startPoint x: 317, startPoint y: 58, endPoint x: 325, endPoint y: 62, distance: 8.7
click at [317, 58] on span "[DATE]" at bounding box center [320, 55] width 28 height 13
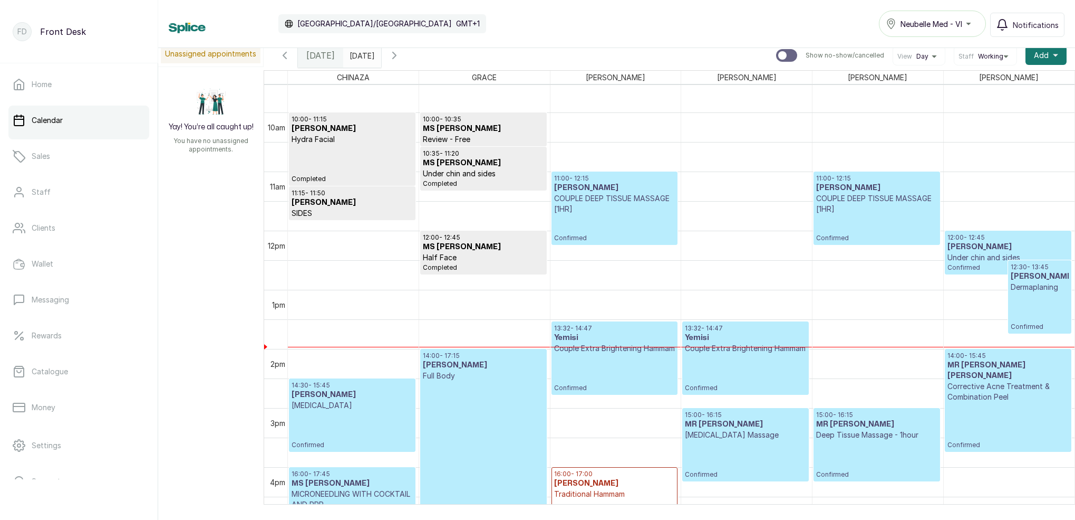
scroll to position [585, 0]
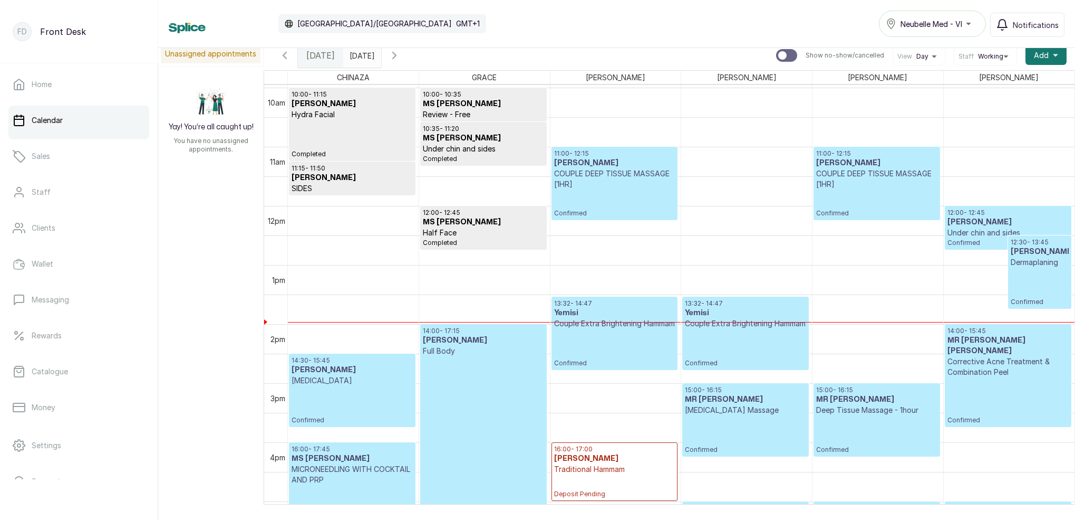
click at [1046, 249] on h3 "MS NKEM" at bounding box center [1040, 251] width 58 height 11
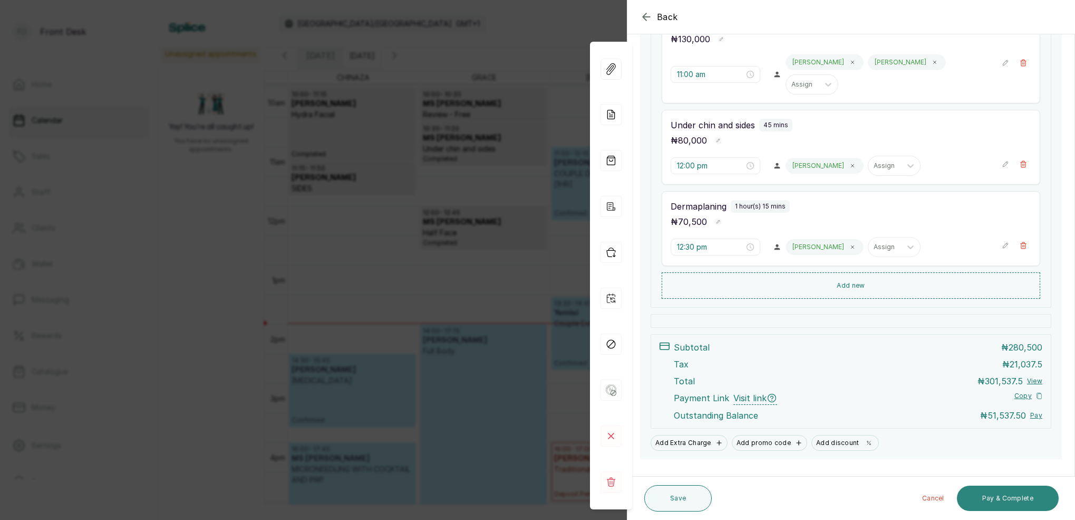
click at [1021, 499] on button "Pay & Complete" at bounding box center [1008, 497] width 102 height 25
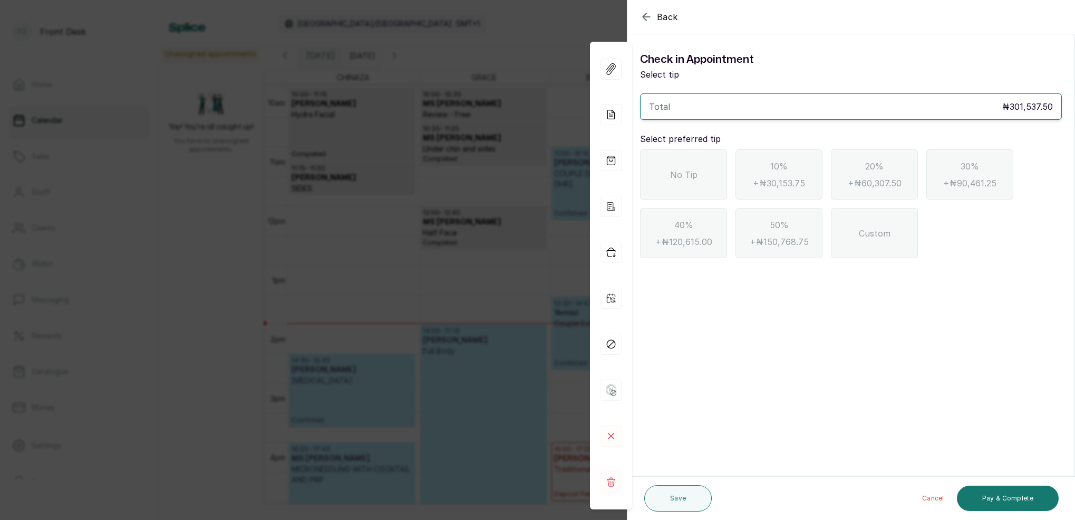
click at [647, 20] on icon "button" at bounding box center [646, 17] width 13 height 13
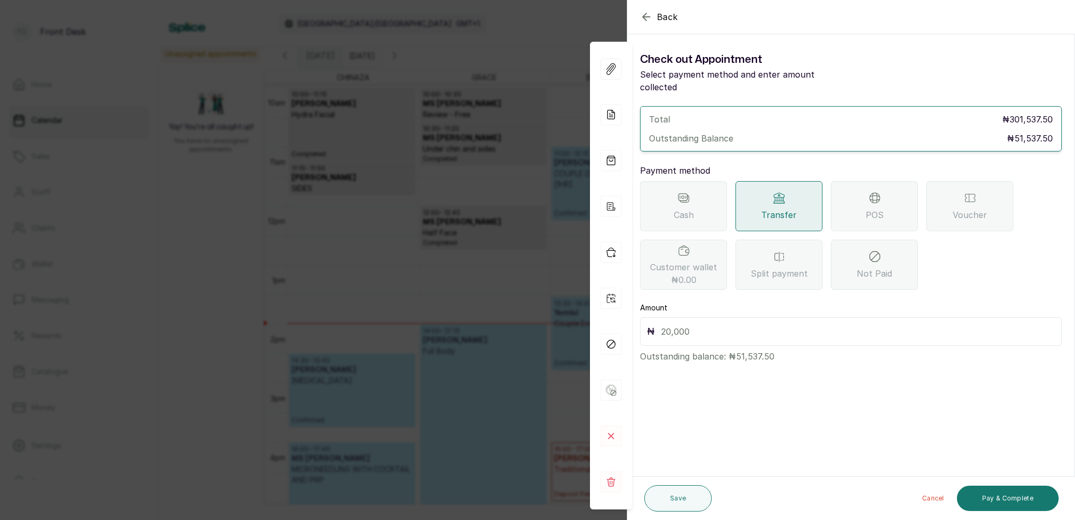
click at [718, 317] on div "₦" at bounding box center [851, 331] width 422 height 28
type input "51,537.5"
click at [696, 500] on button "Save" at bounding box center [679, 498] width 68 height 26
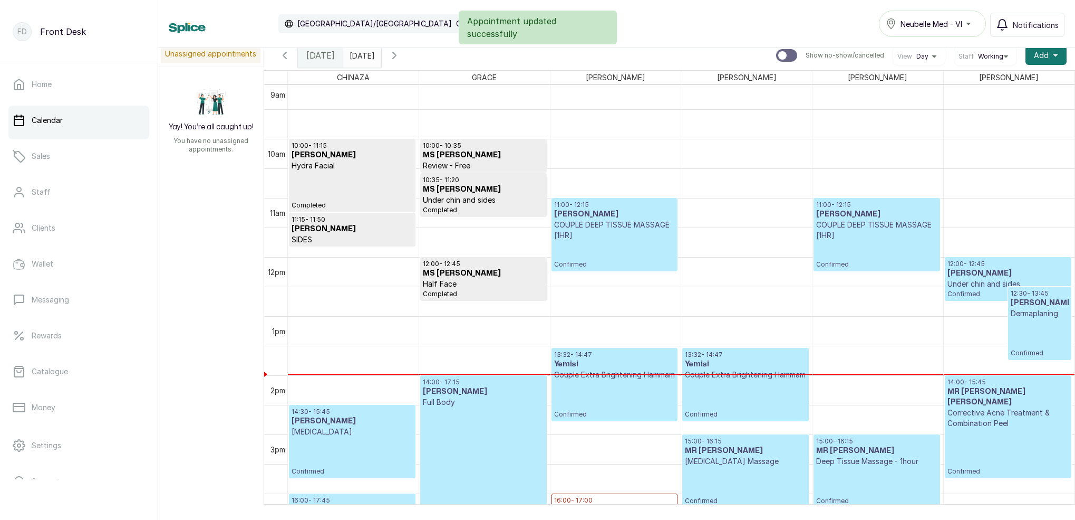
click at [852, 241] on p "Confirmed" at bounding box center [877, 255] width 121 height 28
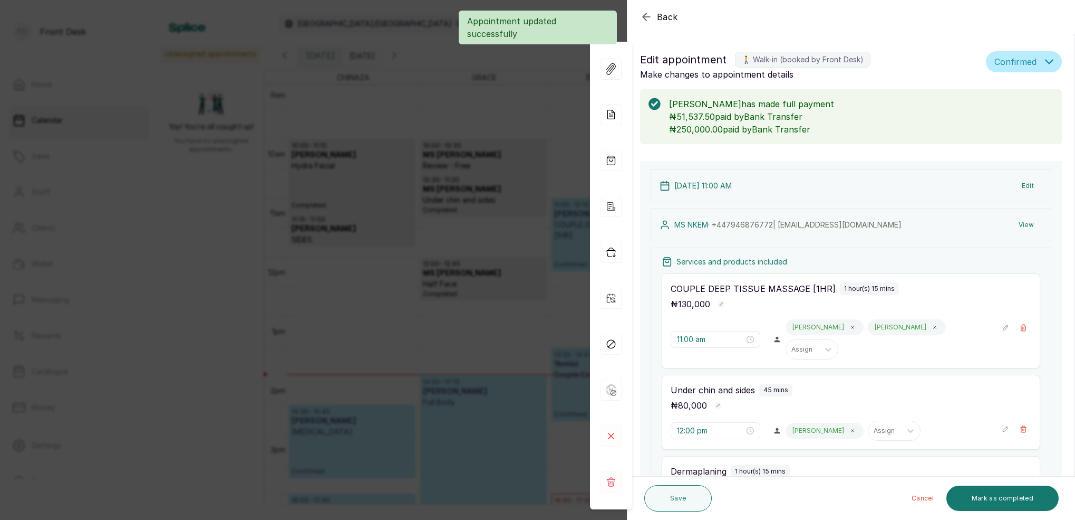
click at [1031, 222] on button "View" at bounding box center [1027, 224] width 32 height 19
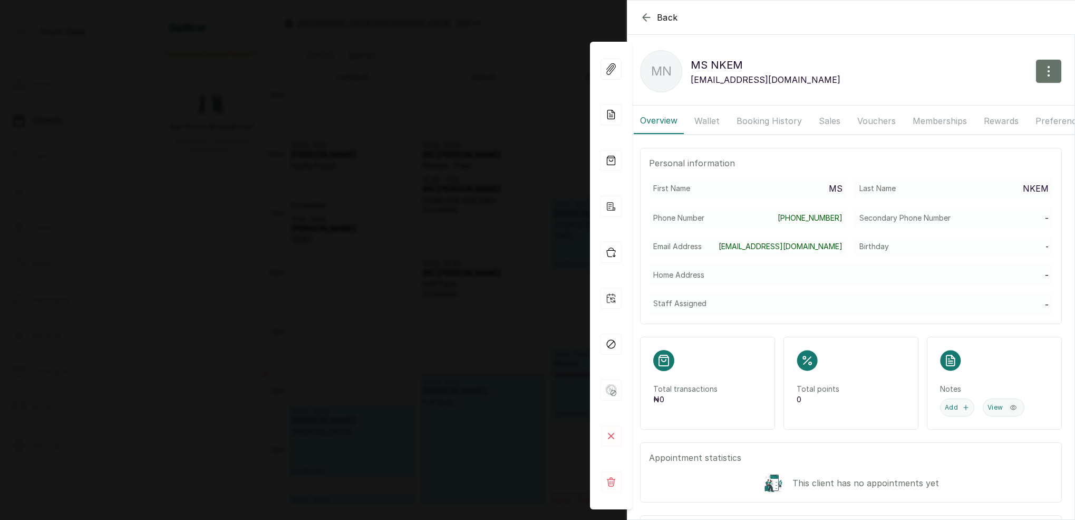
click at [760, 121] on button "Booking History" at bounding box center [770, 121] width 78 height 26
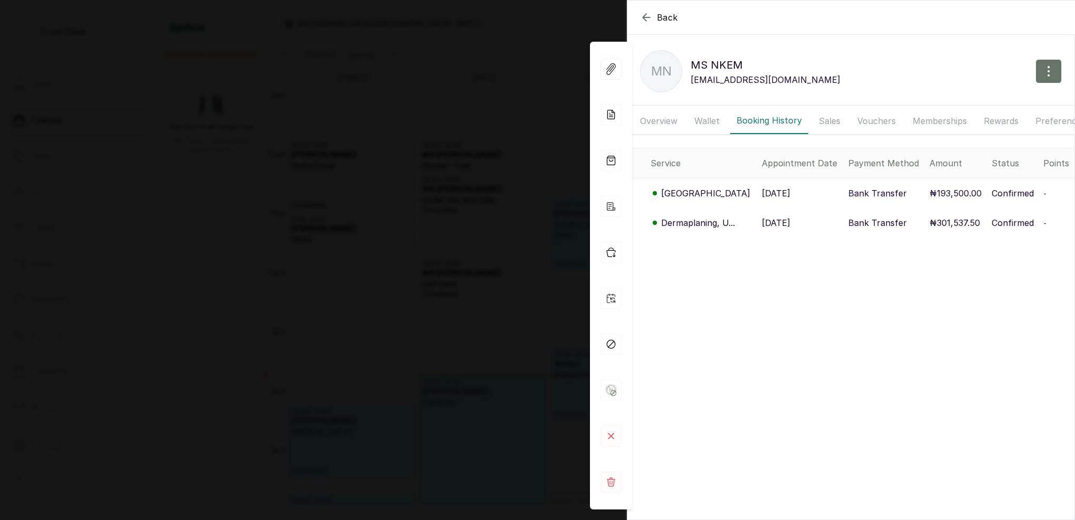
click at [709, 189] on p "HOLLYWOOD" at bounding box center [705, 193] width 89 height 13
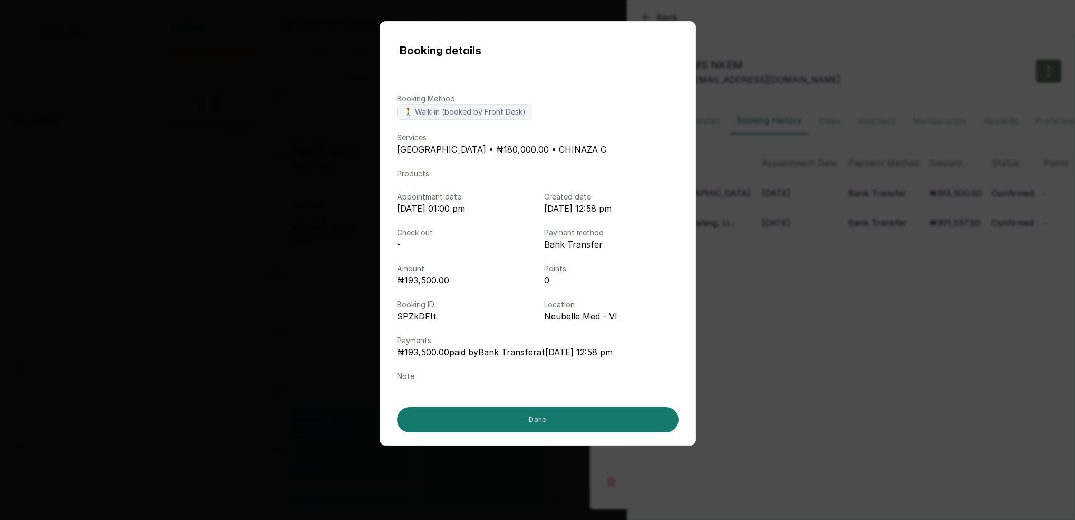
click at [863, 209] on div "Booking details Booking Method 🚶 Walk-in (booked by Front Desk) Services HOLLYW…" at bounding box center [537, 260] width 1075 height 520
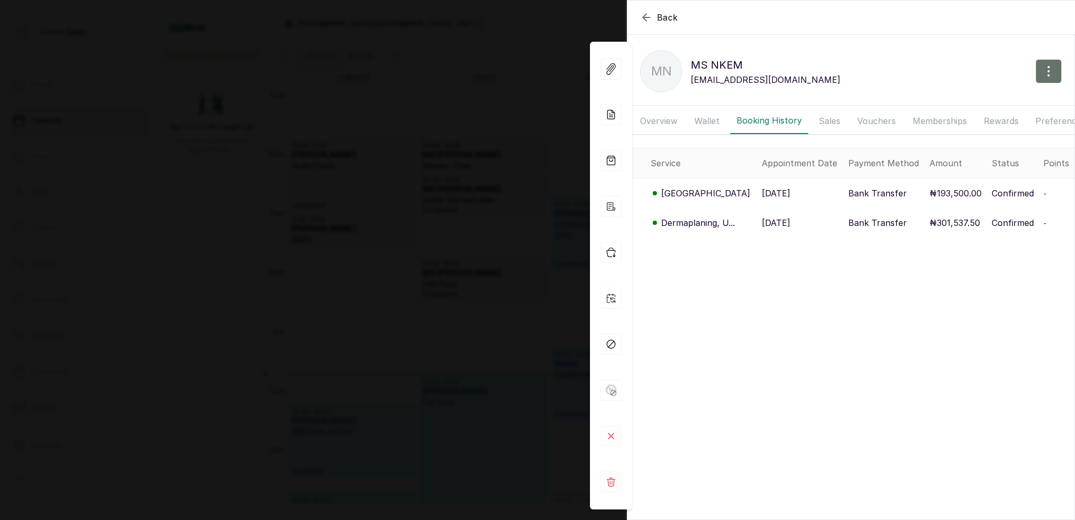
click at [467, 189] on div "Back MS NKEM MN MS NKEM Nkem.onyearu@hotmail.co.uk Overview Wallet Booking Hist…" at bounding box center [537, 260] width 1075 height 520
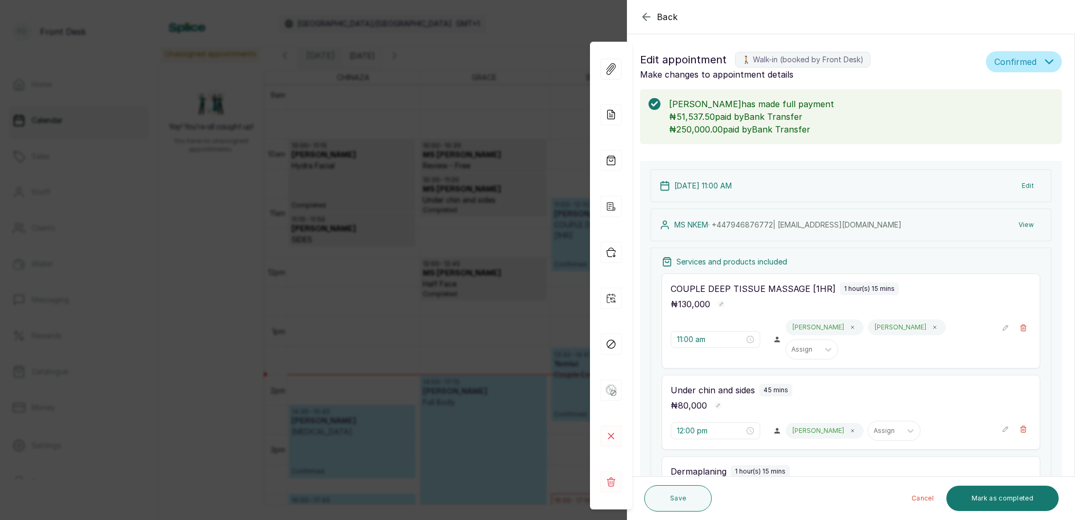
click at [454, 243] on div "Back Appointment Details Edit appointment 🚶 Walk-in (booked by Front Desk) Make…" at bounding box center [537, 260] width 1075 height 520
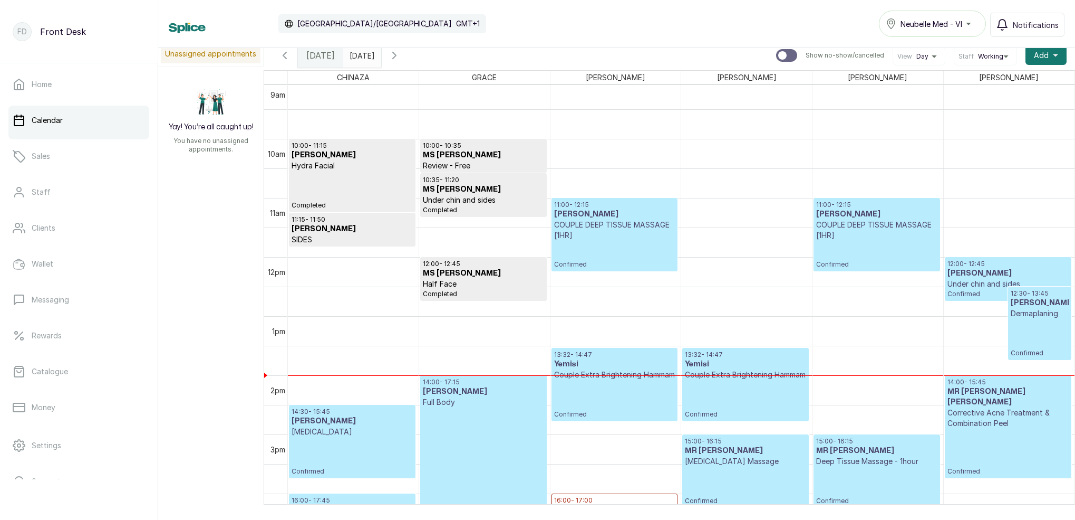
click at [361, 56] on input "08/10/2025" at bounding box center [352, 53] width 17 height 18
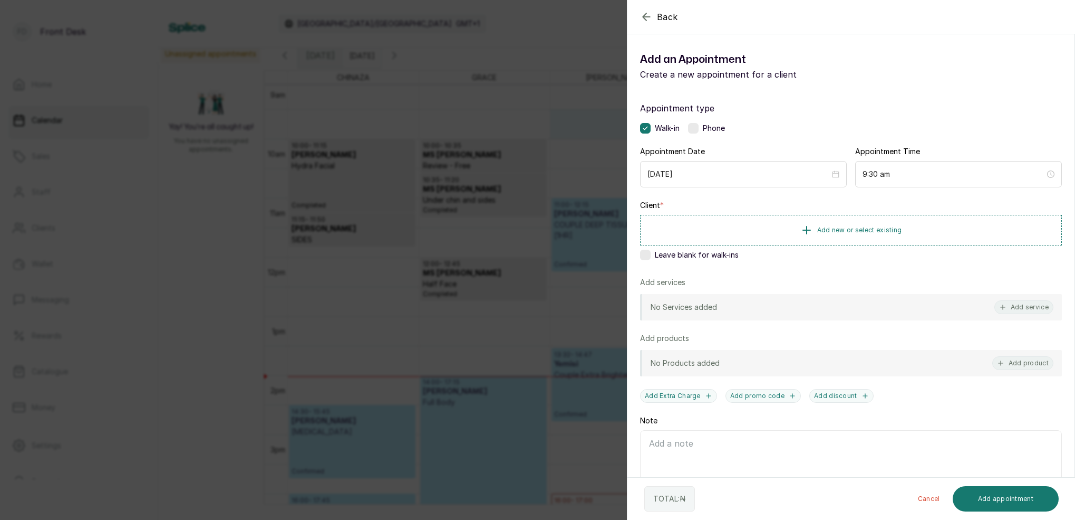
click at [557, 155] on div "Back Add Appointment Add an Appointment Create a new appointment for a client A…" at bounding box center [537, 260] width 1075 height 520
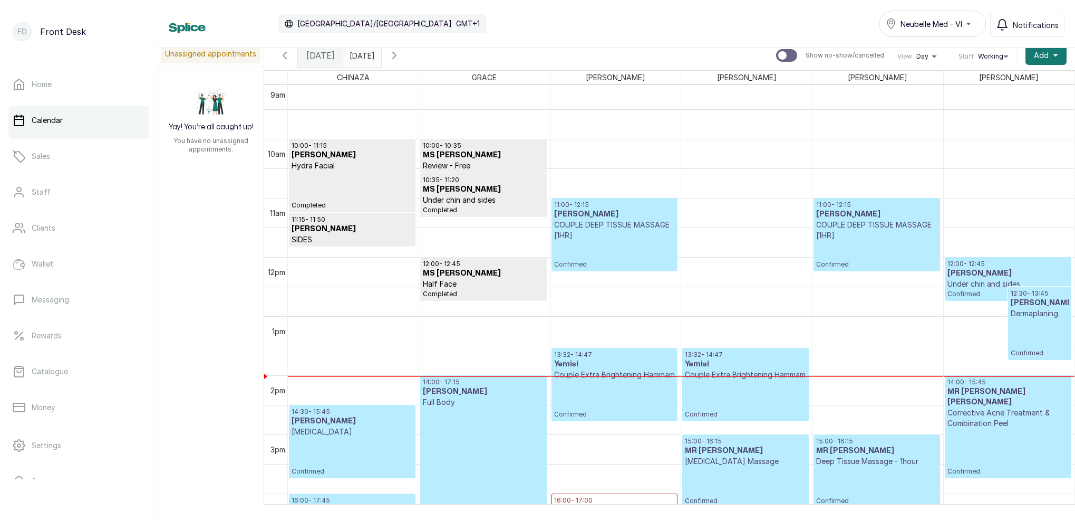
click at [647, 232] on p "COUPLE DEEP TISSUE MASSAGE [1HR]" at bounding box center [614, 229] width 121 height 21
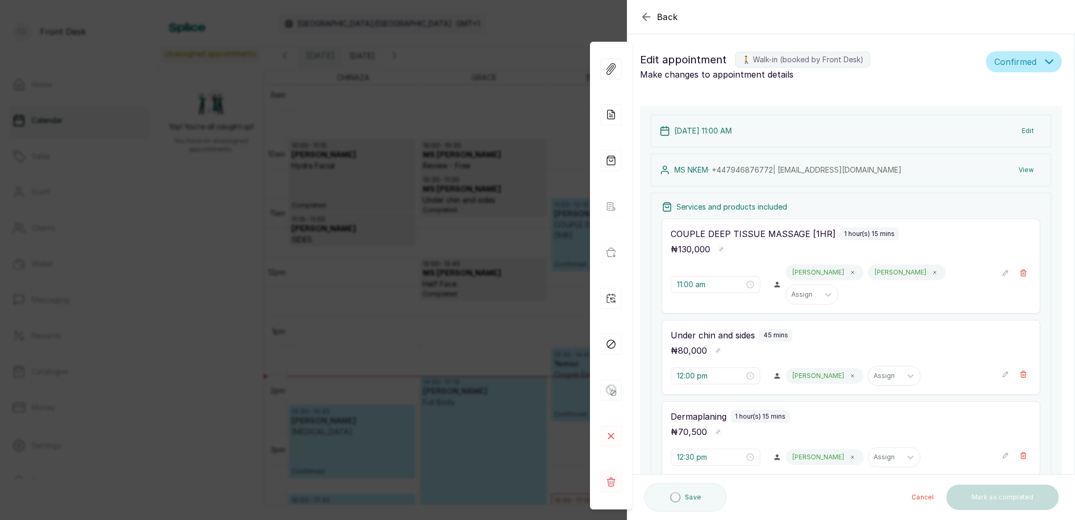
click at [1029, 167] on button "View" at bounding box center [1027, 169] width 32 height 19
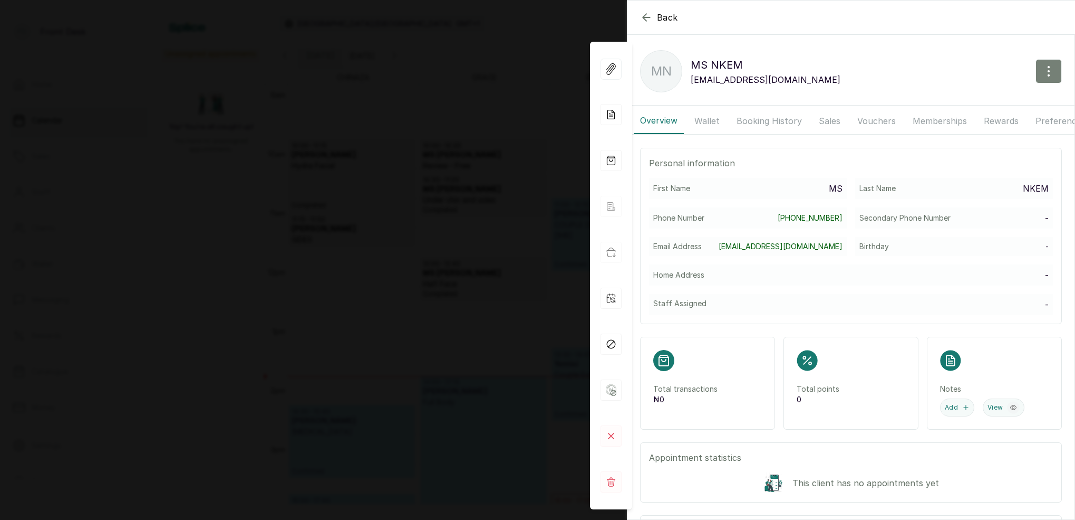
click at [1044, 73] on icon "button" at bounding box center [1049, 71] width 13 height 13
click at [974, 97] on span "Edit" at bounding box center [1003, 102] width 101 height 13
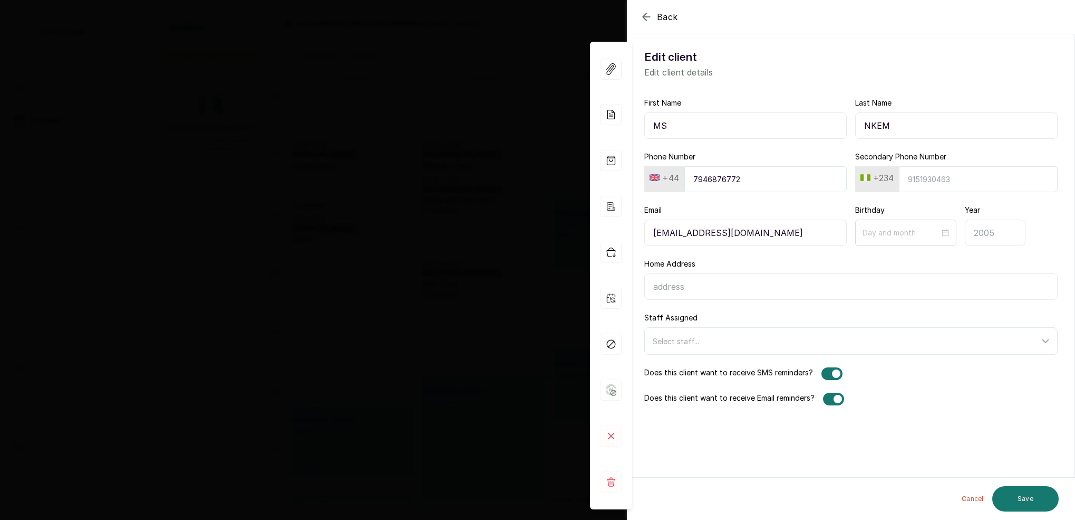
drag, startPoint x: 899, startPoint y: 126, endPoint x: 860, endPoint y: 125, distance: 39.0
paste input "NKEM"
type input "MS NKEM"
click at [905, 123] on input "Last Name" at bounding box center [957, 125] width 203 height 26
type input "ONYEARU"
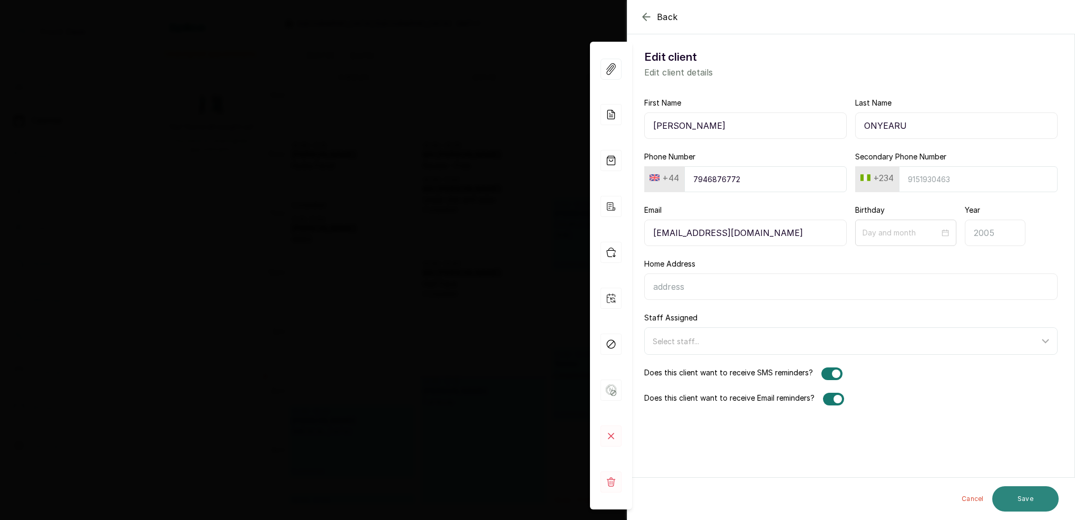
click at [1039, 494] on button "Save" at bounding box center [1026, 498] width 66 height 25
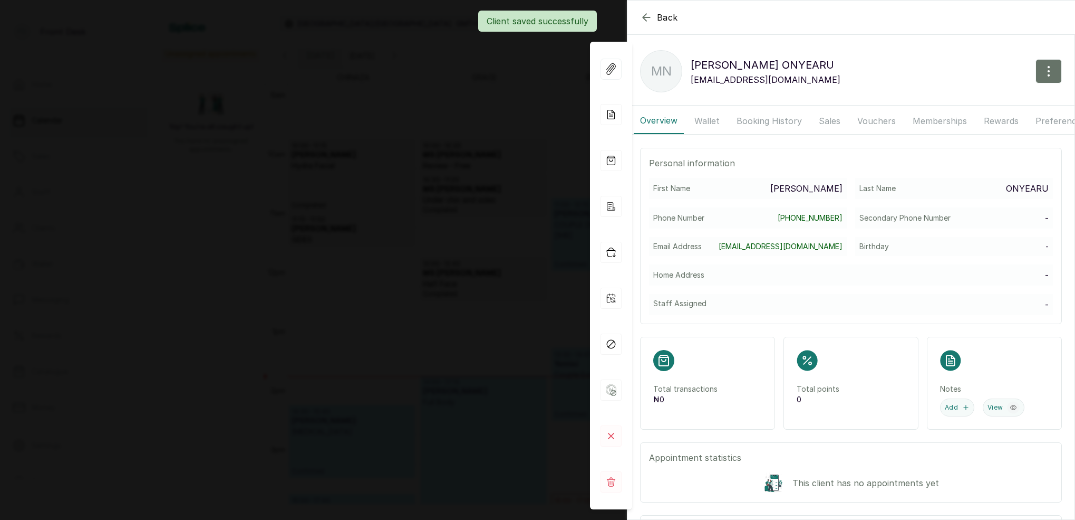
click at [467, 174] on div "Back MS NKEM ONYEARU MN MS NKEM ONYEARU Nkem.onyearu@hotmail.co.uk Overview Wal…" at bounding box center [537, 260] width 1075 height 520
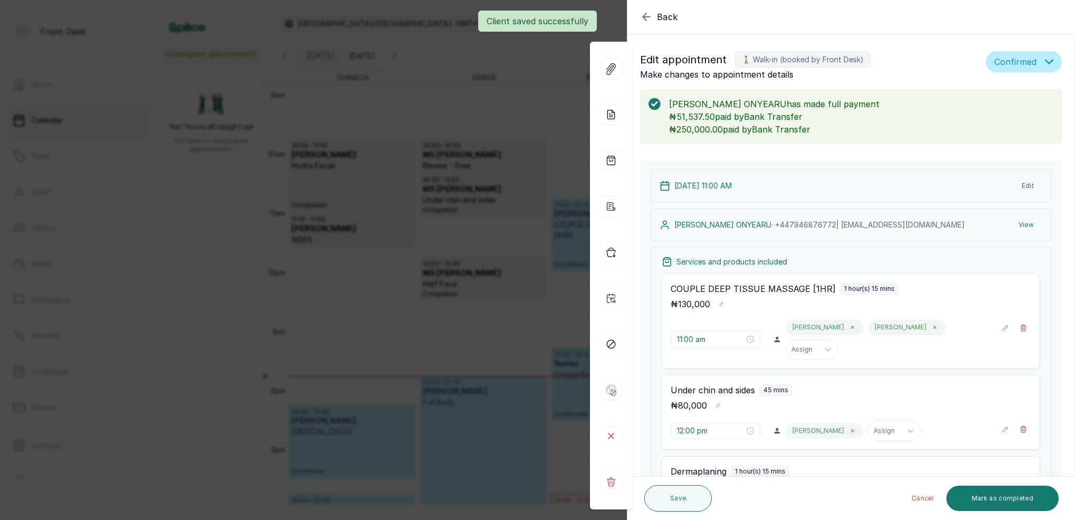
click at [463, 172] on div "Back Appointment Details Edit appointment 🚶 Walk-in (booked by Front Desk) Make…" at bounding box center [537, 260] width 1075 height 520
click at [463, 172] on div at bounding box center [483, 172] width 125 height 4
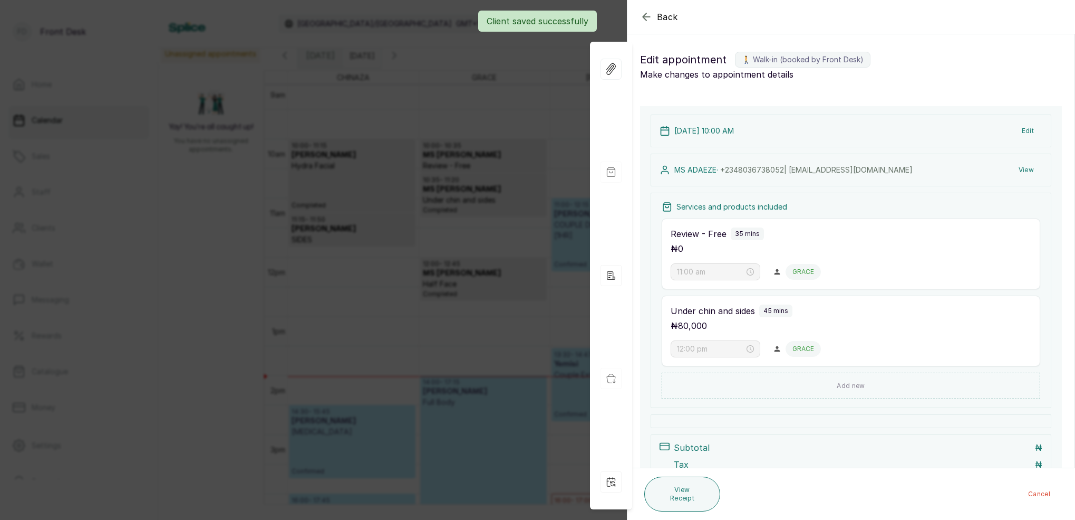
type input "10:00 am"
type input "10:35 am"
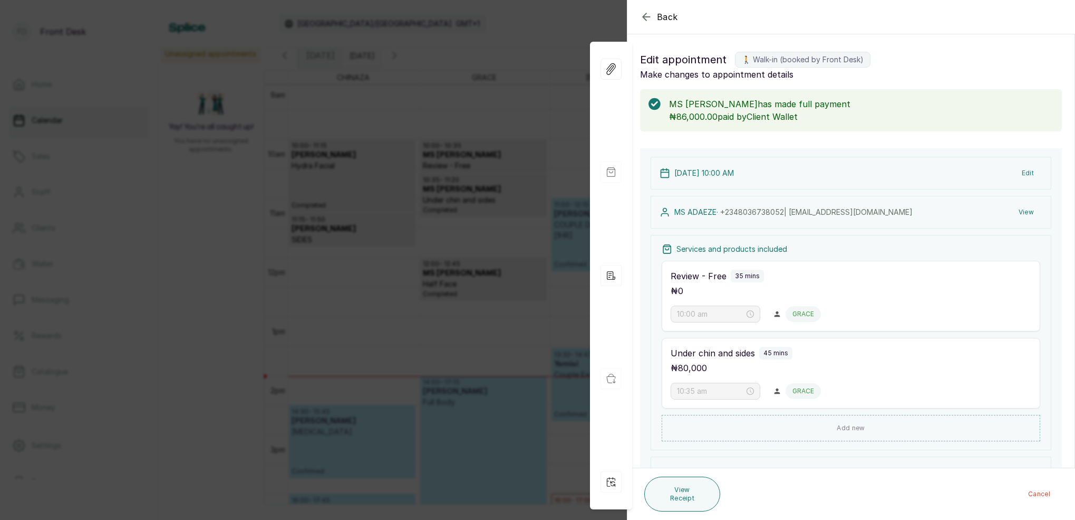
click at [513, 35] on div "Back Appointment Details Edit appointment 🚶 Walk-in (booked by Front Desk) Make…" at bounding box center [537, 260] width 1075 height 520
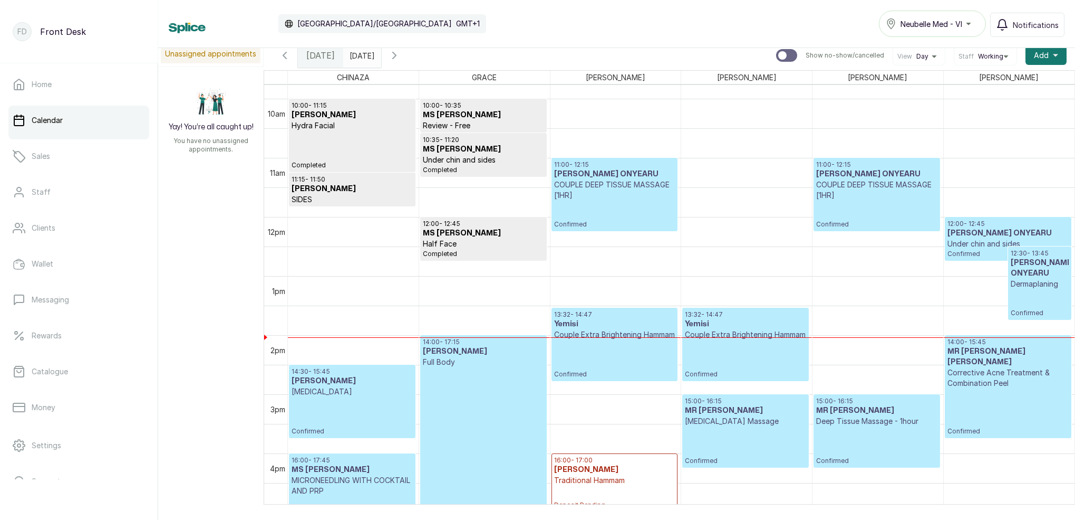
scroll to position [587, 0]
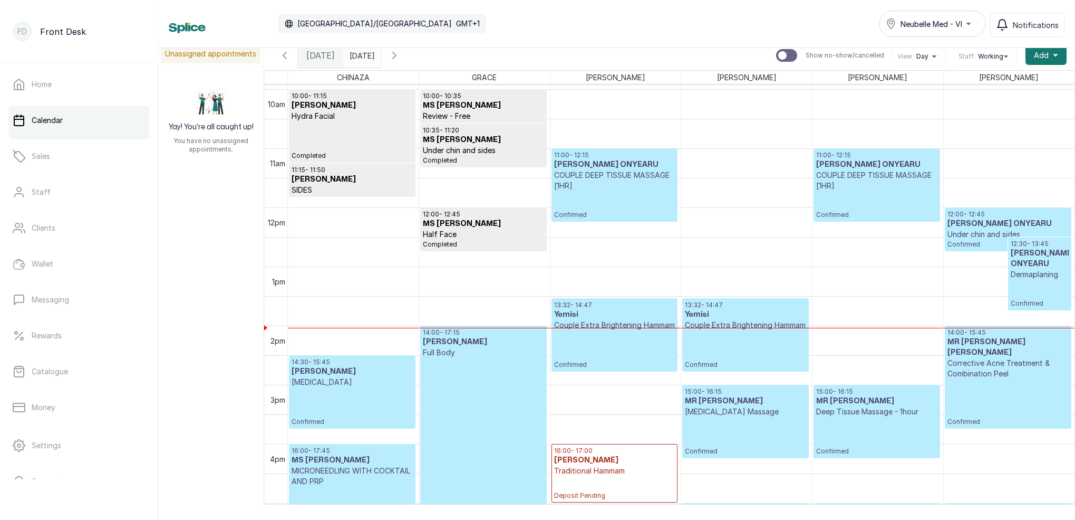
click at [879, 176] on p "COUPLE DEEP TISSUE MASSAGE [1HR]" at bounding box center [877, 180] width 121 height 21
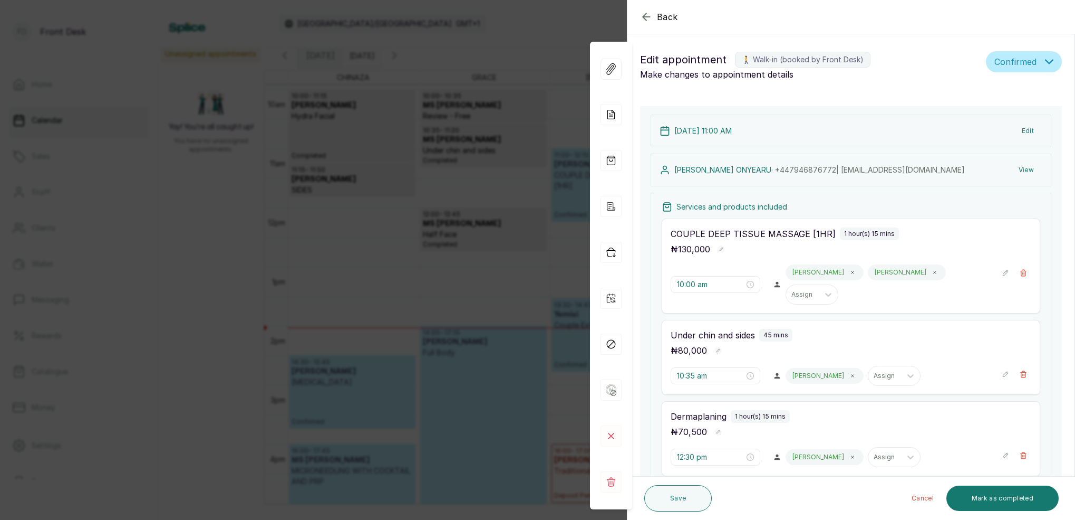
type input "11:00 am"
type input "12:00 pm"
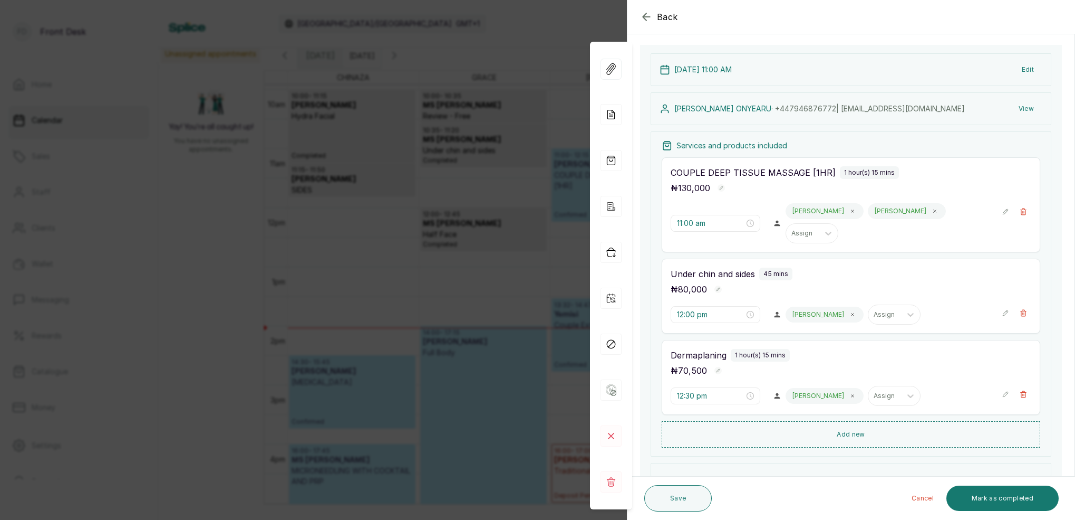
scroll to position [103, 0]
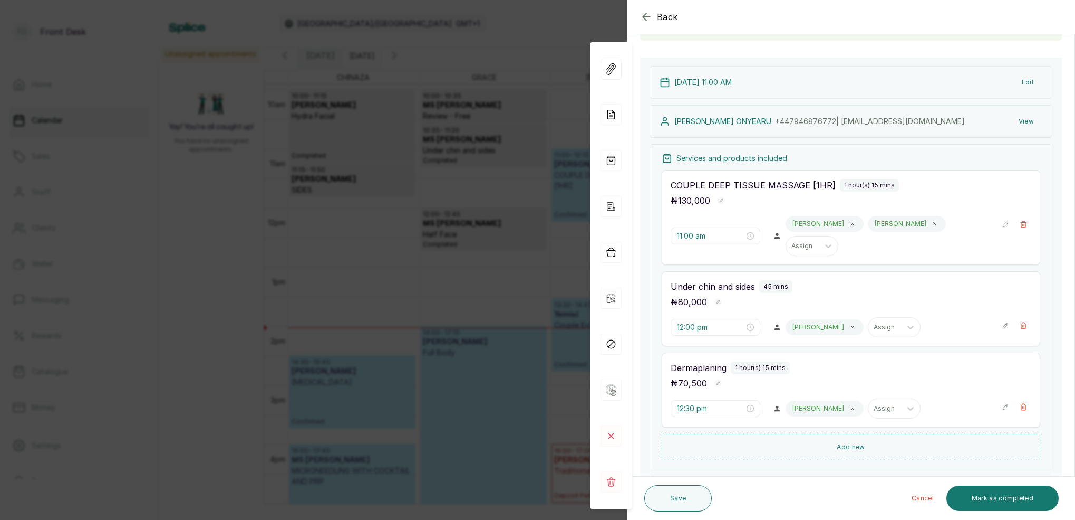
click at [431, 113] on div "Back Appointment Details Edit appointment 🚶 Walk-in (booked by Front Desk) Make…" at bounding box center [537, 260] width 1075 height 520
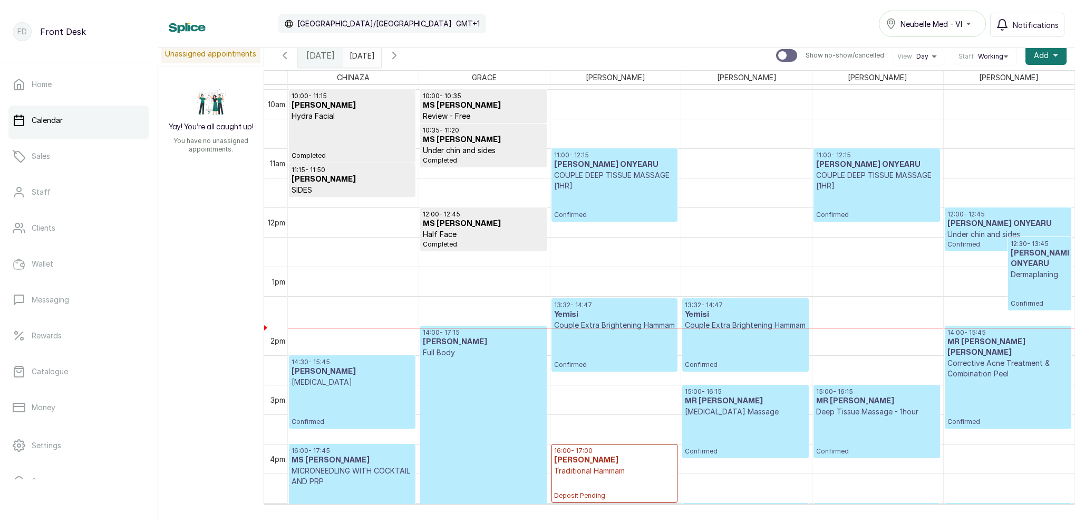
click at [376, 57] on div "08/10/2025" at bounding box center [362, 52] width 38 height 19
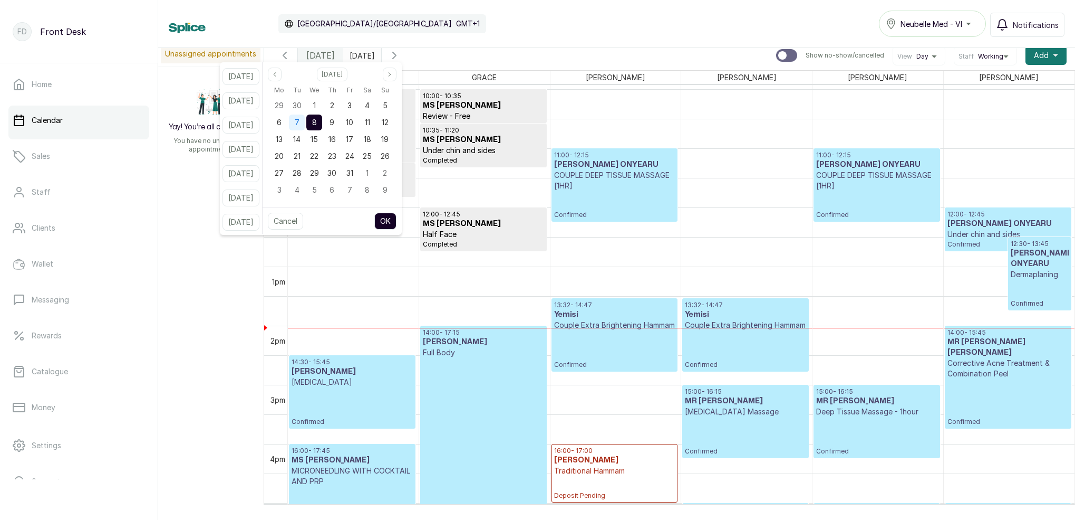
click at [305, 126] on div "7" at bounding box center [297, 122] width 16 height 16
click at [322, 119] on div "8" at bounding box center [314, 122] width 16 height 16
click at [397, 220] on button "OK" at bounding box center [385, 221] width 22 height 17
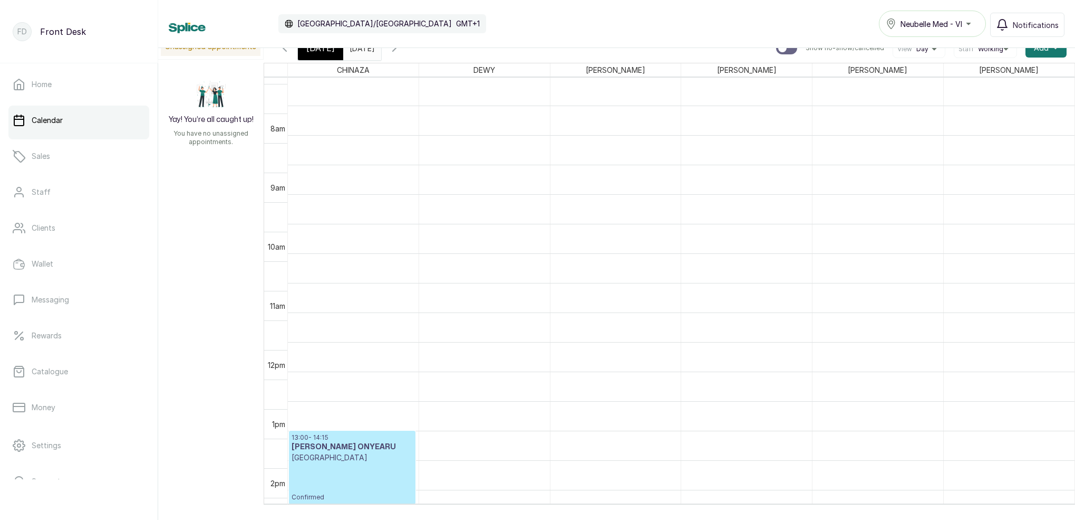
scroll to position [415, 0]
click at [331, 54] on div "[DATE]" at bounding box center [320, 48] width 45 height 24
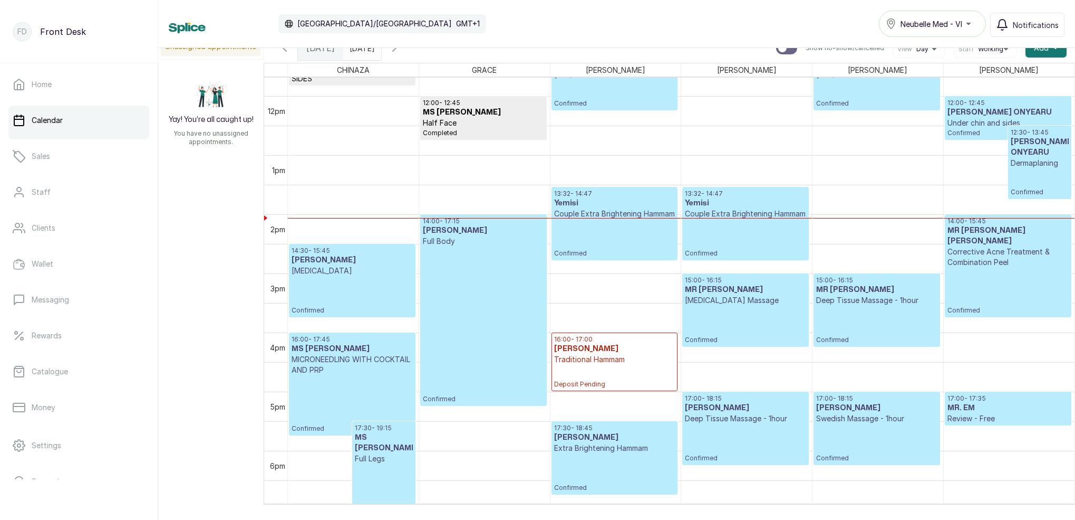
scroll to position [699, 0]
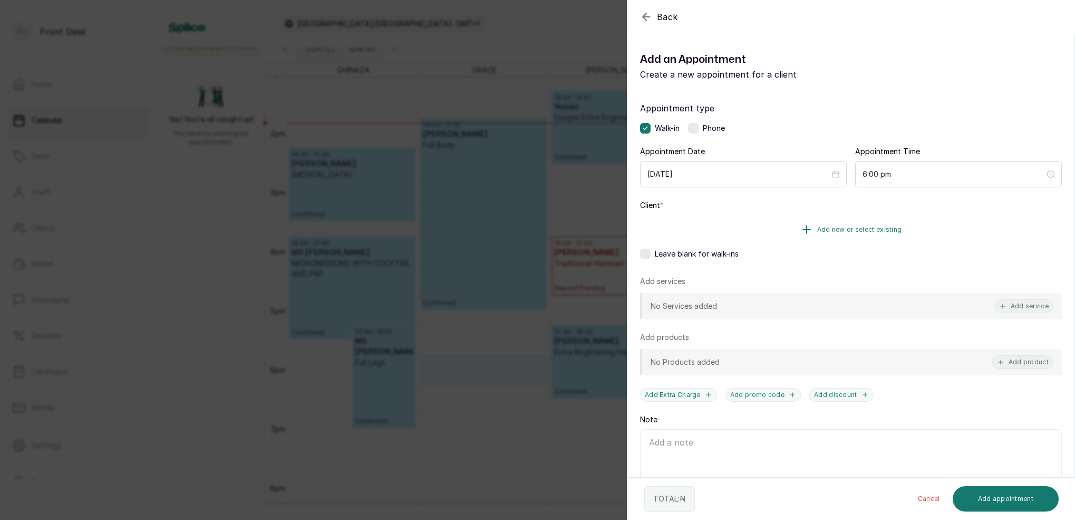
click at [870, 227] on span "Add new or select existing" at bounding box center [860, 229] width 85 height 8
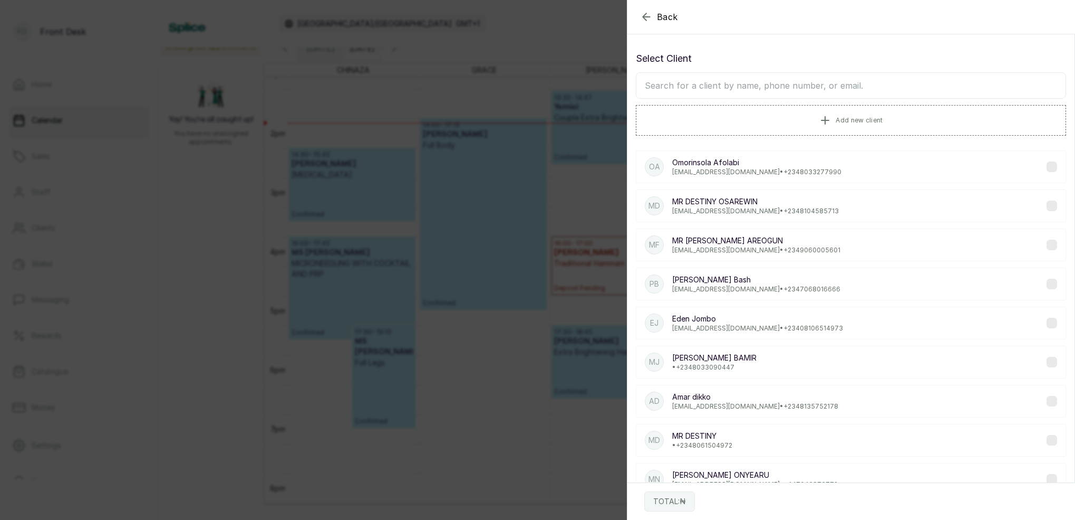
click at [812, 84] on input "text" at bounding box center [851, 85] width 430 height 26
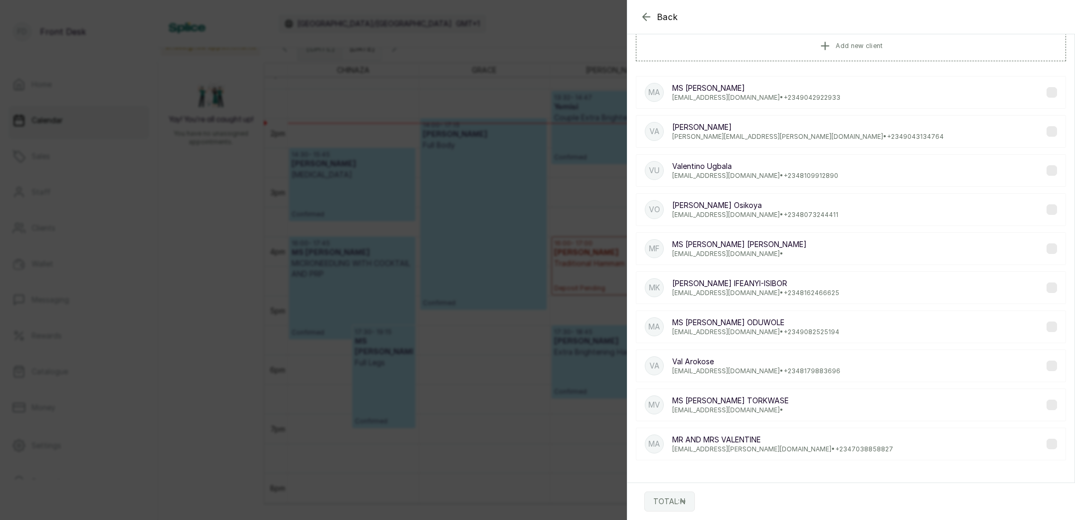
type input "VAL"
click at [738, 361] on p "Val Arokose" at bounding box center [757, 361] width 168 height 11
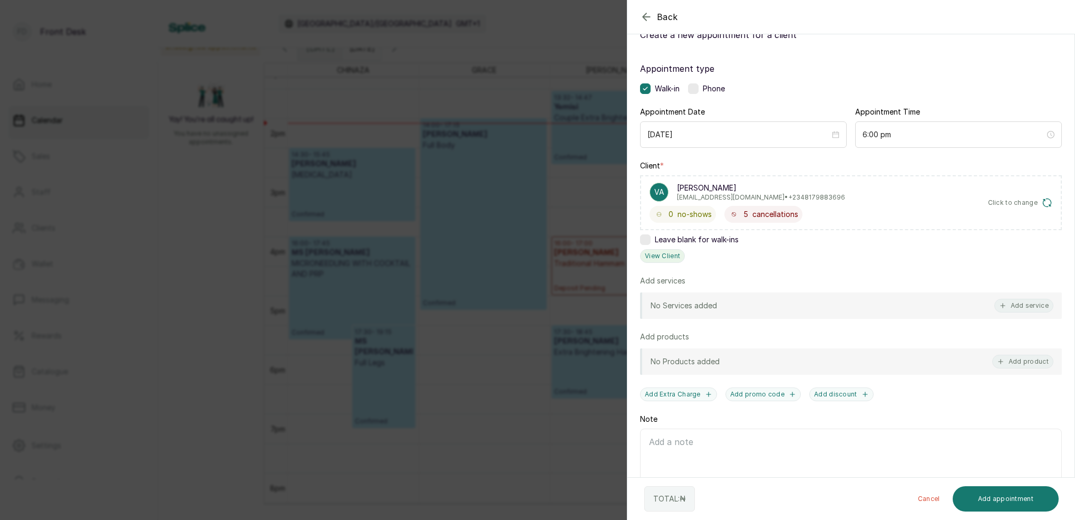
click at [673, 253] on button "View Client" at bounding box center [662, 256] width 45 height 14
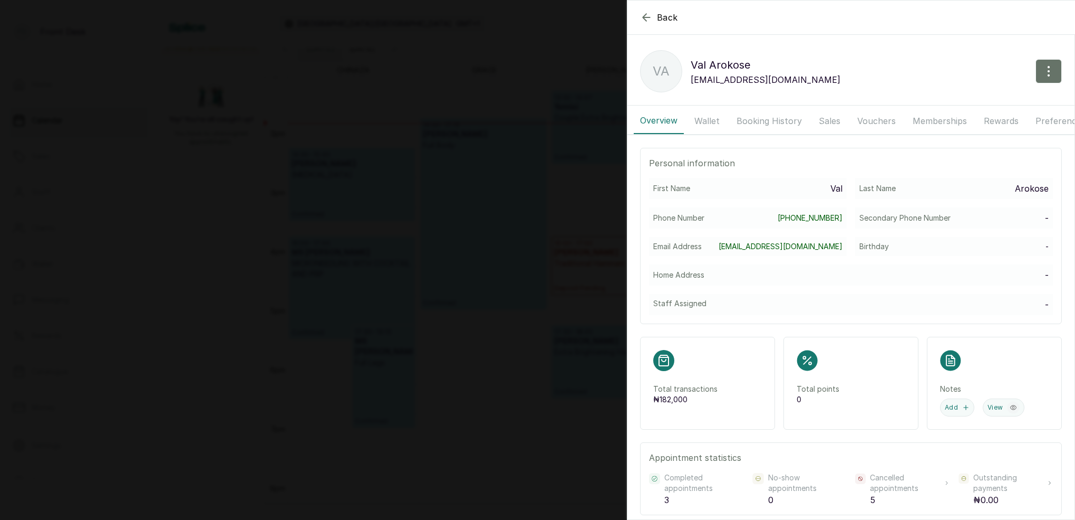
click at [710, 124] on button "Wallet" at bounding box center [707, 121] width 38 height 26
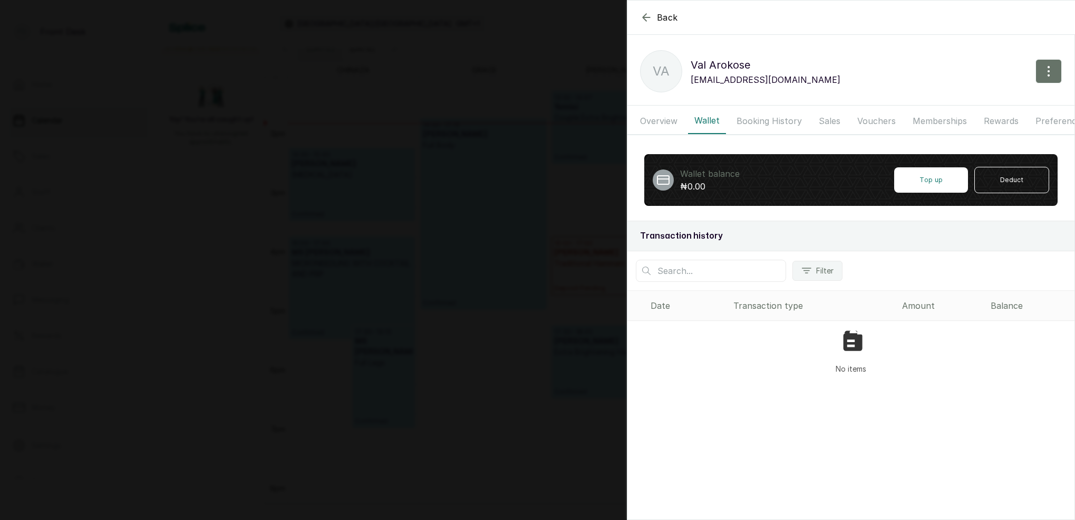
click at [670, 114] on button "Overview" at bounding box center [659, 121] width 50 height 26
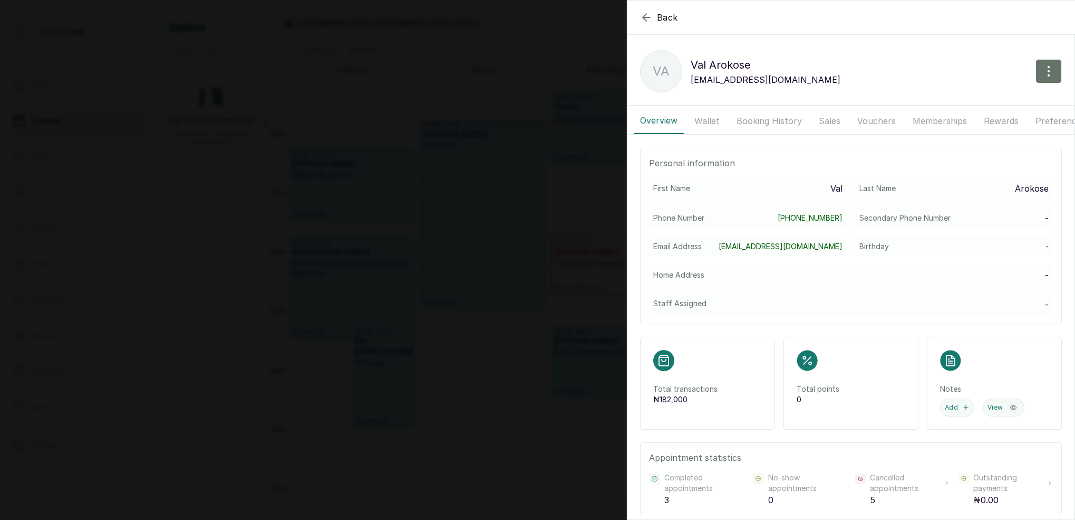
click at [712, 117] on button "Wallet" at bounding box center [707, 121] width 38 height 26
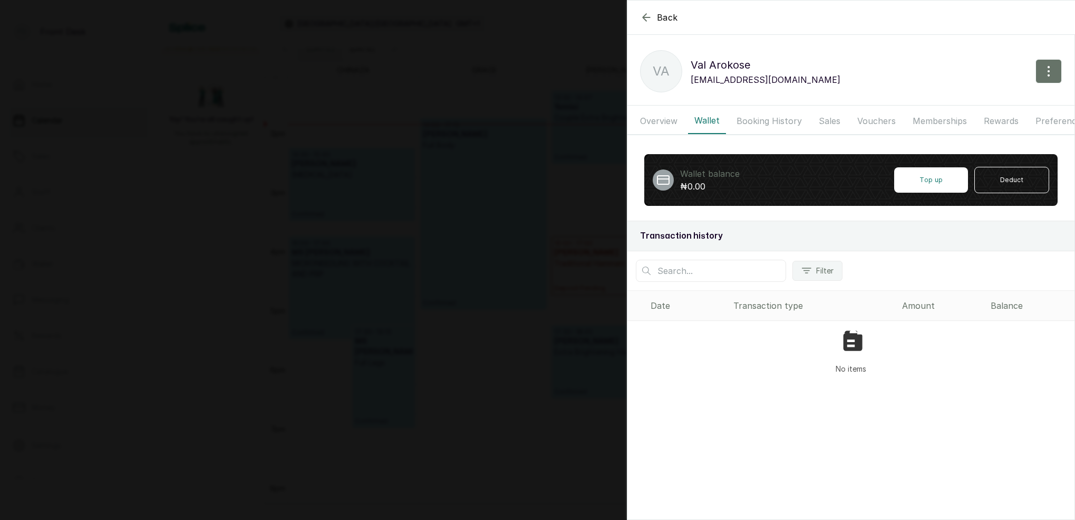
click at [773, 120] on button "Booking History" at bounding box center [770, 121] width 78 height 26
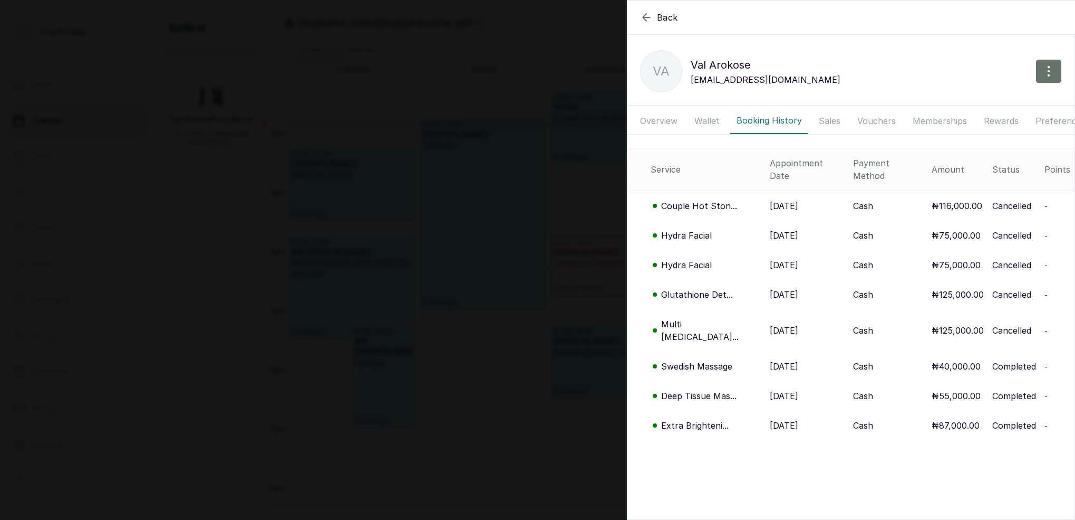
drag, startPoint x: 407, startPoint y: 92, endPoint x: 434, endPoint y: 91, distance: 27.4
click at [407, 92] on div "Back Val Arokose VA Val Arokose arokosenneka.excel@gmail.com Overview Wallet Bo…" at bounding box center [537, 260] width 1075 height 520
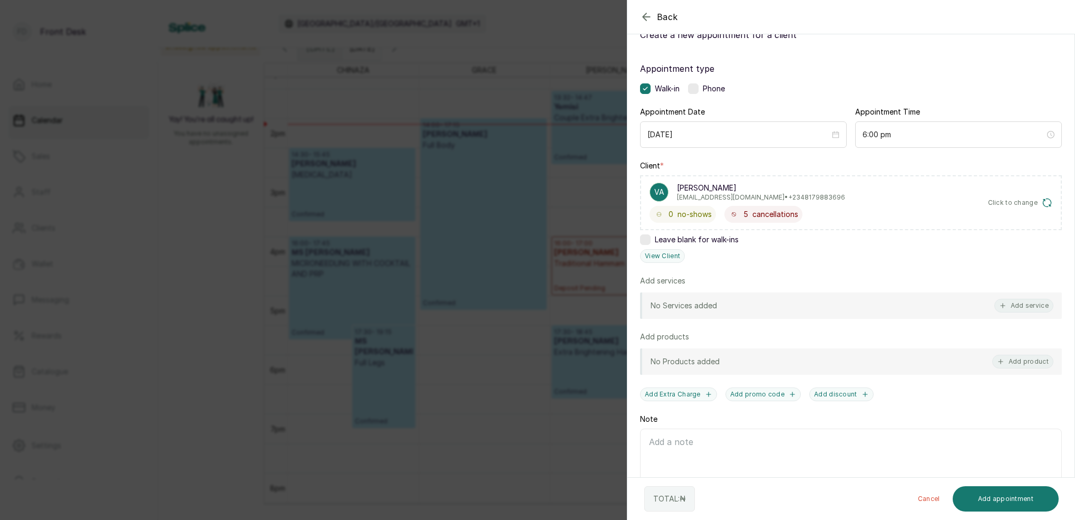
click at [495, 227] on div "Back Add Appointment Add an Appointment Create a new appointment for a client A…" at bounding box center [537, 260] width 1075 height 520
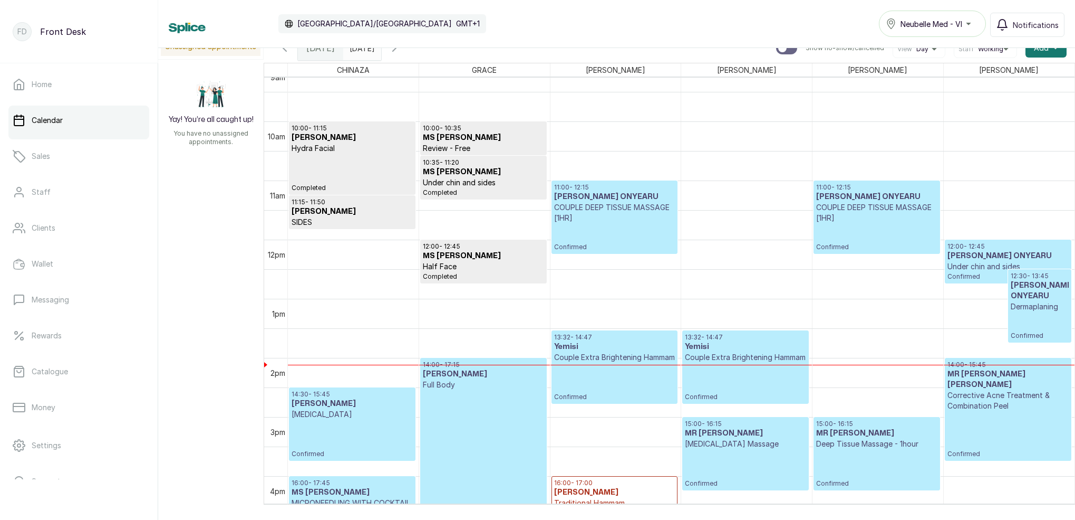
scroll to position [535, 0]
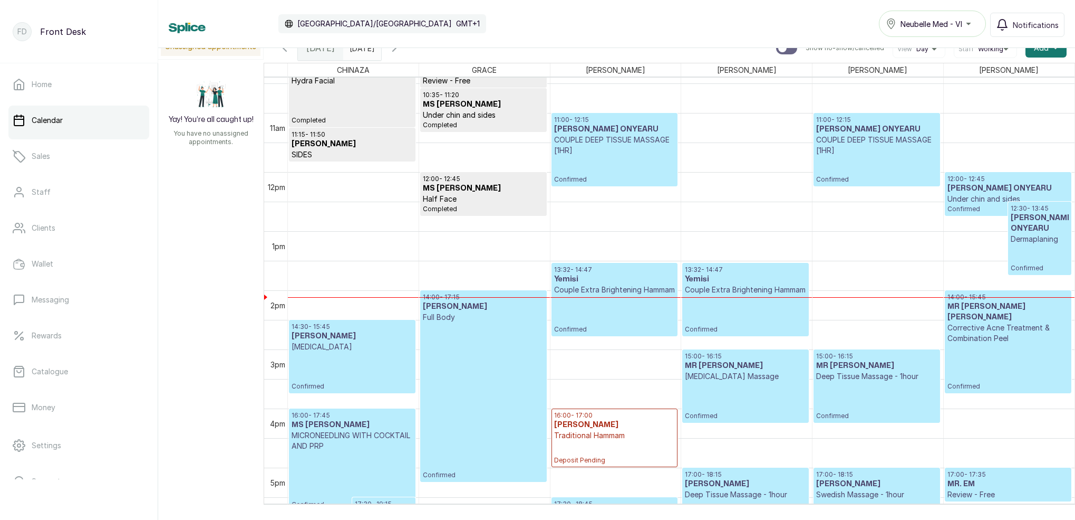
click at [401, 51] on icon "button" at bounding box center [394, 48] width 13 height 13
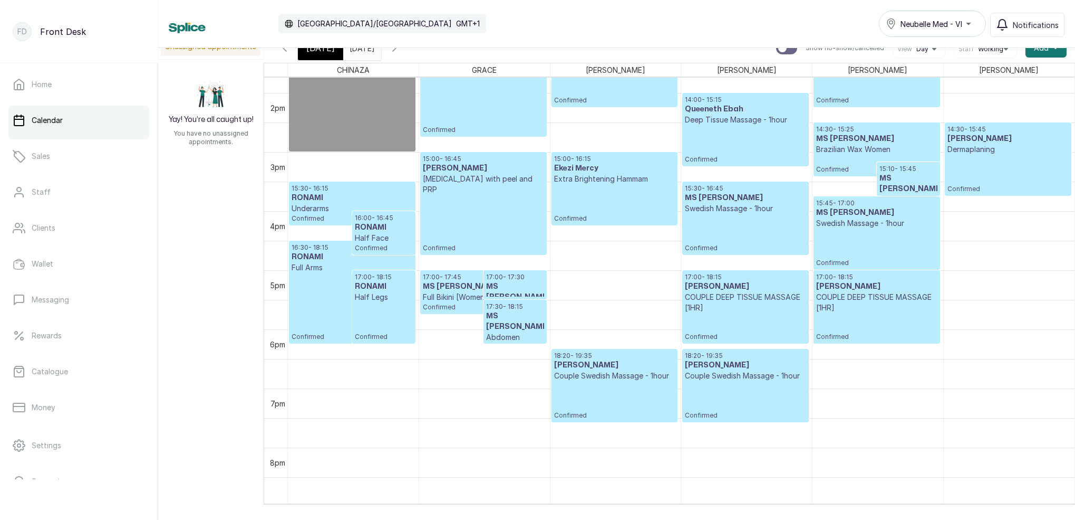
click at [396, 49] on icon "button" at bounding box center [394, 48] width 3 height 6
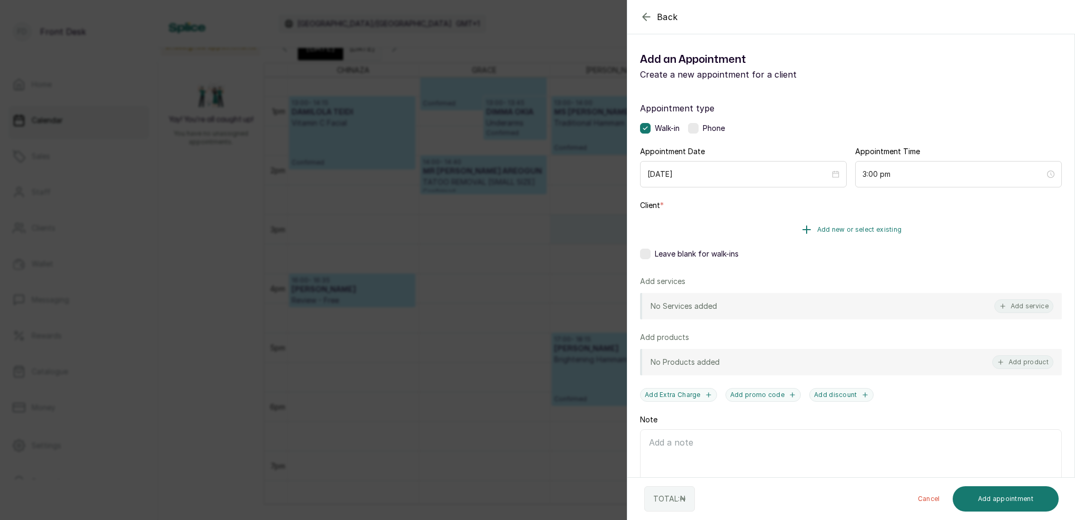
click at [882, 226] on span "Add new or select existing" at bounding box center [860, 229] width 85 height 8
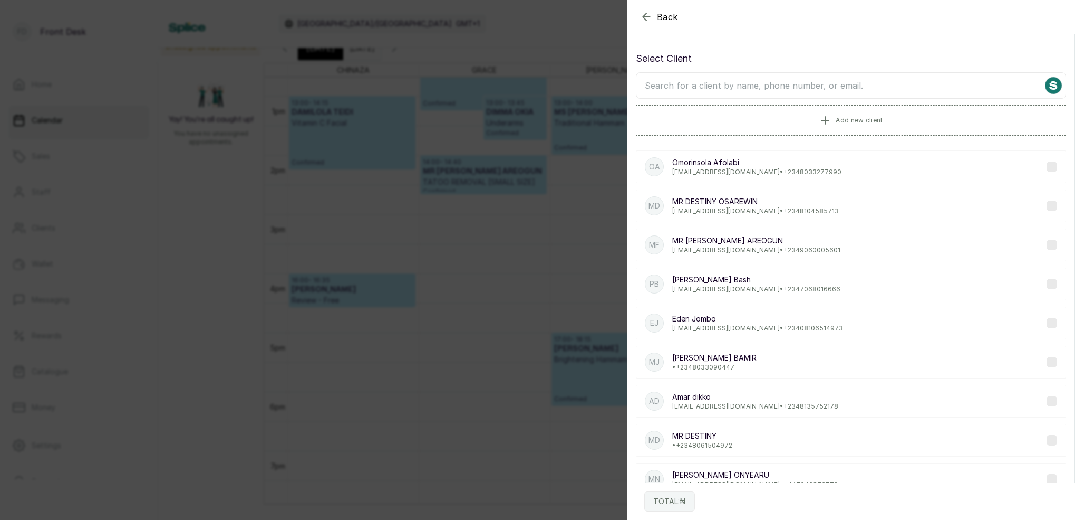
click at [825, 88] on input "text" at bounding box center [851, 85] width 430 height 26
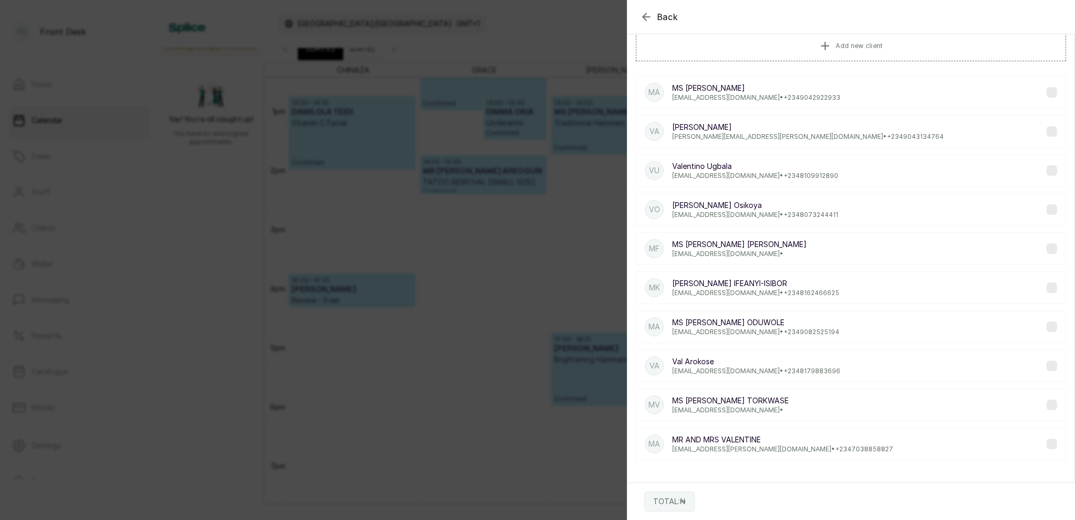
type input "VAL"
click at [764, 369] on p "arokosenneka.excel@gmail.com • +234 8179883696" at bounding box center [757, 371] width 168 height 8
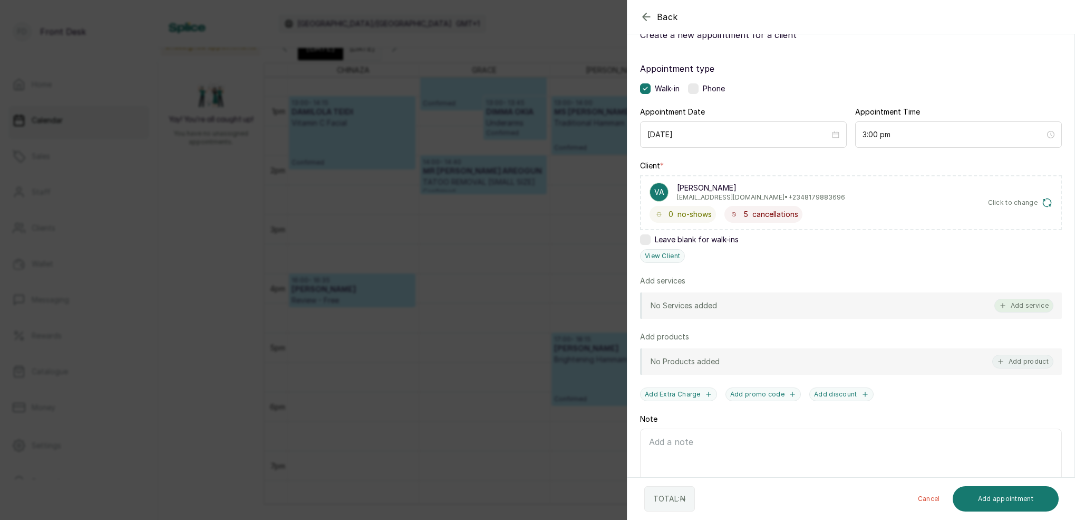
click at [1039, 305] on button "Add service" at bounding box center [1024, 306] width 59 height 14
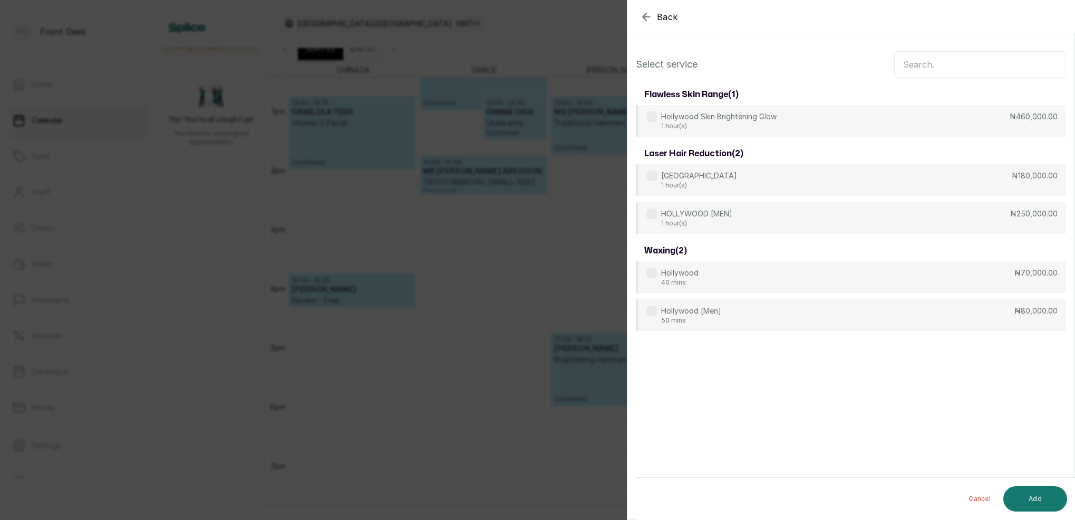
click at [964, 72] on input "text" at bounding box center [981, 64] width 172 height 26
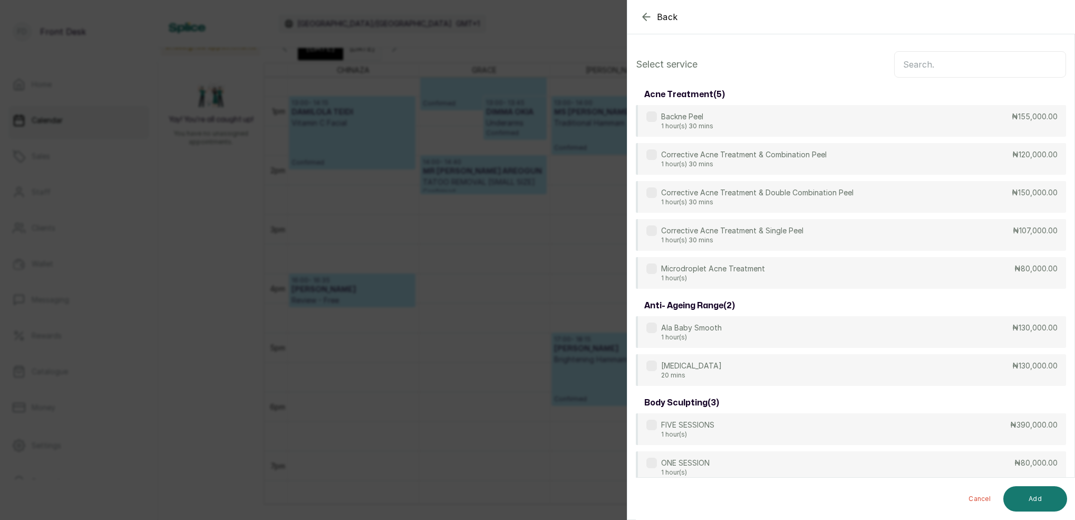
drag, startPoint x: 640, startPoint y: 22, endPoint x: 650, endPoint y: 30, distance: 12.4
click at [640, 22] on icon "button" at bounding box center [646, 17] width 13 height 13
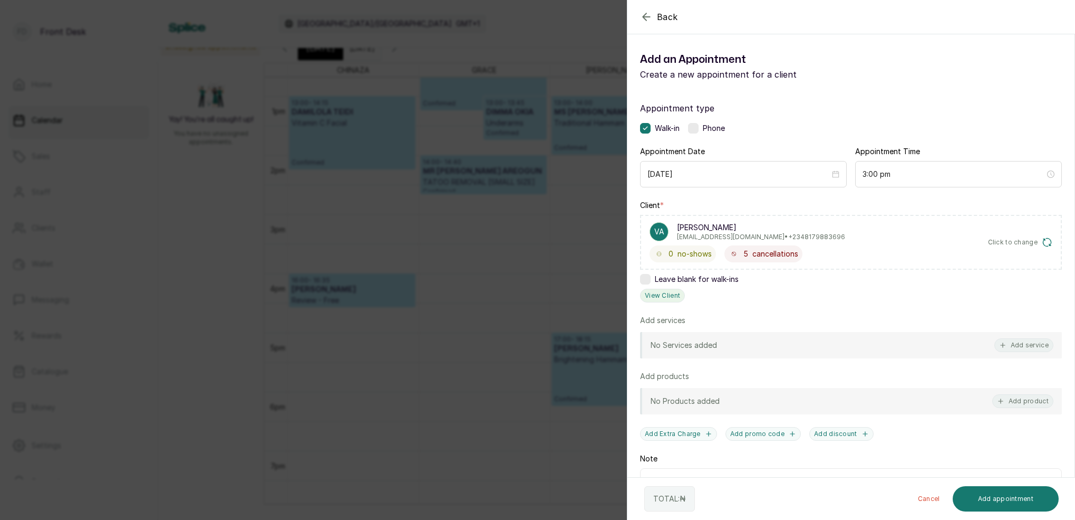
click at [657, 292] on button "View Client" at bounding box center [662, 296] width 45 height 14
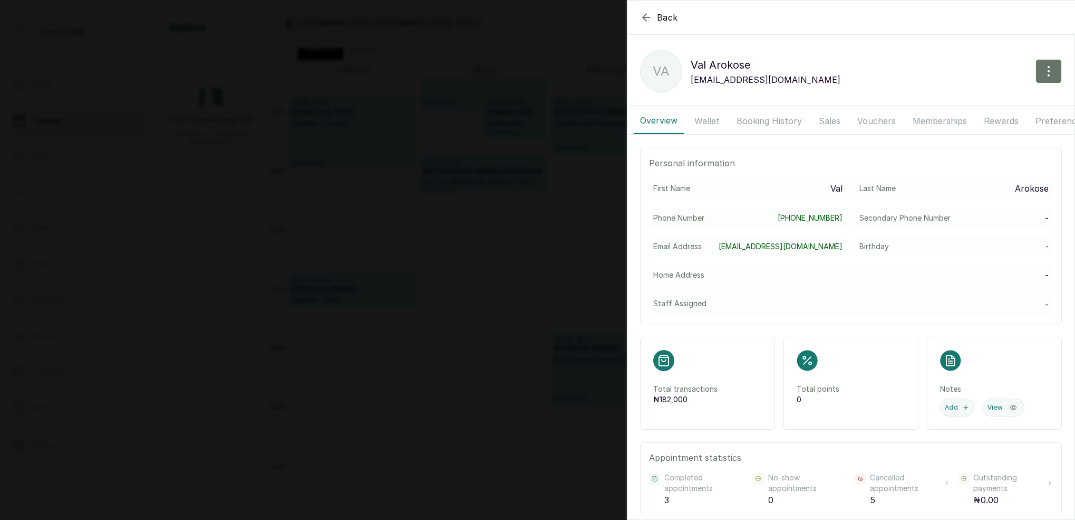
click at [719, 120] on button "Wallet" at bounding box center [707, 121] width 38 height 26
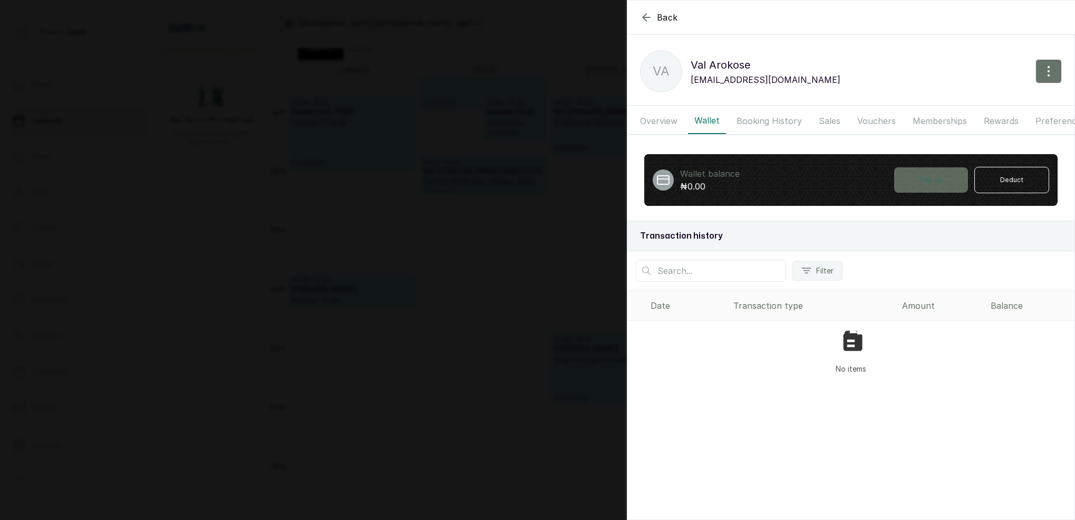
click at [927, 174] on button "Top up" at bounding box center [932, 179] width 74 height 25
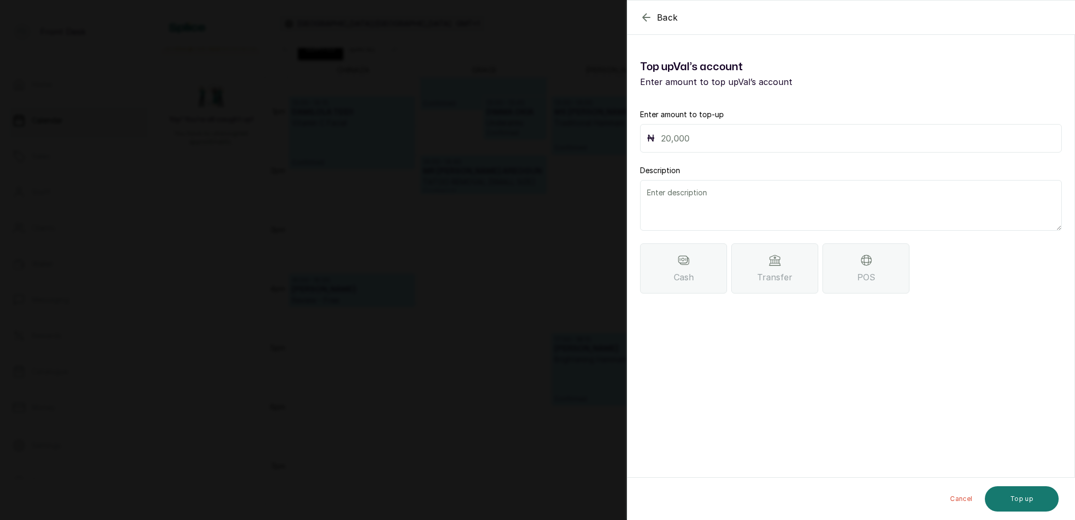
click at [758, 129] on div "₦" at bounding box center [851, 138] width 422 height 28
click at [759, 136] on input "text" at bounding box center [858, 138] width 394 height 15
click at [733, 135] on input "text" at bounding box center [858, 138] width 394 height 15
type input "45,688"
click at [767, 203] on textarea at bounding box center [851, 205] width 422 height 51
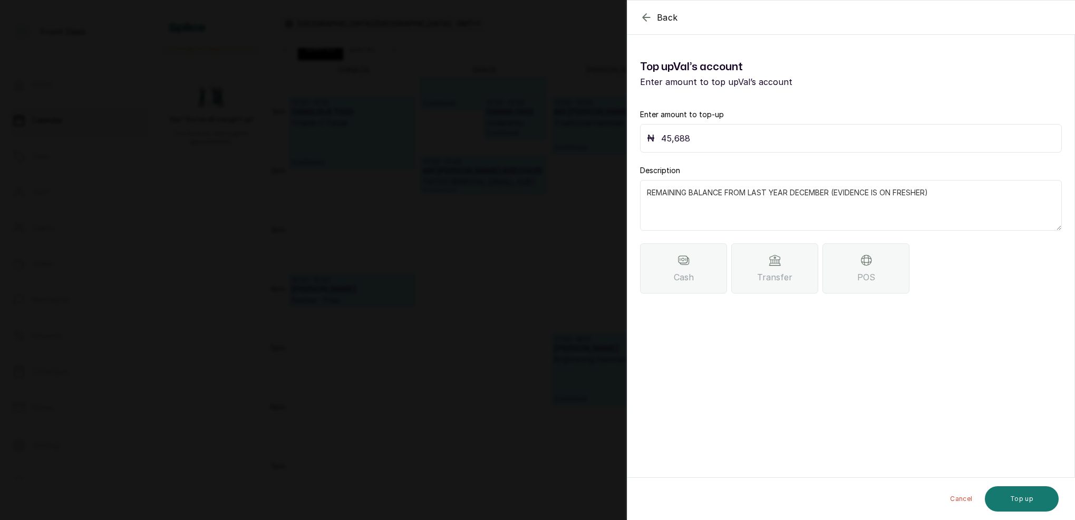
type textarea "REMAINING BALANCE FROM LAST YEAR DECEMBER (EVIDENCE IS ON FRESHER)"
click at [781, 272] on span "Transfer" at bounding box center [774, 277] width 35 height 13
click at [1040, 494] on button "Top up" at bounding box center [1022, 498] width 74 height 25
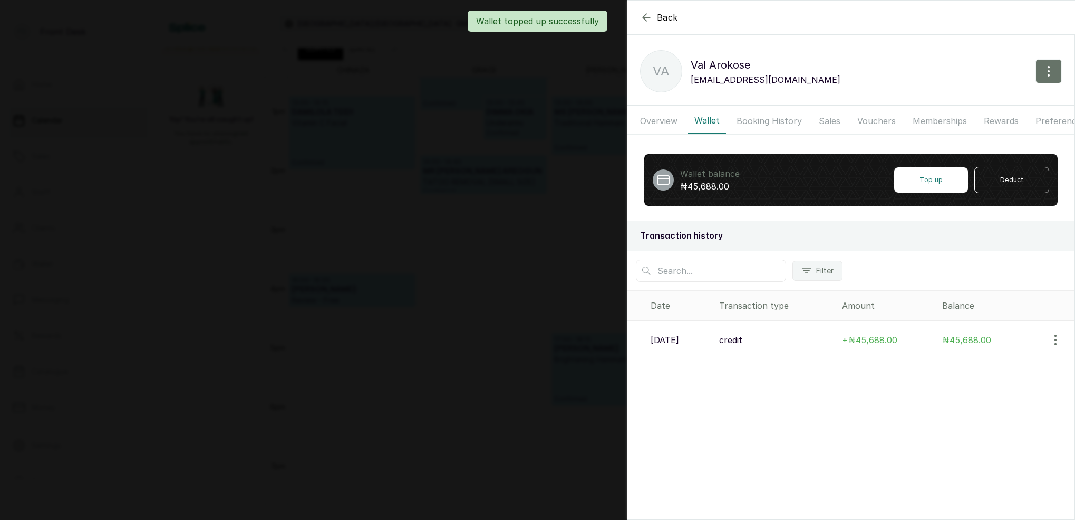
click at [542, 105] on div "Back Val Arokose VA Val Arokose arokosenneka.excel@gmail.com Overview Wallet Bo…" at bounding box center [537, 260] width 1075 height 520
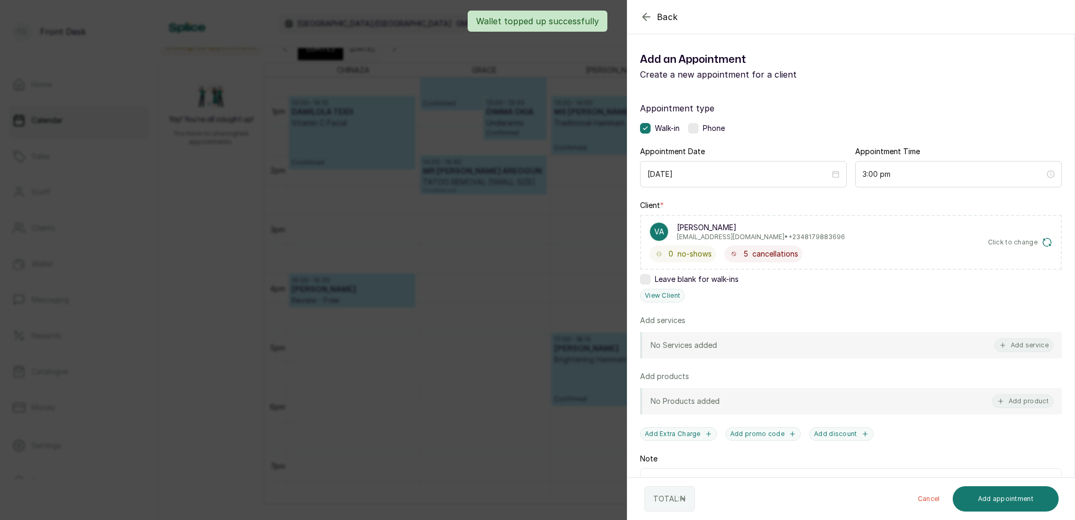
click at [544, 104] on div "Back Add Appointment Add an Appointment Create a new appointment for a client A…" at bounding box center [537, 260] width 1075 height 520
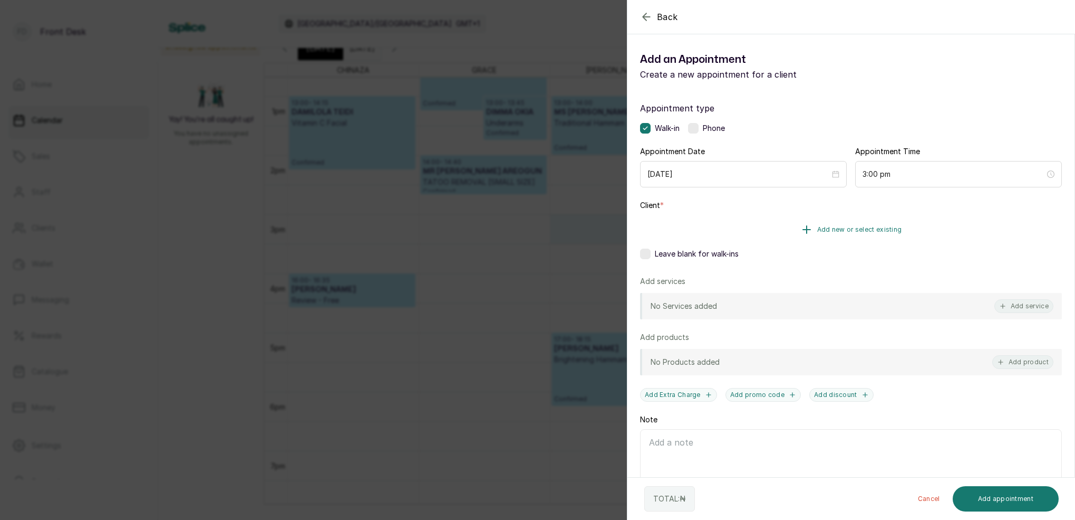
click at [886, 226] on span "Add new or select existing" at bounding box center [860, 229] width 85 height 8
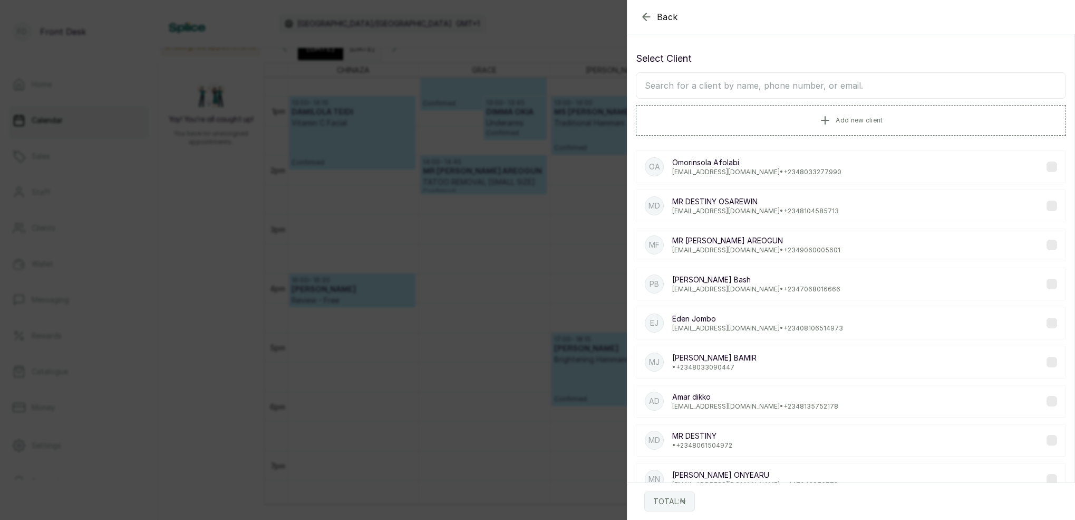
click at [826, 85] on input "text" at bounding box center [851, 85] width 430 height 26
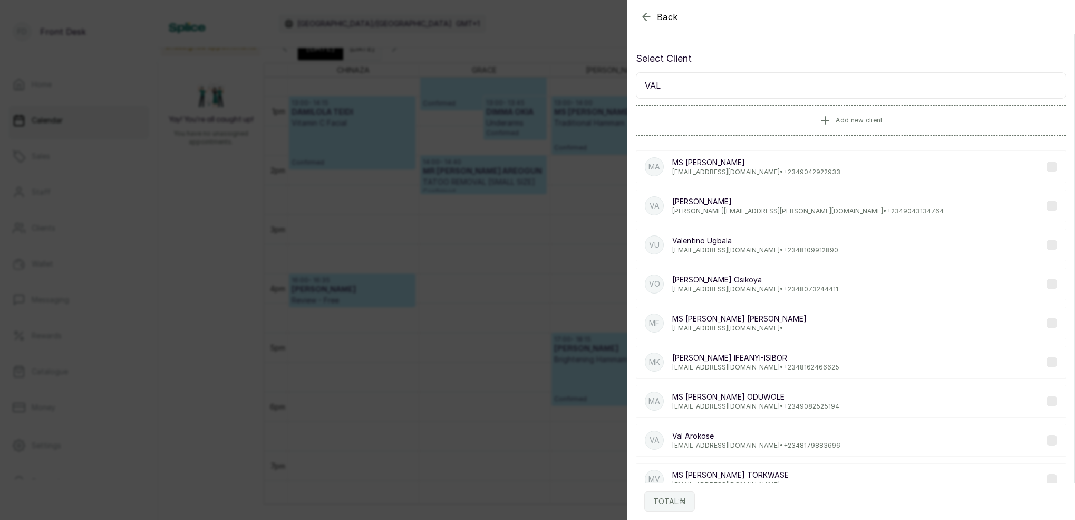
type input "VAL"
click at [755, 448] on p "arokosenneka.excel@gmail.com • +234 8179883696" at bounding box center [757, 445] width 168 height 8
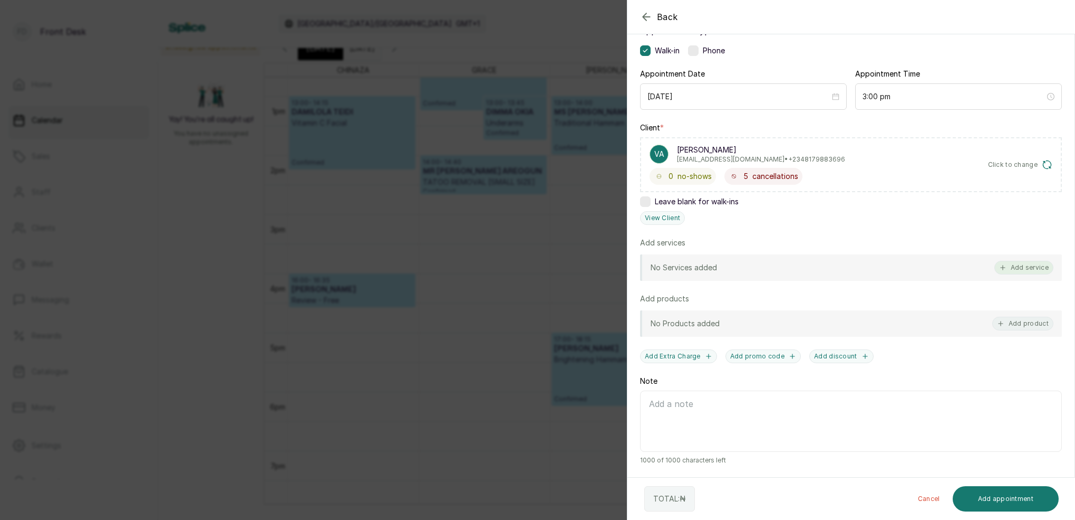
click at [1048, 267] on button "Add service" at bounding box center [1024, 268] width 59 height 14
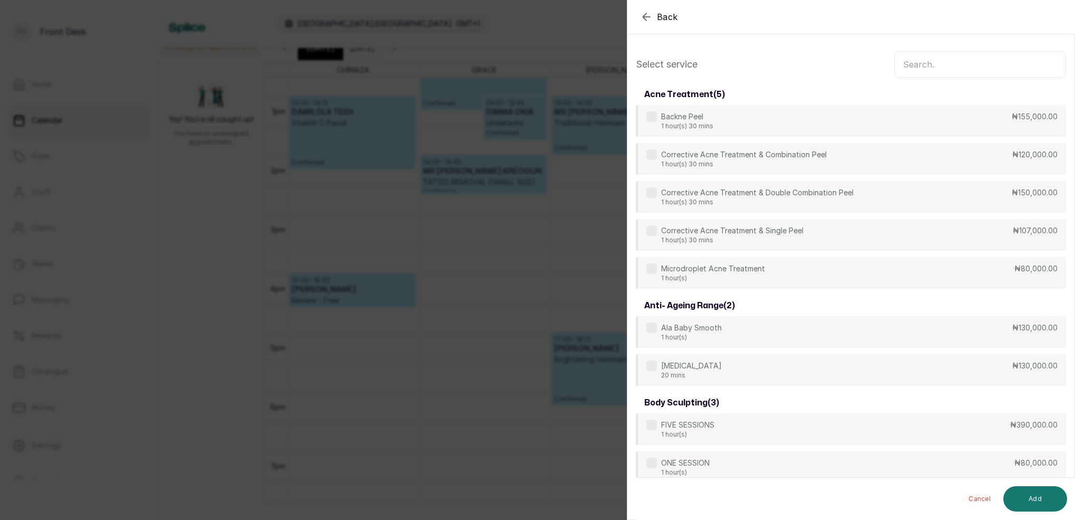
scroll to position [0, 0]
click at [969, 70] on input "text" at bounding box center [981, 64] width 172 height 26
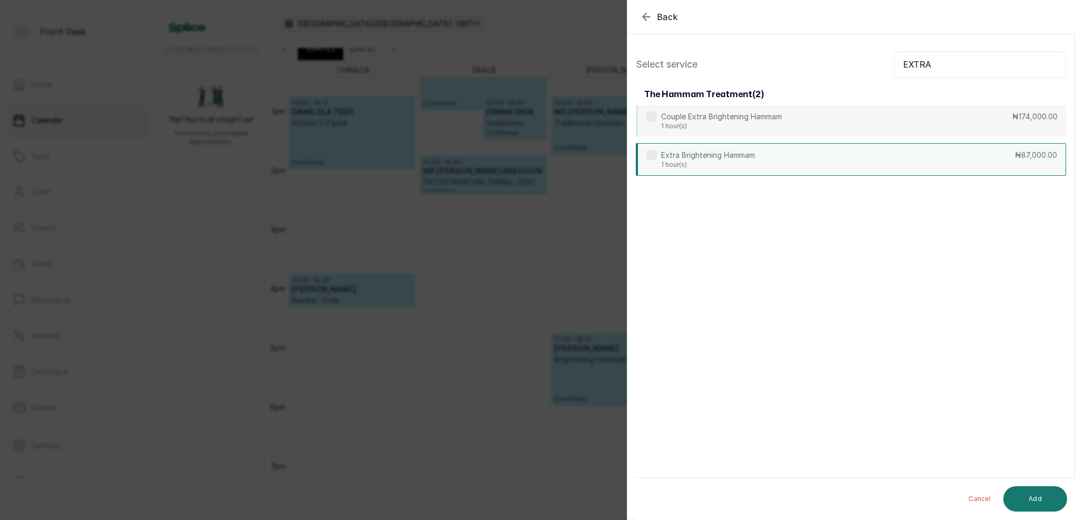
type input "EXTRA"
click at [720, 156] on p "Extra Brightening Hammam" at bounding box center [708, 155] width 94 height 11
click at [1046, 492] on button "Add" at bounding box center [1036, 498] width 64 height 25
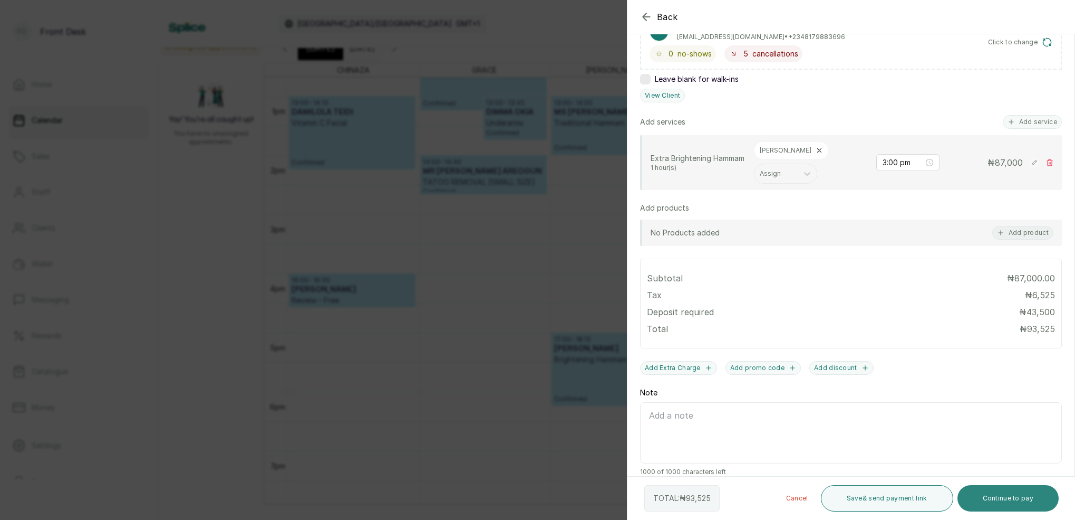
scroll to position [199, 0]
drag, startPoint x: 996, startPoint y: 498, endPoint x: 892, endPoint y: 407, distance: 138.2
click at [996, 497] on button "Continue to pay" at bounding box center [1009, 498] width 102 height 26
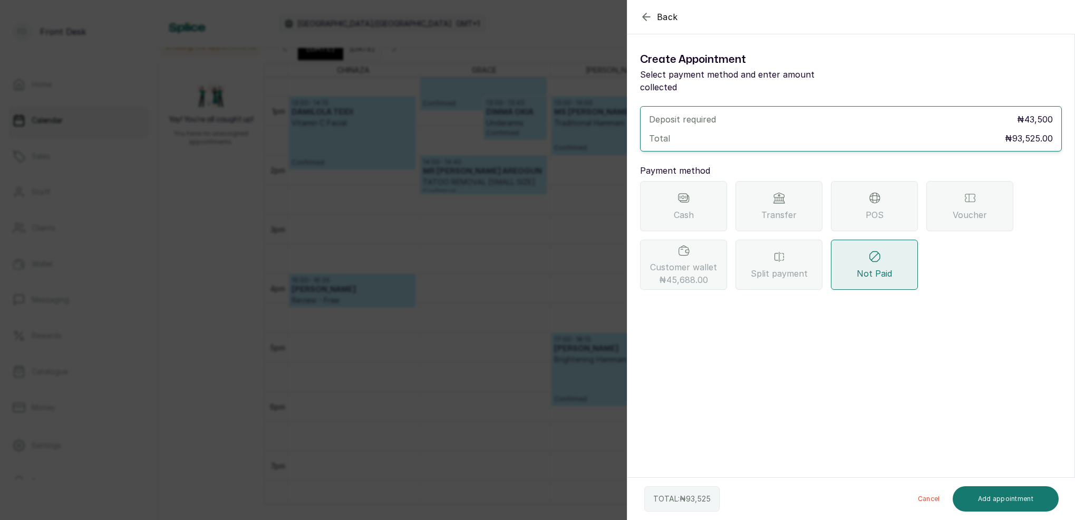
click at [671, 261] on span "Customer wallet ₦45,688.00" at bounding box center [683, 273] width 67 height 25
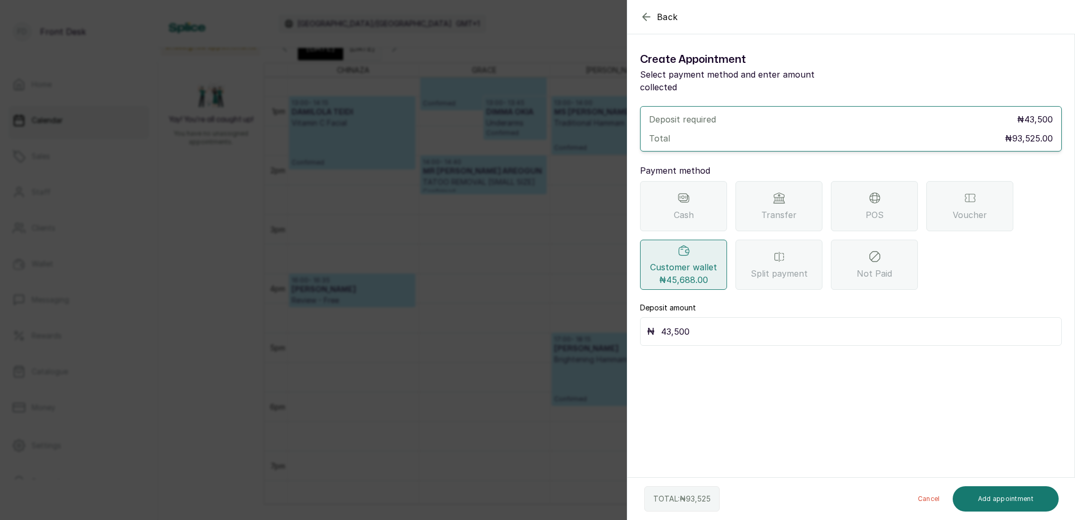
click at [752, 327] on div "₦ 43,500" at bounding box center [851, 331] width 422 height 28
click at [746, 324] on input "43,500" at bounding box center [858, 331] width 394 height 15
type input "4"
type input "45,688"
click at [1007, 505] on button "Add appointment" at bounding box center [1006, 498] width 107 height 25
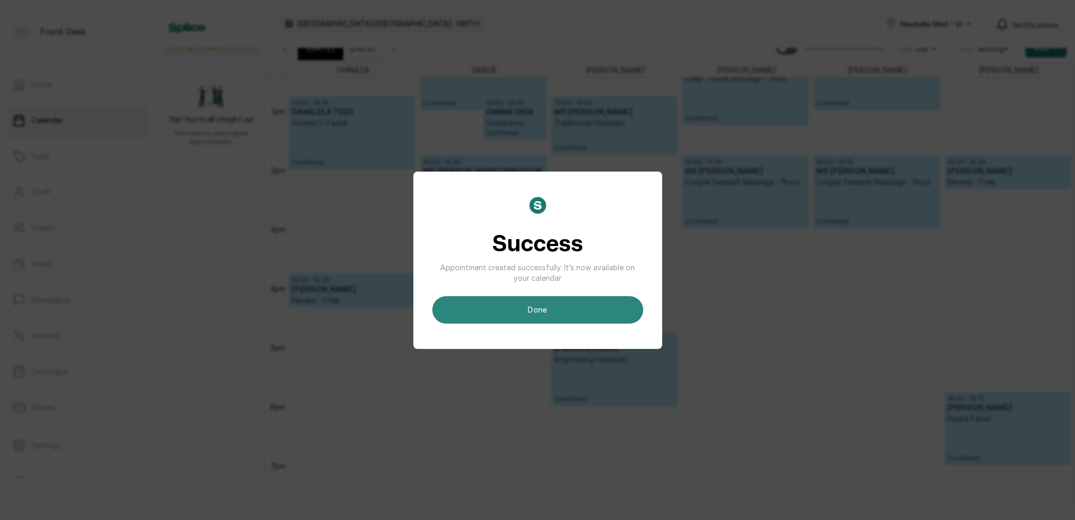
click at [546, 304] on button "done" at bounding box center [538, 309] width 211 height 27
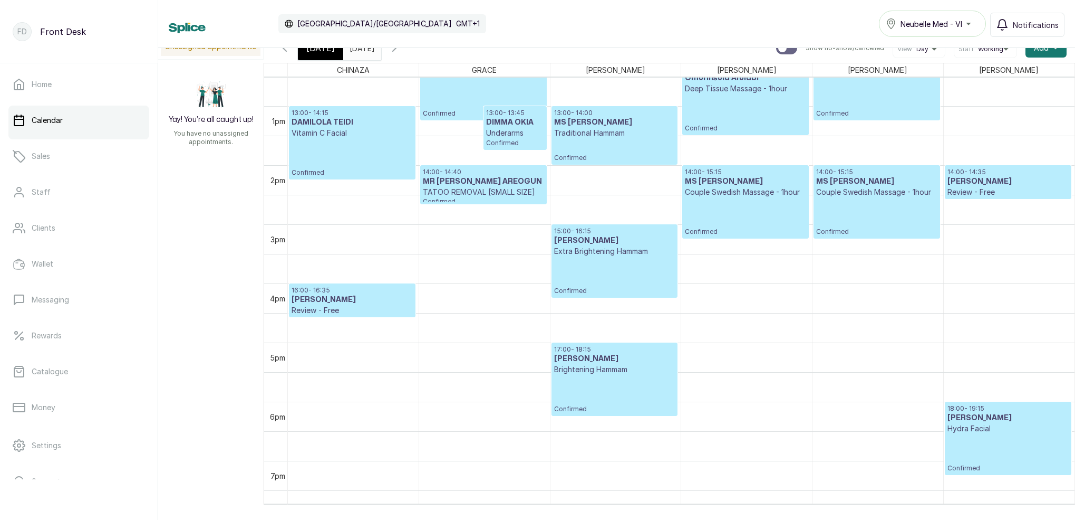
scroll to position [760, 0]
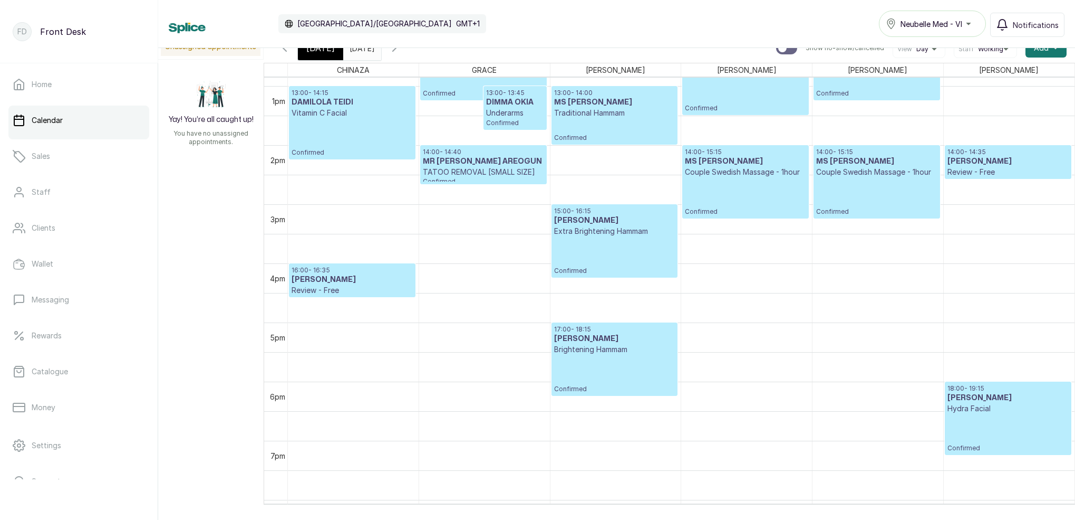
click at [607, 246] on p "Confirmed" at bounding box center [614, 255] width 121 height 39
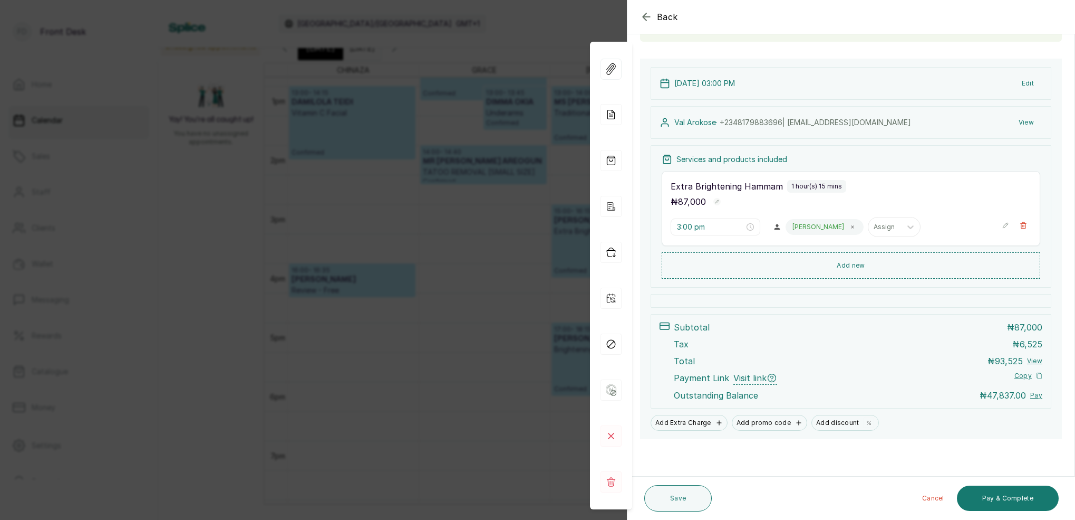
scroll to position [89, 0]
click at [445, 118] on div "Back Appointment Details Edit appointment 🚶 Walk-in (booked by Front Desk) Make…" at bounding box center [537, 260] width 1075 height 520
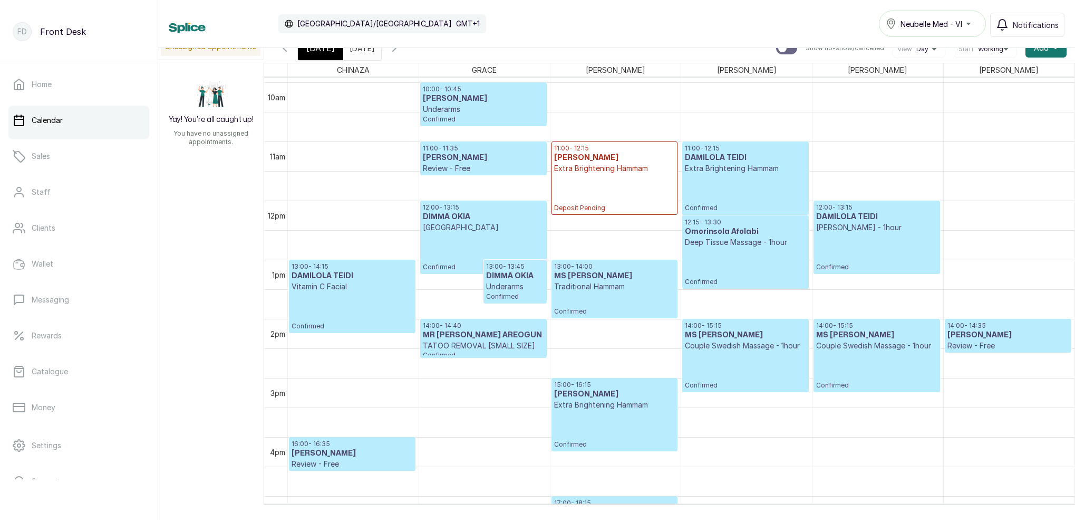
scroll to position [601, 0]
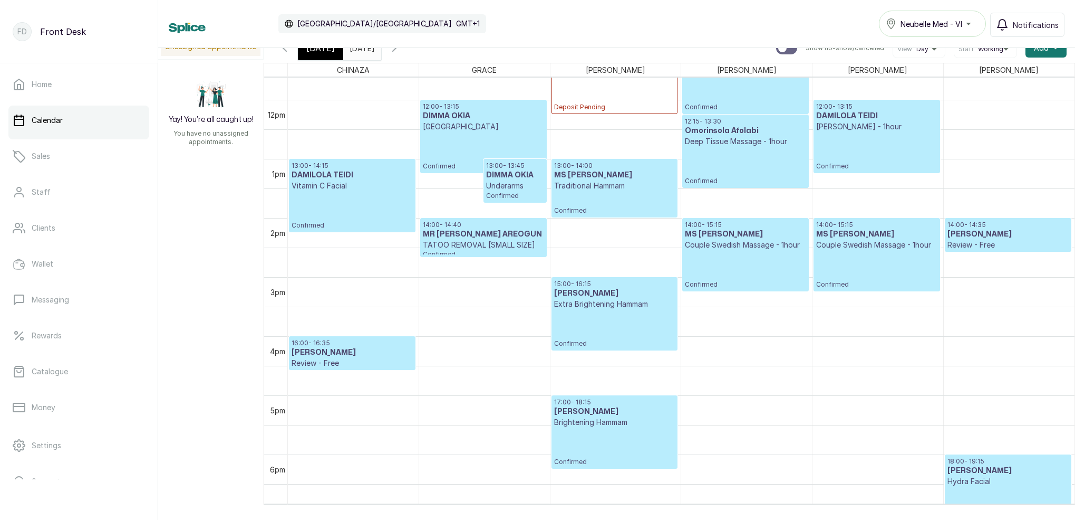
click at [335, 54] on div "[DATE]" at bounding box center [320, 48] width 45 height 24
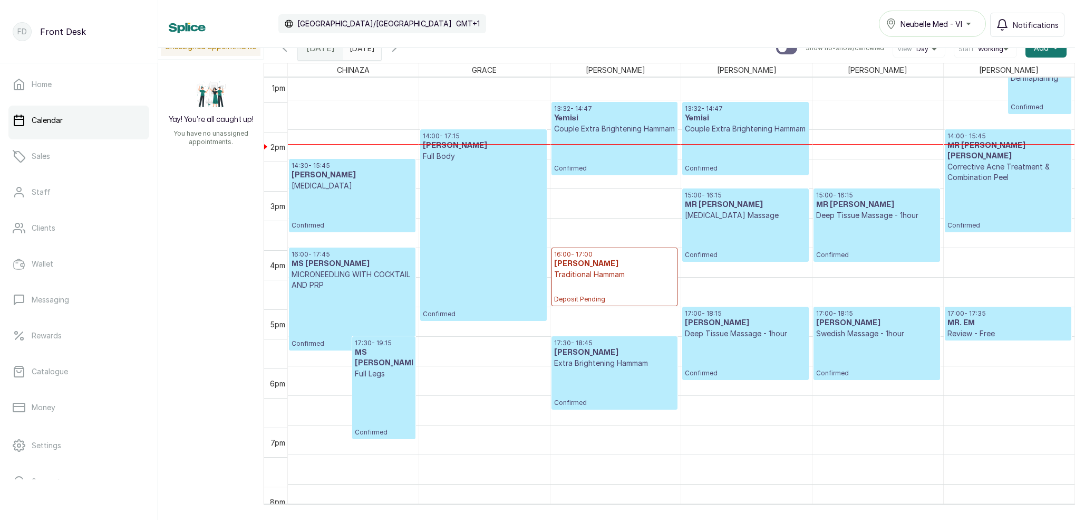
scroll to position [775, 0]
click at [52, 368] on p "Catalogue" at bounding box center [50, 371] width 36 height 11
